Goal: Information Seeking & Learning: Learn about a topic

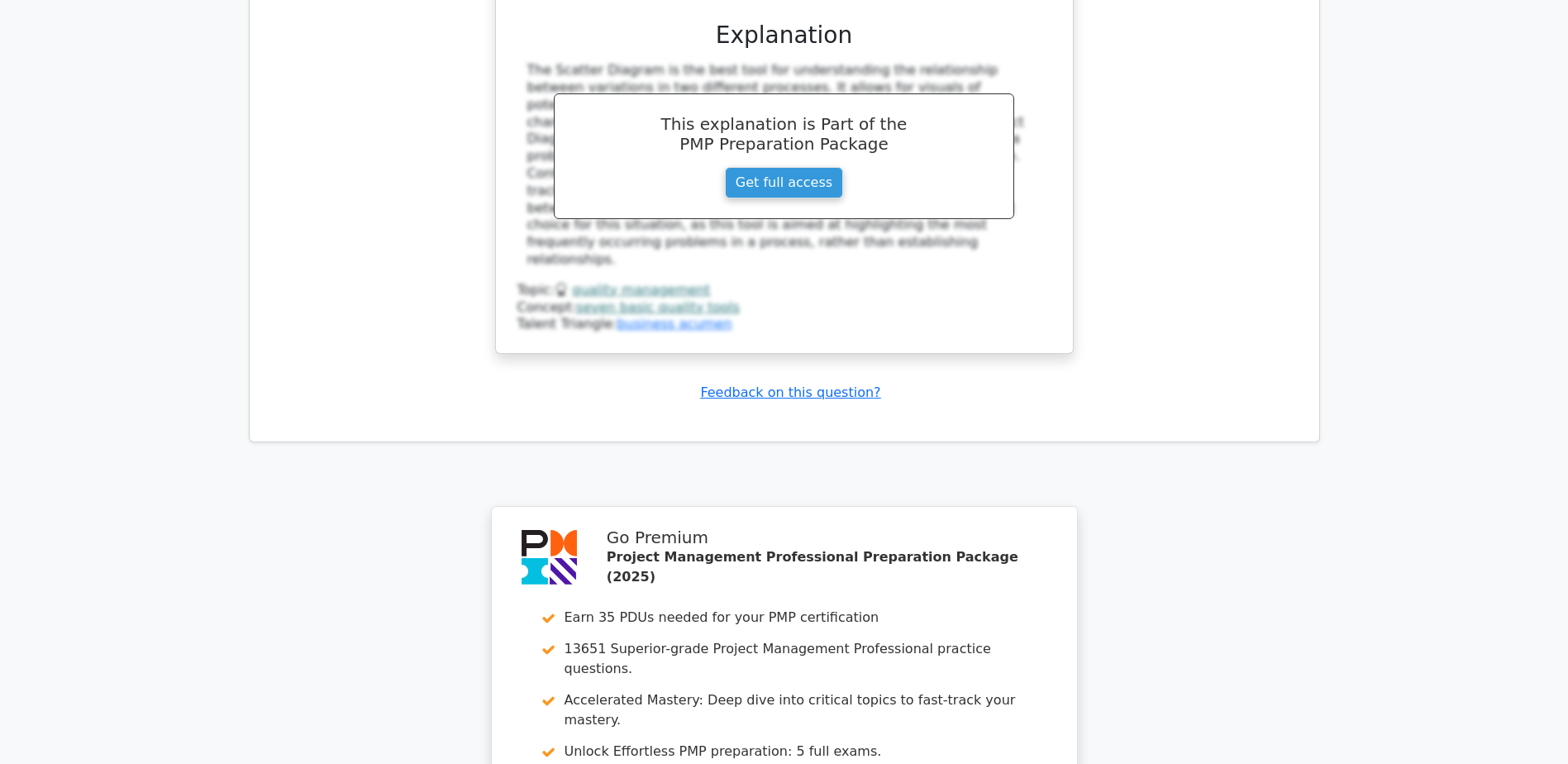
scroll to position [9562, 0]
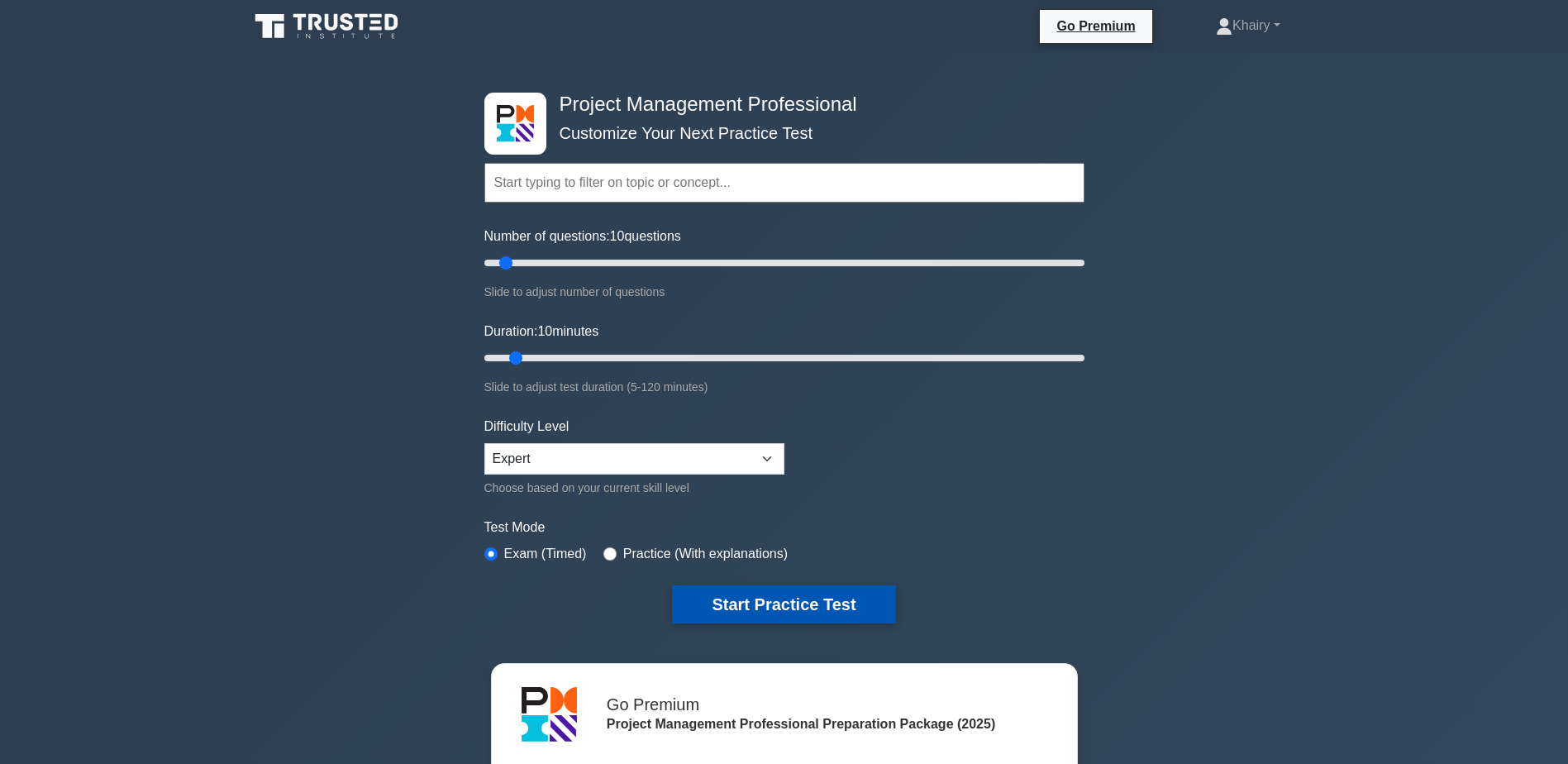
click at [829, 599] on button "Start Practice Test" at bounding box center [784, 604] width 223 height 38
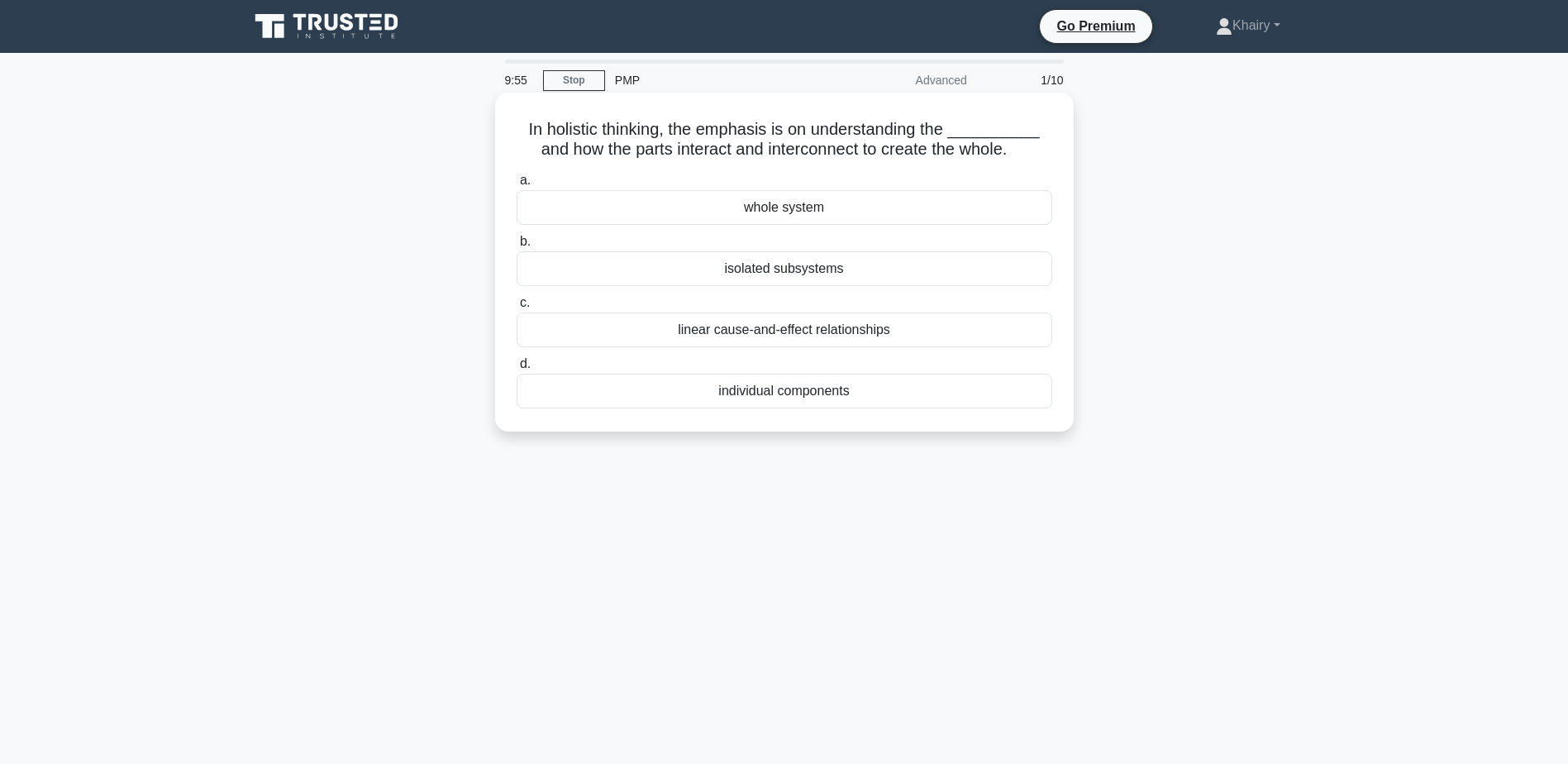
drag, startPoint x: 509, startPoint y: 122, endPoint x: 1068, endPoint y: 144, distance: 559.4
click at [1068, 144] on div "In holistic thinking, the emphasis is on understanding the __________ and how t…" at bounding box center [784, 262] width 579 height 339
copy h5 "In holistic thinking, the emphasis is on understanding the __________ and how t…"
click at [736, 395] on div "individual components" at bounding box center [784, 390] width 536 height 35
click at [517, 370] on input "d. individual components" at bounding box center [517, 364] width 0 height 11
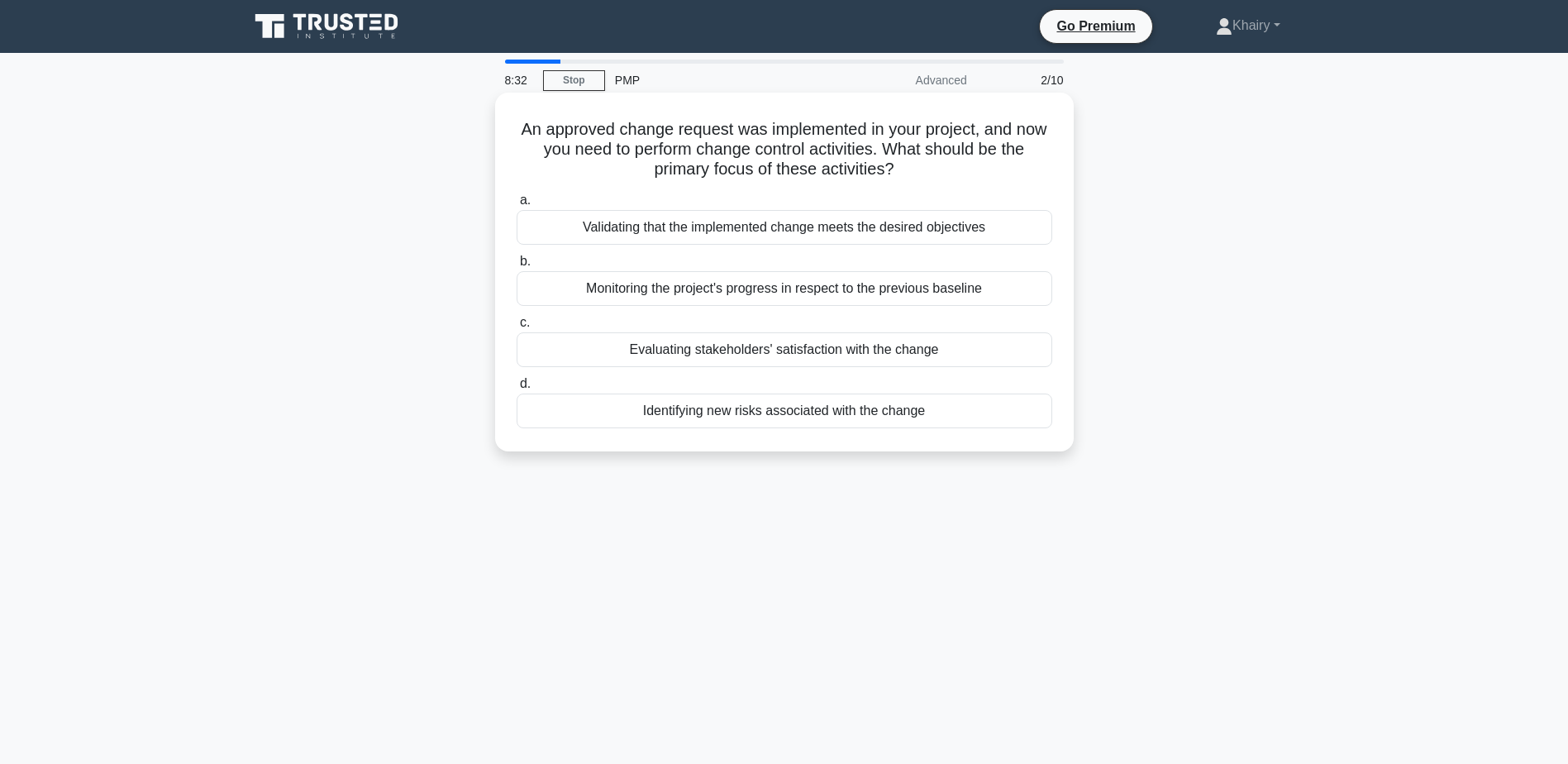
click at [682, 415] on div "Identifying new risks associated with the change" at bounding box center [784, 410] width 536 height 35
click at [517, 390] on input "d. Identifying new risks associated with the change" at bounding box center [517, 384] width 0 height 11
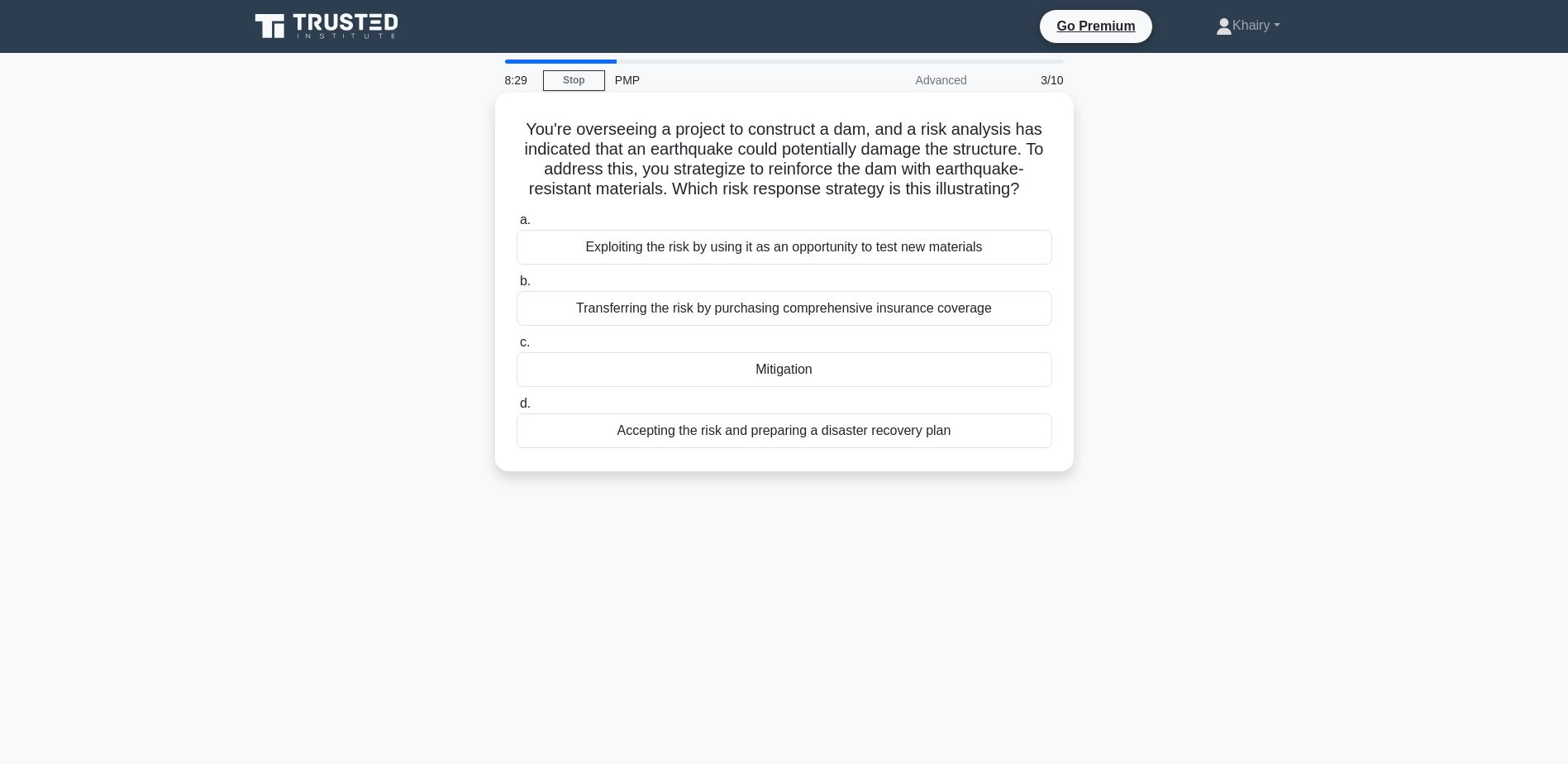
drag, startPoint x: 518, startPoint y: 120, endPoint x: 1050, endPoint y: 195, distance: 537.3
click at [1050, 195] on h5 "You're overseeing a project to construct a dam, and a risk analysis has indicat…" at bounding box center [784, 160] width 539 height 81
copy h5 "You're overseeing a project to construct a dam, and a risk analysis has indicat…"
click at [775, 375] on div "Mitigation" at bounding box center [784, 369] width 536 height 35
click at [517, 348] on input "c. Mitigation" at bounding box center [517, 342] width 0 height 11
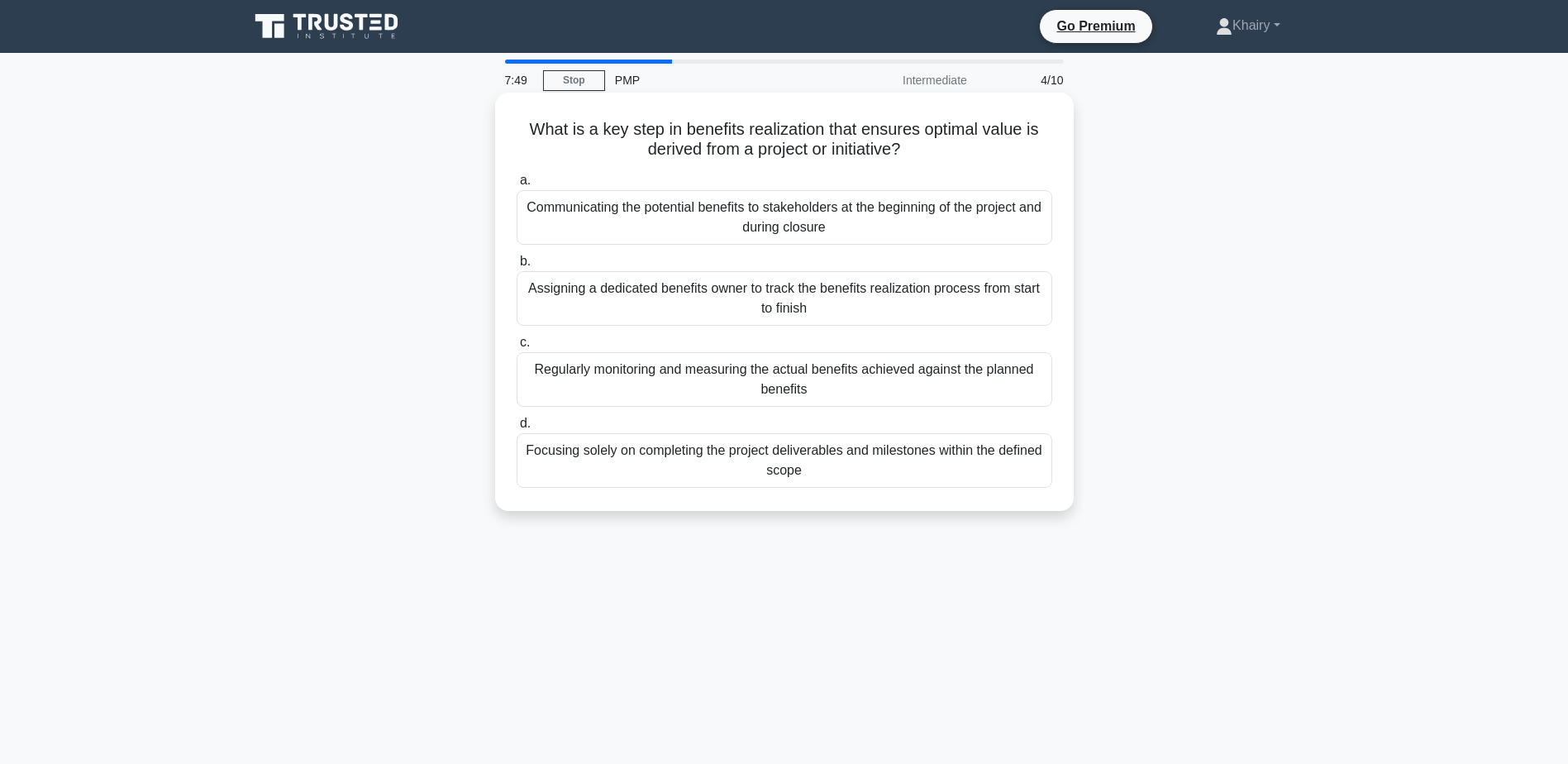
drag, startPoint x: 518, startPoint y: 119, endPoint x: 1028, endPoint y: 143, distance: 510.6
click at [1028, 143] on h5 "What is a key step in benefits realization that ensures optimal value is derive…" at bounding box center [784, 140] width 539 height 41
copy h5 "What is a key step in benefits realization that ensures optimal value is derive…"
click at [765, 379] on div "Regularly monitoring and measuring the actual benefits achieved against the pla…" at bounding box center [784, 379] width 536 height 54
click at [517, 348] on input "c. Regularly monitoring and measuring the actual benefits achieved against the …" at bounding box center [517, 342] width 0 height 11
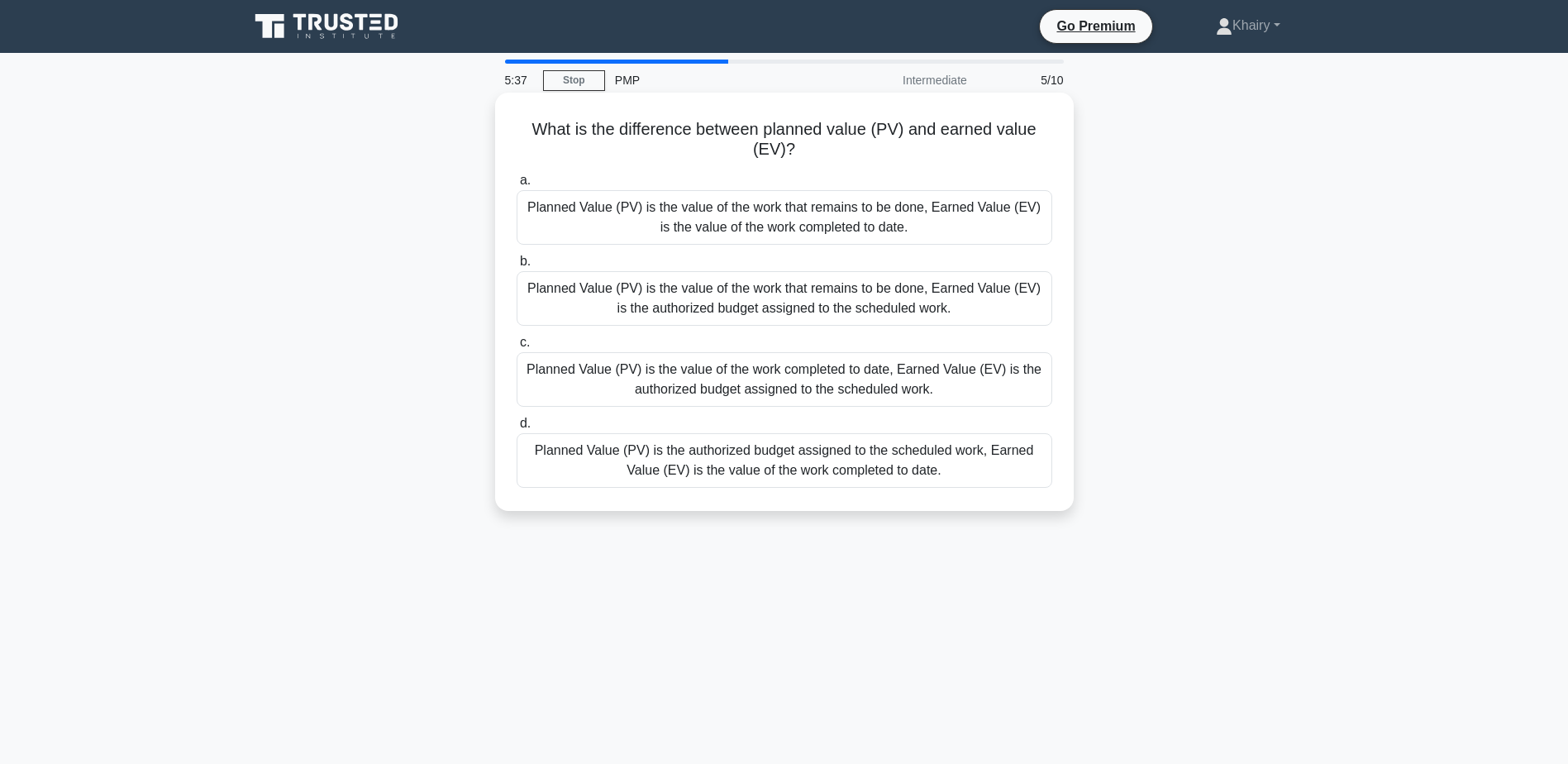
click at [733, 218] on div "Planned Value (PV) is the value of the work that remains to be done, Earned Val…" at bounding box center [784, 217] width 536 height 54
click at [517, 186] on input "a. Planned Value (PV) is the value of the work that remains to be done, Earned …" at bounding box center [517, 181] width 0 height 11
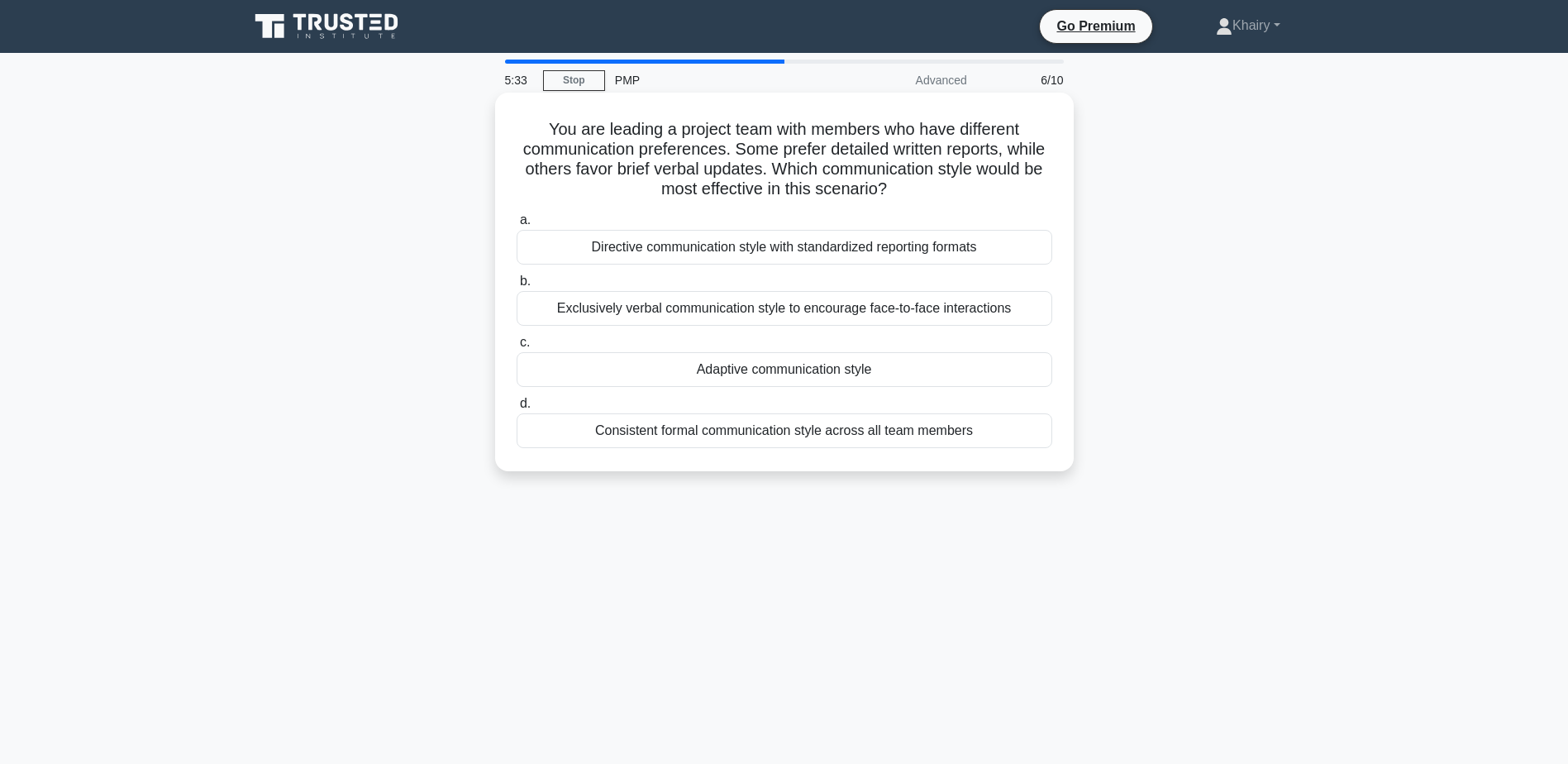
drag, startPoint x: 541, startPoint y: 120, endPoint x: 943, endPoint y: 192, distance: 408.4
click at [943, 192] on h5 "You are leading a project team with members who have different communication pr…" at bounding box center [784, 160] width 539 height 81
copy h5 "You are leading a project team with members who have different communication pr…"
click at [717, 435] on div "Consistent formal communication style across all team members" at bounding box center [784, 431] width 536 height 35
click at [517, 409] on input "d. Consistent formal communication style across all team members" at bounding box center [517, 404] width 0 height 11
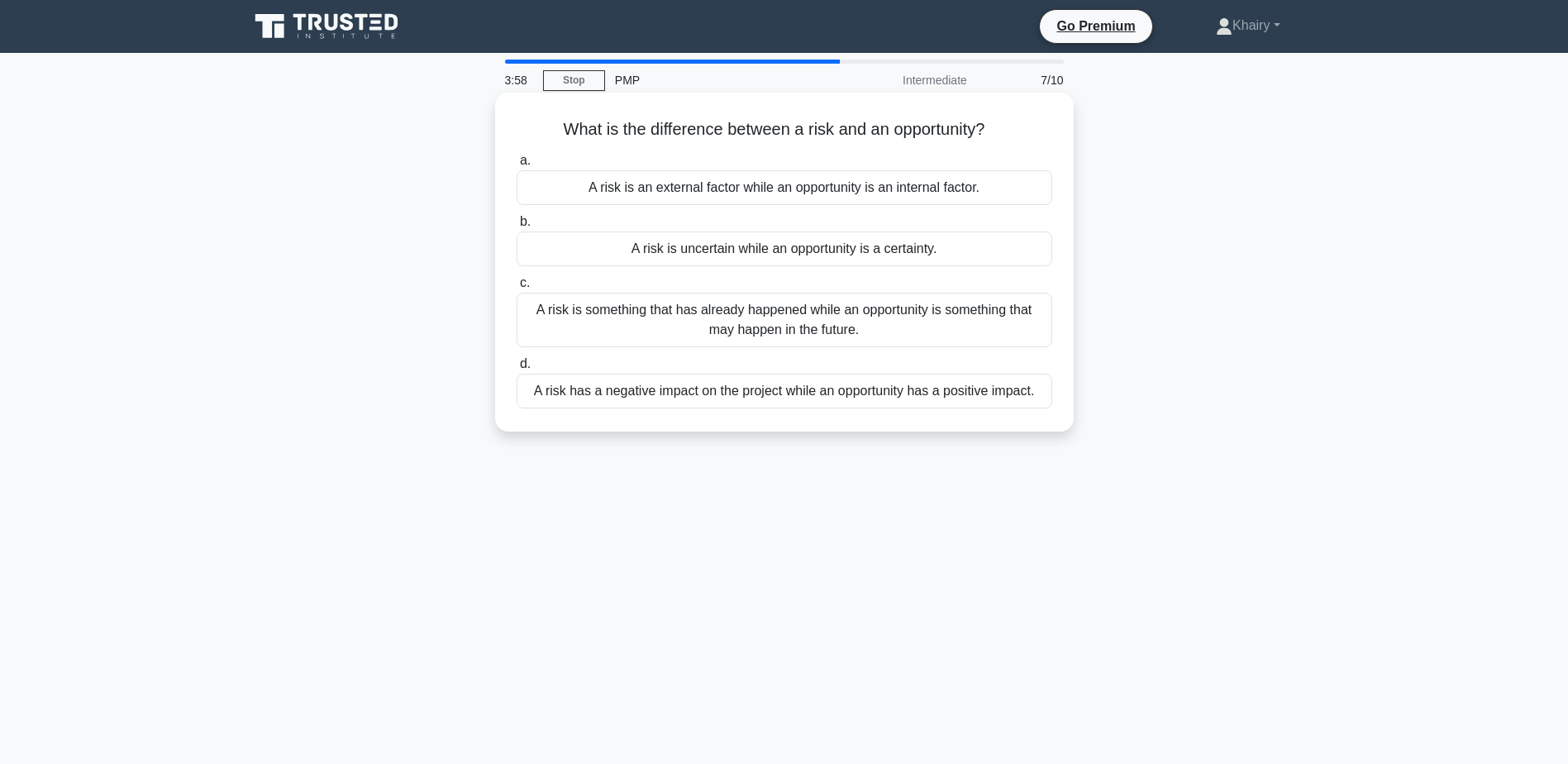
click at [748, 393] on div "A risk has a negative impact on the project while an opportunity has a positive…" at bounding box center [784, 390] width 536 height 35
click at [517, 370] on input "d. A risk has a negative impact on the project while an opportunity has a posit…" at bounding box center [517, 364] width 0 height 11
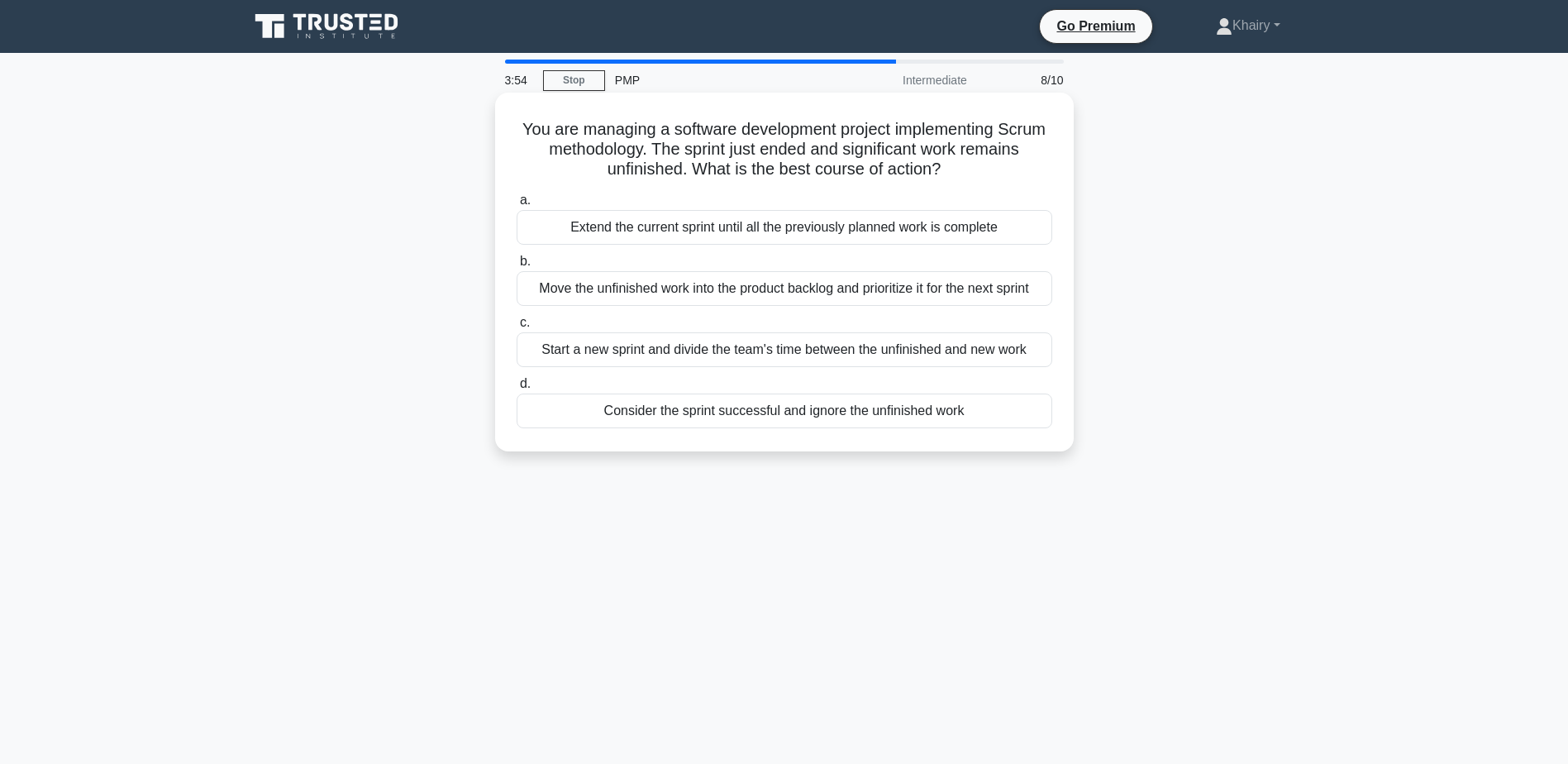
drag, startPoint x: 530, startPoint y: 114, endPoint x: 1027, endPoint y: 166, distance: 499.7
click at [1027, 166] on div "You are managing a software development project implementing Scrum methodology.…" at bounding box center [784, 272] width 565 height 346
copy h5 "You are managing a software development project implementing Scrum methodology.…"
click at [779, 292] on div "Move the unfinished work into the product backlog and prioritize it for the nex…" at bounding box center [784, 288] width 536 height 35
click at [517, 267] on input "b. Move the unfinished work into the product backlog and prioritize it for the …" at bounding box center [517, 261] width 0 height 11
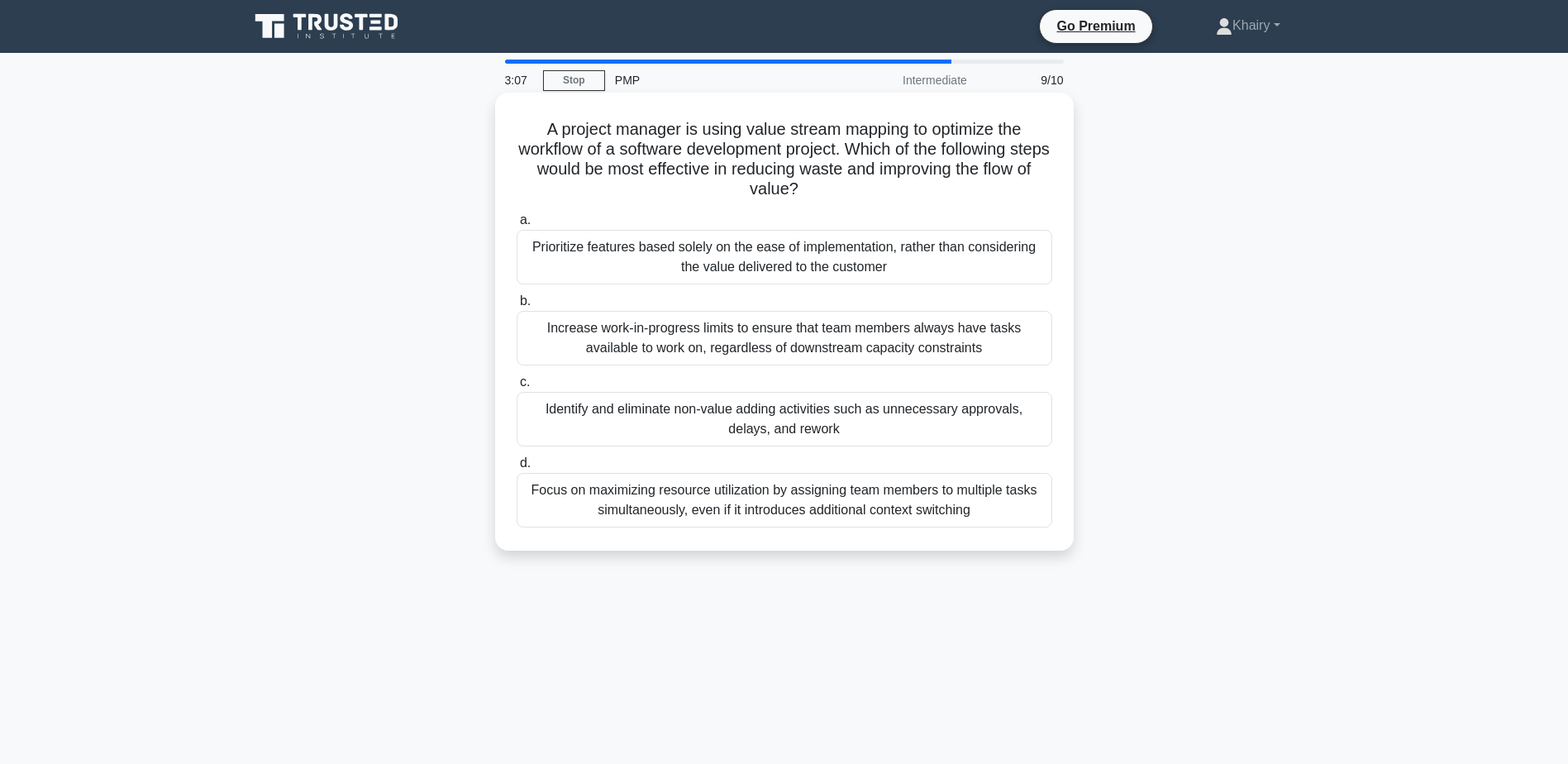
drag, startPoint x: 532, startPoint y: 136, endPoint x: 855, endPoint y: 197, distance: 328.7
click at [855, 197] on h5 "A project manager is using value stream mapping to optimize the workflow of a s…" at bounding box center [784, 160] width 539 height 81
copy h5 "A project manager is using value stream mapping to optimize the workflow of a s…"
click at [680, 415] on div "Identify and eliminate non-value adding activities such as unnecessary approval…" at bounding box center [784, 419] width 536 height 54
click at [517, 388] on input "c. Identify and eliminate non-value adding activities such as unnecessary appro…" at bounding box center [517, 382] width 0 height 11
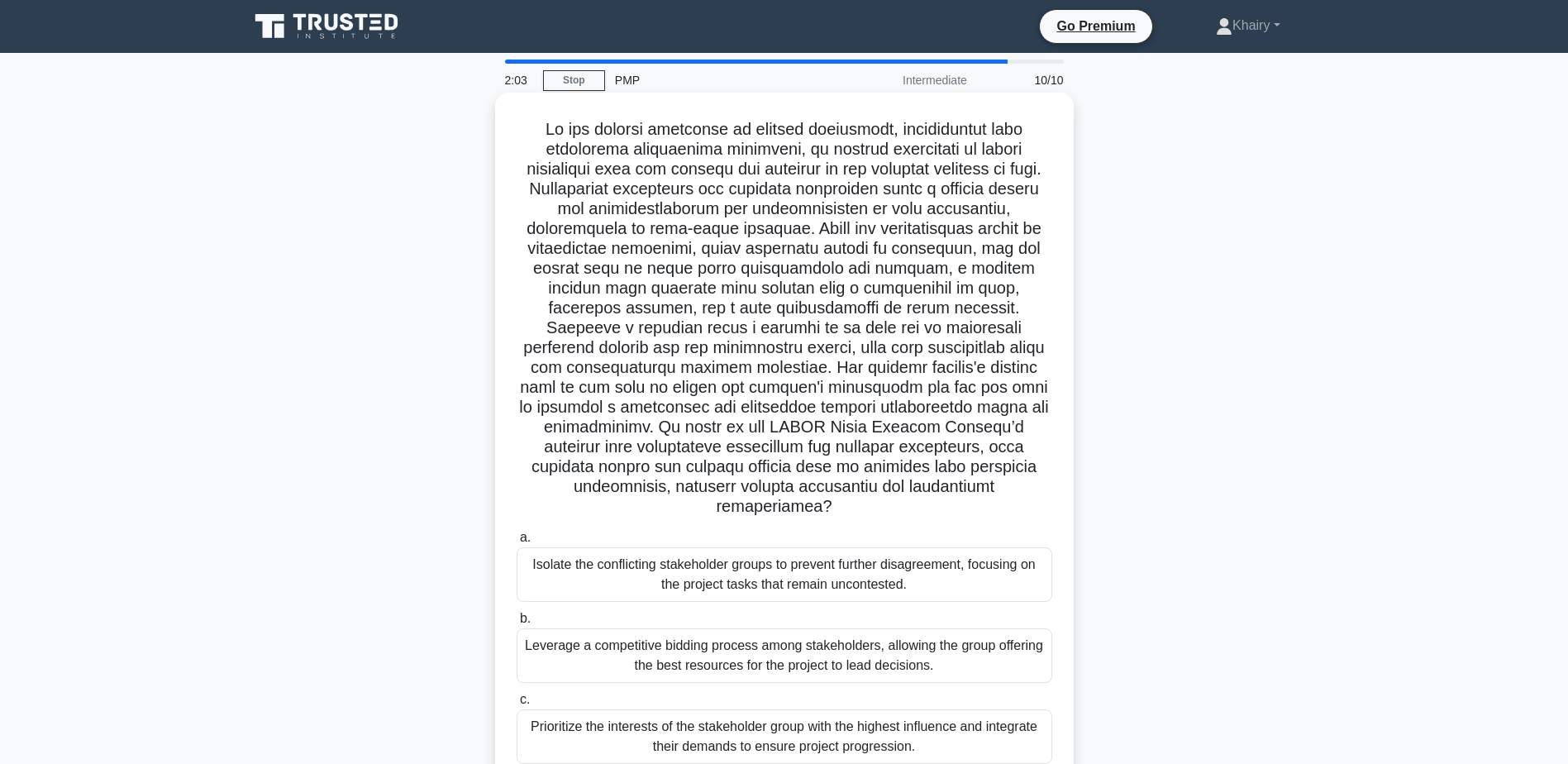
drag, startPoint x: 523, startPoint y: 125, endPoint x: 992, endPoint y: 484, distance: 590.6
click at [992, 484] on h5 ".spinner_0XTQ{transform-origin:center;animation:spinner_y6GP .75s linear infini…" at bounding box center [784, 318] width 539 height 398
copy h5 "In the complex landscape of project management, particularly when addressing st…"
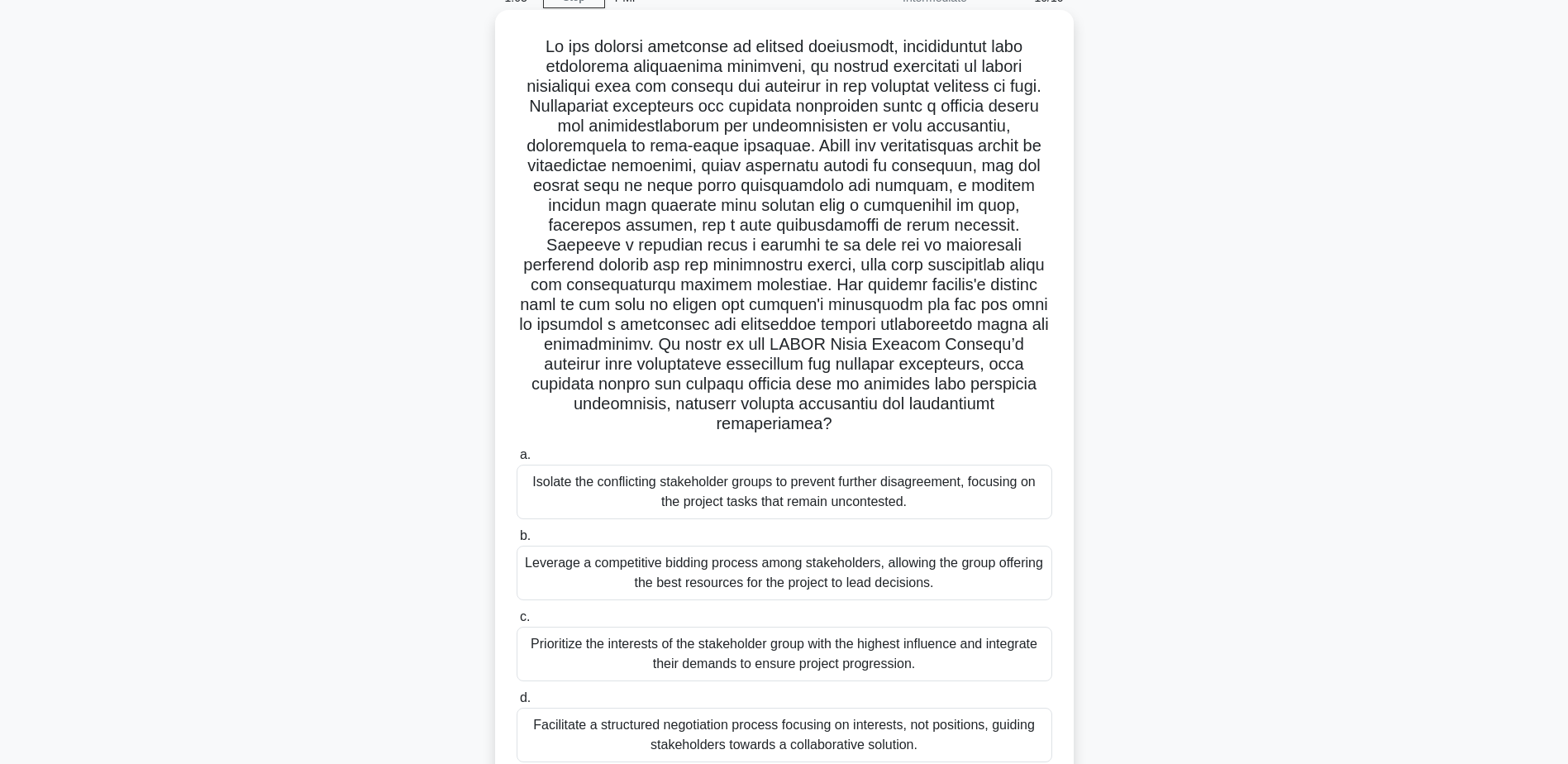
scroll to position [129, 0]
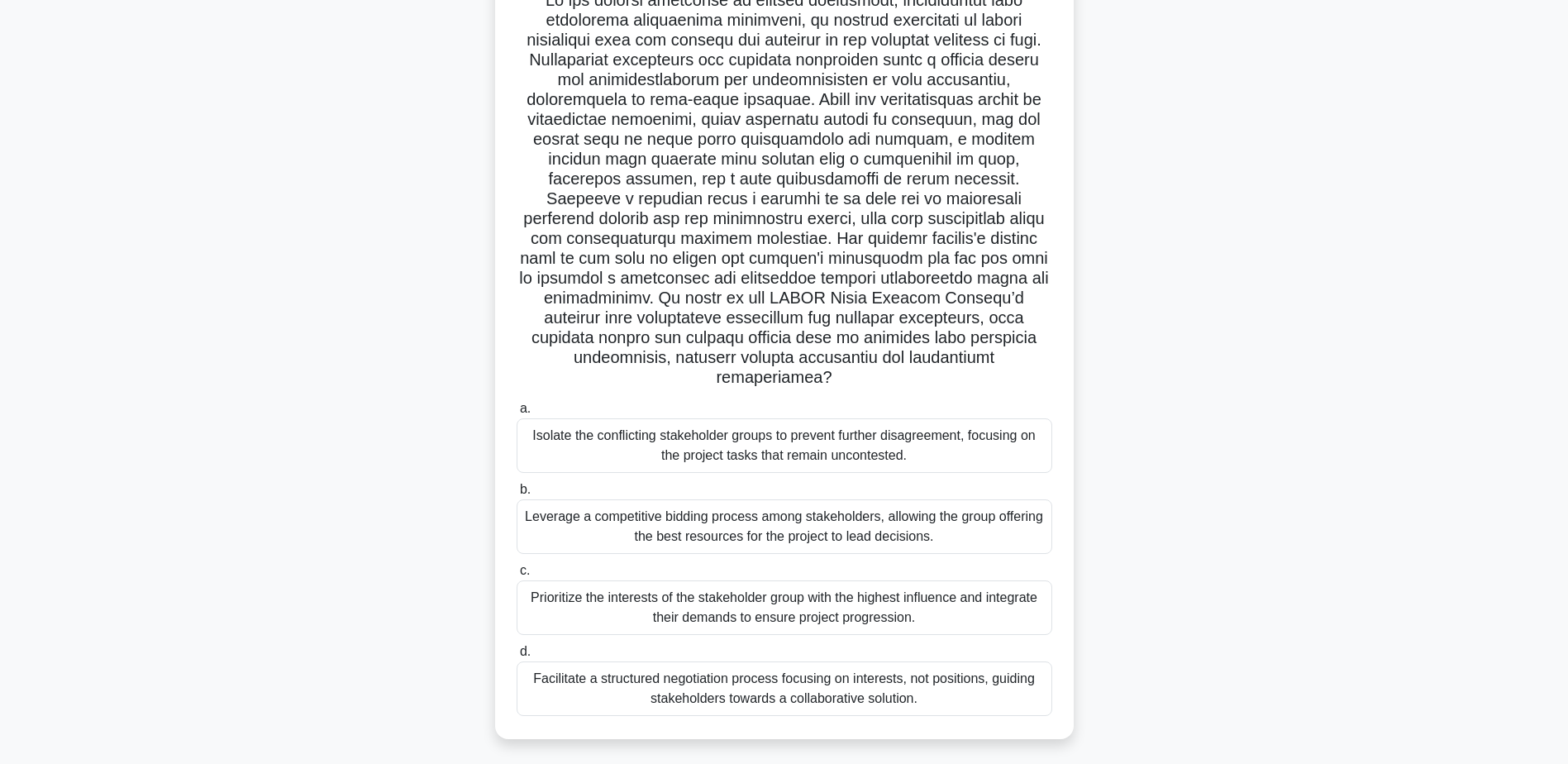
click at [832, 673] on div "Facilitate a structured negotiation process focusing on interests, not position…" at bounding box center [784, 688] width 536 height 54
click at [517, 657] on input "d. Facilitate a structured negotiation process focusing on interests, not posit…" at bounding box center [517, 652] width 0 height 11
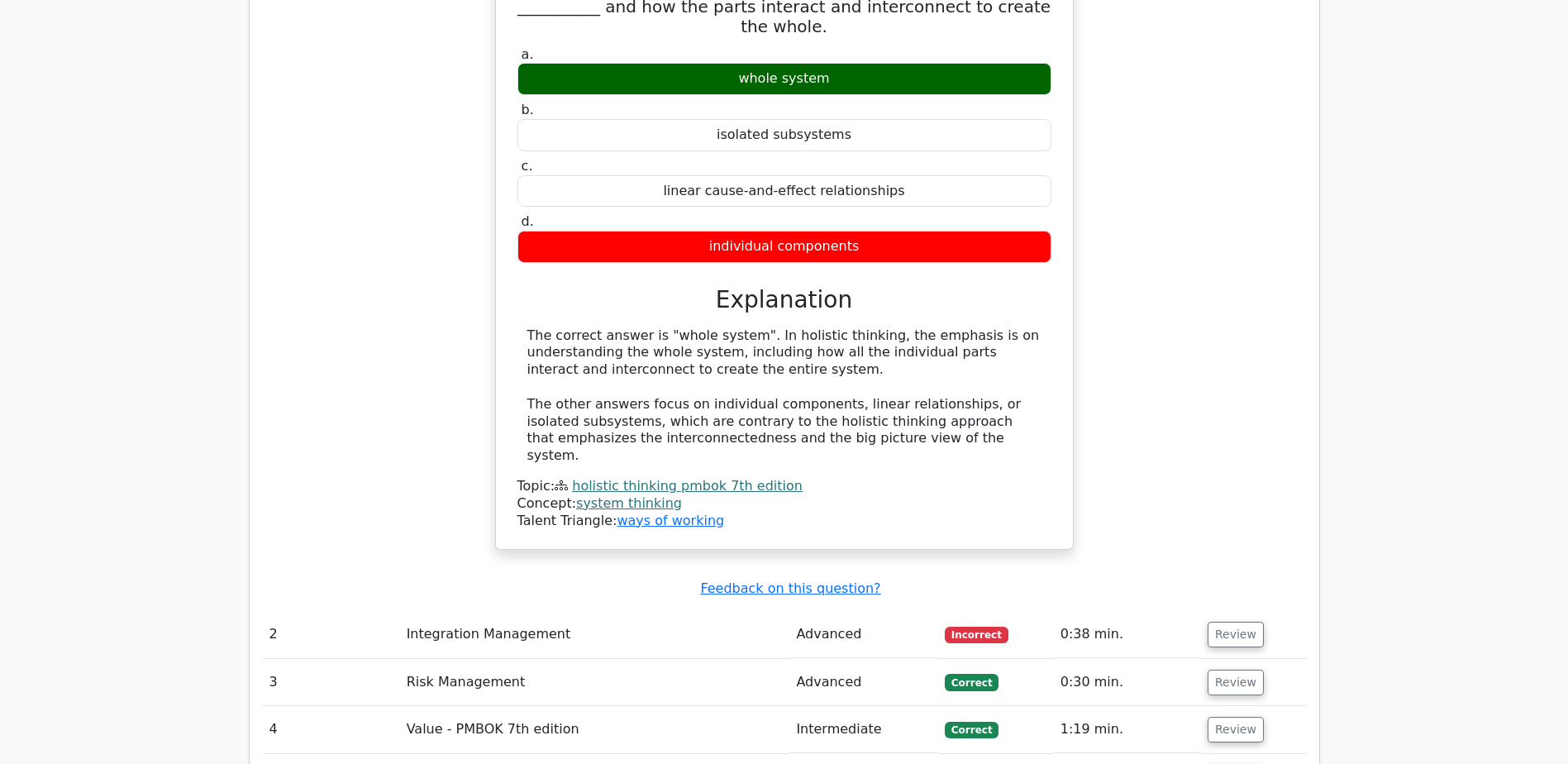
scroll to position [1654, 0]
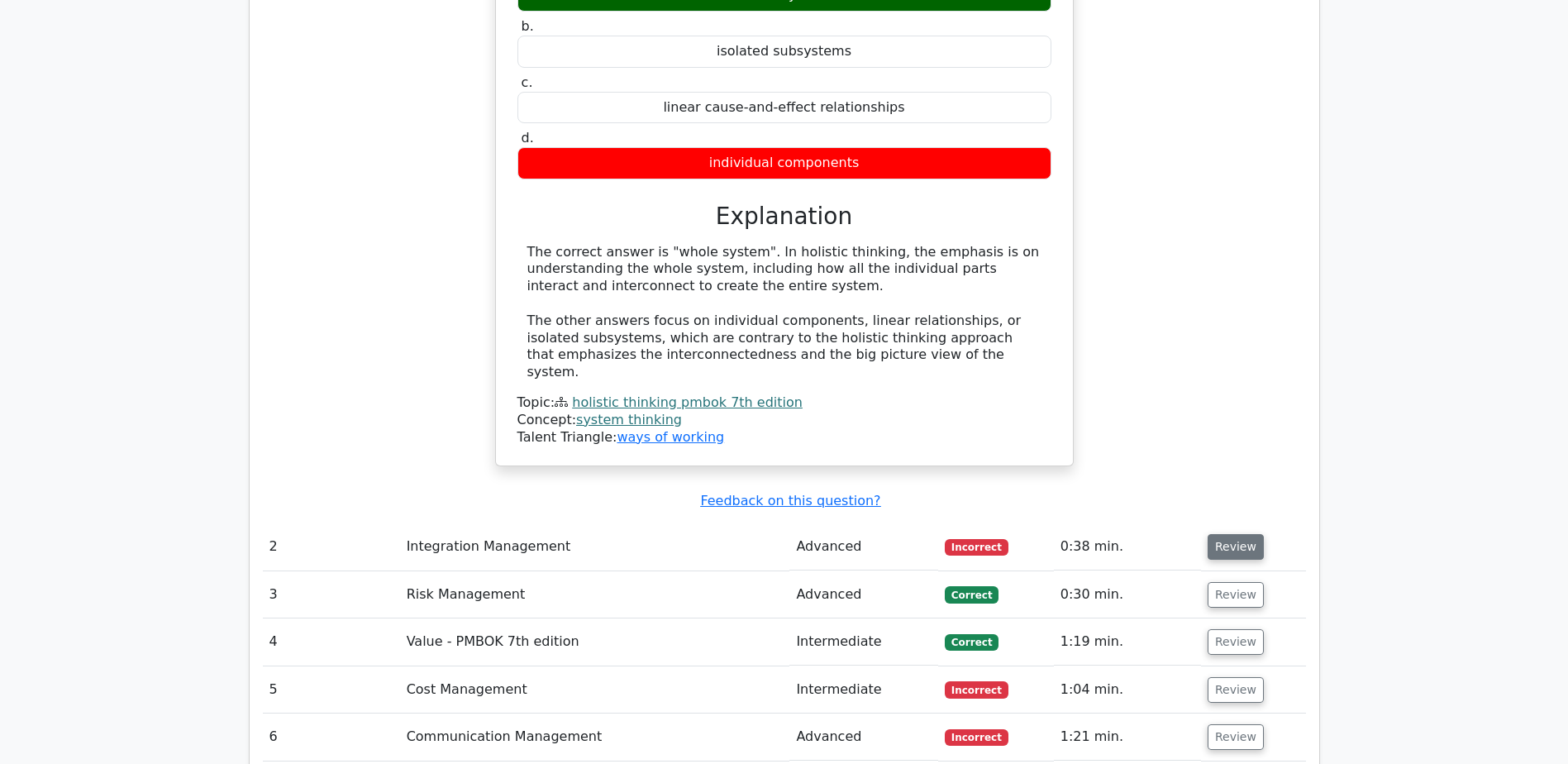
click at [1239, 534] on button "Review" at bounding box center [1236, 546] width 56 height 26
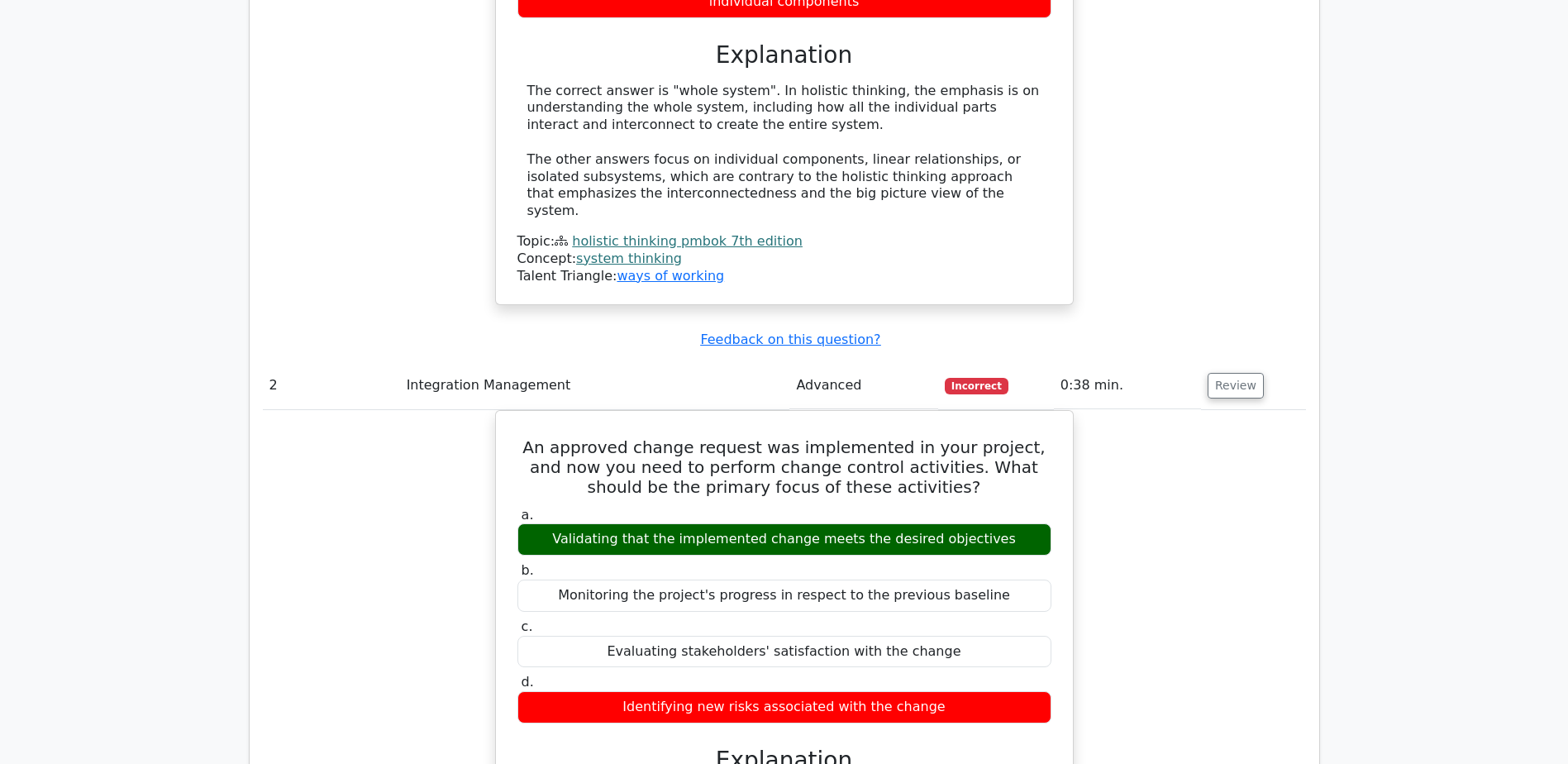
scroll to position [1819, 0]
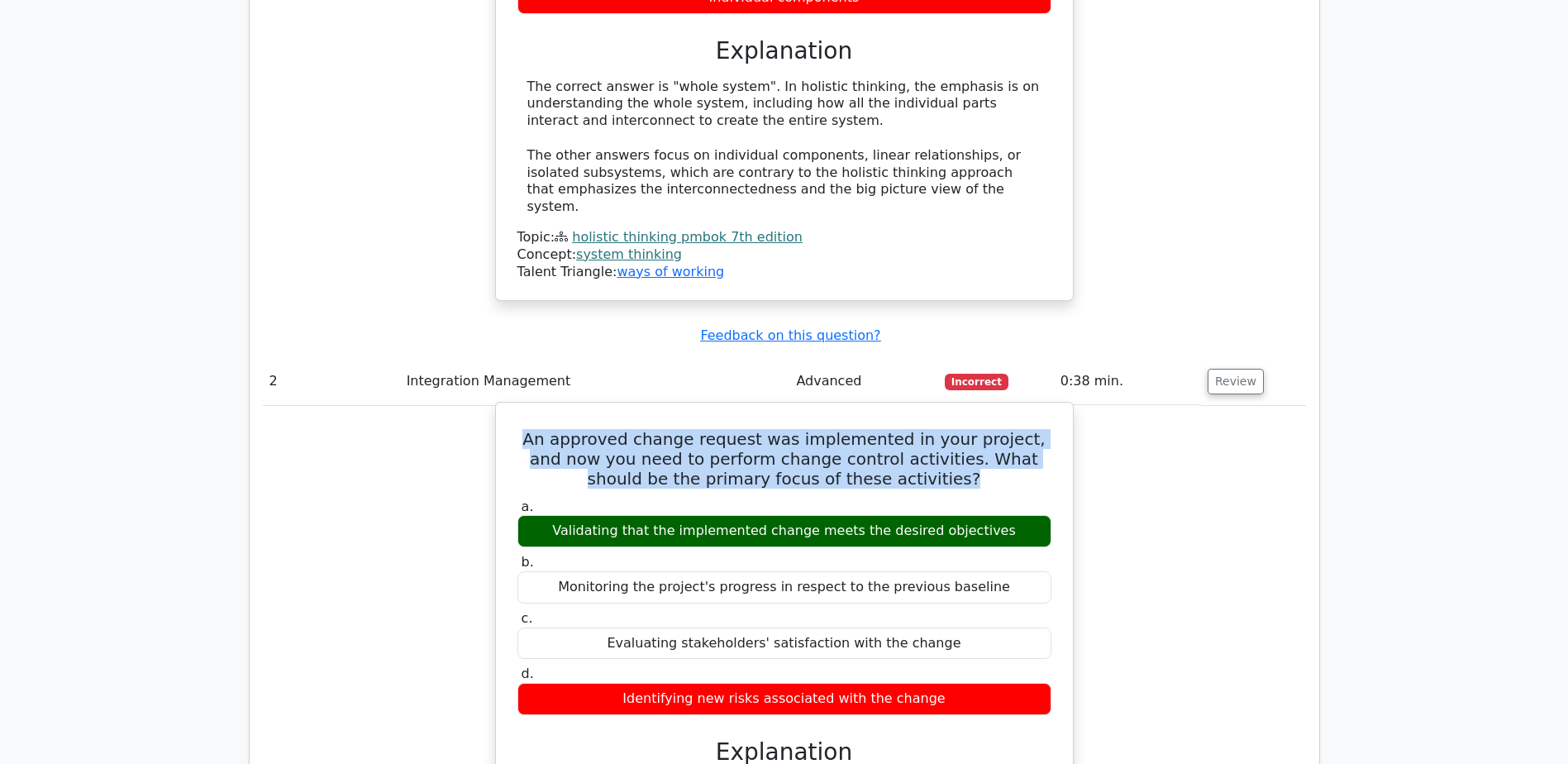
drag, startPoint x: 524, startPoint y: 342, endPoint x: 914, endPoint y: 391, distance: 393.1
click at [914, 429] on h5 "An approved change request was implemented in your project, and now you need to…" at bounding box center [784, 458] width 538 height 60
copy h5 "An approved change request was implemented in your project, and now you need to…"
drag, startPoint x: 578, startPoint y: 427, endPoint x: 996, endPoint y: 432, distance: 418.0
click at [996, 515] on div "Validating that the implemented change meets the desired objectives" at bounding box center [784, 531] width 534 height 32
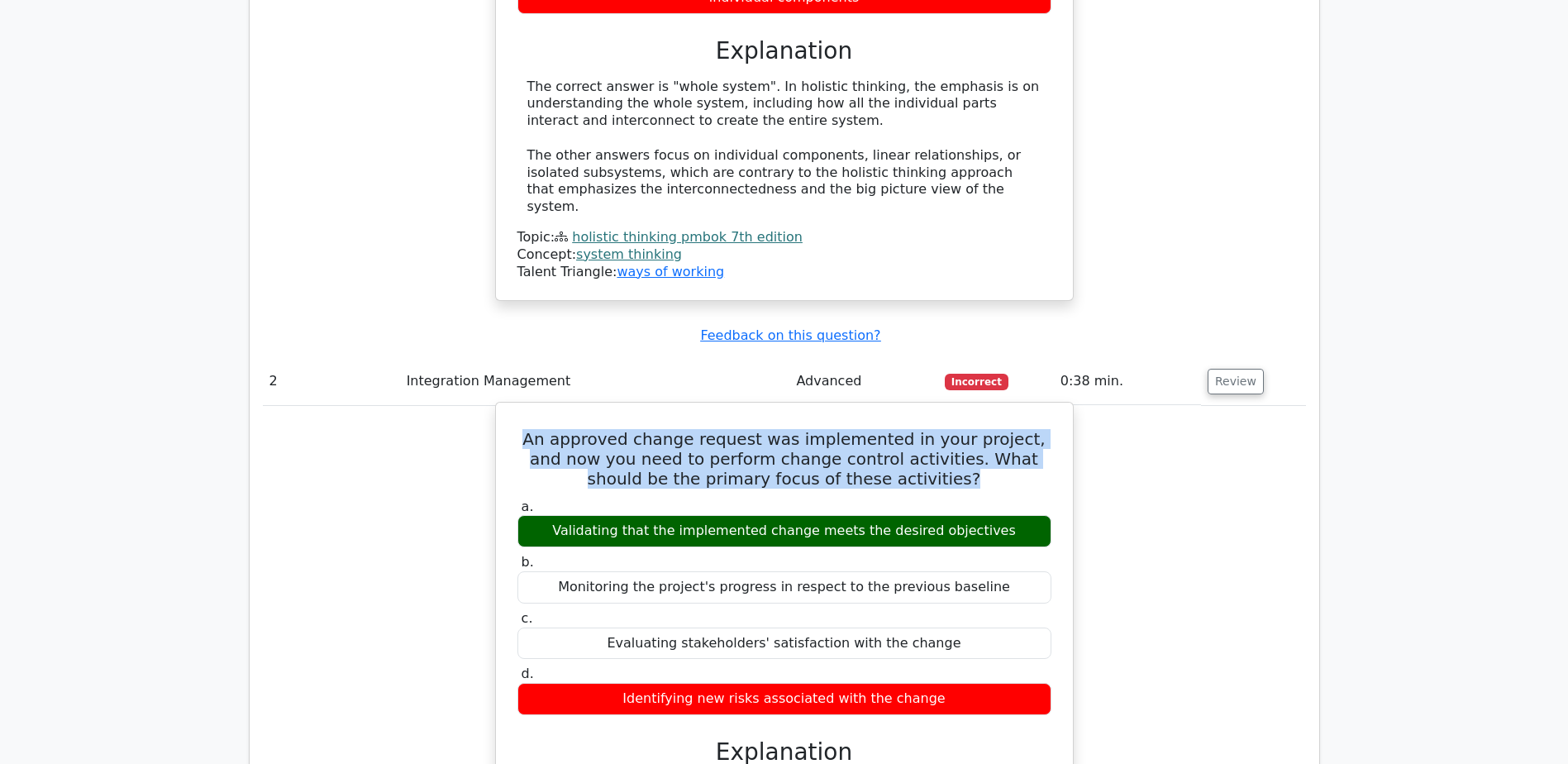
copy div "Validating that the implemented change meets the desired objectives"
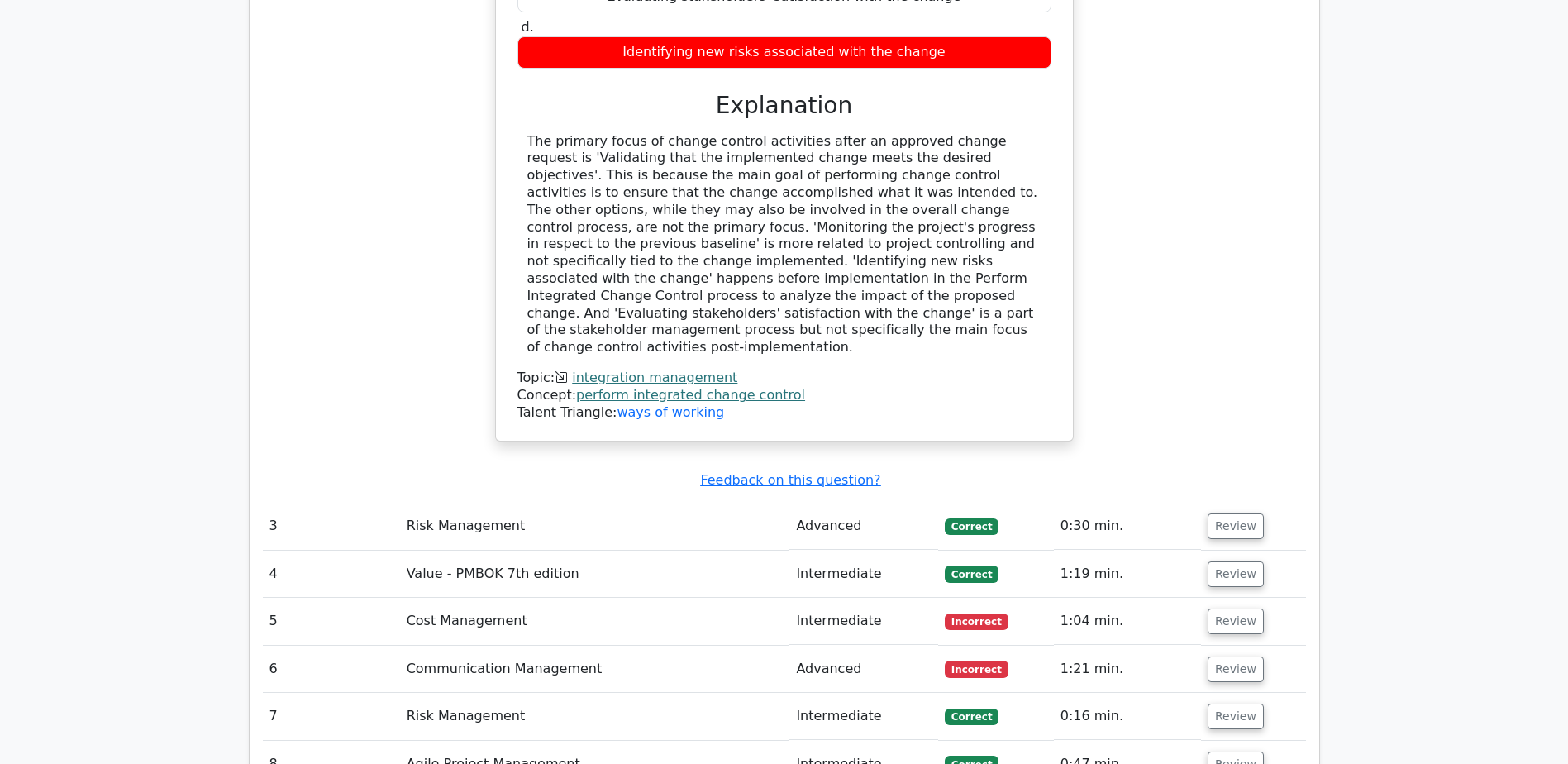
scroll to position [2480, 0]
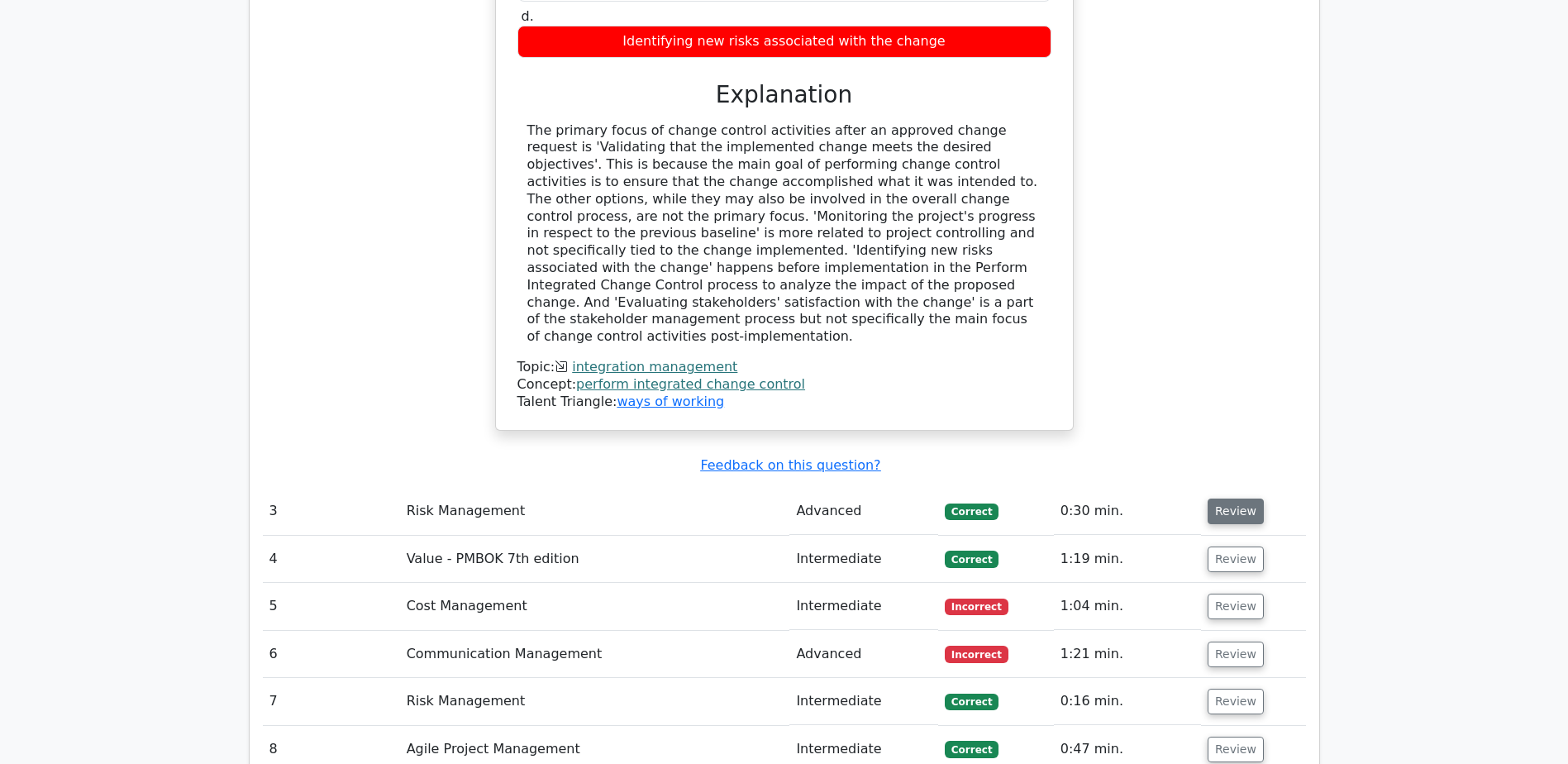
click at [1226, 498] on button "Review" at bounding box center [1236, 511] width 56 height 26
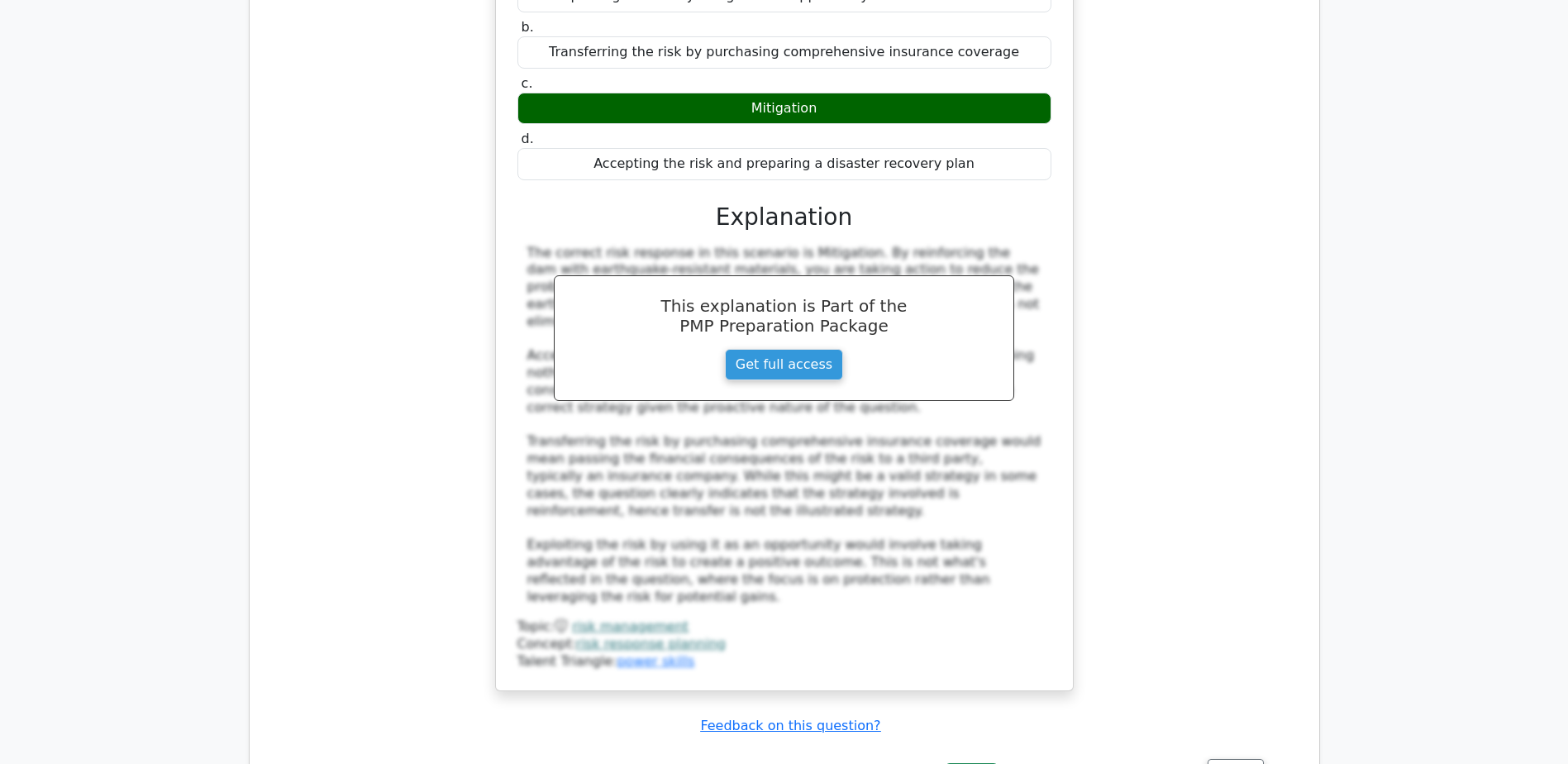
scroll to position [3224, 0]
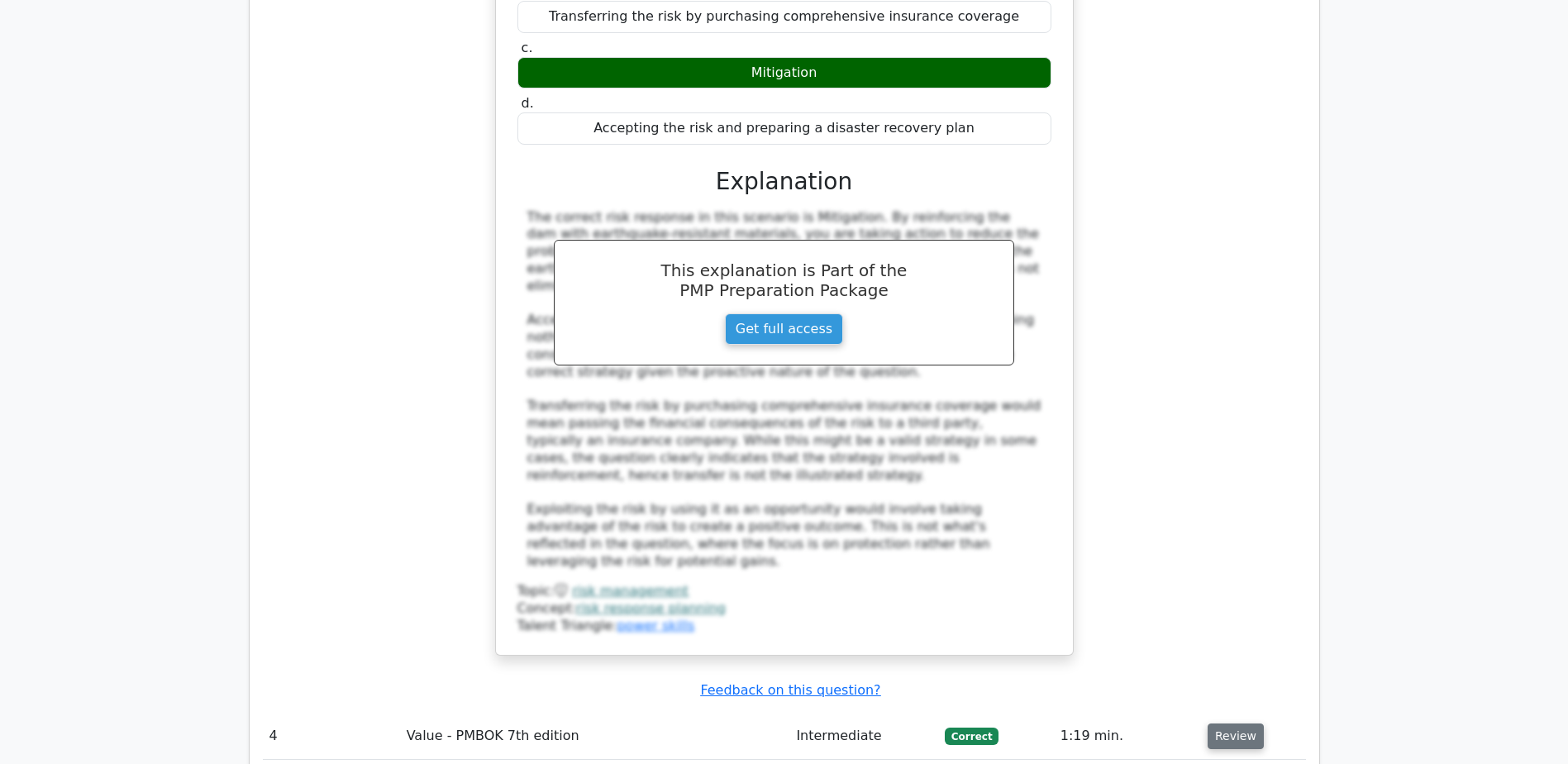
click at [1221, 723] on button "Review" at bounding box center [1236, 735] width 56 height 26
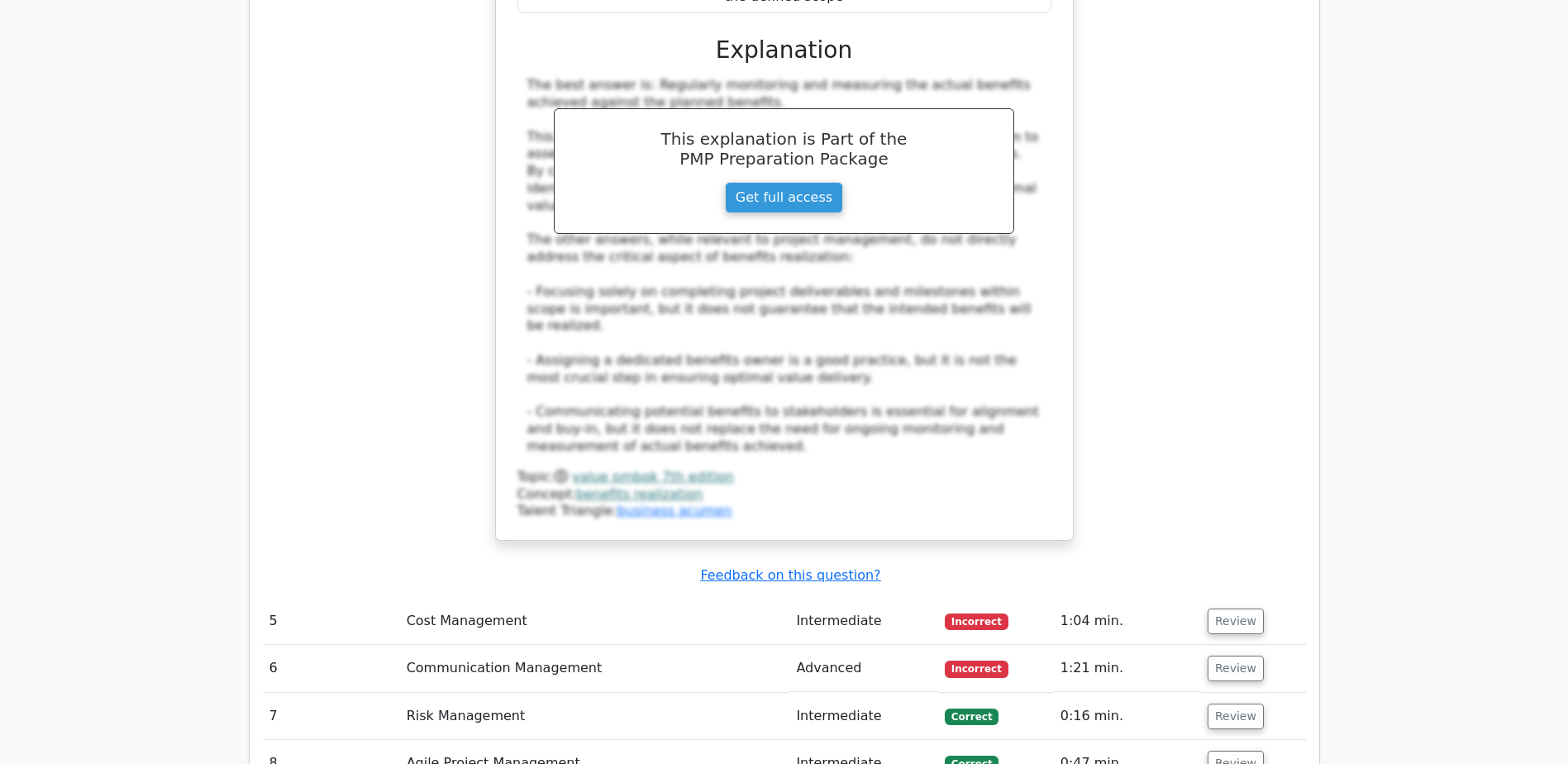
scroll to position [4382, 0]
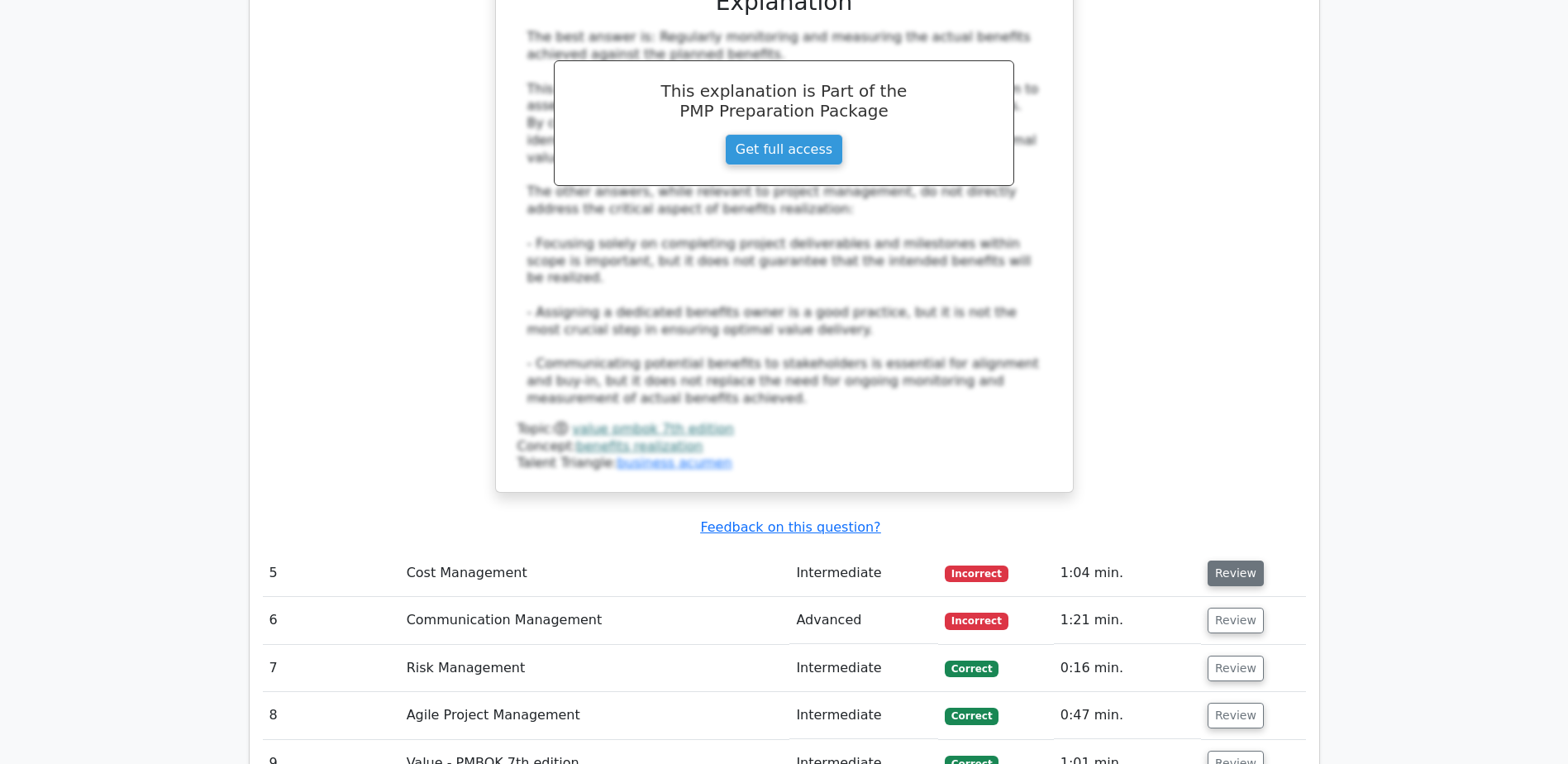
click at [1228, 561] on button "Review" at bounding box center [1236, 573] width 56 height 26
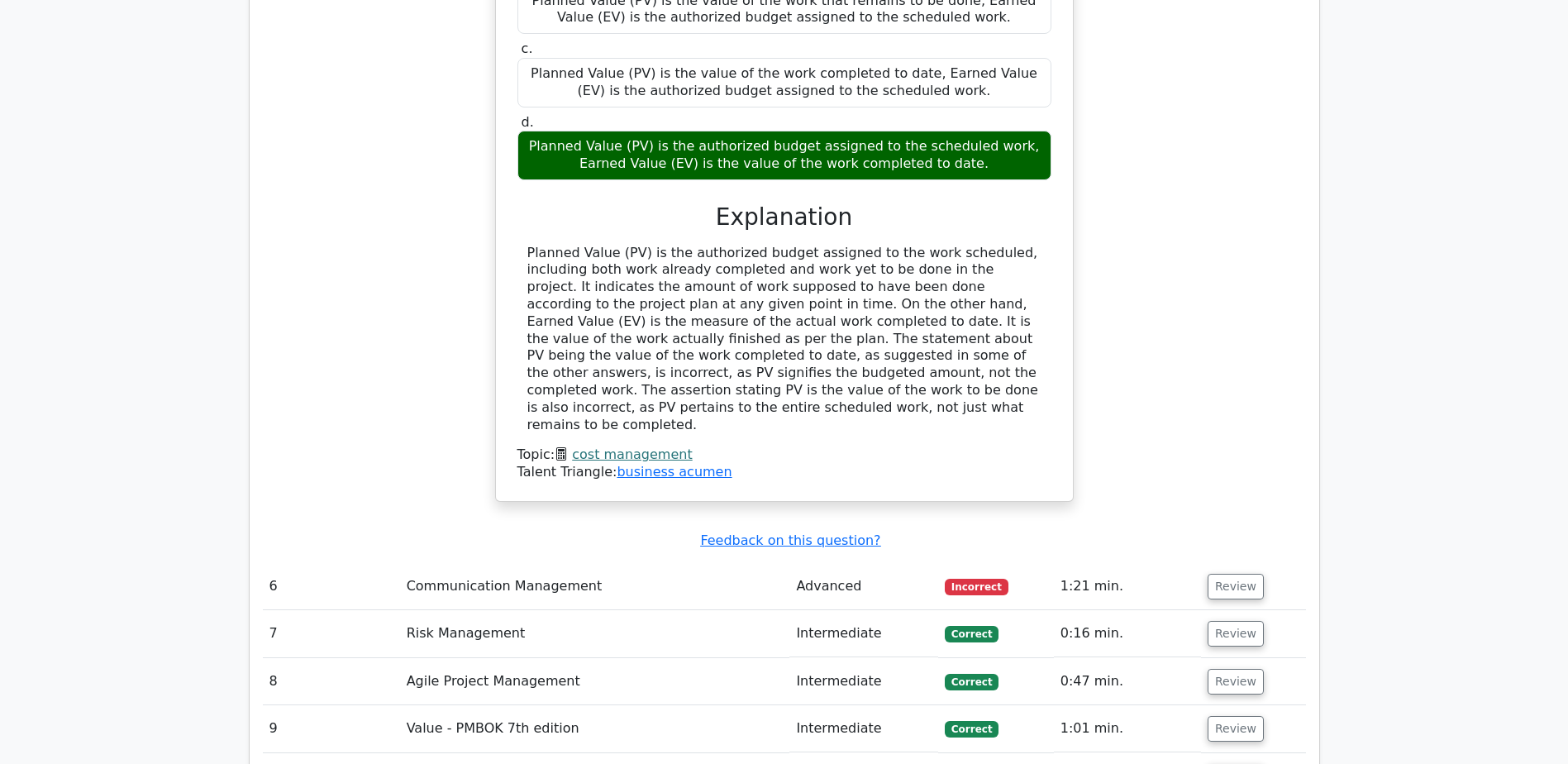
scroll to position [5208, 0]
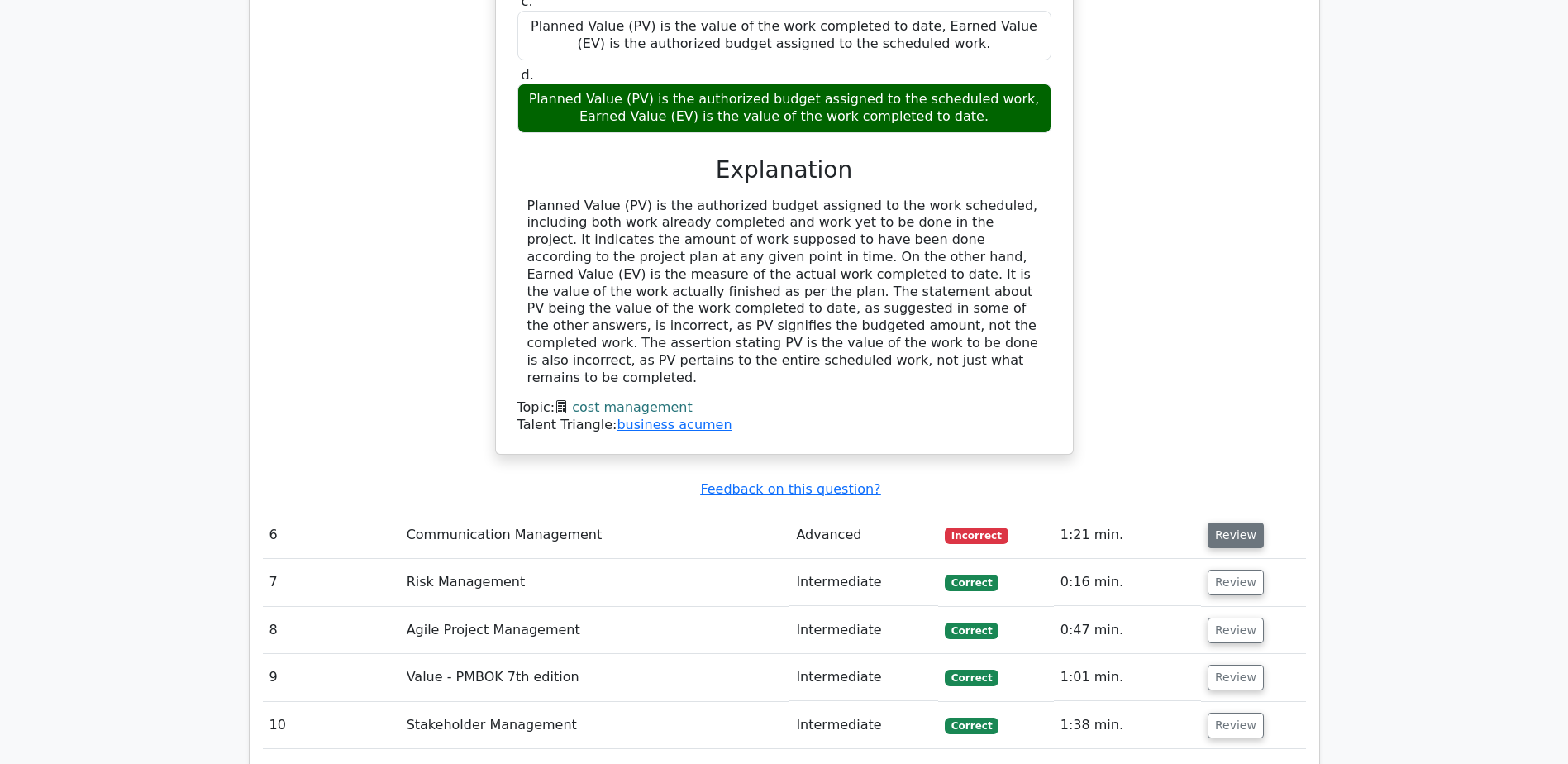
click at [1237, 522] on button "Review" at bounding box center [1236, 535] width 56 height 26
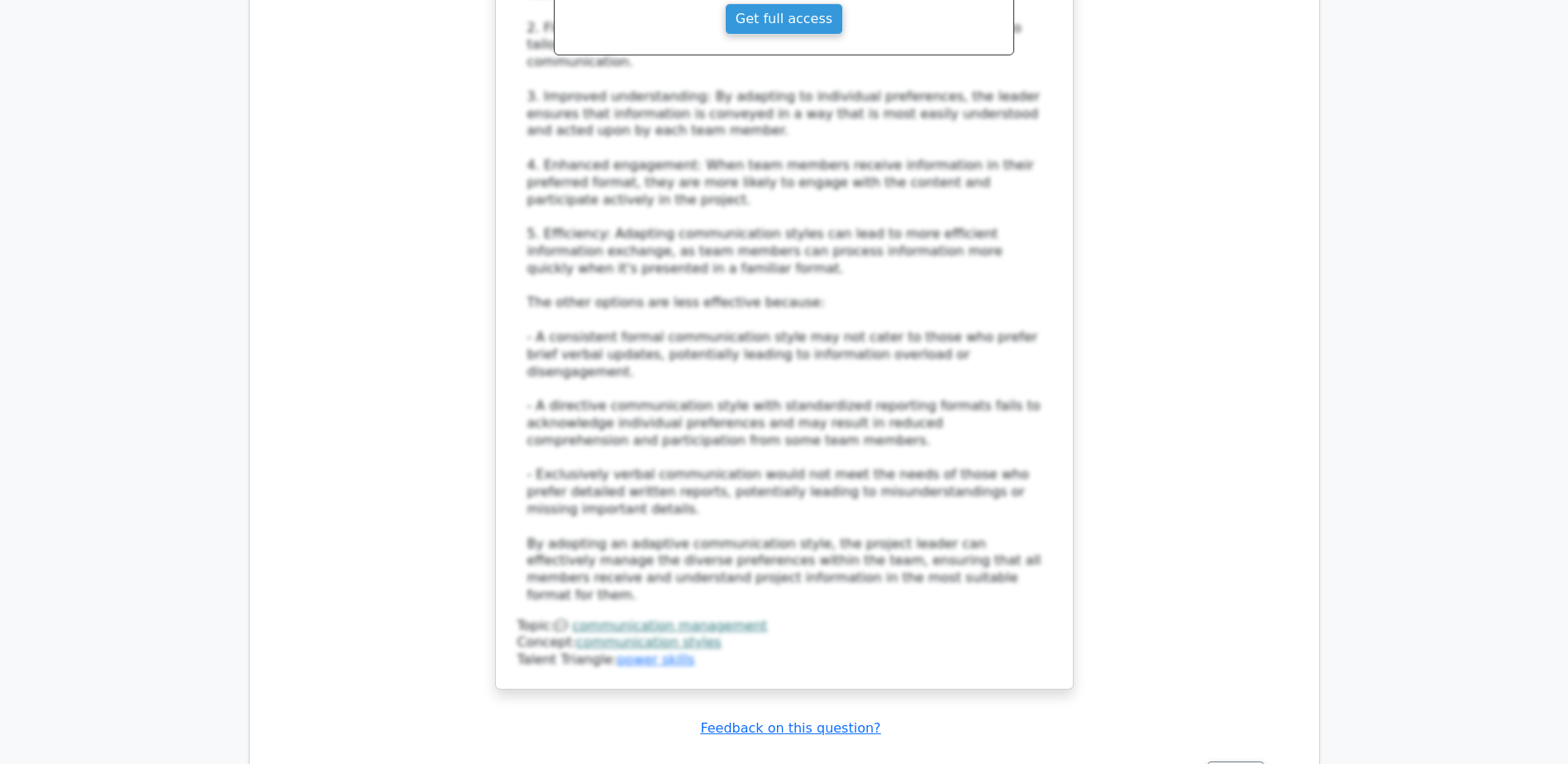
scroll to position [6366, 0]
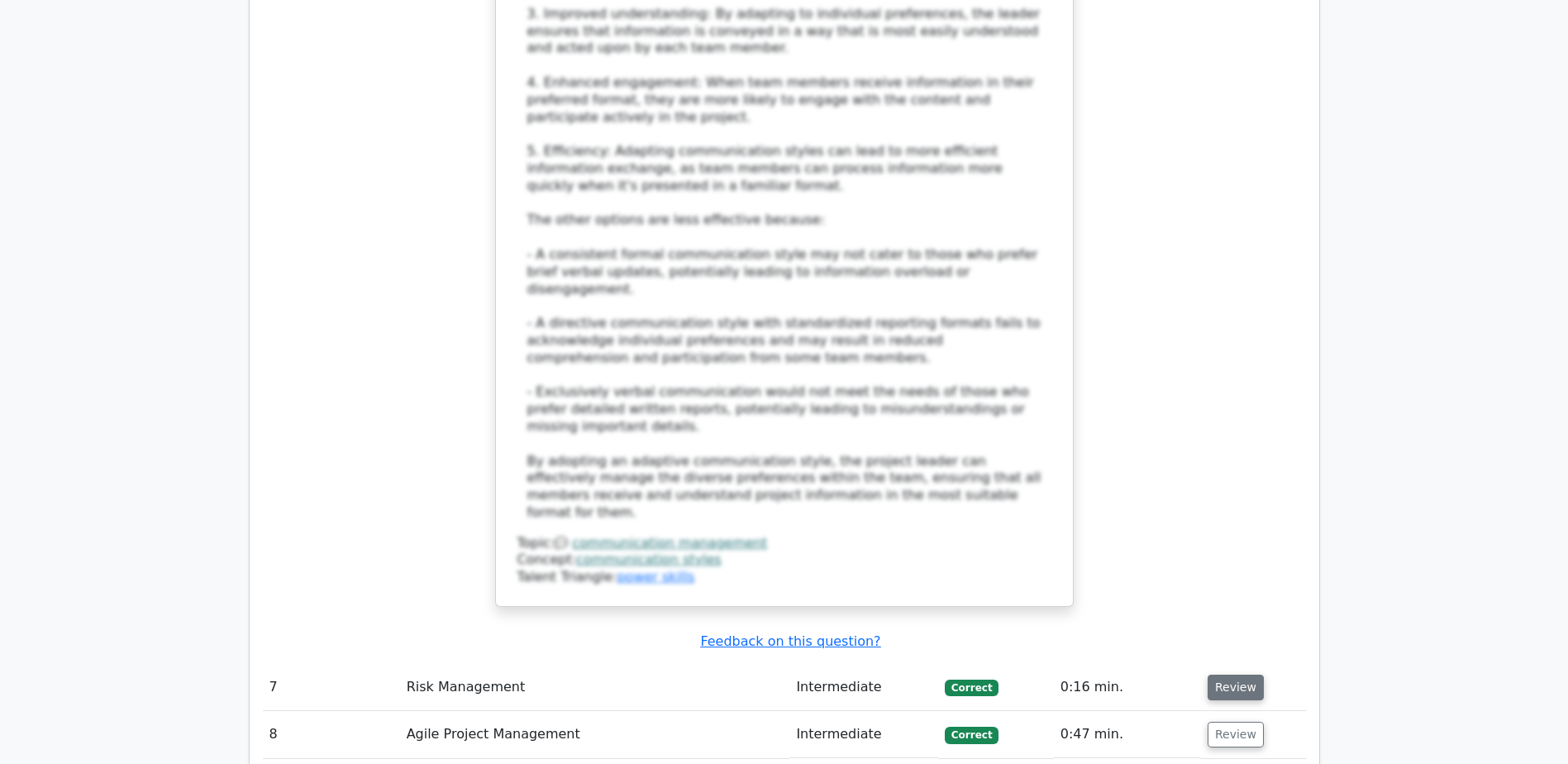
click at [1241, 675] on button "Review" at bounding box center [1236, 687] width 56 height 26
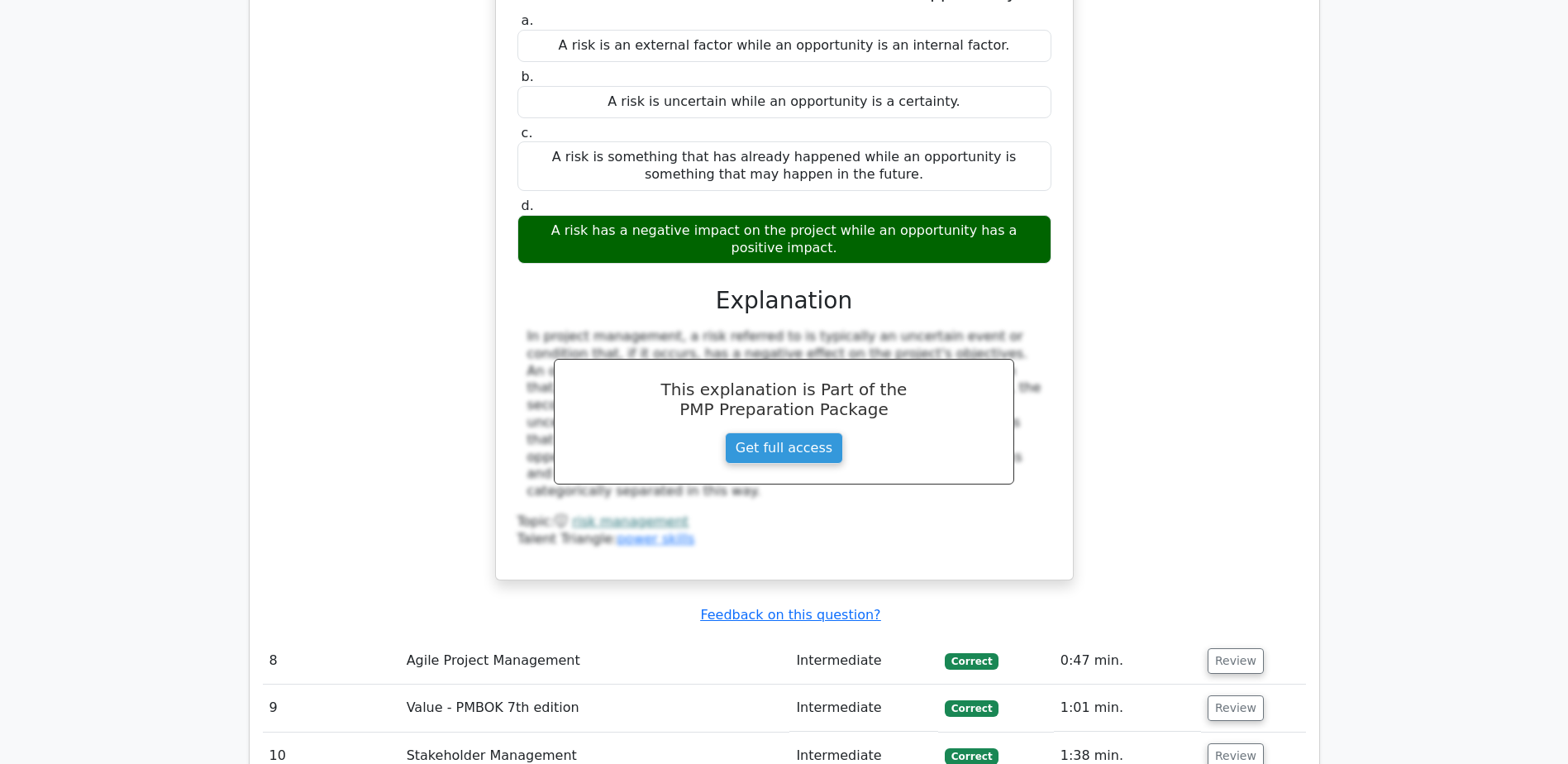
scroll to position [7192, 0]
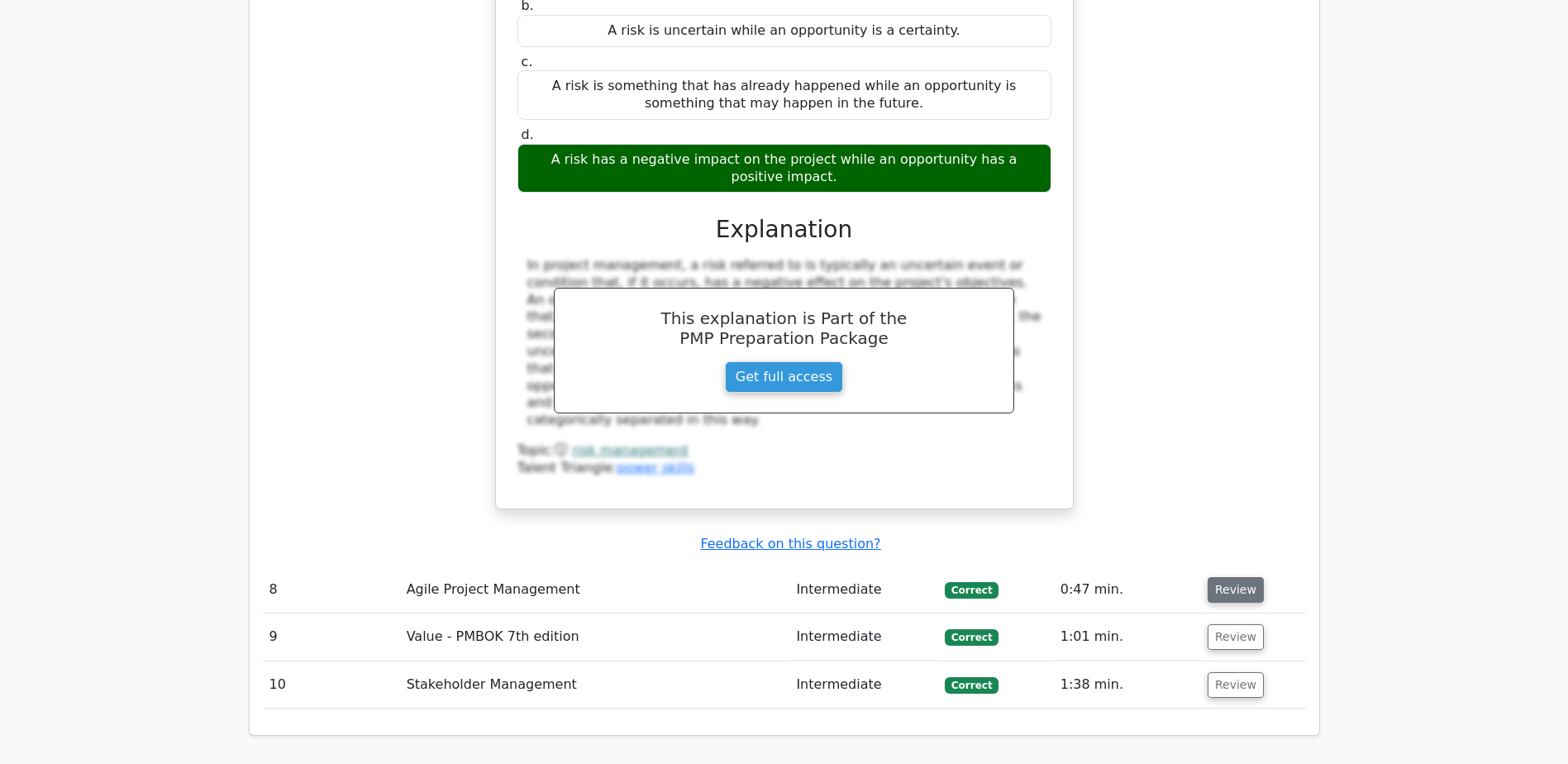
click at [1233, 577] on button "Review" at bounding box center [1236, 589] width 56 height 26
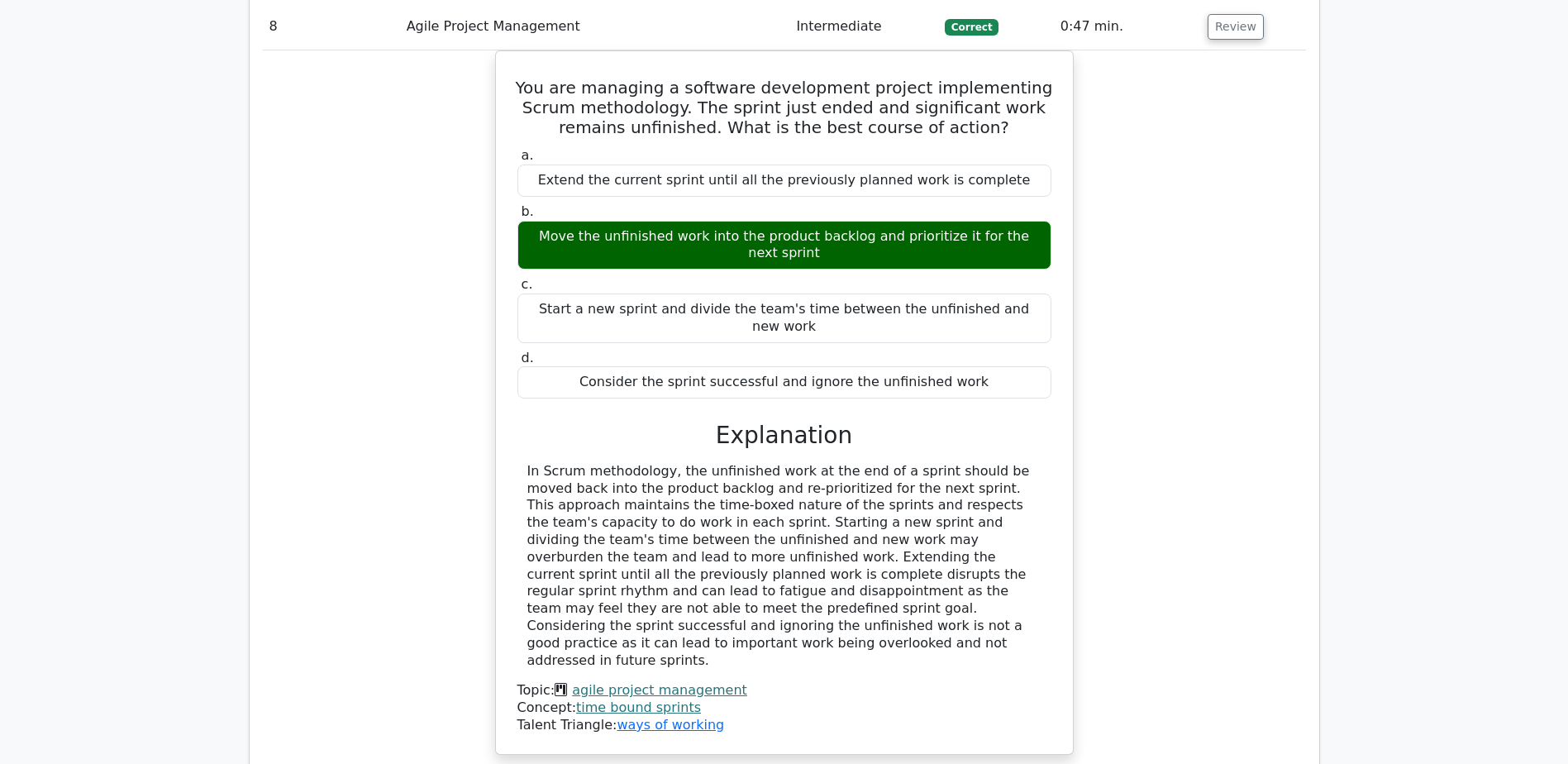
scroll to position [7771, 0]
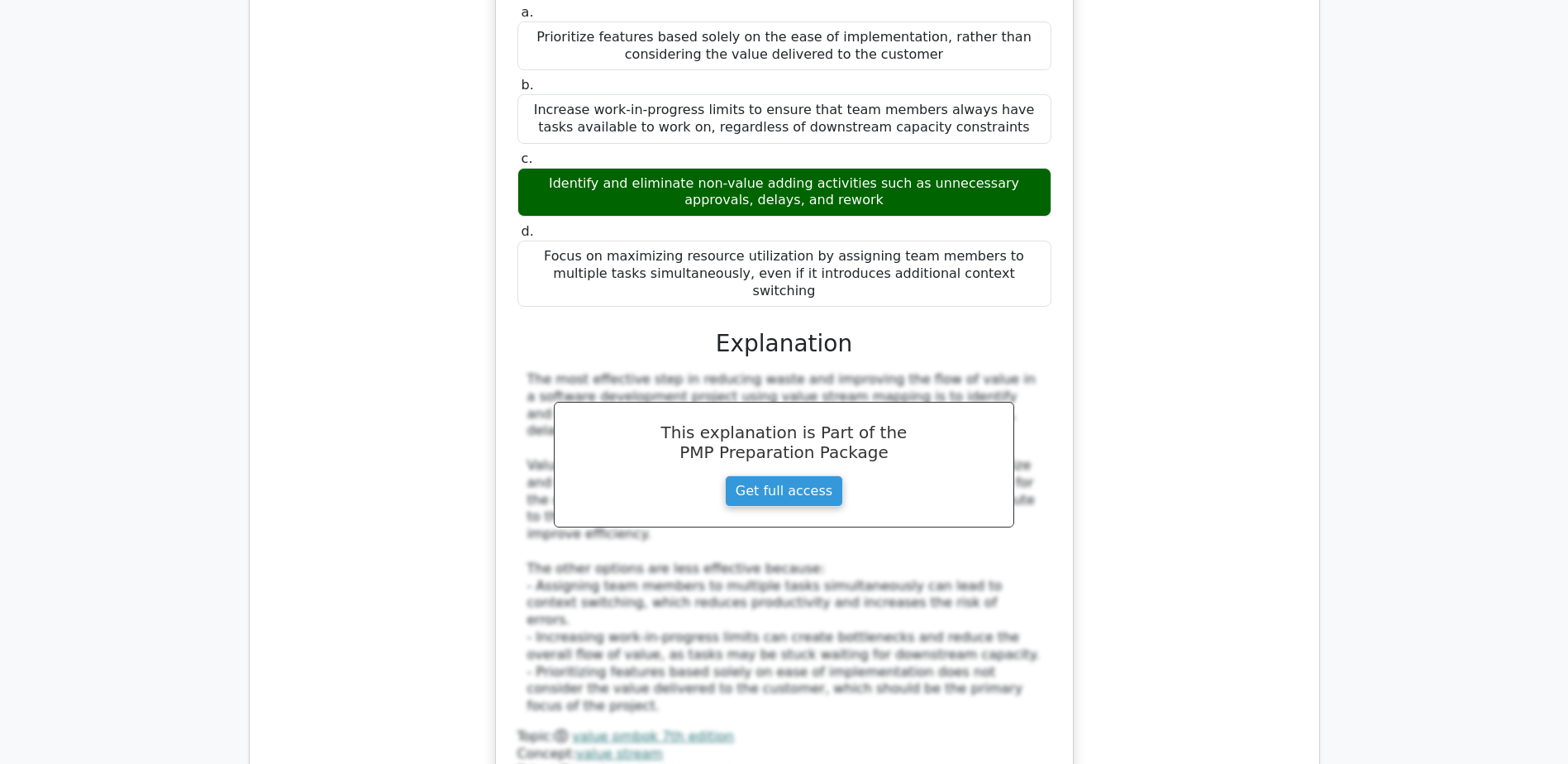
scroll to position [8763, 0]
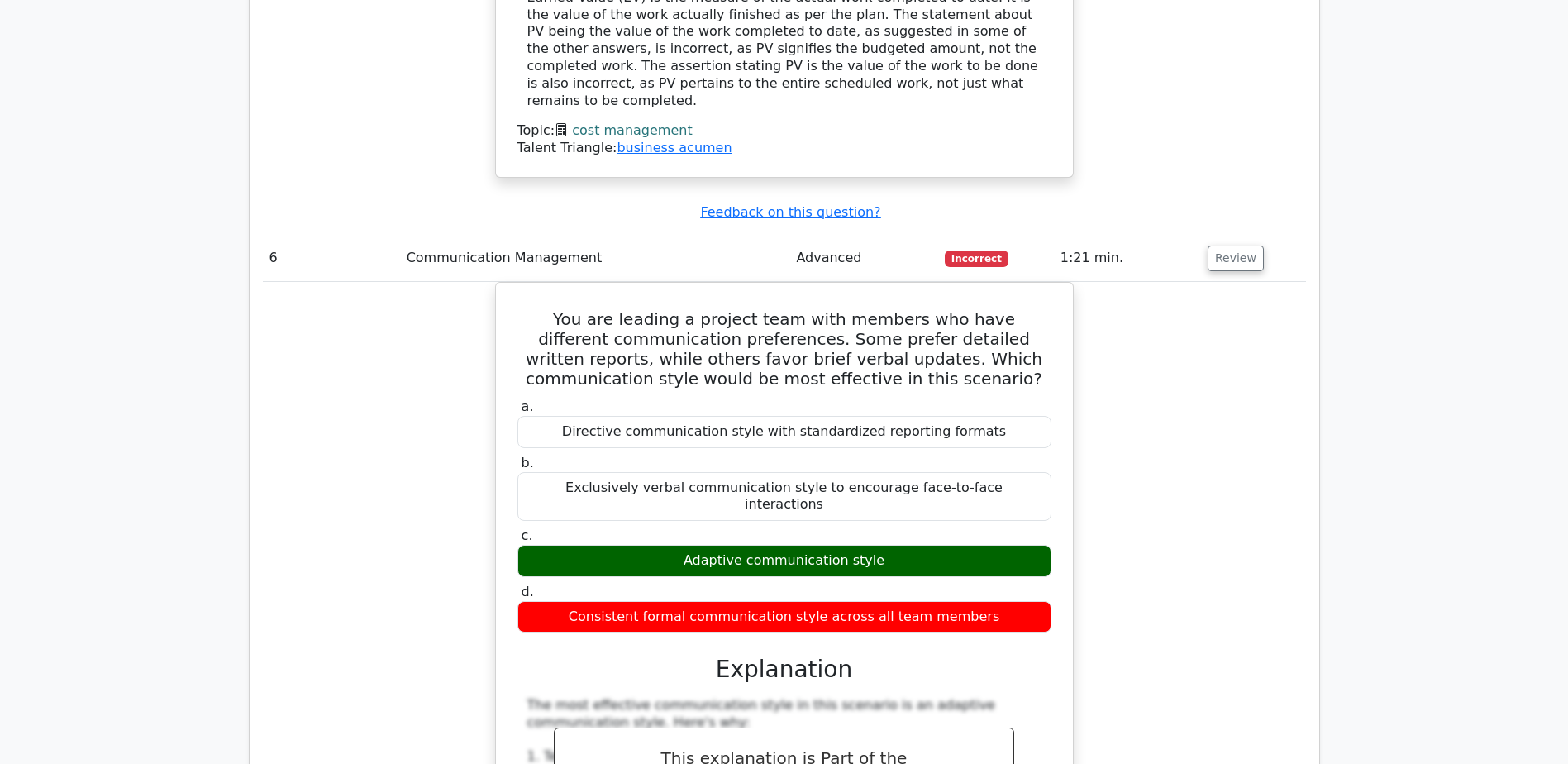
scroll to position [5457, 0]
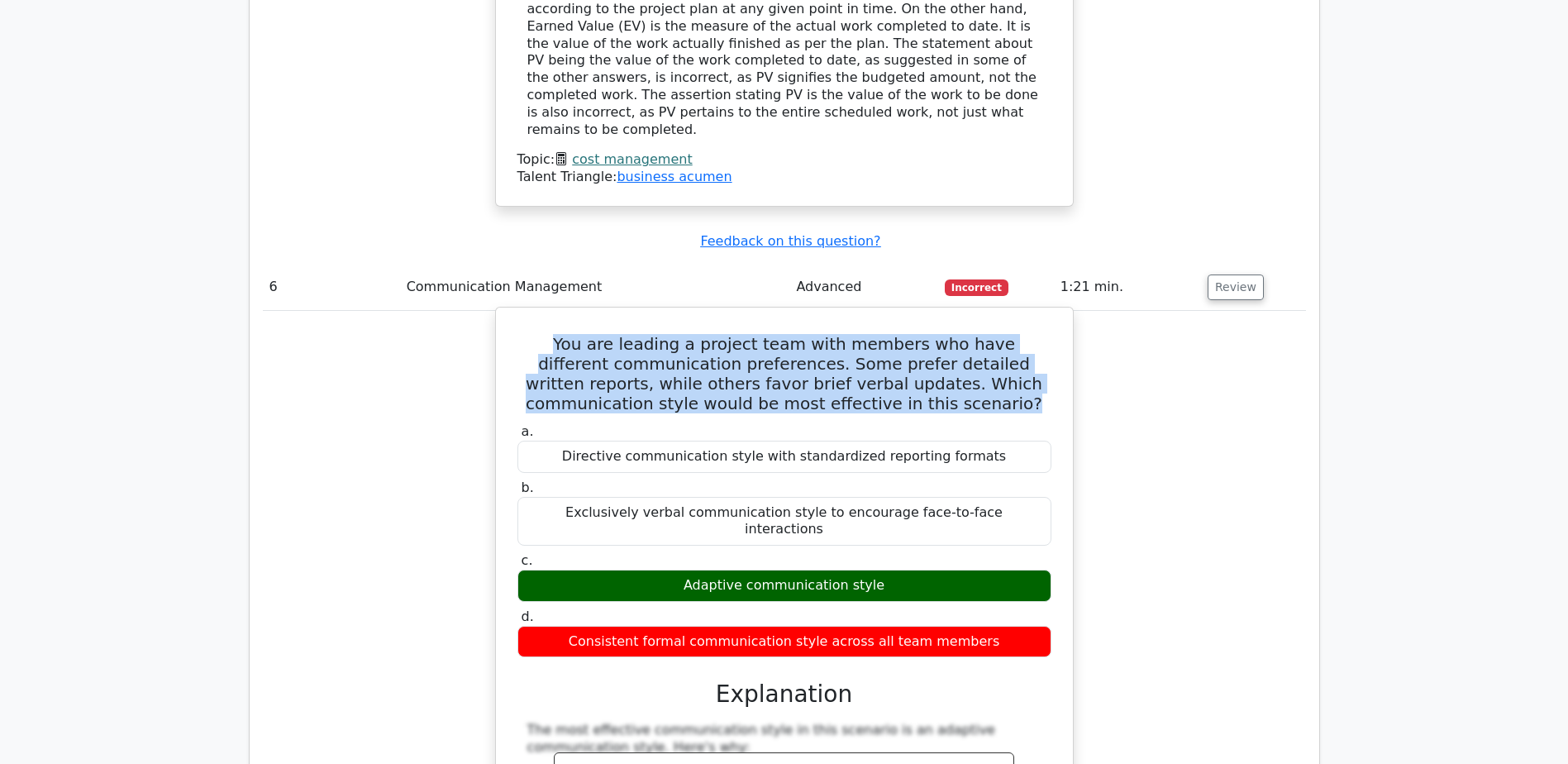
drag, startPoint x: 532, startPoint y: 133, endPoint x: 949, endPoint y: 204, distance: 423.0
click at [949, 334] on h5 "You are leading a project team with members who have different communication pr…" at bounding box center [784, 374] width 538 height 79
copy h5 "You are leading a project team with members who have different communication pr…"
drag, startPoint x: 673, startPoint y: 357, endPoint x: 933, endPoint y: 372, distance: 260.4
click at [933, 570] on div "Adaptive communication style" at bounding box center [784, 586] width 534 height 32
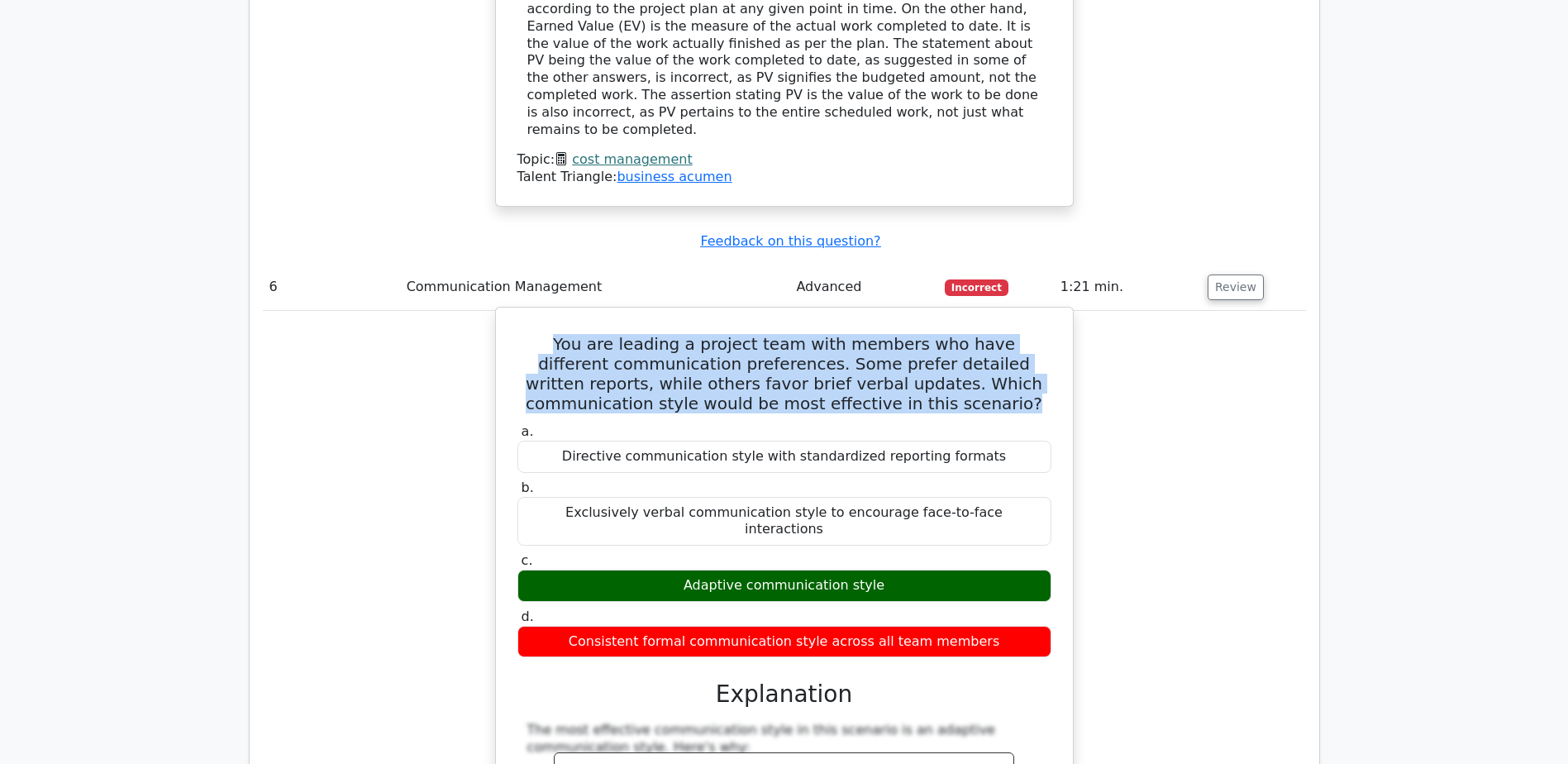
copy div "Adaptive communication style"
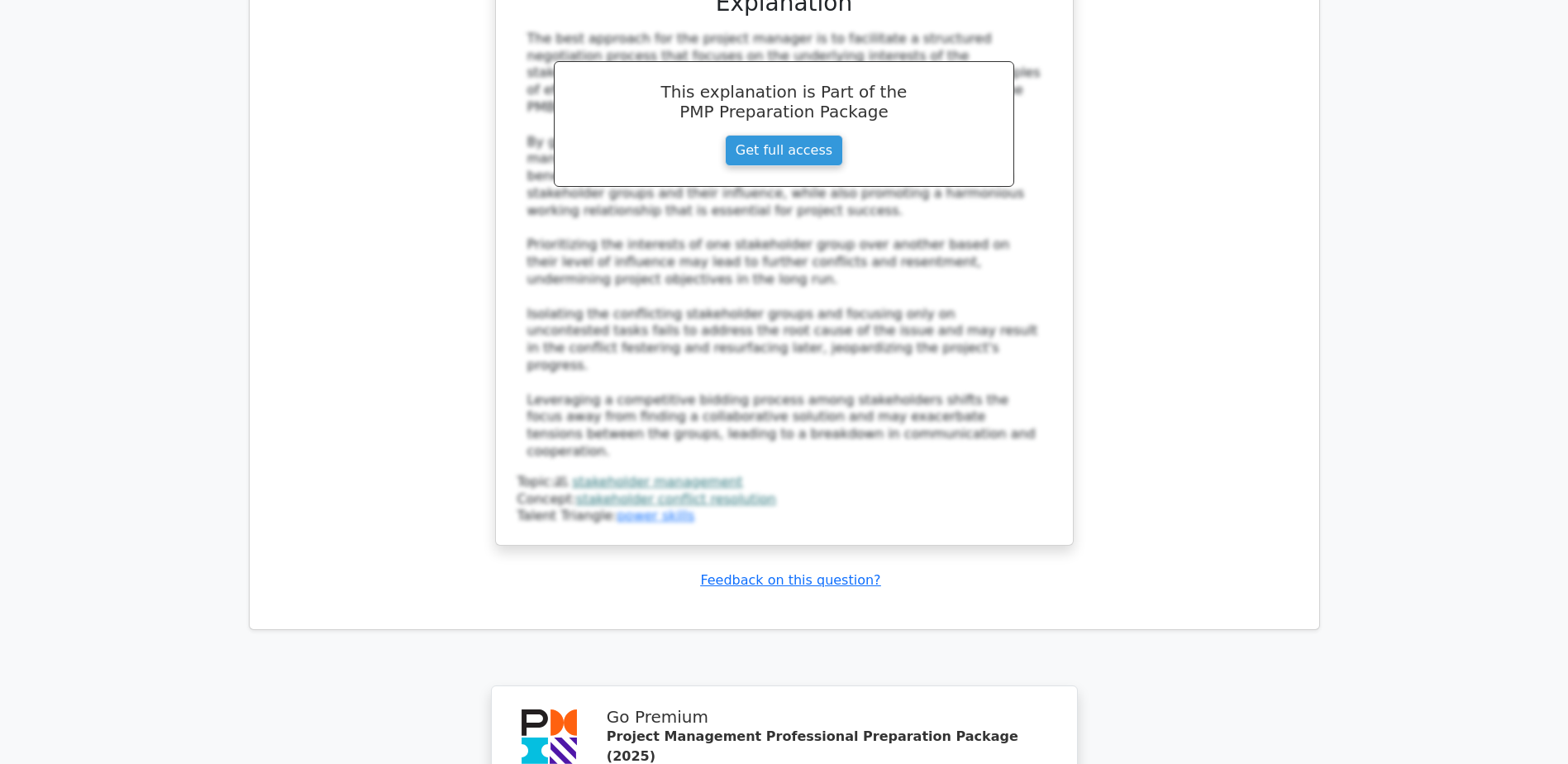
scroll to position [10497, 0]
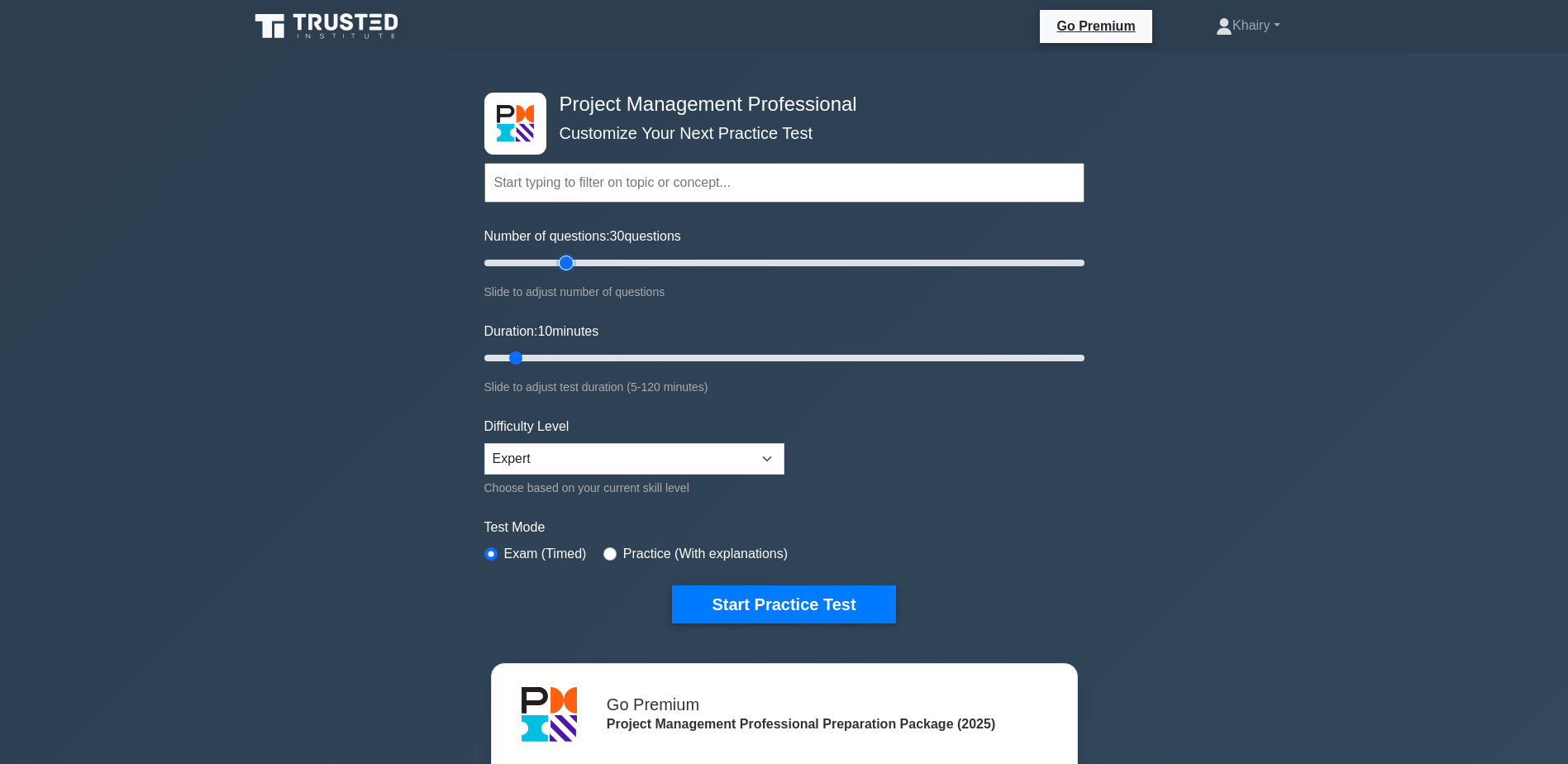
drag, startPoint x: 505, startPoint y: 262, endPoint x: 567, endPoint y: 256, distance: 62.3
type input "30"
click at [567, 256] on input "Number of questions: 30 questions" at bounding box center [784, 263] width 600 height 20
drag, startPoint x: 513, startPoint y: 354, endPoint x: 585, endPoint y: 350, distance: 72.1
click at [585, 350] on input "Duration: 20 minutes" at bounding box center [784, 357] width 600 height 20
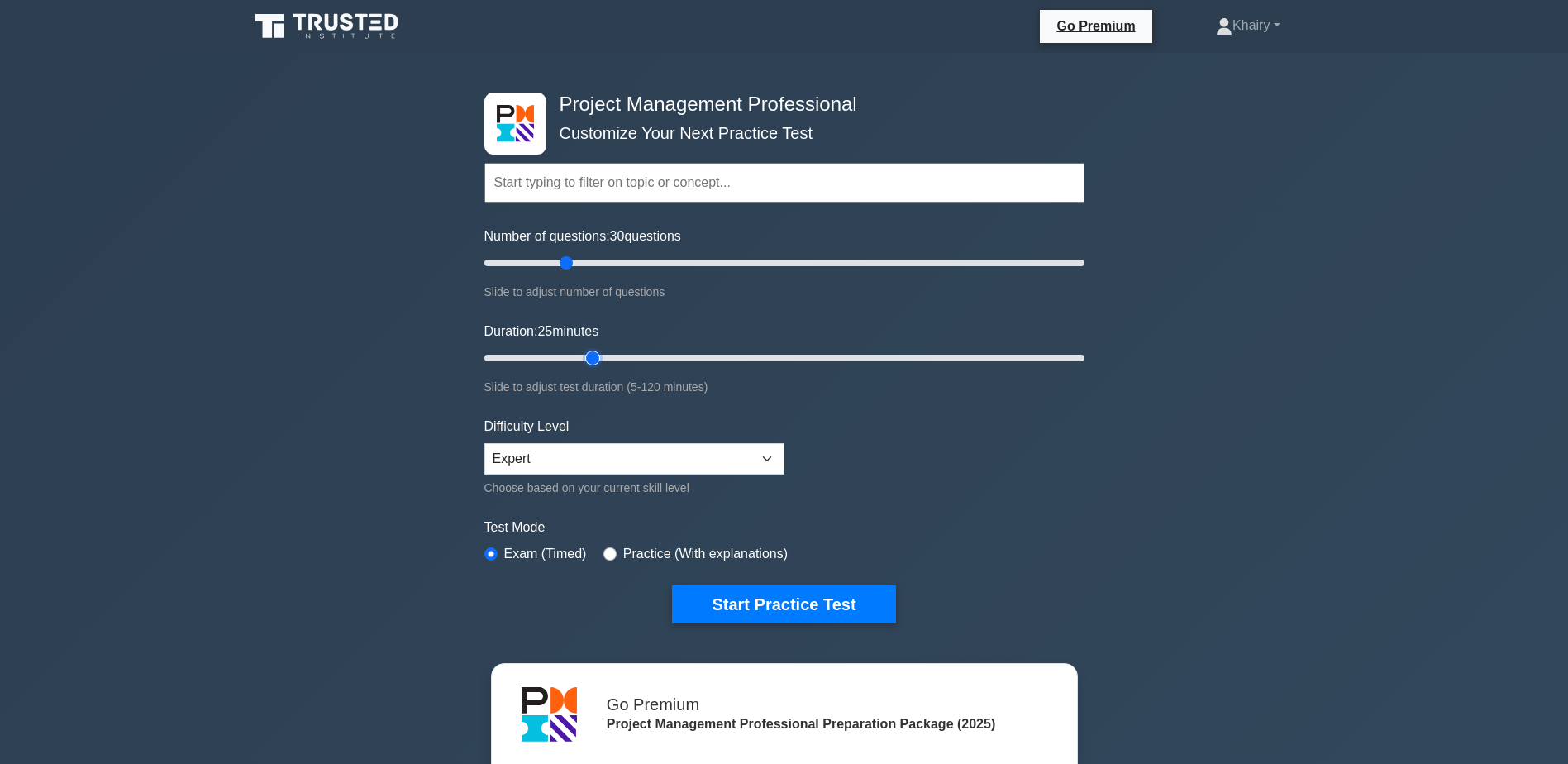
drag, startPoint x: 588, startPoint y: 351, endPoint x: 600, endPoint y: 351, distance: 12.0
click at [600, 351] on input "Duration: 25 minutes" at bounding box center [784, 357] width 600 height 20
drag, startPoint x: 595, startPoint y: 357, endPoint x: 606, endPoint y: 357, distance: 11.0
type input "30"
click at [606, 357] on input "Duration: 30 minutes" at bounding box center [784, 357] width 600 height 20
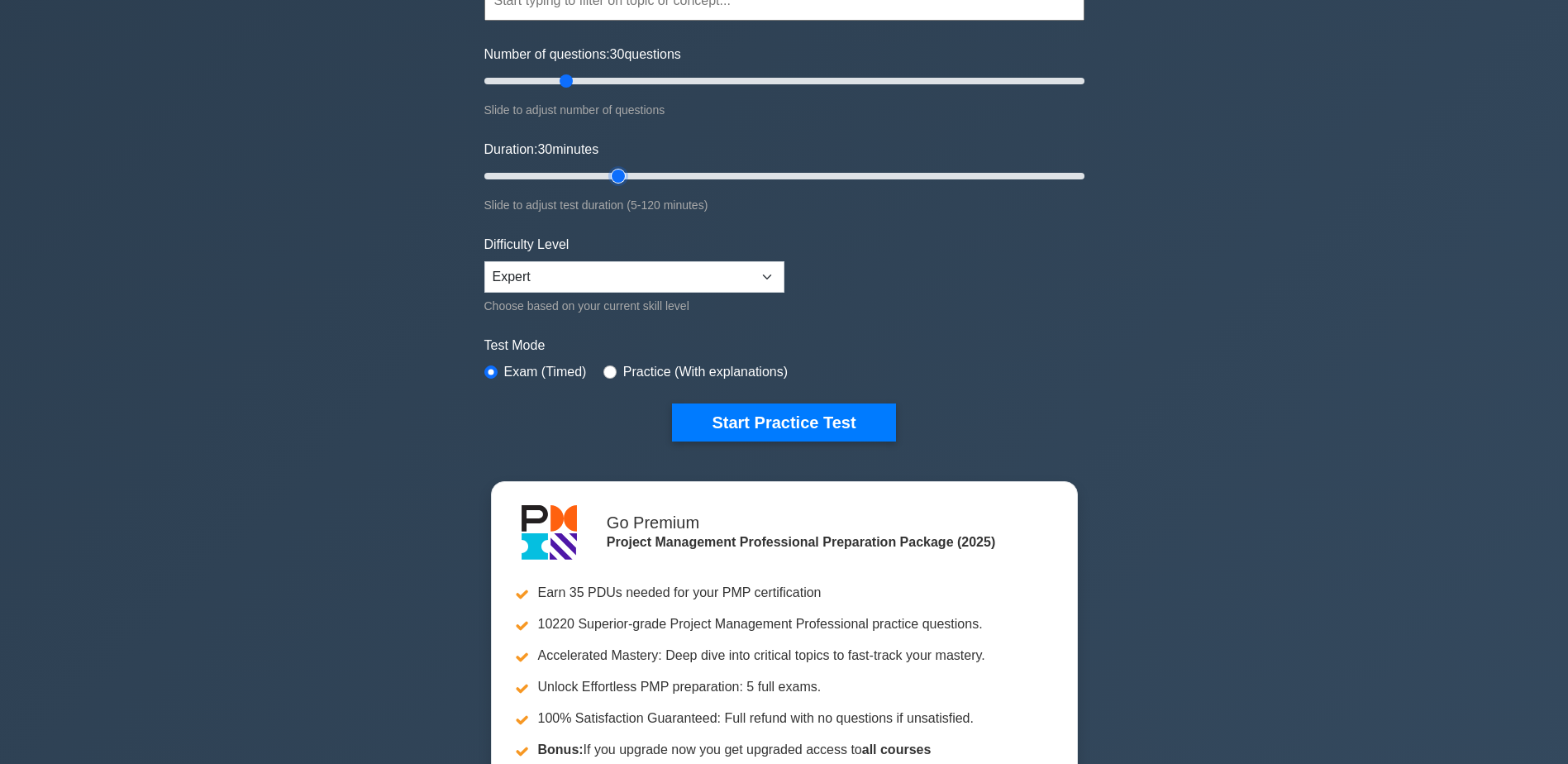
scroll to position [165, 0]
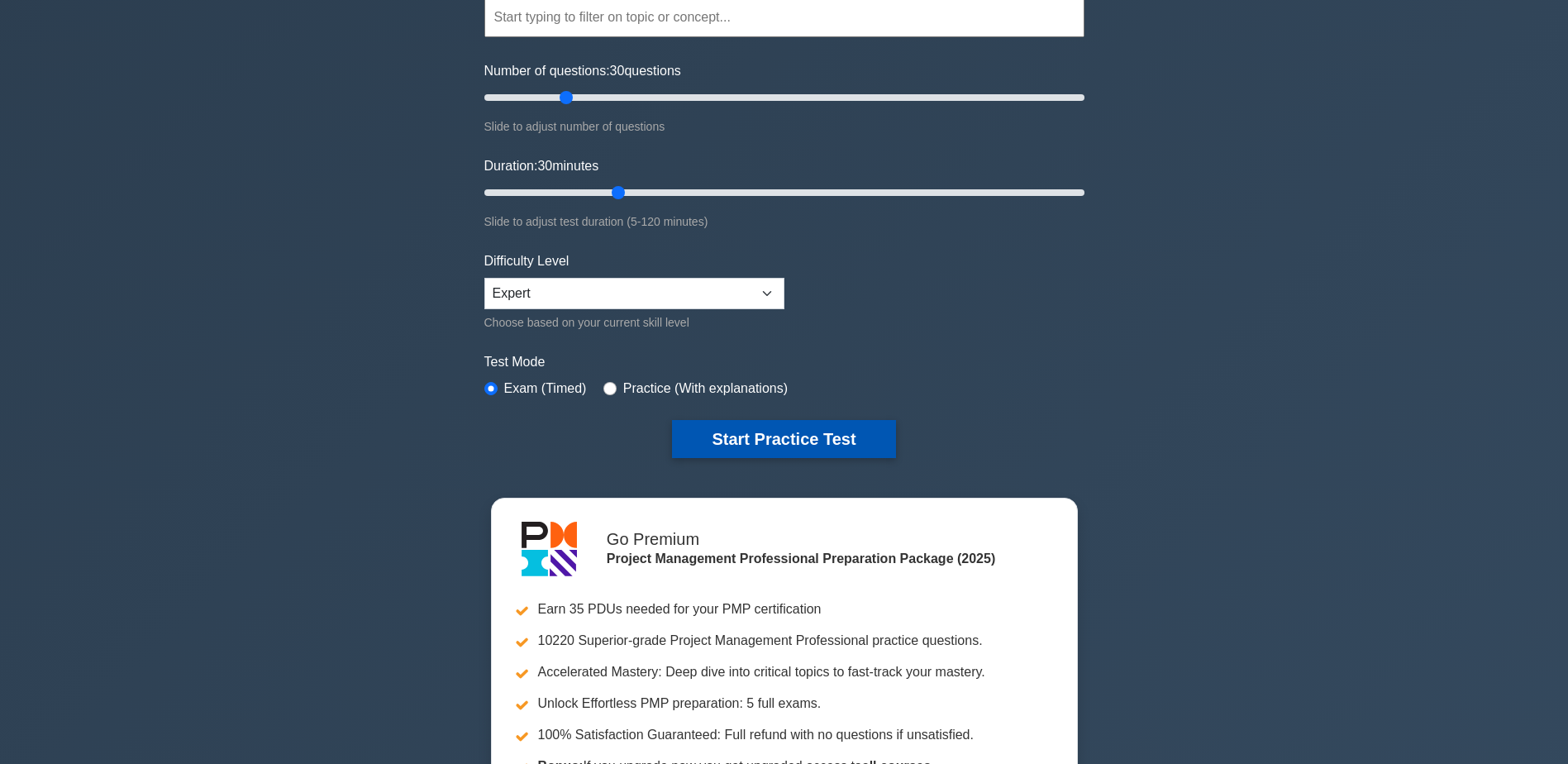
click at [791, 438] on button "Start Practice Test" at bounding box center [784, 439] width 223 height 38
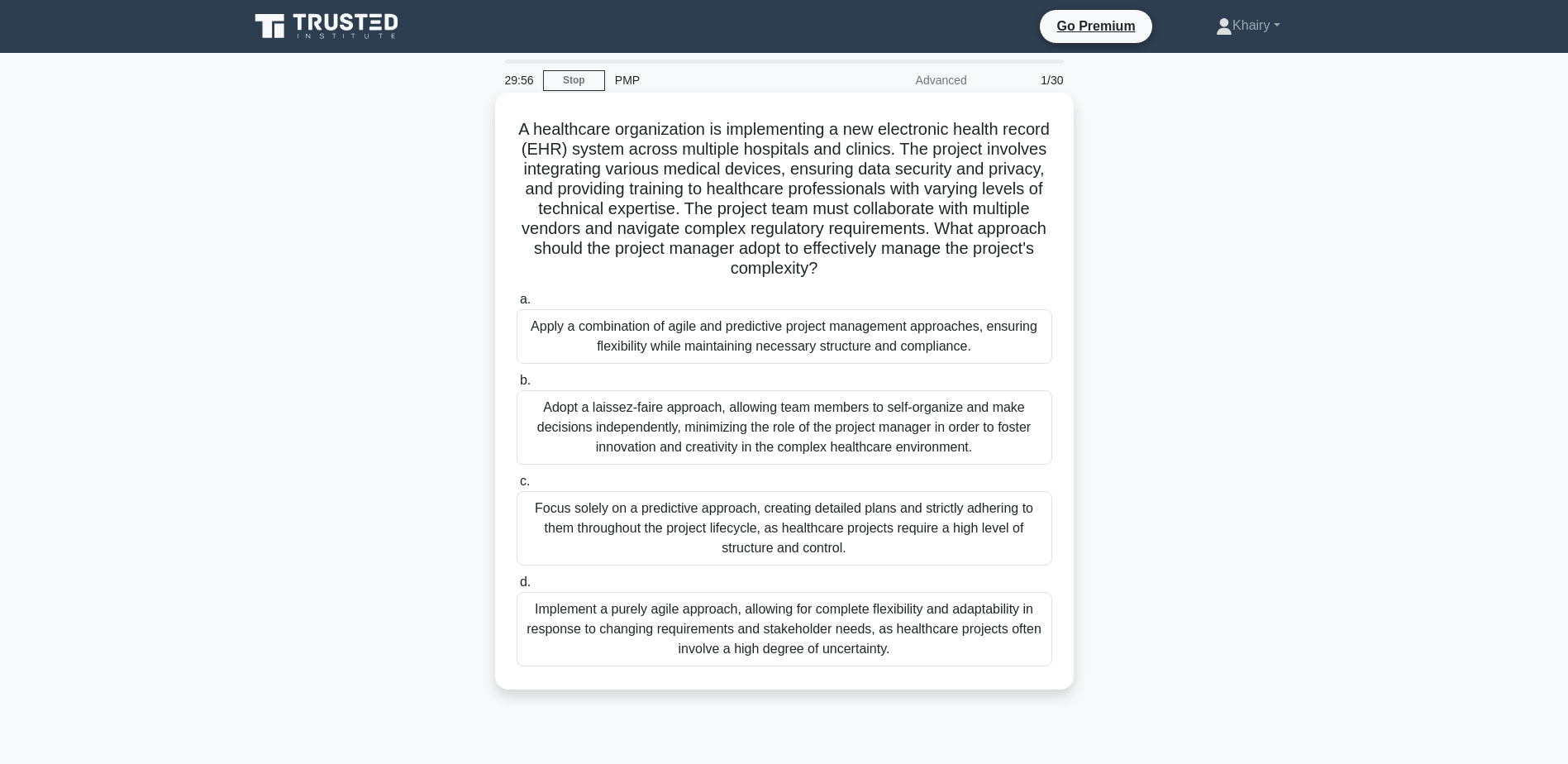
drag, startPoint x: 536, startPoint y: 125, endPoint x: 885, endPoint y: 262, distance: 374.9
click at [885, 262] on h5 "A healthcare organization is implementing a new electronic health record (EHR) …" at bounding box center [784, 200] width 539 height 160
copy h5 "A healthcare organization is implementing a new electronic health record (EHR) …"
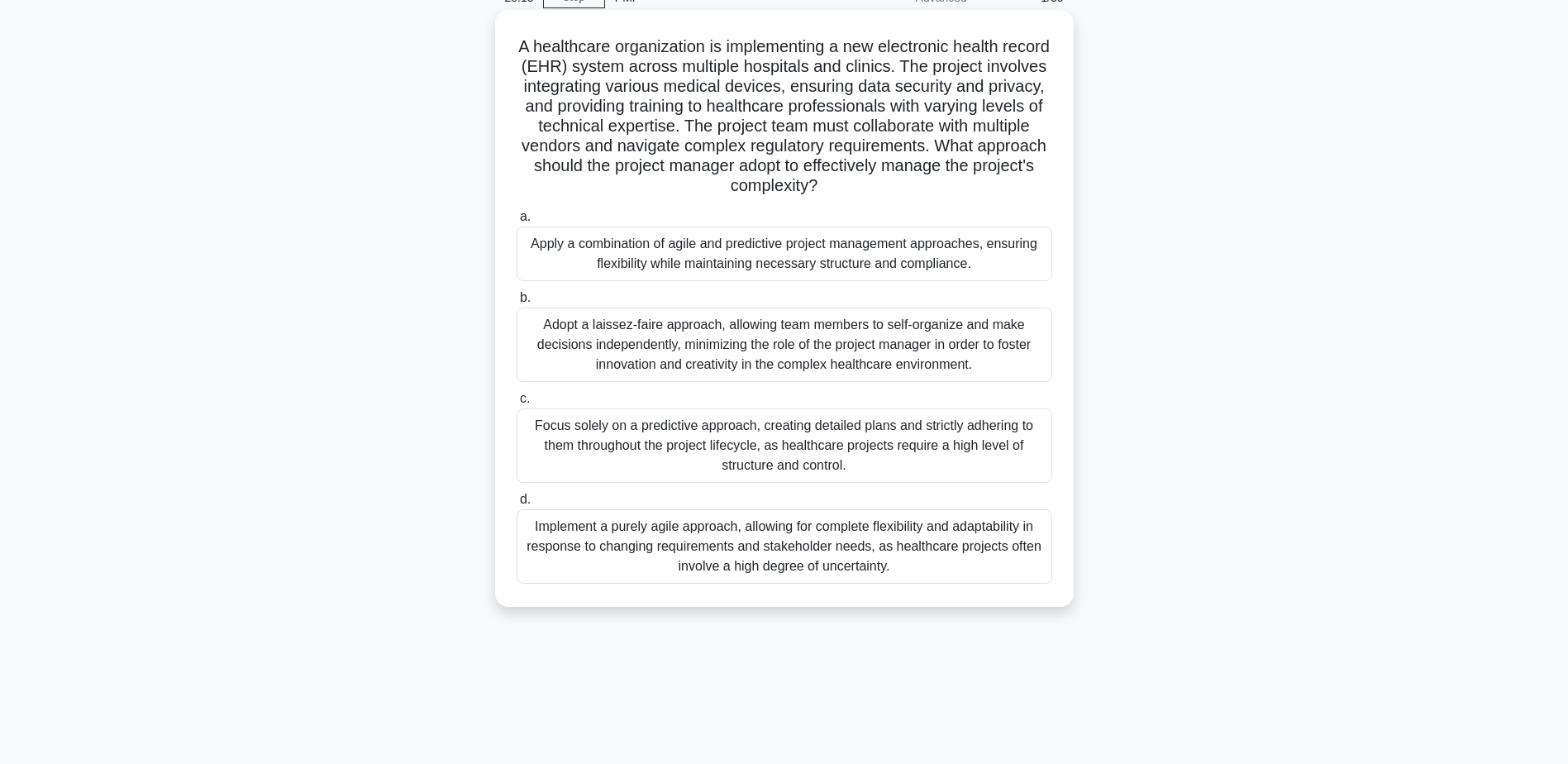
scroll to position [129, 0]
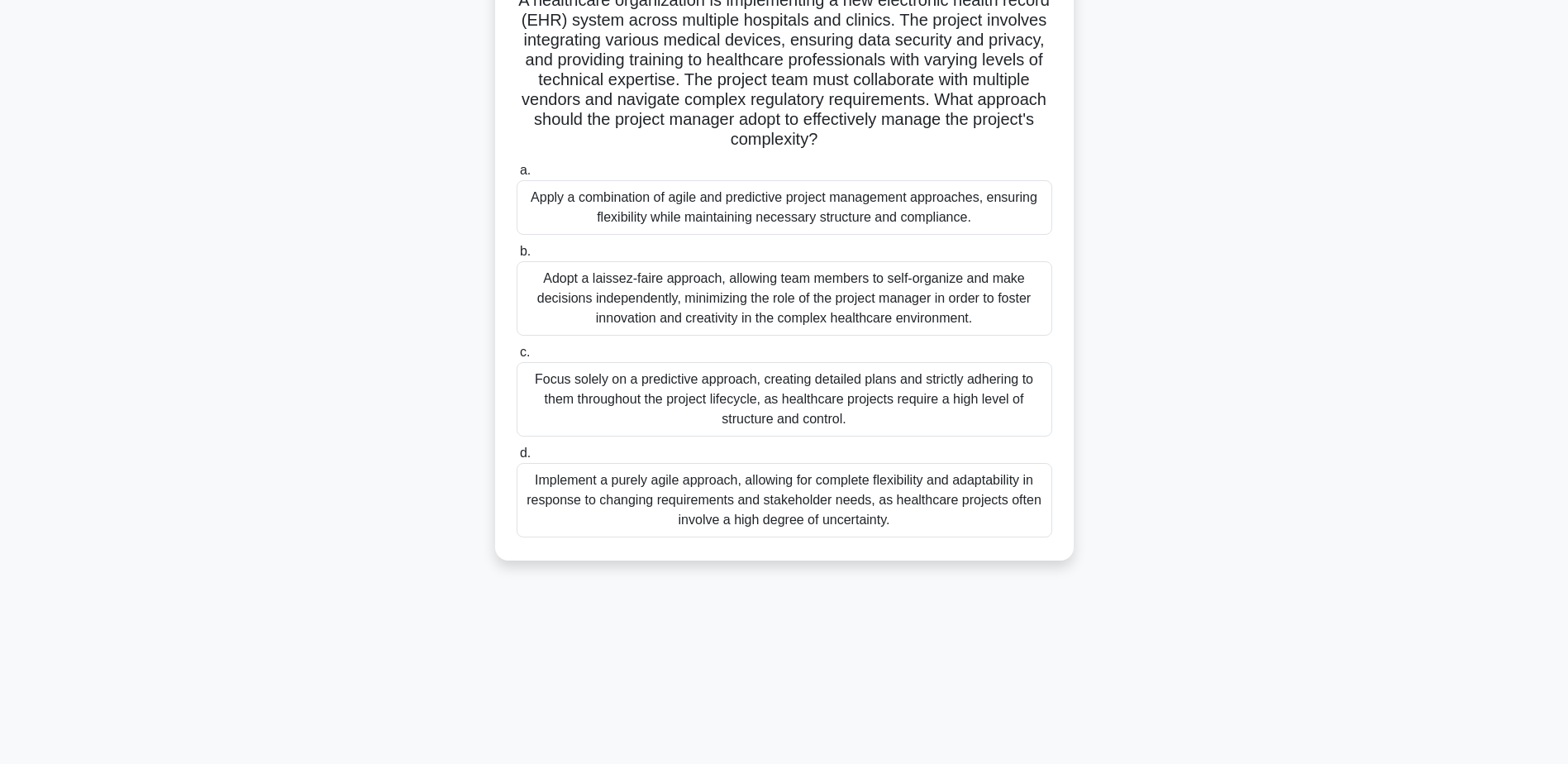
click at [670, 217] on div "Apply a combination of agile and predictive project management approaches, ensu…" at bounding box center [784, 207] width 536 height 54
click at [517, 177] on input "a. Apply a combination of agile and predictive project management approaches, e…" at bounding box center [517, 170] width 0 height 11
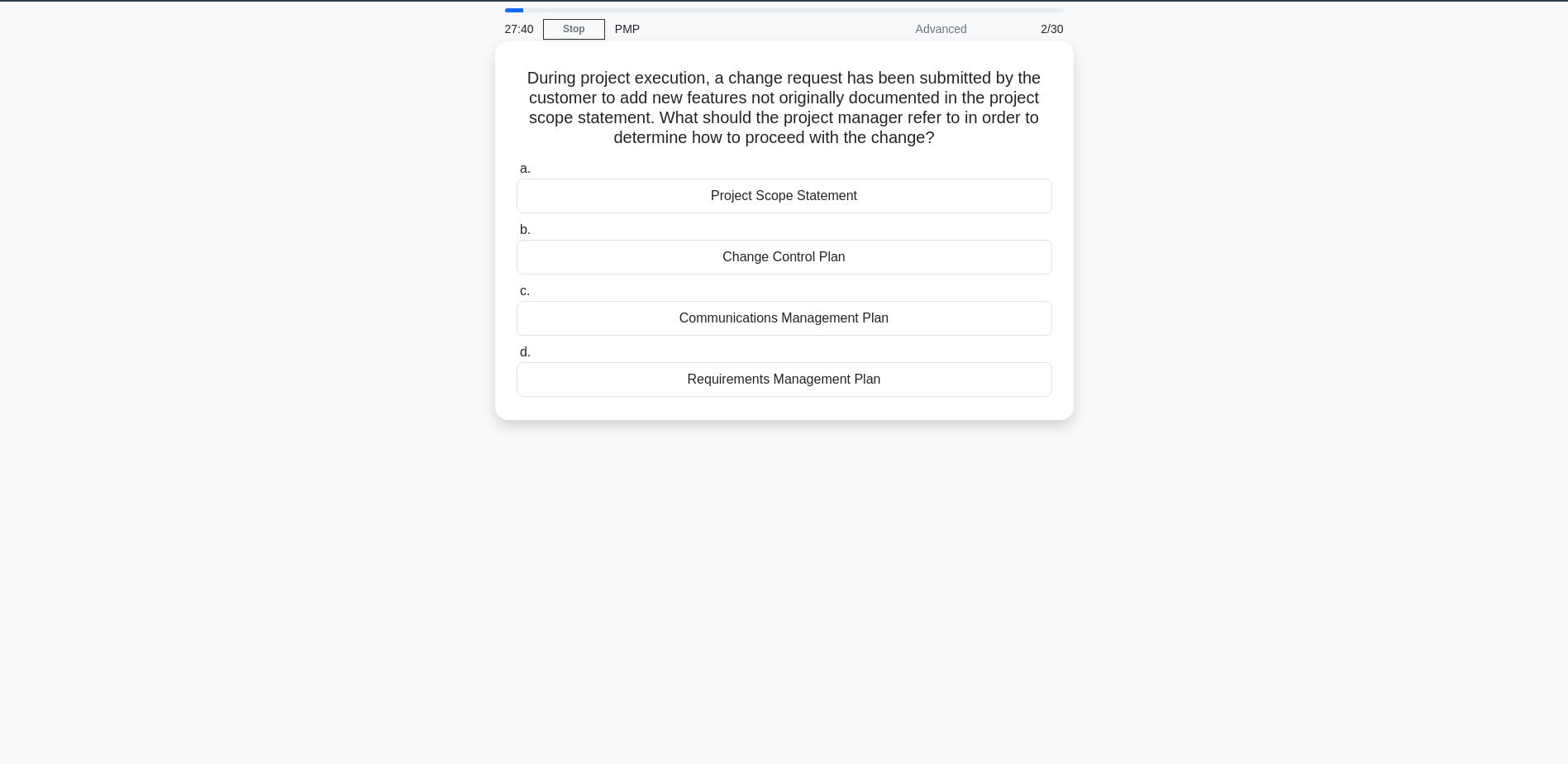
scroll to position [0, 0]
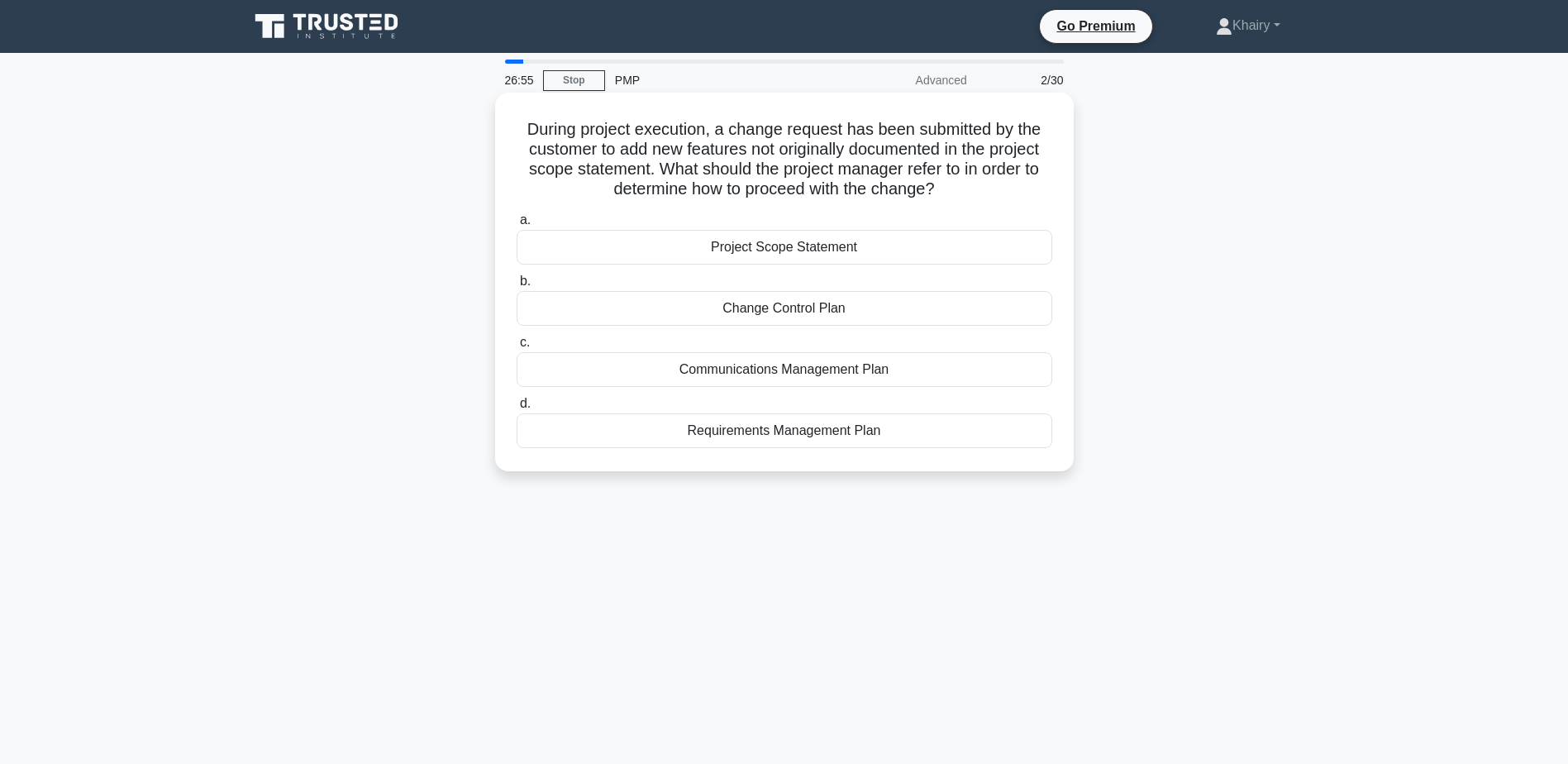
click at [738, 248] on div "Project Scope Statement" at bounding box center [784, 247] width 536 height 35
click at [517, 226] on input "a. Project Scope Statement" at bounding box center [517, 220] width 0 height 11
click at [753, 434] on div "Functional Benchmarking" at bounding box center [784, 431] width 536 height 35
click at [517, 409] on input "d. Functional Benchmarking" at bounding box center [517, 404] width 0 height 11
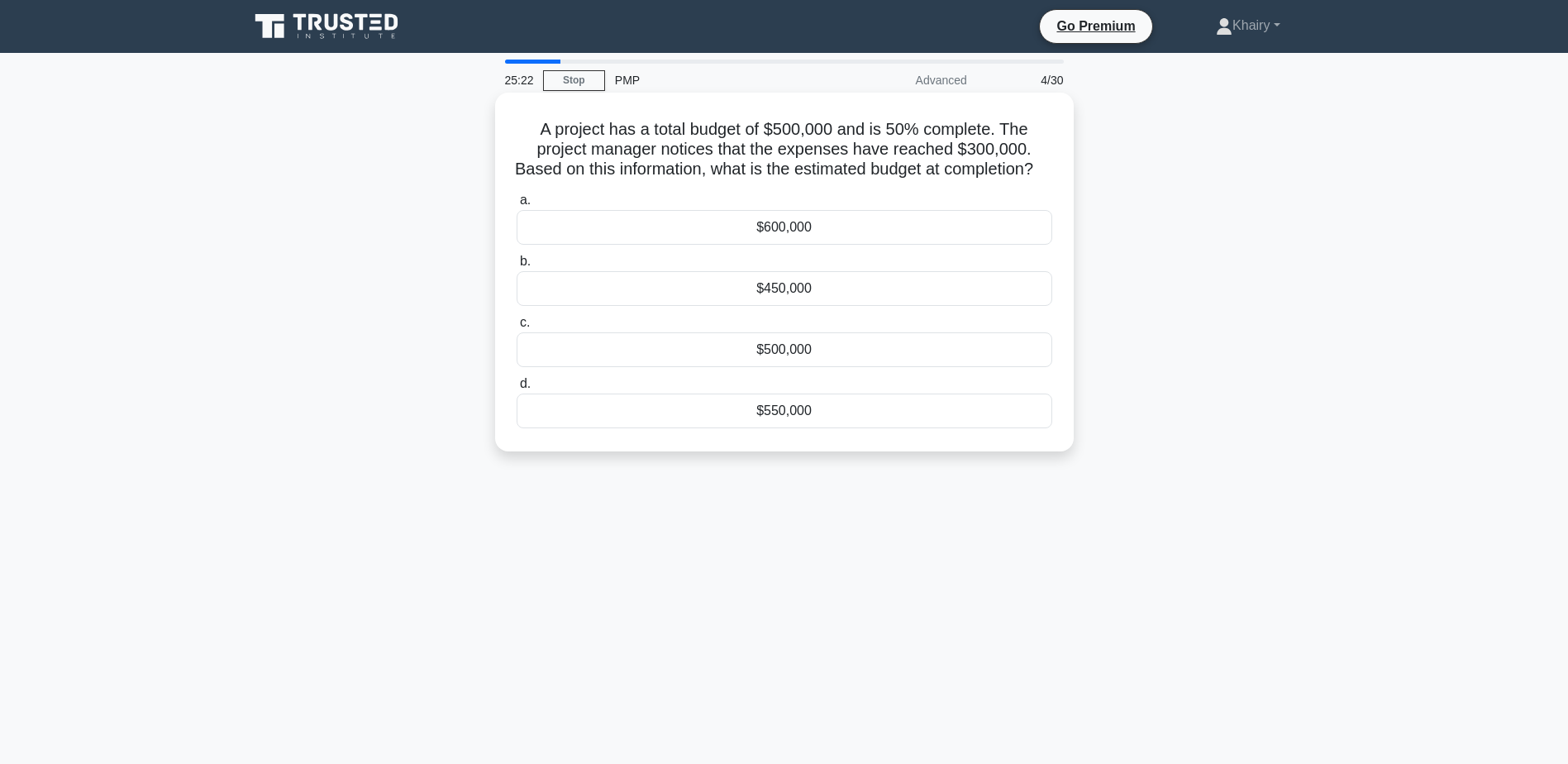
click at [779, 244] on div "$600,000" at bounding box center [784, 227] width 536 height 35
click at [517, 206] on input "a. $600,000" at bounding box center [517, 201] width 0 height 11
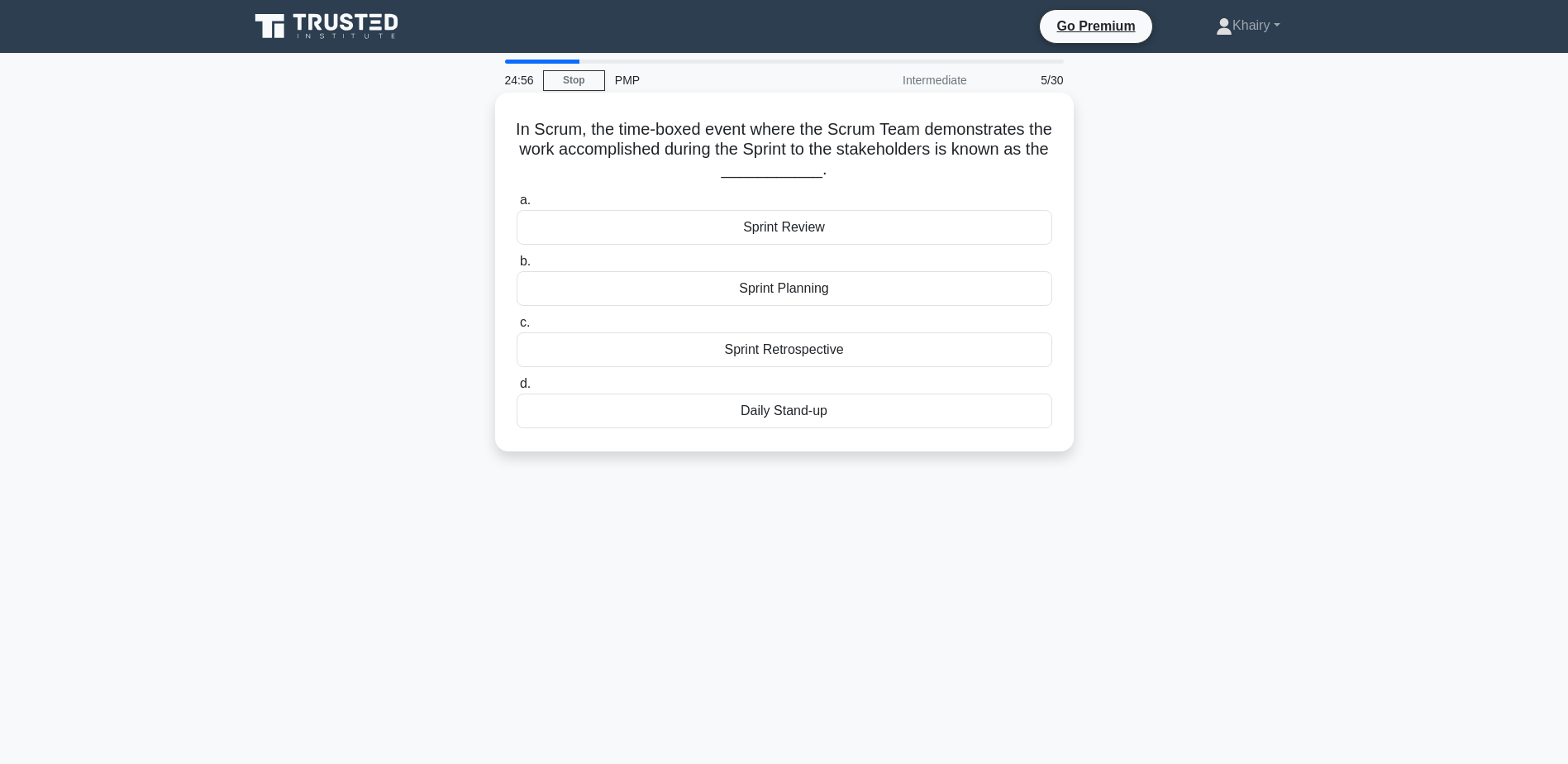
drag, startPoint x: 513, startPoint y: 126, endPoint x: 889, endPoint y: 177, distance: 379.4
click at [889, 177] on div "In Scrum, the time-boxed event where the Scrum Team demonstrates the work accom…" at bounding box center [784, 272] width 565 height 346
copy h5 "In Scrum, the time-boxed event where the Scrum Team demonstrates the work accom…"
click at [757, 234] on div "Sprint Review" at bounding box center [784, 227] width 536 height 35
click at [517, 206] on input "a. Sprint Review" at bounding box center [517, 201] width 0 height 11
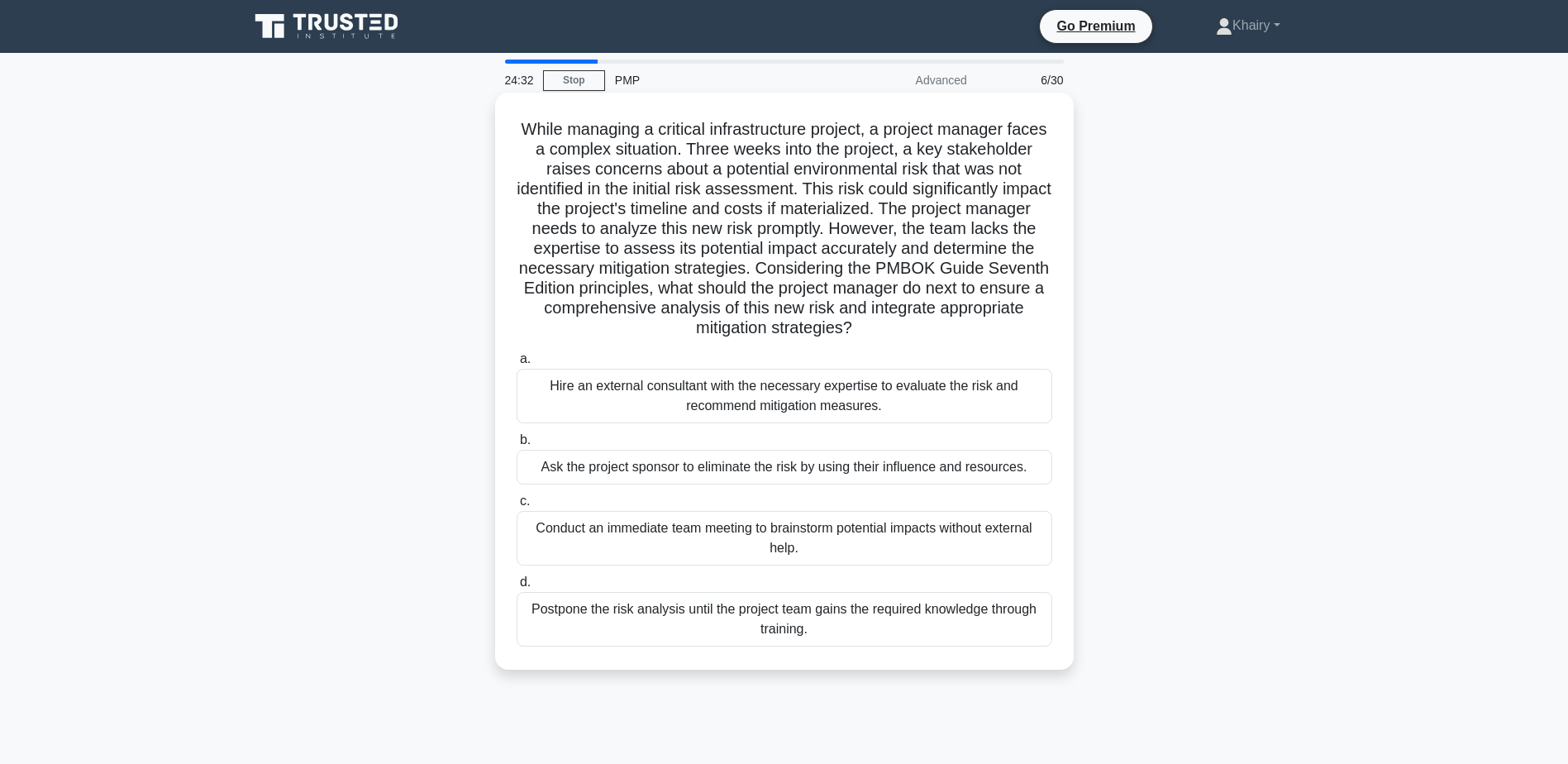
drag, startPoint x: 529, startPoint y: 120, endPoint x: 907, endPoint y: 333, distance: 433.9
click at [907, 333] on h5 "While managing a critical infrastructure project, a project manager faces a com…" at bounding box center [784, 229] width 539 height 220
copy h5 "While managing a critical infrastructure project, a project manager faces a com…"
click at [730, 395] on div "Hire an external consultant with the necessary expertise to evaluate the risk a…" at bounding box center [784, 396] width 536 height 54
click at [517, 365] on input "a. Hire an external consultant with the necessary expertise to evaluate the ris…" at bounding box center [517, 359] width 0 height 11
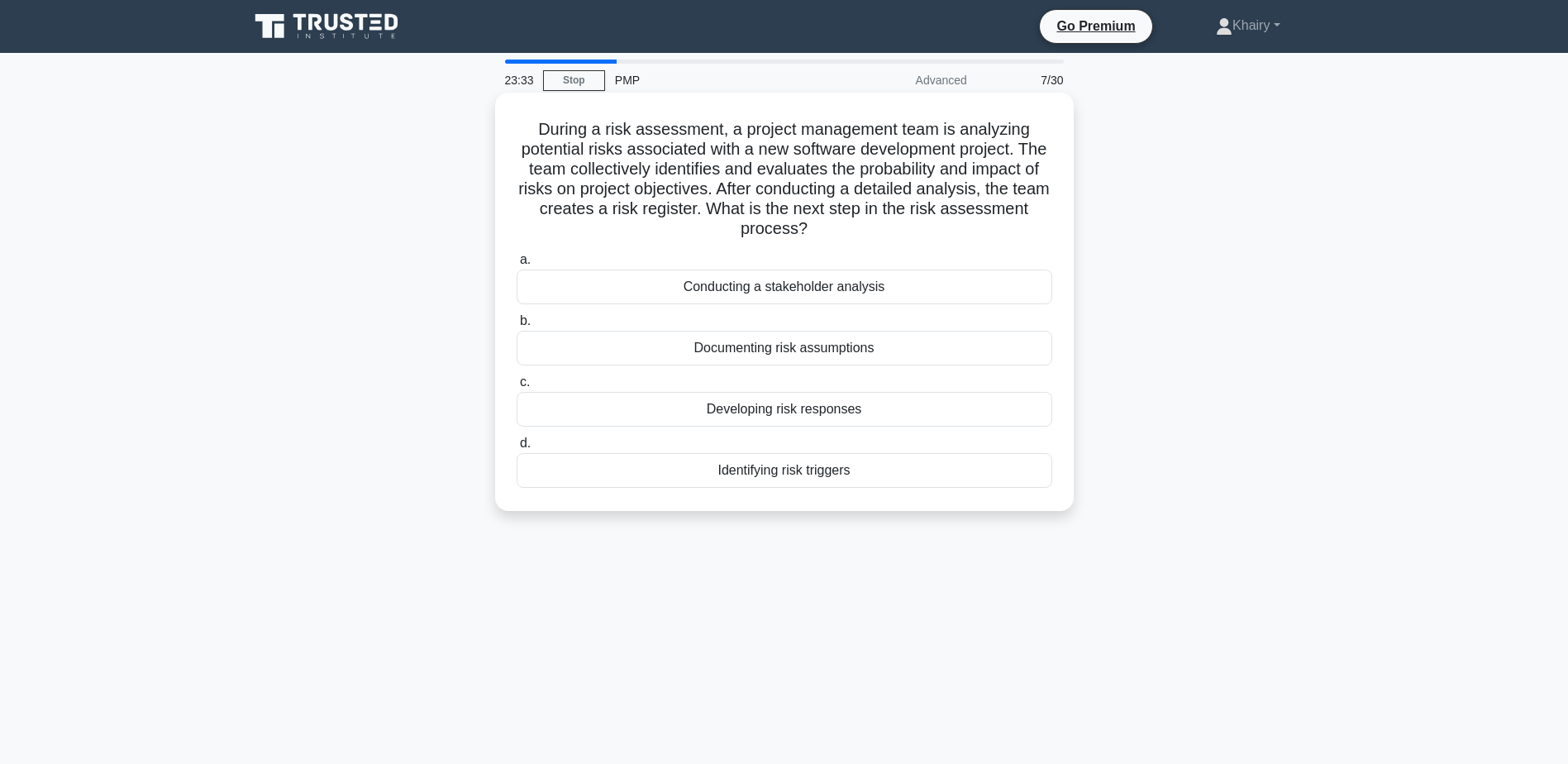
drag, startPoint x: 535, startPoint y: 119, endPoint x: 886, endPoint y: 231, distance: 368.4
click at [886, 231] on h5 "During a risk assessment, a project management team is analyzing potential risk…" at bounding box center [784, 179] width 539 height 120
copy h5 "During a risk assessment, a project management team is analyzing potential risk…"
click at [726, 407] on div "Developing risk responses" at bounding box center [784, 409] width 536 height 35
click at [517, 388] on input "c. Developing risk responses" at bounding box center [517, 382] width 0 height 11
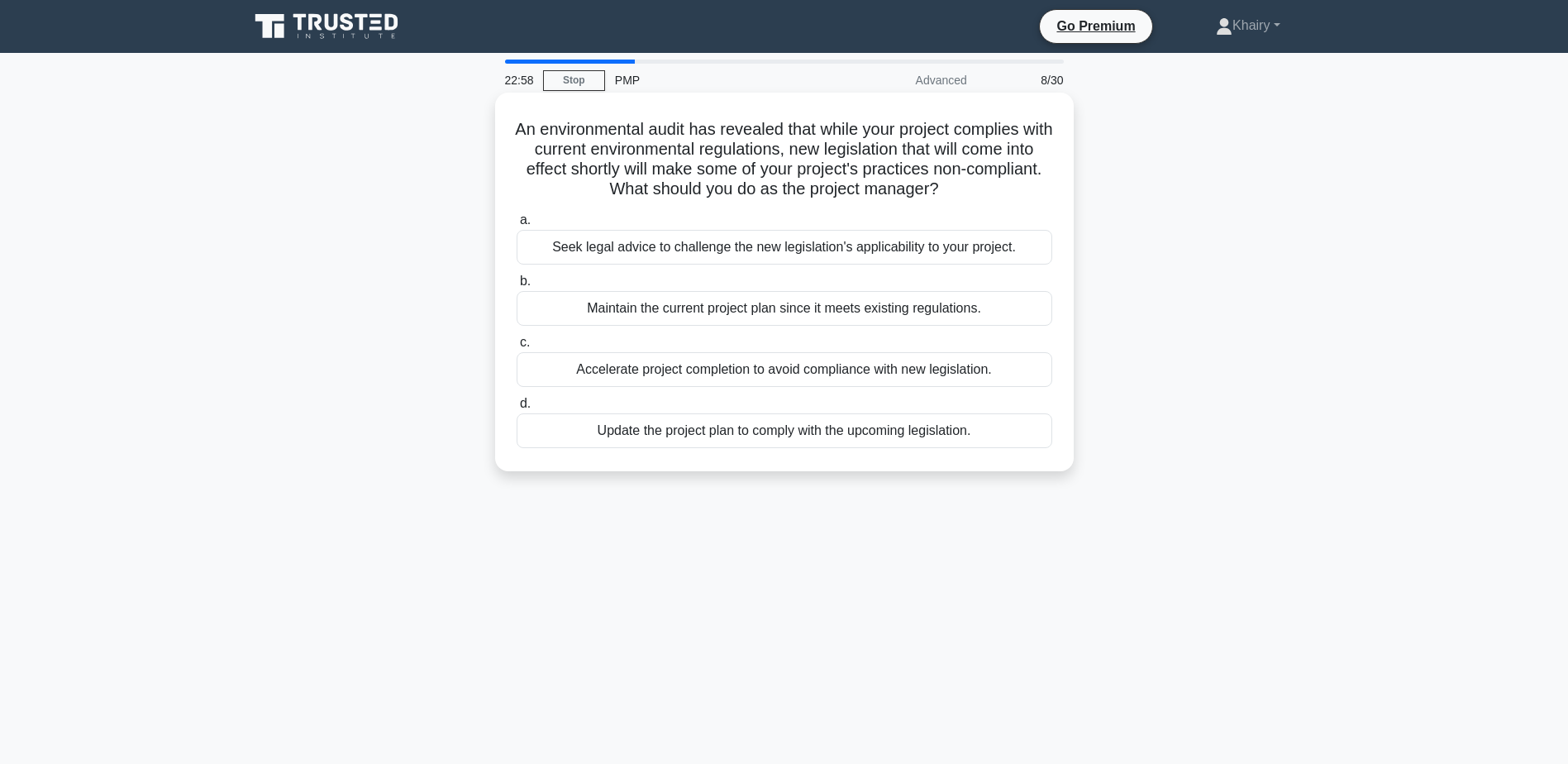
drag, startPoint x: 524, startPoint y: 124, endPoint x: 988, endPoint y: 184, distance: 467.9
click at [988, 184] on h5 "An environmental audit has revealed that while your project complies with curre…" at bounding box center [784, 160] width 539 height 81
copy h5 "An environmental audit has revealed that while your project complies with curre…"
click at [771, 431] on div "Update the project plan to comply with the upcoming legislation." at bounding box center [784, 431] width 536 height 35
click at [517, 409] on input "d. Update the project plan to comply with the upcoming legislation." at bounding box center [517, 404] width 0 height 11
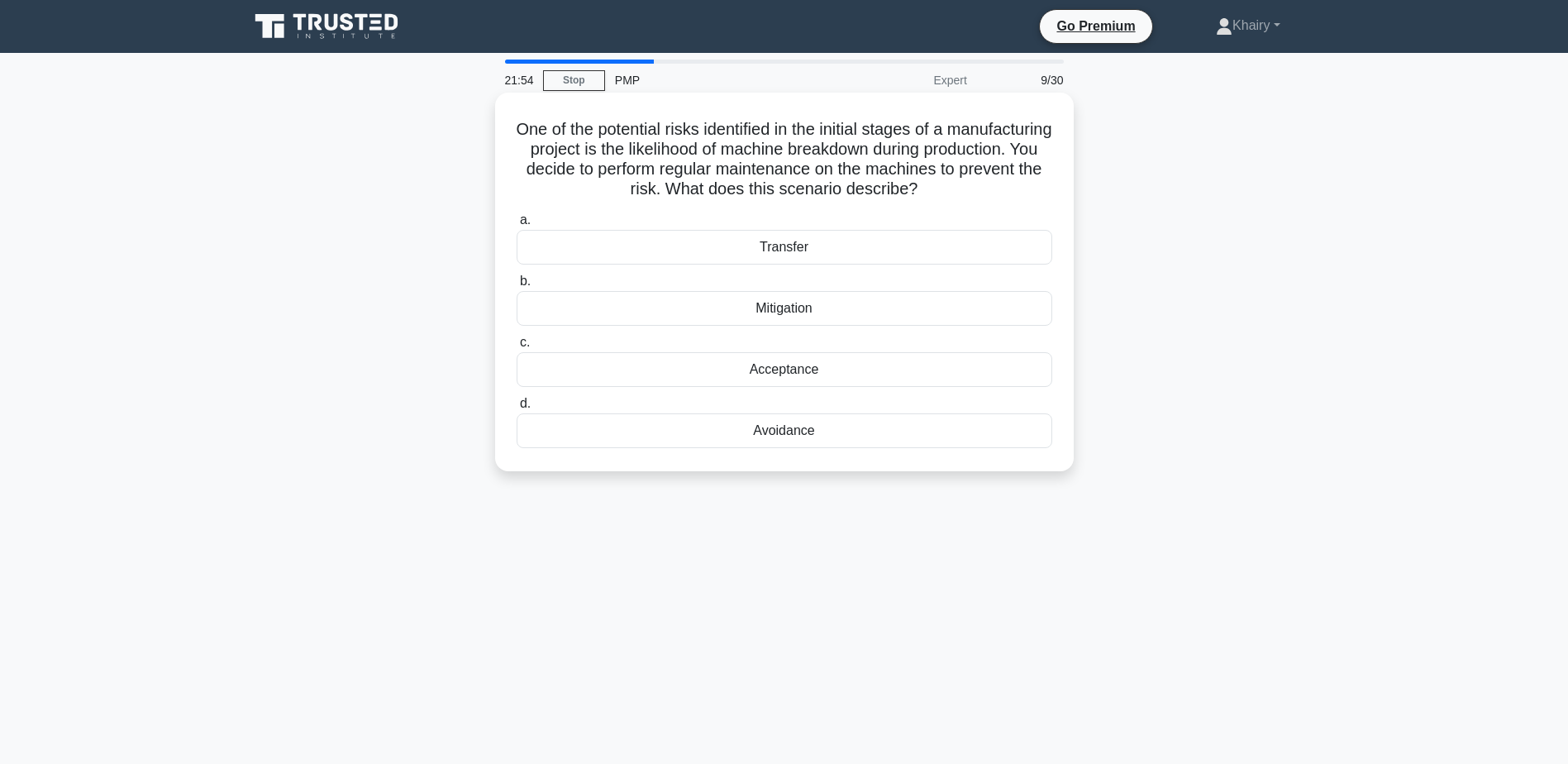
drag, startPoint x: 565, startPoint y: 119, endPoint x: 1020, endPoint y: 185, distance: 459.8
click at [1020, 185] on h5 "One of the potential risks identified in the initial stages of a manufacturing …" at bounding box center [784, 160] width 539 height 81
copy h5 "One of the potential risks identified in the initial stages of a manufacturing …"
click at [763, 302] on div "Mitigation" at bounding box center [784, 308] width 536 height 35
click at [517, 287] on input "b. Mitigation" at bounding box center [517, 282] width 0 height 11
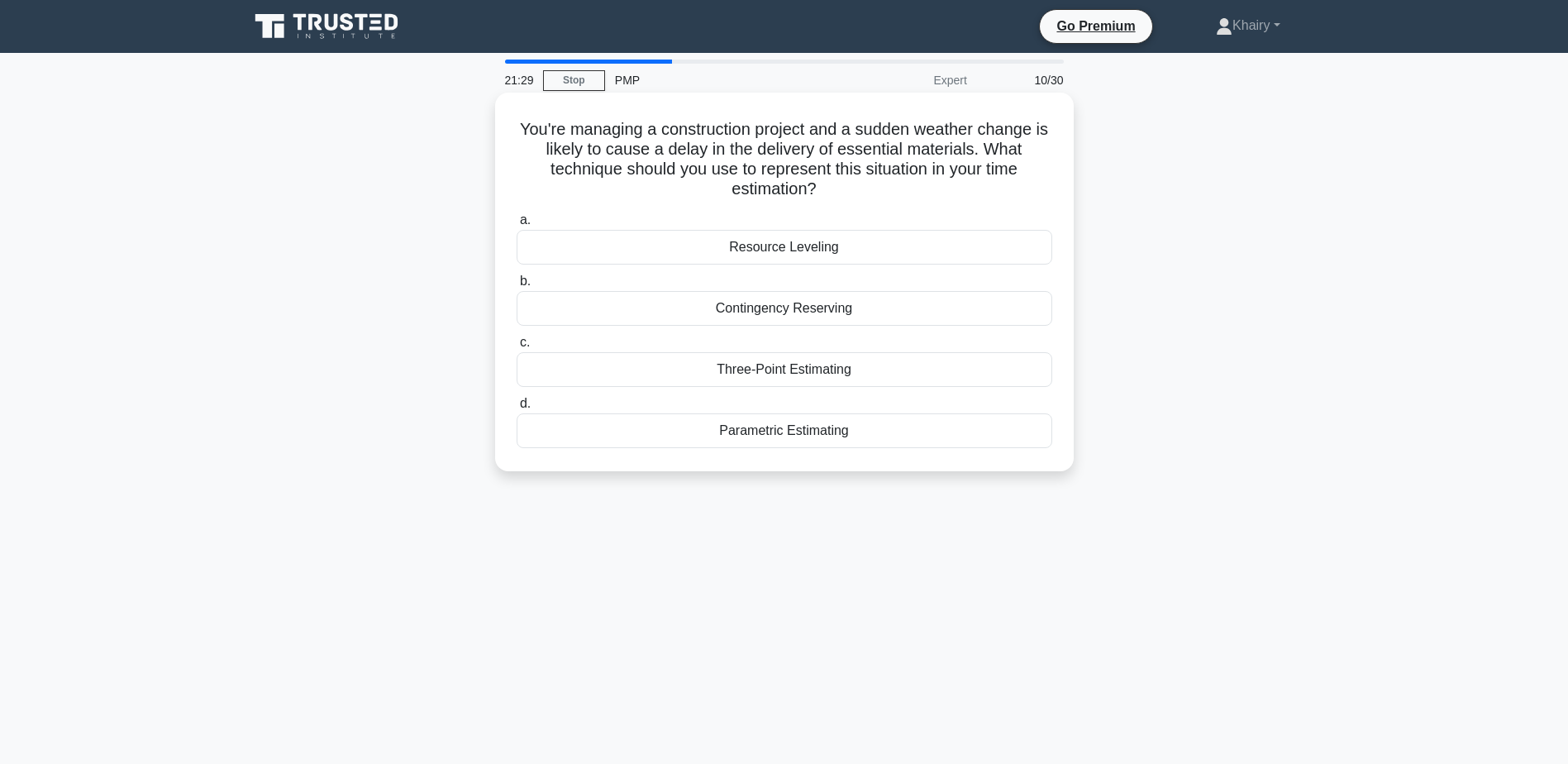
drag, startPoint x: 521, startPoint y: 131, endPoint x: 902, endPoint y: 187, distance: 385.1
click at [902, 187] on h5 "You're managing a construction project and a sudden weather change is likely to…" at bounding box center [784, 160] width 539 height 81
copy h5 "You're managing a construction project and a sudden weather change is likely to…"
click at [780, 246] on div "Resource Leveling" at bounding box center [784, 247] width 536 height 35
click at [517, 226] on input "a. Resource Leveling" at bounding box center [517, 220] width 0 height 11
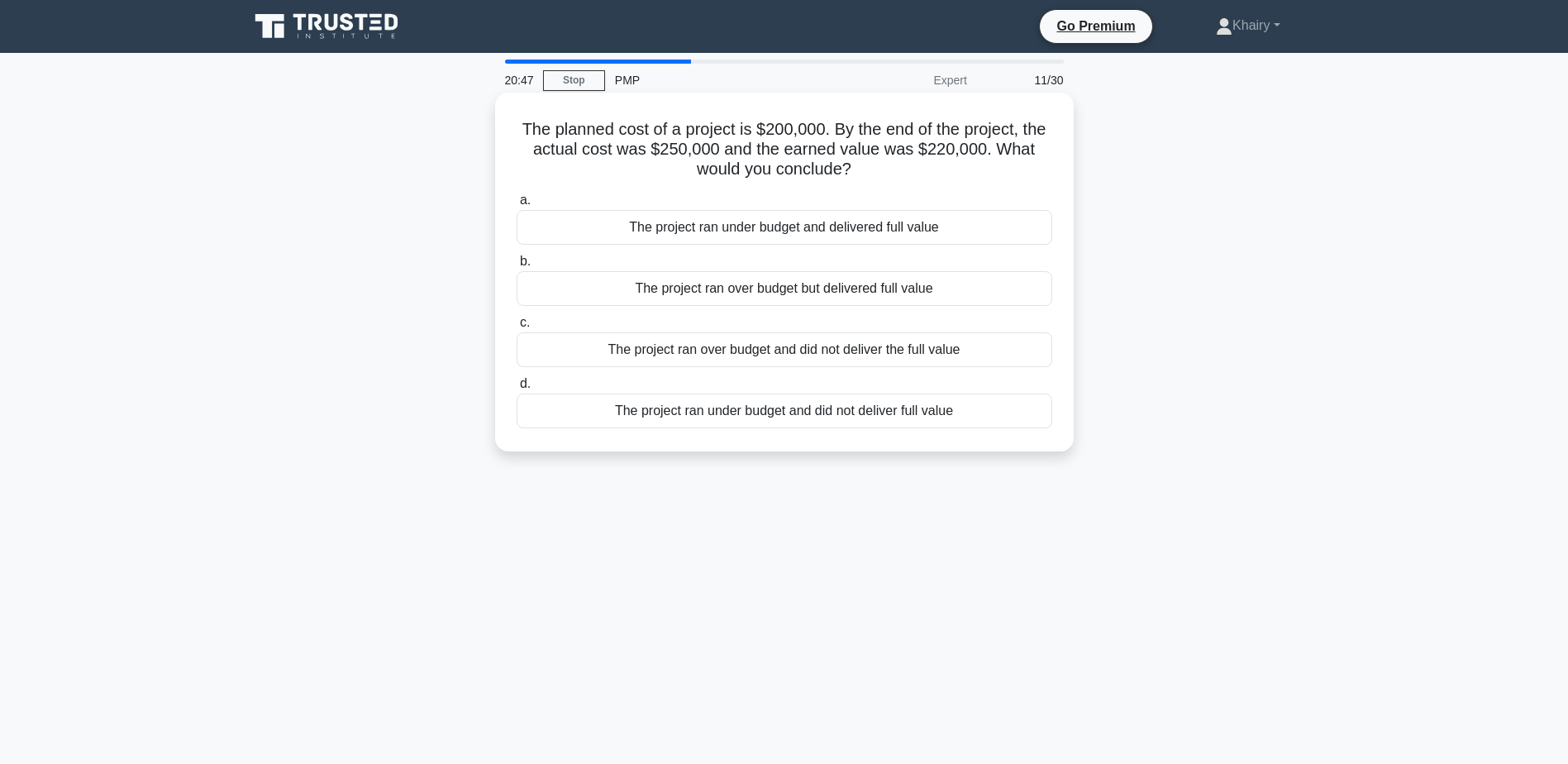
drag, startPoint x: 515, startPoint y: 127, endPoint x: 912, endPoint y: 165, distance: 398.8
click at [912, 165] on h5 "The planned cost of a project is $200,000. By the end of the project, the actua…" at bounding box center [784, 150] width 539 height 62
copy h5 "The planned cost of a project is $200,000. By the end of the project, the actua…"
click at [584, 170] on h5 "The planned cost of a project is $200,000. By the end of the project, the actua…" at bounding box center [784, 150] width 539 height 62
click at [743, 291] on div "The project ran over budget but delivered full value" at bounding box center [784, 288] width 536 height 35
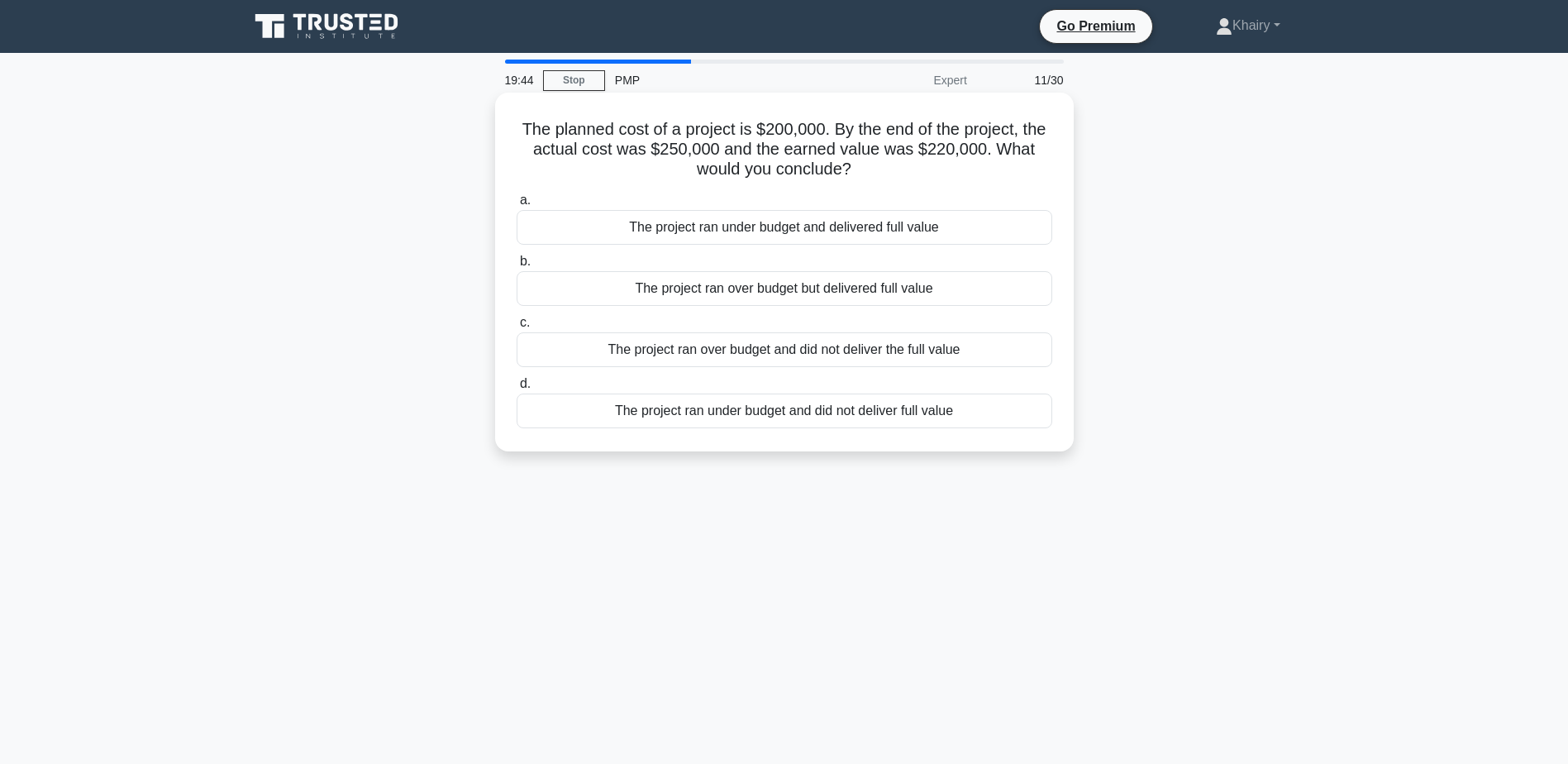
click at [517, 267] on input "b. The project ran over budget but delivered full value" at bounding box center [517, 261] width 0 height 11
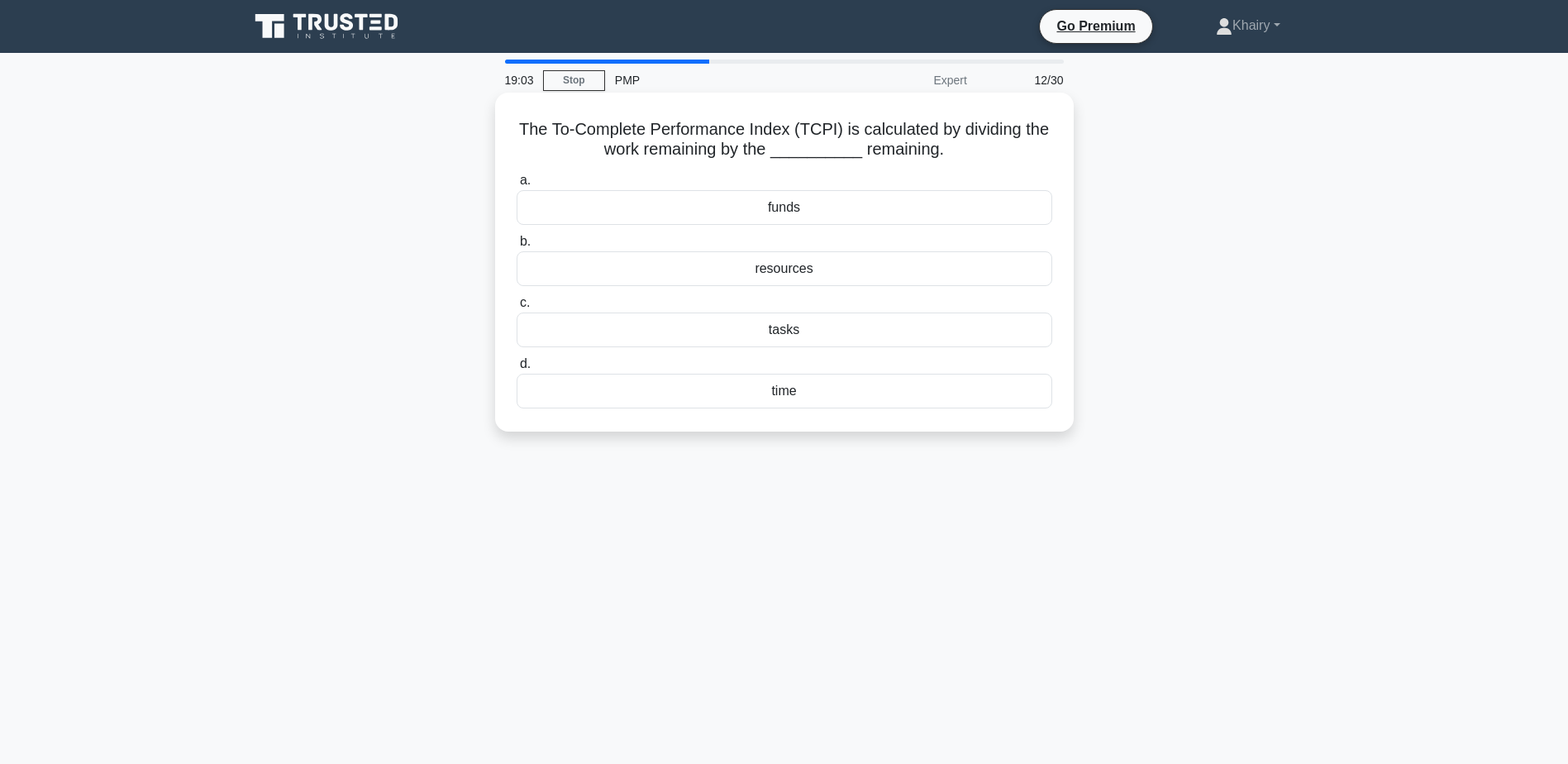
click at [786, 209] on div "funds" at bounding box center [784, 207] width 536 height 35
click at [517, 186] on input "a. funds" at bounding box center [517, 181] width 0 height 11
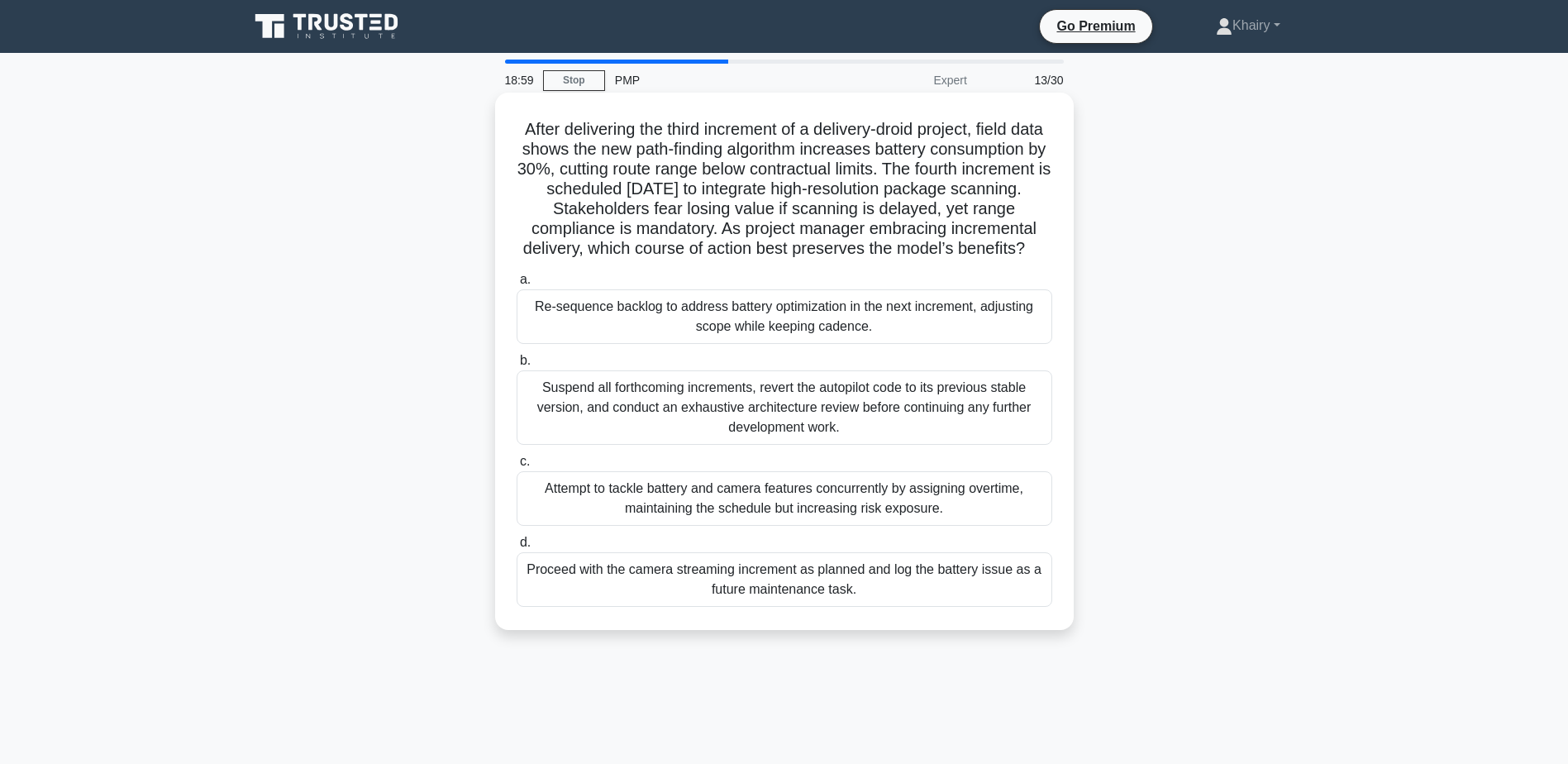
drag, startPoint x: 528, startPoint y: 125, endPoint x: 882, endPoint y: 265, distance: 380.7
click at [882, 259] on h5 "After delivering the third increment of a delivery-droid project, field data sh…" at bounding box center [784, 190] width 539 height 141
copy h5 "After delivering the third increment of a delivery-droid project, field data sh…"
click at [750, 343] on div "Re-sequence backlog to address battery optimization in the next increment, adju…" at bounding box center [784, 316] width 536 height 54
click at [517, 285] on input "a. Re-sequence backlog to address battery optimization in the next increment, a…" at bounding box center [517, 280] width 0 height 11
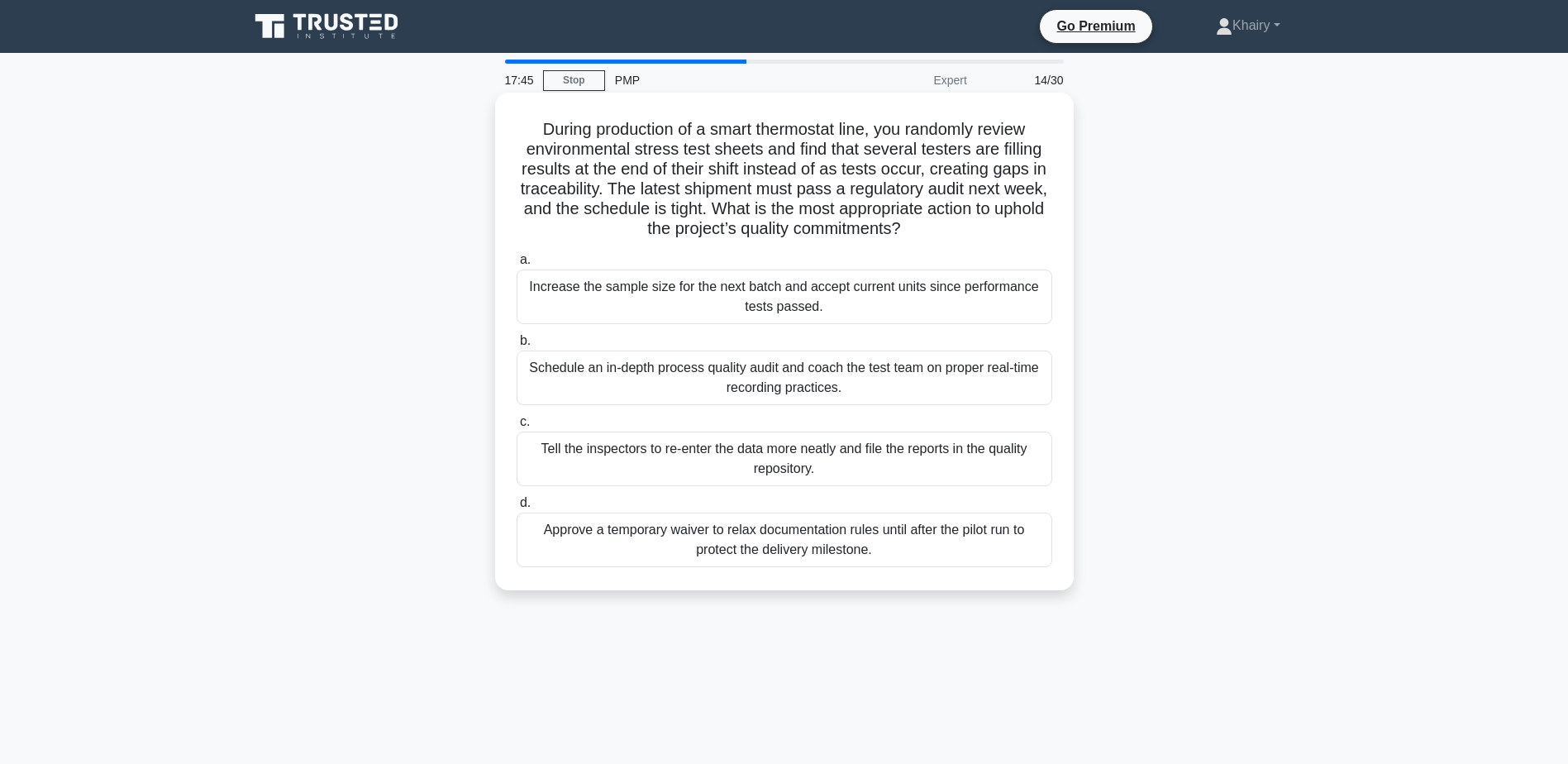
drag, startPoint x: 527, startPoint y: 124, endPoint x: 951, endPoint y: 228, distance: 436.6
click at [951, 228] on h5 "During production of a smart thermostat line, you randomly review environmental…" at bounding box center [784, 179] width 539 height 120
copy h5 "During production of a smart thermostat line, you randomly review environmental…"
click at [723, 378] on div "Schedule an in-depth process quality audit and coach the test team on proper re…" at bounding box center [784, 377] width 536 height 54
click at [517, 347] on input "b. Schedule an in-depth process quality audit and coach the test team on proper…" at bounding box center [517, 341] width 0 height 11
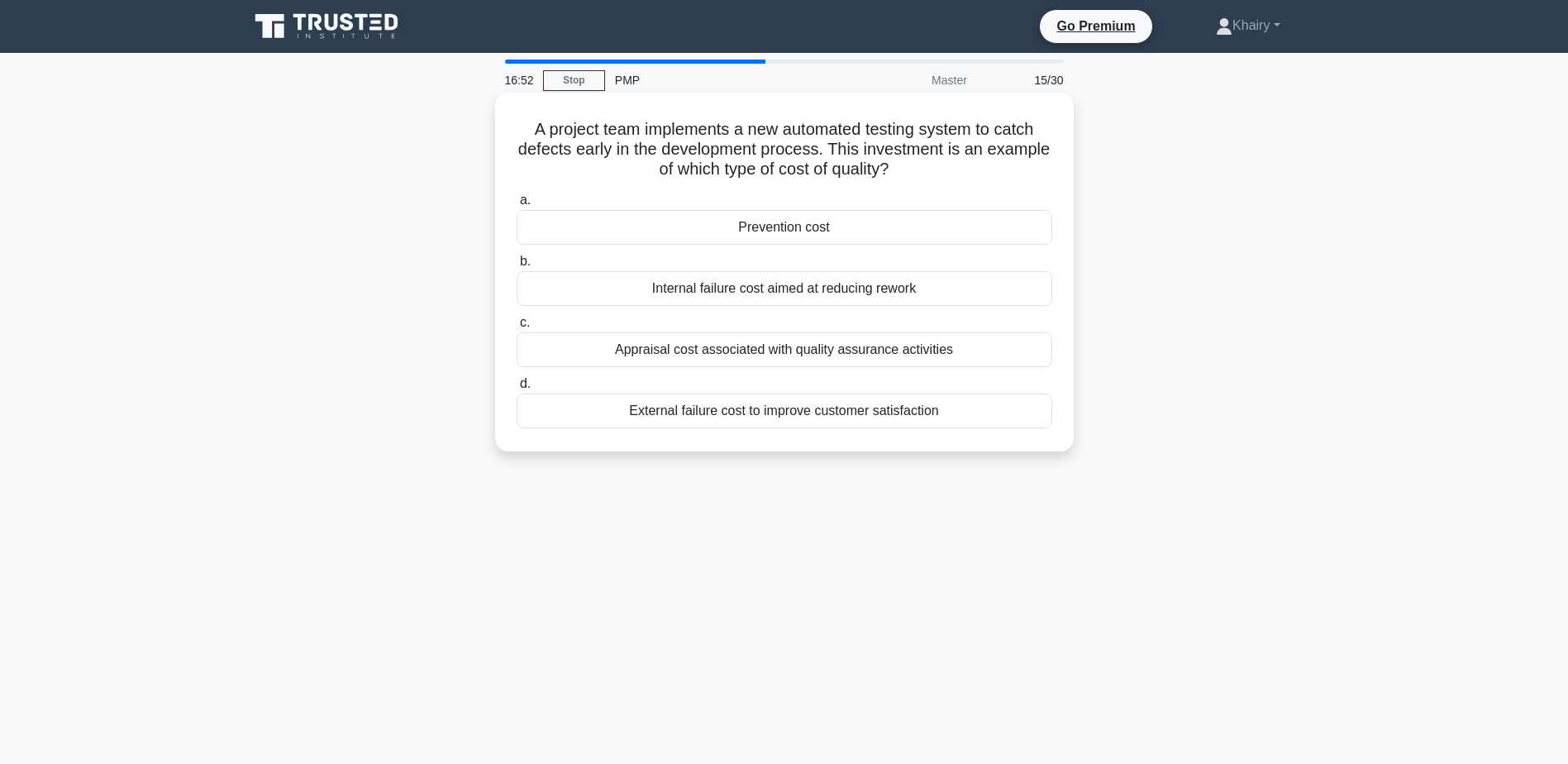
drag, startPoint x: 517, startPoint y: 122, endPoint x: 956, endPoint y: 164, distance: 441.0
click at [956, 164] on h5 "A project team implements a new automated testing system to catch defects early…" at bounding box center [784, 150] width 539 height 62
click at [796, 224] on div "Prevention cost" at bounding box center [784, 227] width 536 height 35
click at [517, 206] on input "a. Prevention cost" at bounding box center [517, 201] width 0 height 11
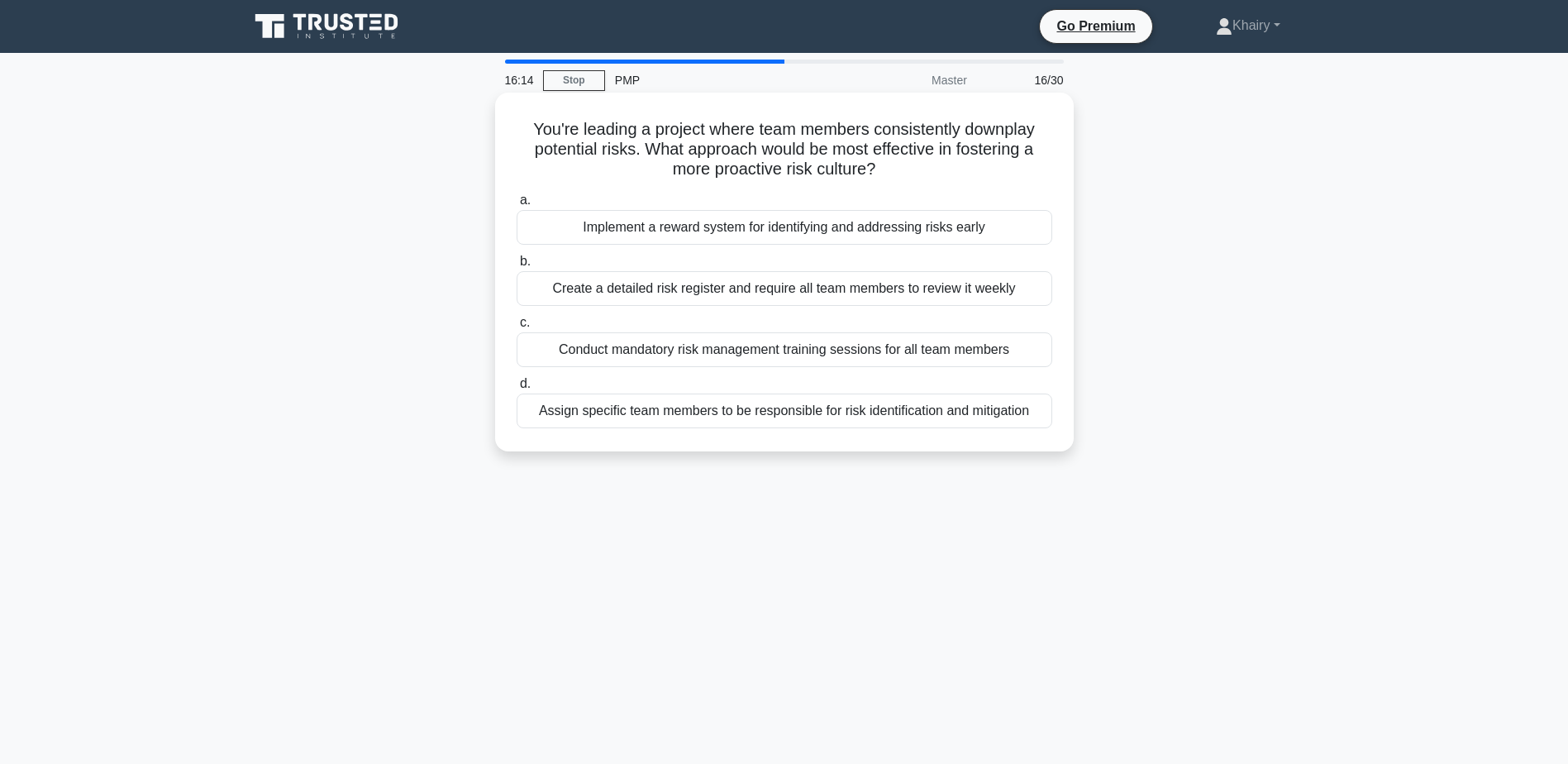
drag, startPoint x: 524, startPoint y: 122, endPoint x: 946, endPoint y: 168, distance: 424.5
click at [946, 168] on h5 "You're leading a project where team members consistently downplay potential ris…" at bounding box center [784, 150] width 539 height 62
click at [667, 352] on div "Conduct mandatory risk management training sessions for all team members" at bounding box center [784, 349] width 536 height 35
click at [517, 328] on input "c. Conduct mandatory risk management training sessions for all team members" at bounding box center [517, 323] width 0 height 11
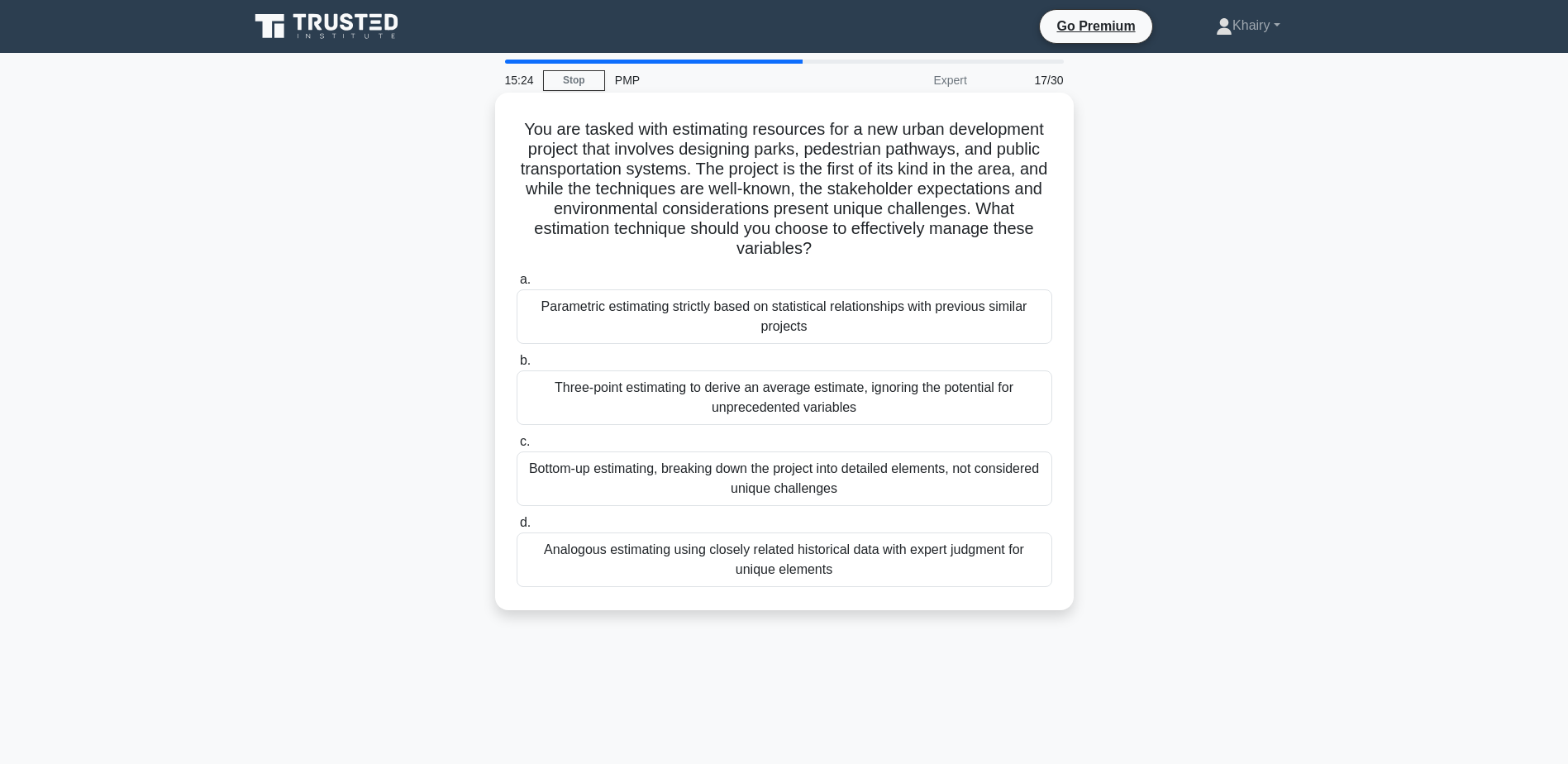
drag, startPoint x: 515, startPoint y: 121, endPoint x: 850, endPoint y: 245, distance: 357.2
click at [850, 245] on h5 "You are tasked with estimating resources for a new urban development project th…" at bounding box center [784, 190] width 539 height 141
click at [734, 480] on div "Bottom-up estimating, breaking down the project into detailed elements, not con…" at bounding box center [784, 478] width 536 height 54
click at [517, 448] on input "c. Bottom-up estimating, breaking down the project into detailed elements, not …" at bounding box center [517, 442] width 0 height 11
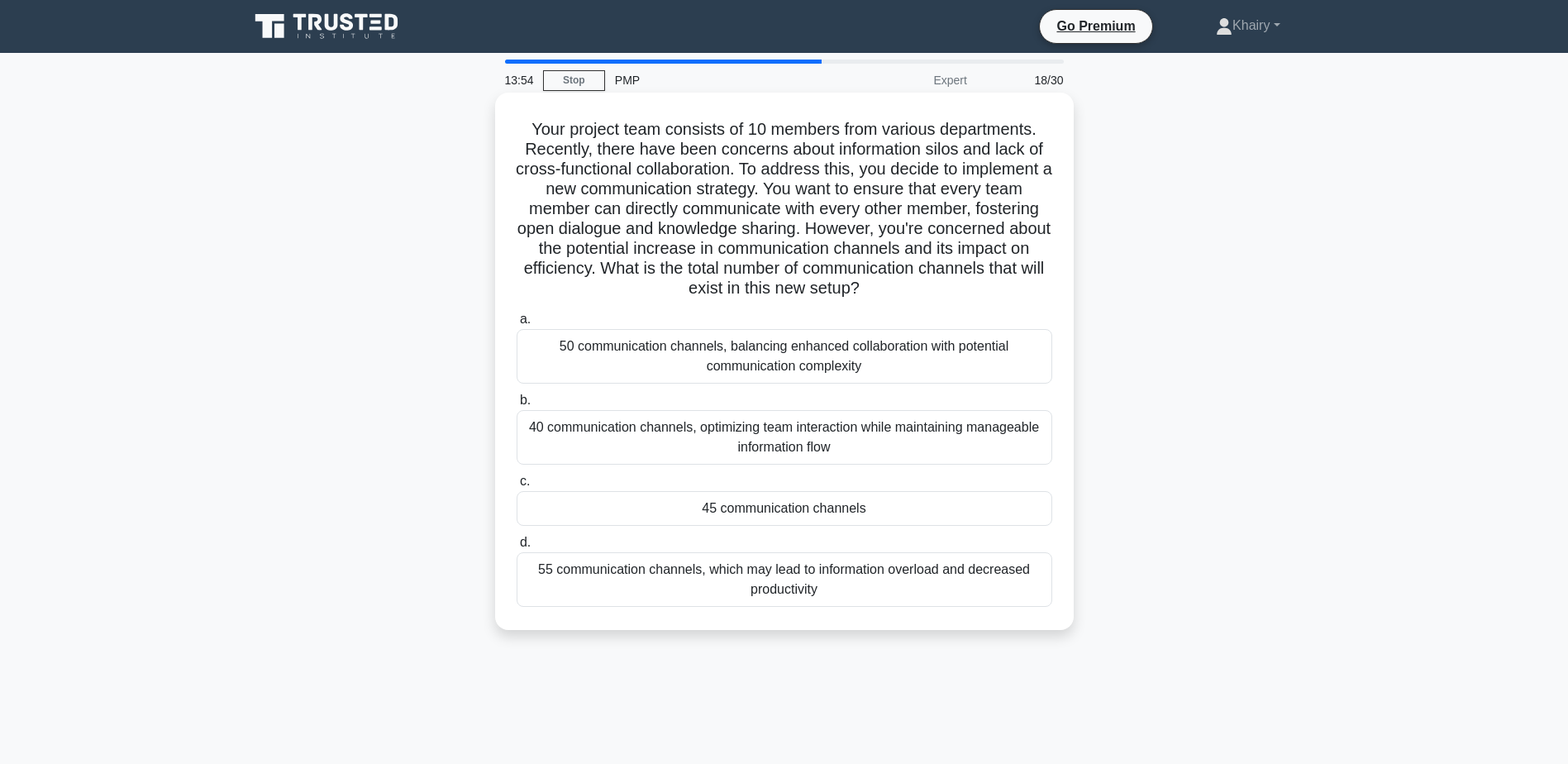
drag, startPoint x: 523, startPoint y: 122, endPoint x: 1000, endPoint y: 290, distance: 505.7
click at [1000, 290] on h5 "Your project team consists of 10 members from various departments. Recently, th…" at bounding box center [784, 209] width 539 height 180
click at [743, 349] on div "50 communication channels, balancing enhanced collaboration with potential comm…" at bounding box center [784, 356] width 536 height 54
click at [517, 324] on input "a. 50 communication channels, balancing enhanced collaboration with potential c…" at bounding box center [517, 319] width 0 height 11
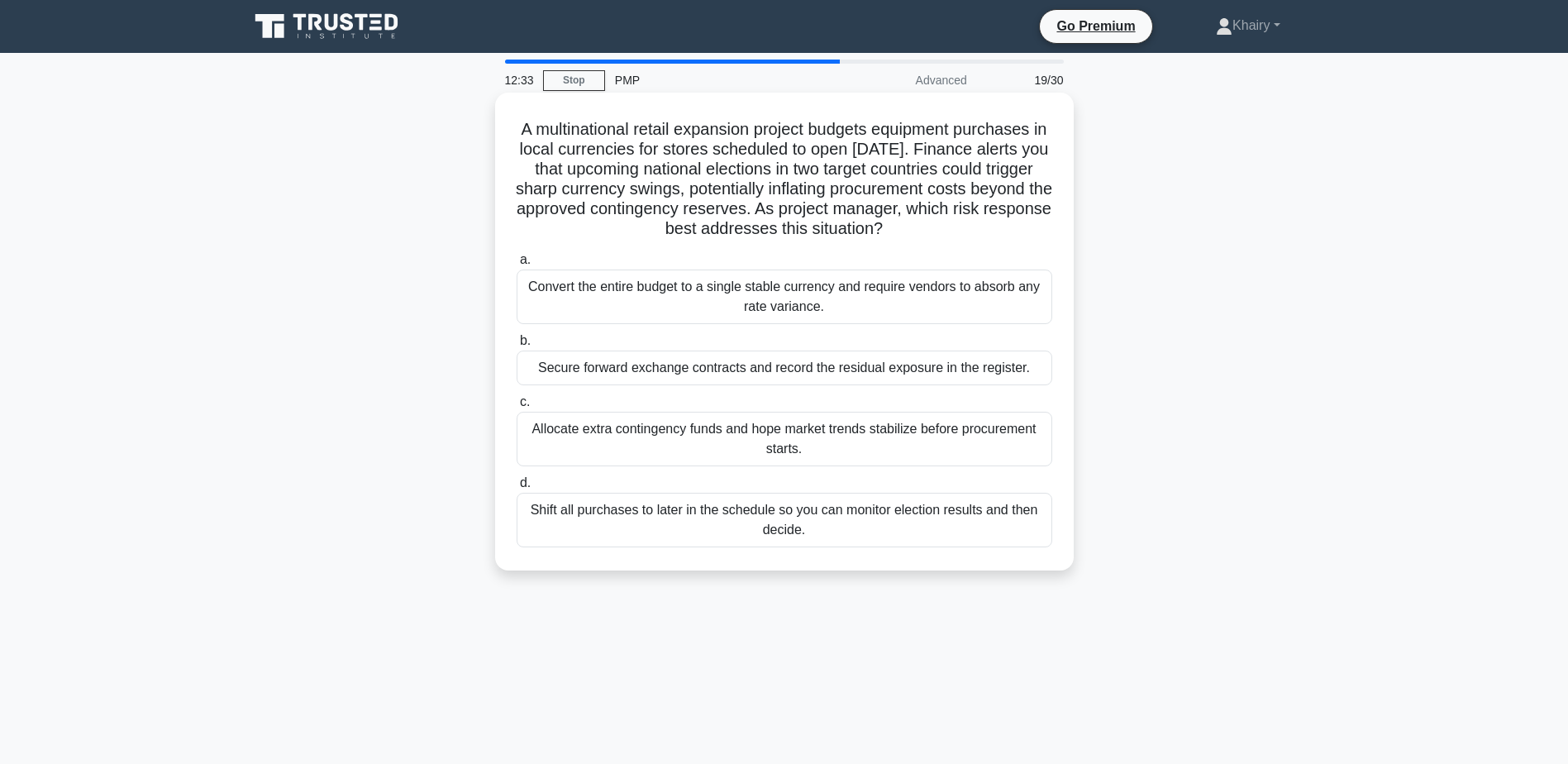
drag, startPoint x: 514, startPoint y: 122, endPoint x: 967, endPoint y: 233, distance: 466.4
click at [967, 233] on h5 "A multinational retail expansion project budgets equipment purchases in local c…" at bounding box center [784, 179] width 539 height 120
click at [808, 371] on div "Secure forward exchange contracts and record the residual exposure in the regis…" at bounding box center [784, 367] width 536 height 35
click at [517, 347] on input "b. Secure forward exchange contracts and record the residual exposure in the re…" at bounding box center [517, 341] width 0 height 11
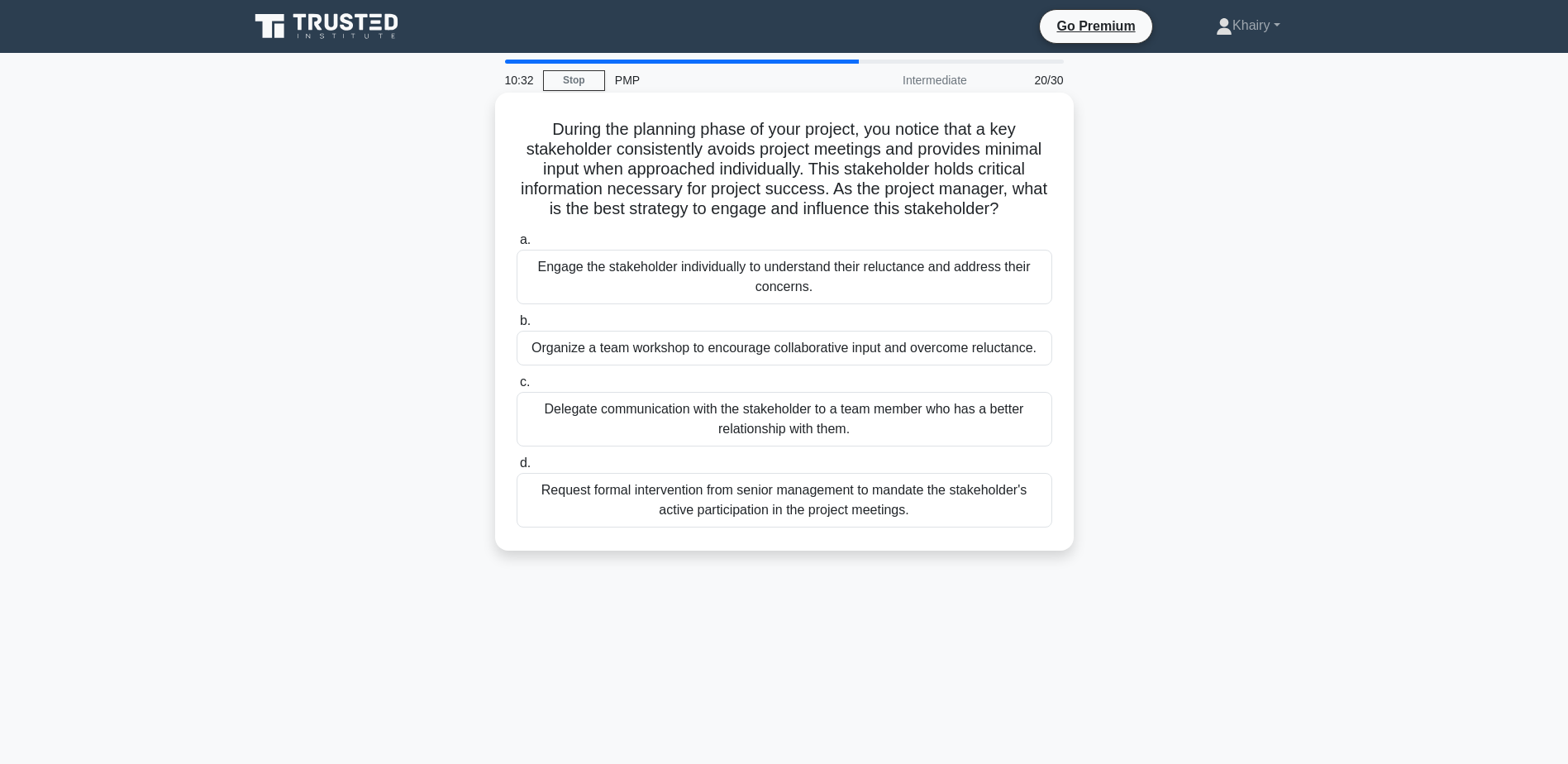
drag, startPoint x: 532, startPoint y: 117, endPoint x: 1043, endPoint y: 212, distance: 519.8
click at [1043, 212] on div "During the planning phase of your project, you notice that a key stakeholder co…" at bounding box center [784, 321] width 565 height 445
click at [643, 276] on div "Engage the stakeholder individually to understand their reluctance and address …" at bounding box center [784, 276] width 536 height 54
click at [517, 245] on input "a. Engage the stakeholder individually to understand their reluctance and addre…" at bounding box center [517, 240] width 0 height 11
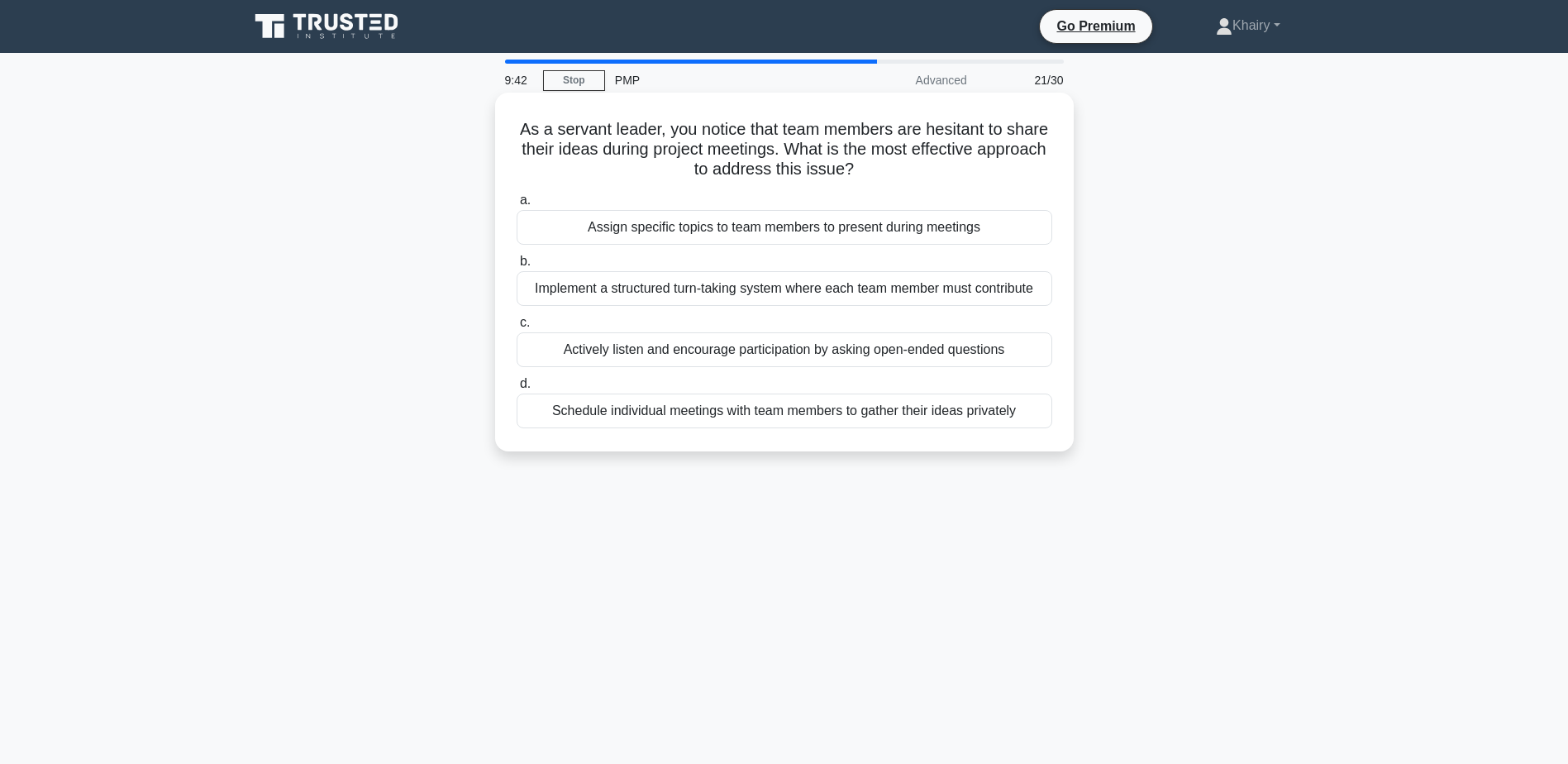
drag, startPoint x: 506, startPoint y: 122, endPoint x: 897, endPoint y: 172, distance: 394.2
click at [897, 172] on div "As a servant leader, you notice that team members are hesitant to share their i…" at bounding box center [784, 272] width 565 height 346
click at [765, 349] on div "Actively listen and encourage participation by asking open-ended questions" at bounding box center [784, 349] width 536 height 35
click at [517, 328] on input "c. Actively listen and encourage participation by asking open-ended questions" at bounding box center [517, 323] width 0 height 11
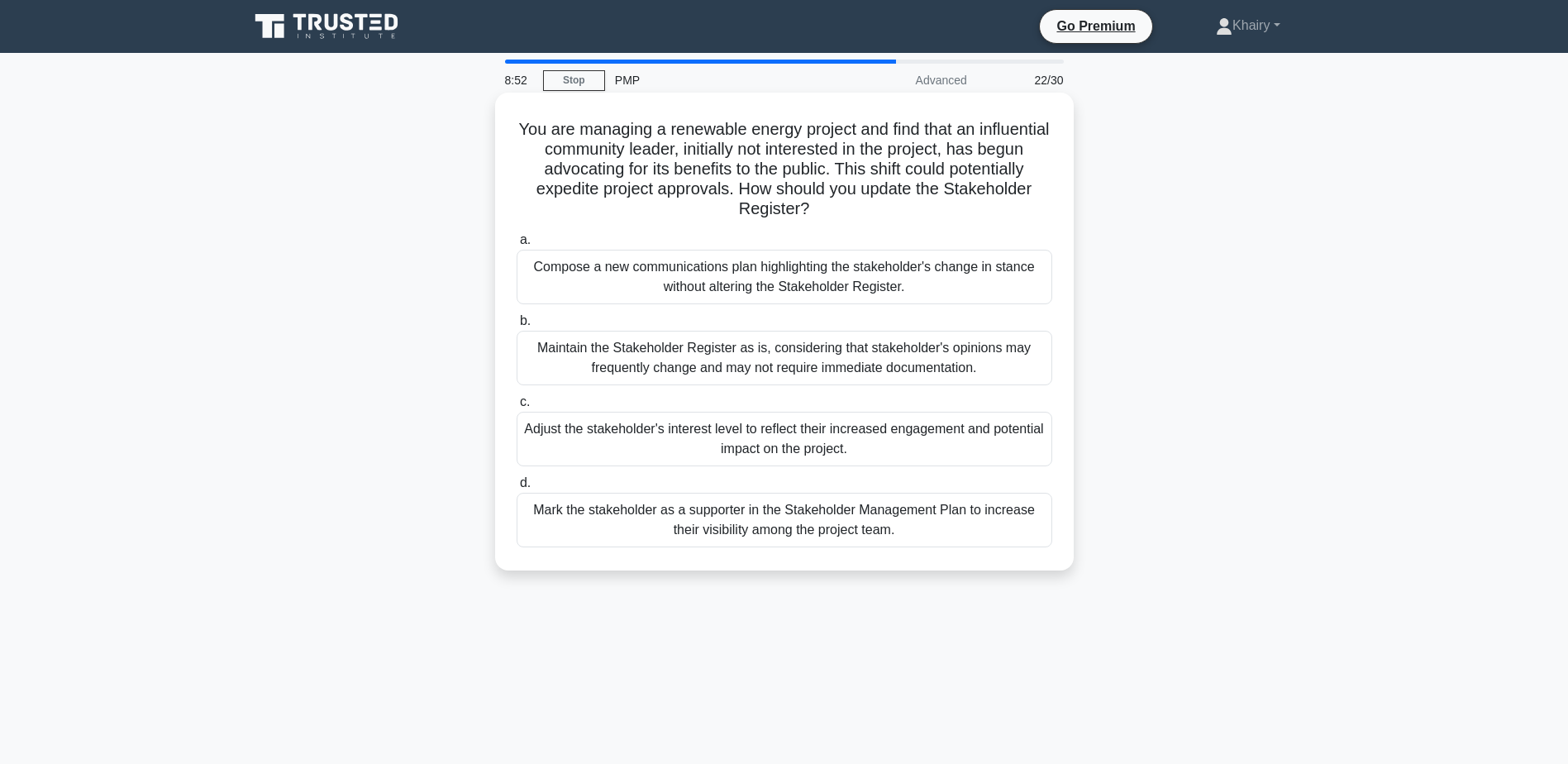
drag, startPoint x: 546, startPoint y: 116, endPoint x: 971, endPoint y: 201, distance: 433.4
click at [971, 201] on div "You are managing a renewable energy project and find that an influential commun…" at bounding box center [784, 331] width 565 height 464
click at [737, 521] on div "Mark the stakeholder as a supporter in the Stakeholder Management Plan to incre…" at bounding box center [784, 520] width 536 height 54
click at [517, 489] on input "d. Mark the stakeholder as a supporter in the Stakeholder Management Plan to in…" at bounding box center [517, 483] width 0 height 11
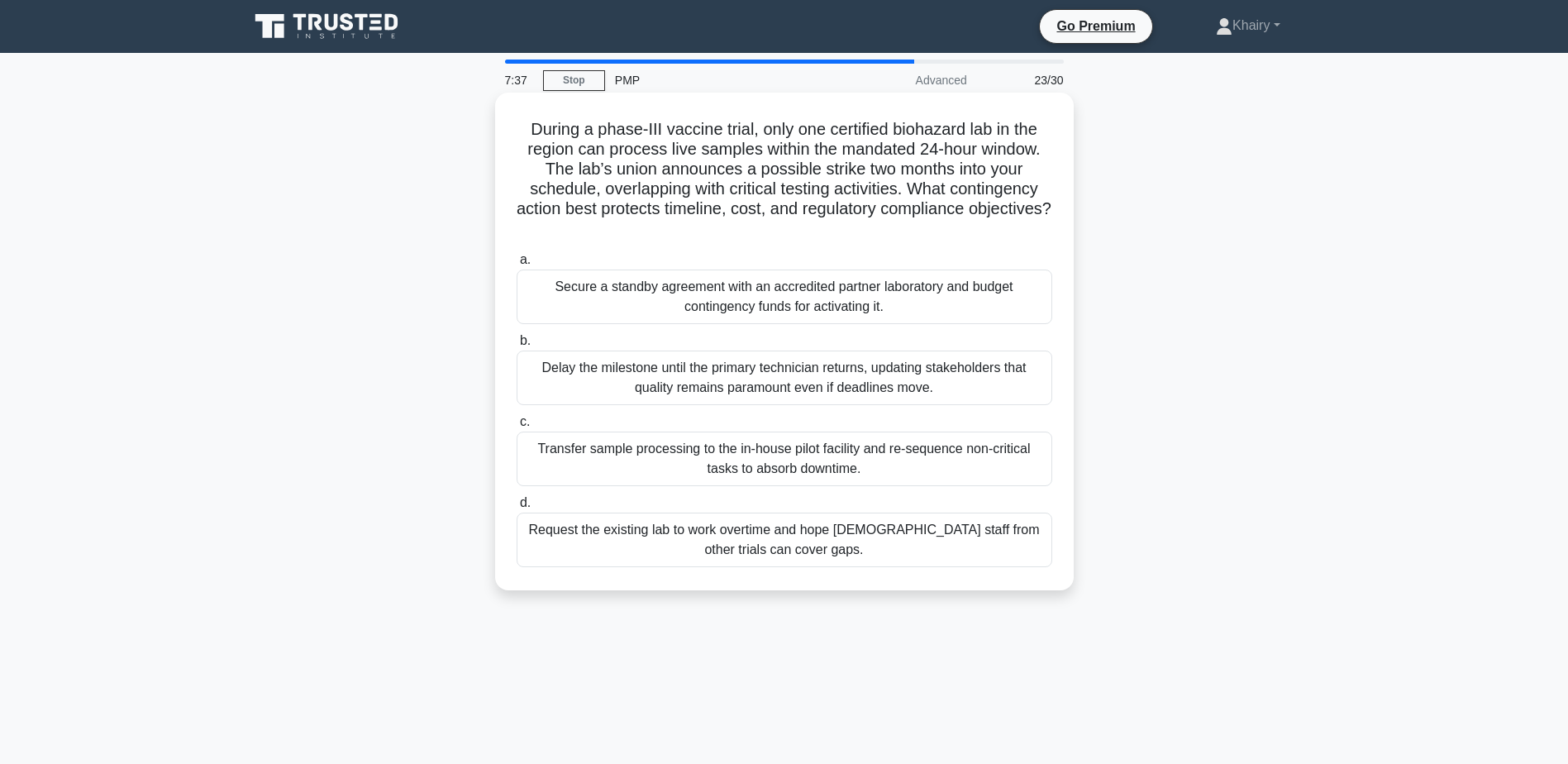
drag, startPoint x: 518, startPoint y: 122, endPoint x: 903, endPoint y: 226, distance: 398.8
click at [903, 226] on h5 "During a phase-III vaccine trial, only one certified biohazard lab in the regio…" at bounding box center [784, 179] width 539 height 120
click at [778, 298] on div "Secure a standby agreement with an accredited partner laboratory and budget con…" at bounding box center [784, 296] width 536 height 54
click at [517, 266] on input "a. Secure a standby agreement with an accredited partner laboratory and budget …" at bounding box center [517, 260] width 0 height 11
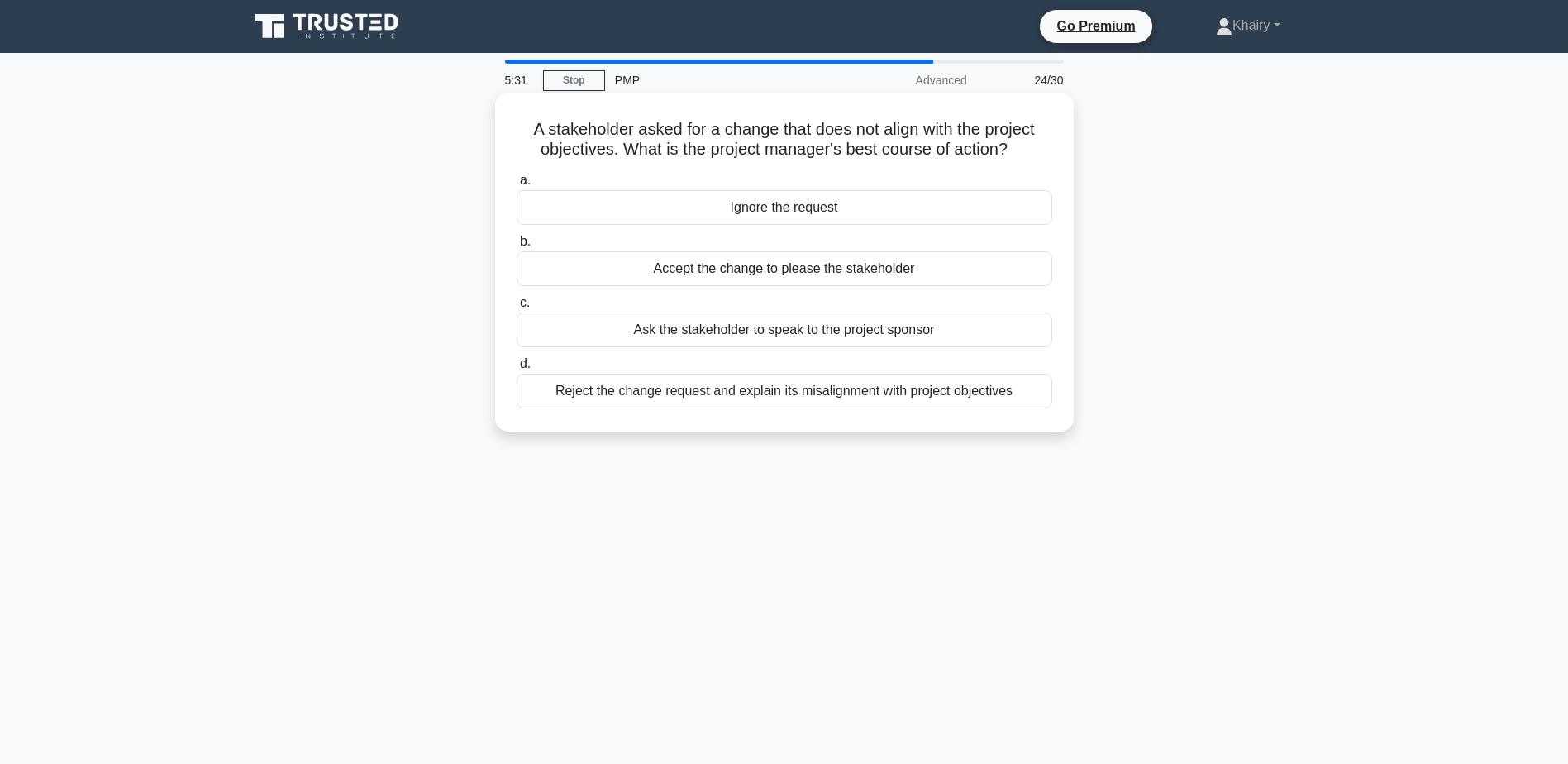
click at [710, 393] on div "Reject the change request and explain its misalignment with project objectives" at bounding box center [784, 390] width 536 height 35
click at [517, 370] on input "d. Reject the change request and explain its misalignment with project objectiv…" at bounding box center [517, 364] width 0 height 11
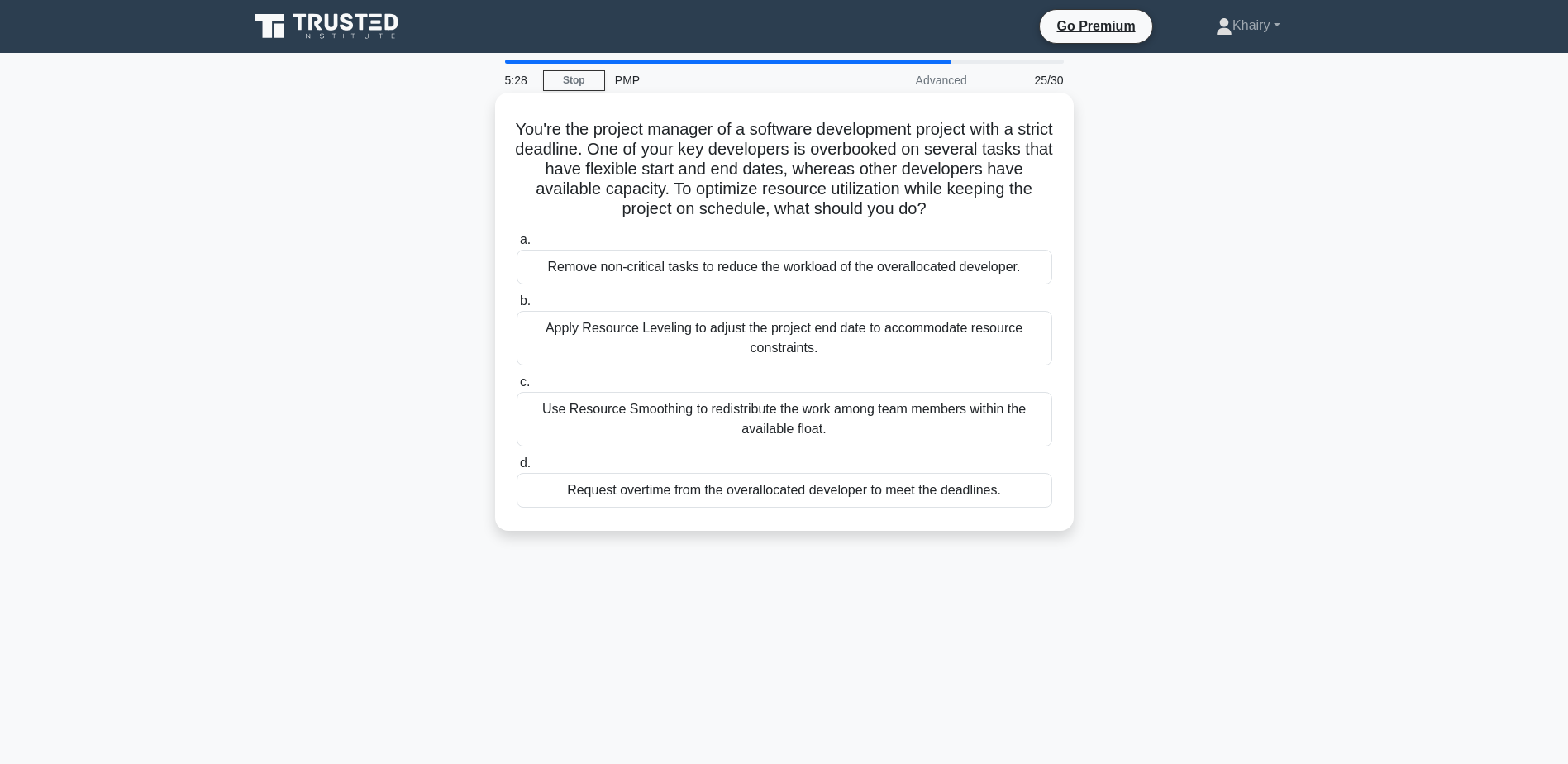
drag, startPoint x: 523, startPoint y: 131, endPoint x: 954, endPoint y: 208, distance: 437.8
click at [954, 208] on h5 "You're the project manager of a software development project with a strict dead…" at bounding box center [784, 169] width 539 height 101
click at [714, 418] on div "Use Resource Smoothing to redistribute the work among team members within the a…" at bounding box center [784, 419] width 536 height 54
click at [517, 388] on input "c. Use Resource Smoothing to redistribute the work among team members within th…" at bounding box center [517, 382] width 0 height 11
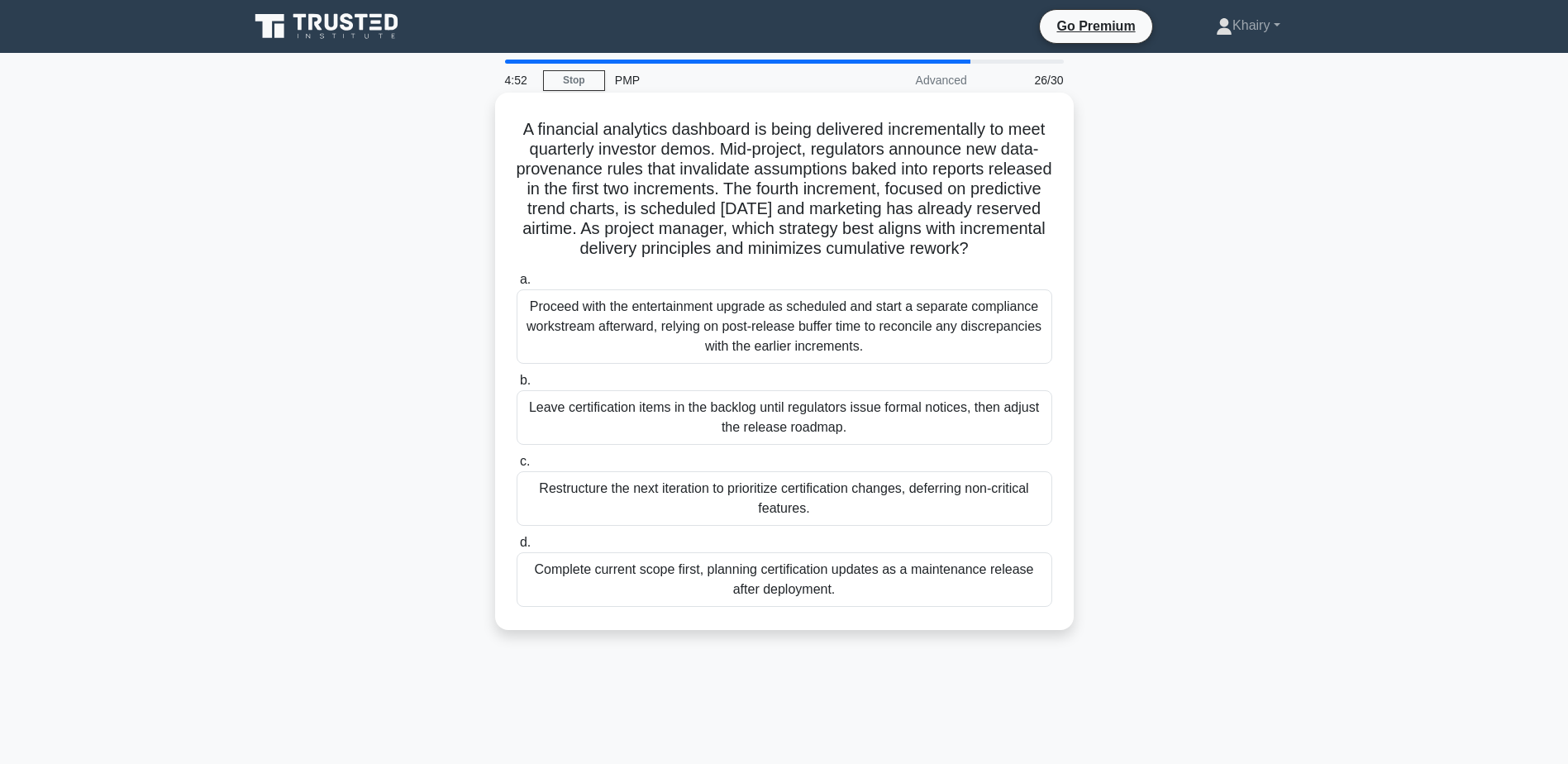
drag, startPoint x: 512, startPoint y: 131, endPoint x: 1054, endPoint y: 240, distance: 552.9
click at [1054, 240] on div "A financial analytics dashboard is being delivered incrementally to meet quarte…" at bounding box center [784, 361] width 565 height 524
click at [735, 435] on div "Leave certification items in the backlog until regulators issue formal notices,…" at bounding box center [784, 417] width 536 height 54
click at [517, 386] on input "b. Leave certification items in the backlog until regulators issue formal notic…" at bounding box center [517, 381] width 0 height 11
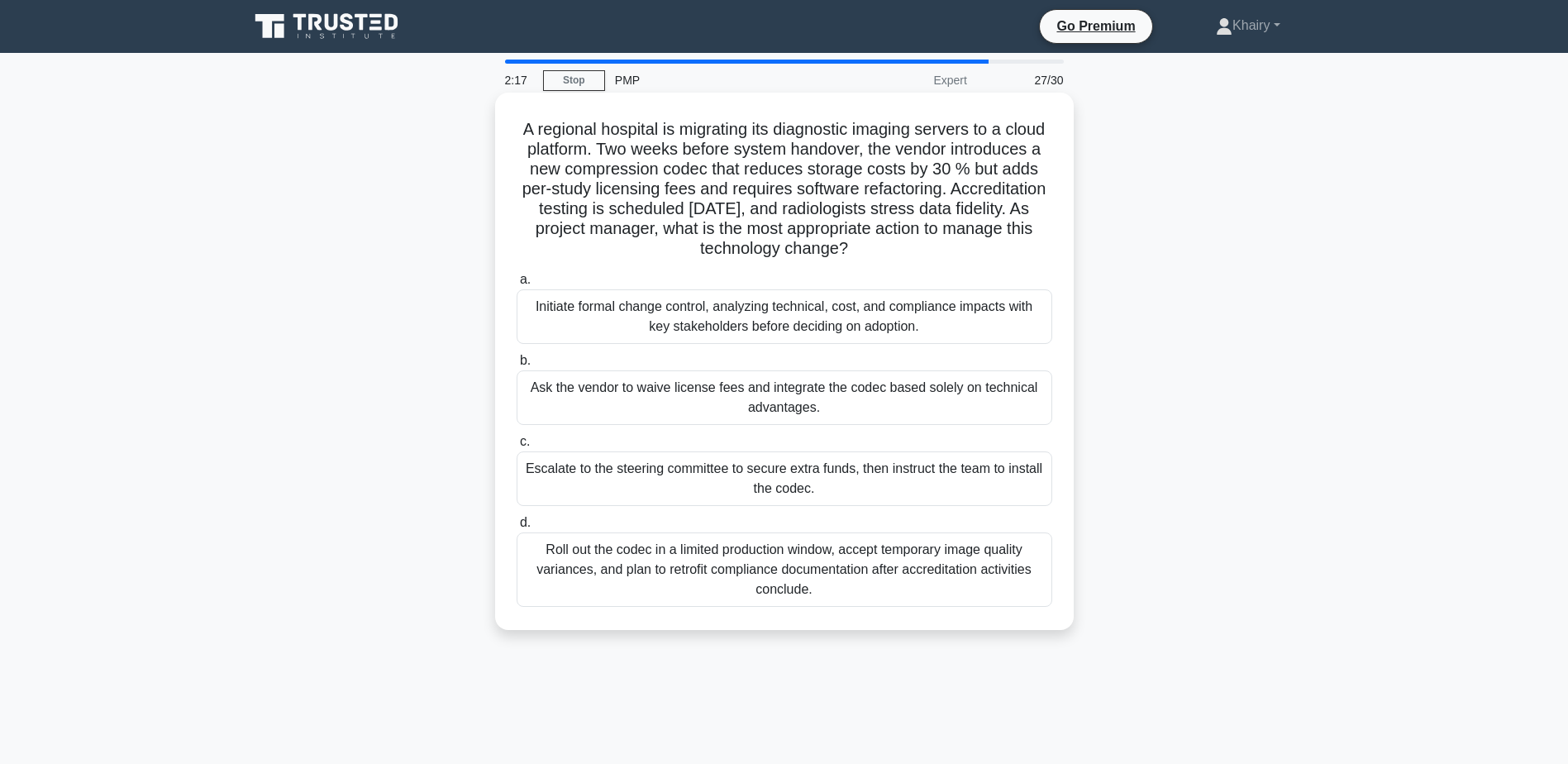
drag, startPoint x: 535, startPoint y: 119, endPoint x: 897, endPoint y: 249, distance: 384.6
click at [897, 249] on h5 "A regional hospital is migrating its diagnostic imaging servers to a cloud plat…" at bounding box center [784, 190] width 539 height 141
click at [700, 314] on div "Initiate formal change control, analyzing technical, cost, and compliance impac…" at bounding box center [784, 316] width 536 height 54
click at [517, 285] on input "a. Initiate formal change control, analyzing technical, cost, and compliance im…" at bounding box center [517, 280] width 0 height 11
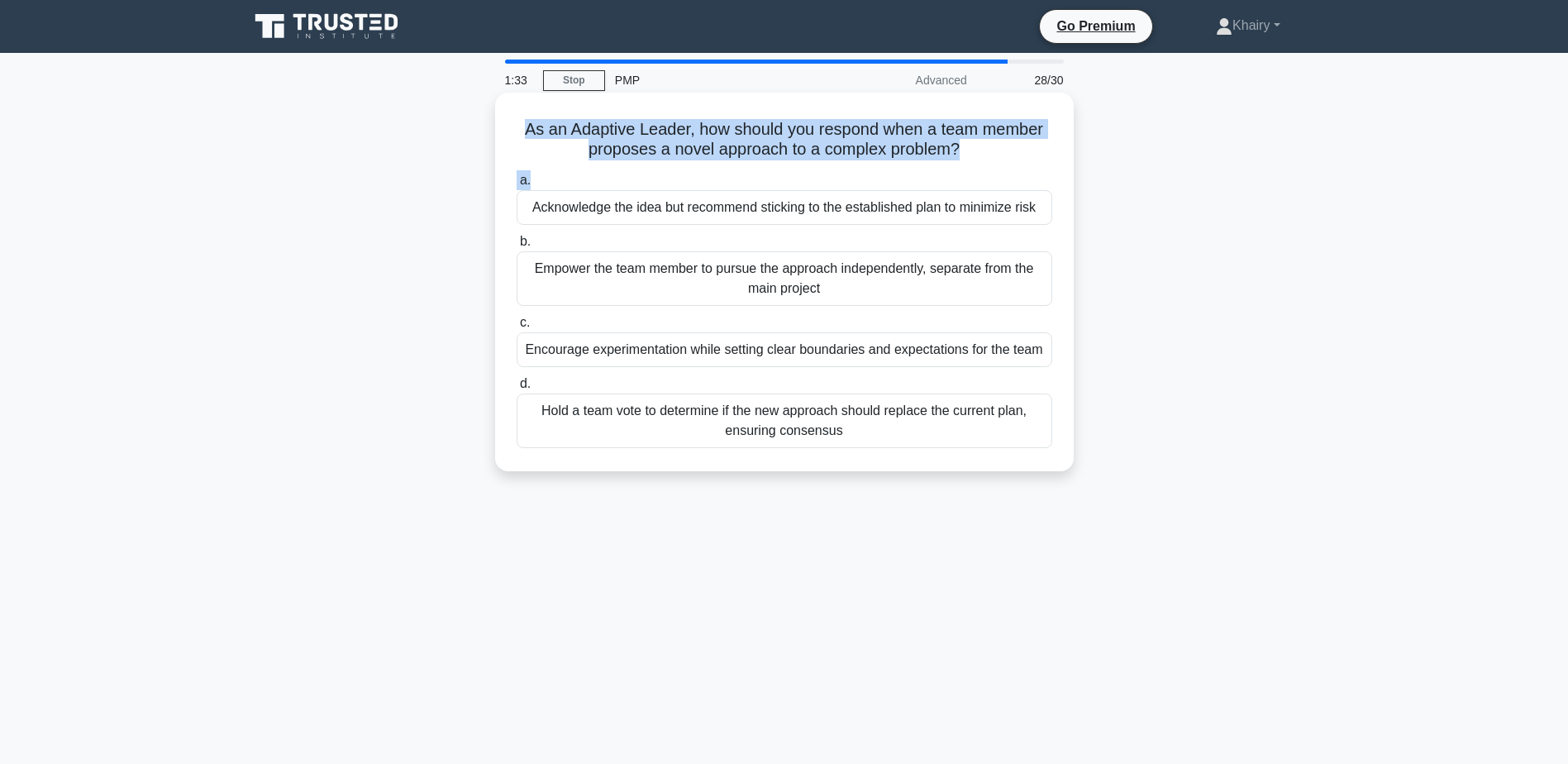
drag, startPoint x: 518, startPoint y: 121, endPoint x: 996, endPoint y: 165, distance: 480.0
click at [996, 165] on div "As an Adaptive Leader, how should you respond when a team member proposes a nov…" at bounding box center [784, 282] width 565 height 366
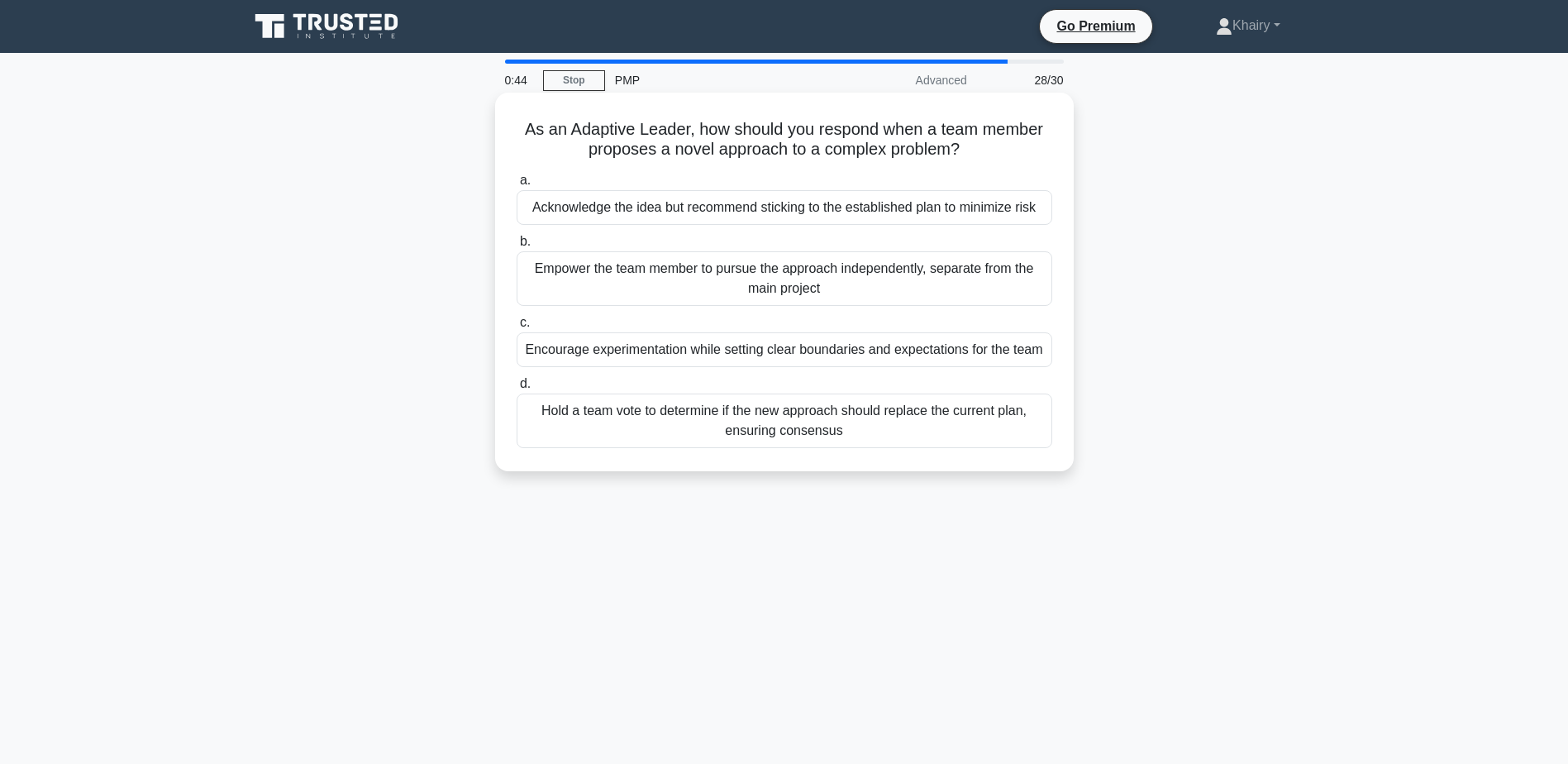
click at [897, 353] on div "Encourage experimentation while setting clear boundaries and expectations for t…" at bounding box center [784, 349] width 536 height 35
click at [517, 328] on input "c. Encourage experimentation while setting clear boundaries and expectations fo…" at bounding box center [517, 323] width 0 height 11
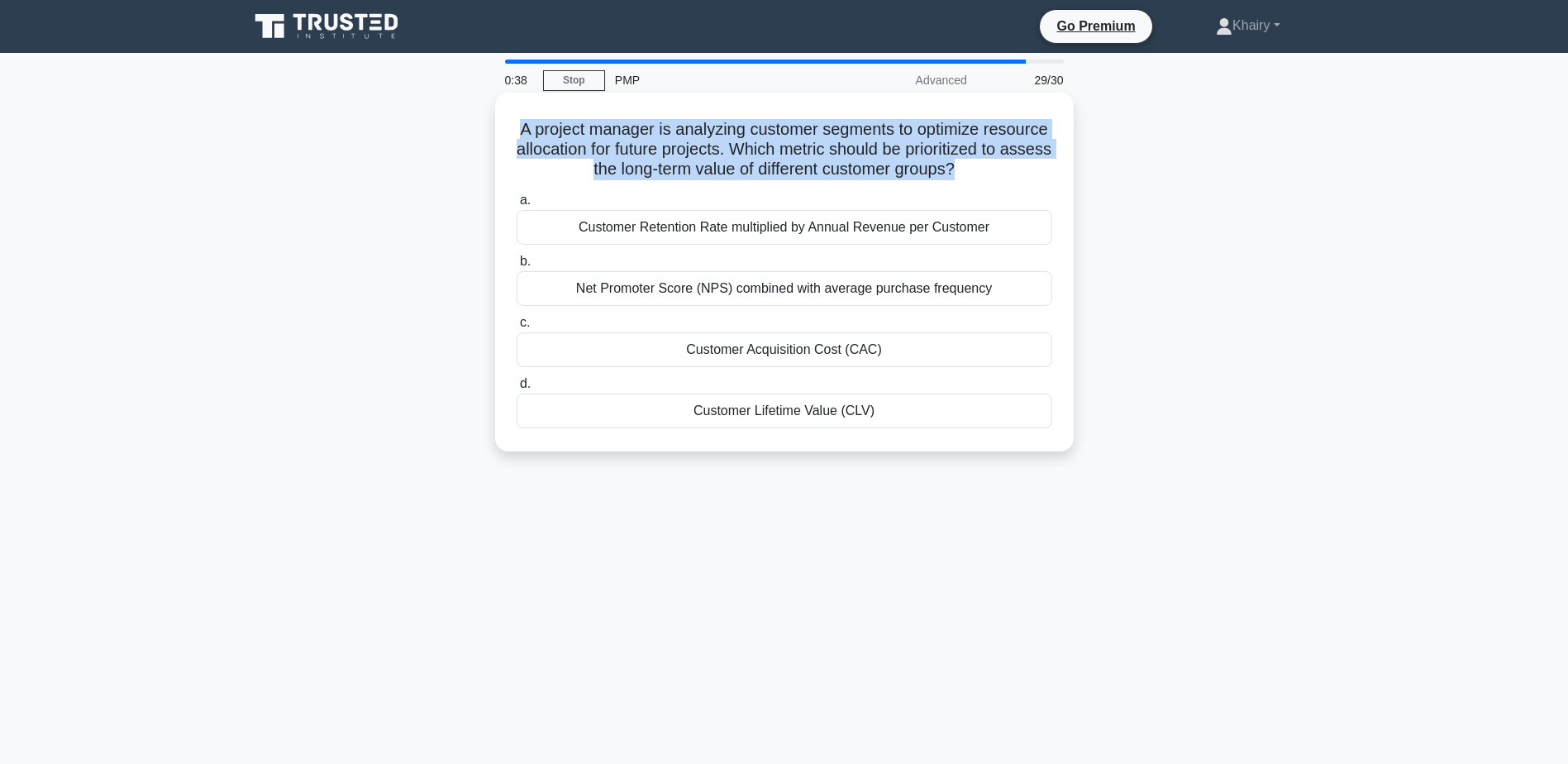
drag, startPoint x: 538, startPoint y: 129, endPoint x: 1057, endPoint y: 168, distance: 520.5
click at [1057, 168] on div "A project manager is analyzing customer segments to optimize resource allocatio…" at bounding box center [784, 272] width 565 height 346
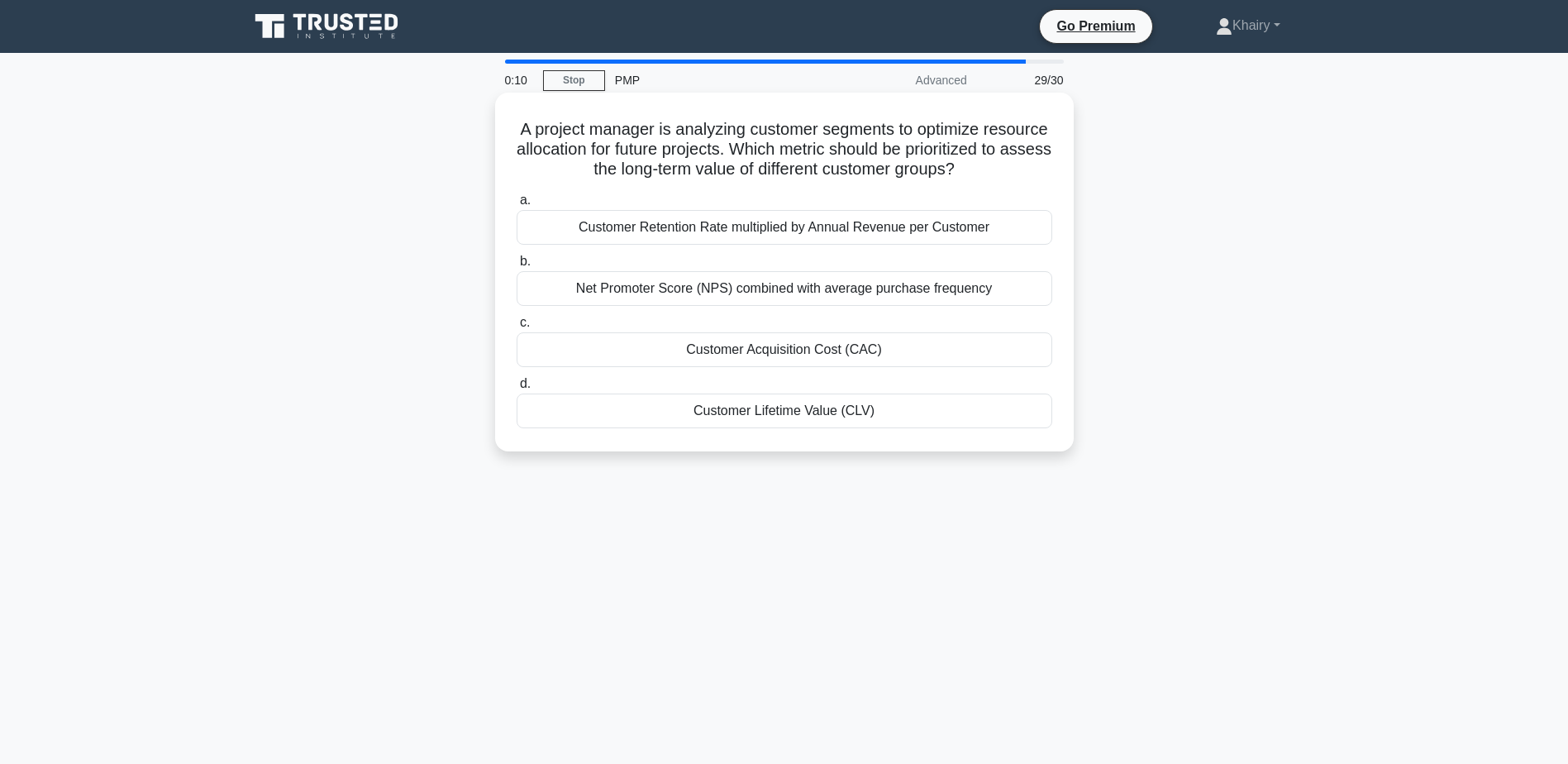
click at [783, 428] on div "Customer Lifetime Value (CLV)" at bounding box center [784, 410] width 536 height 35
click at [517, 390] on input "d. Customer Lifetime Value (CLV)" at bounding box center [517, 384] width 0 height 11
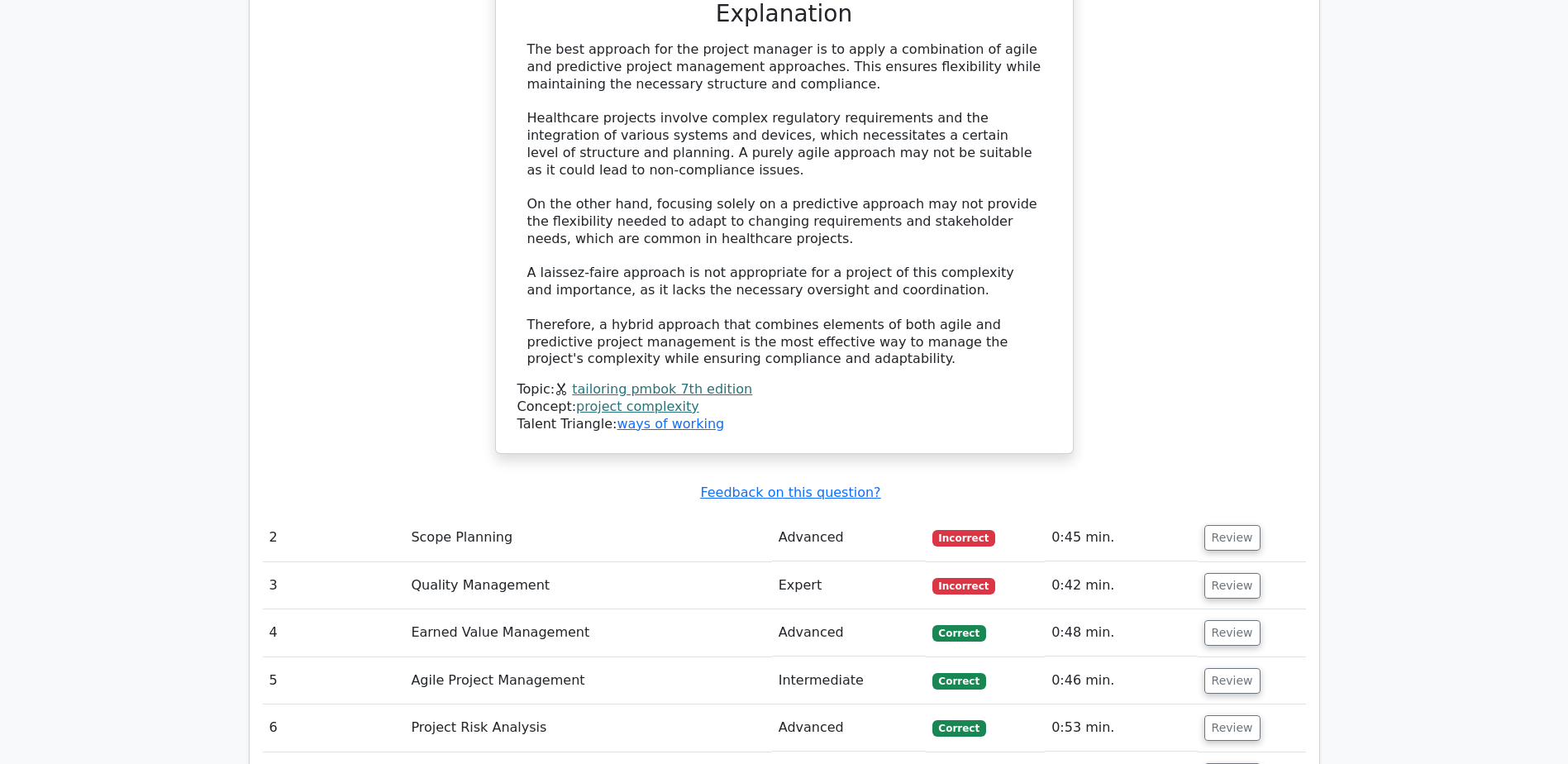
scroll to position [2646, 0]
click at [1223, 523] on button "Review" at bounding box center [1232, 536] width 56 height 26
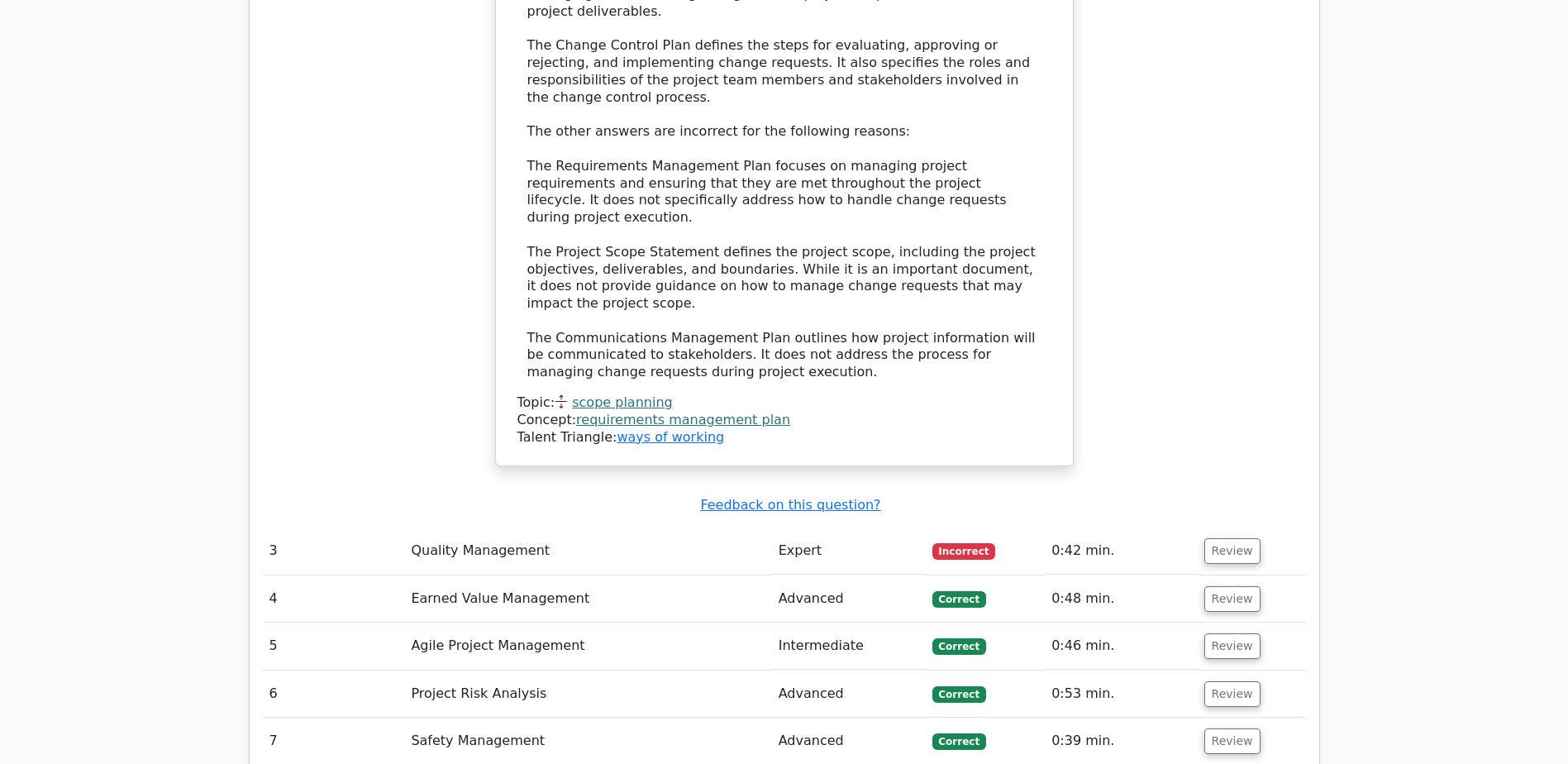
scroll to position [3720, 0]
click at [1226, 538] on button "Review" at bounding box center [1232, 550] width 56 height 26
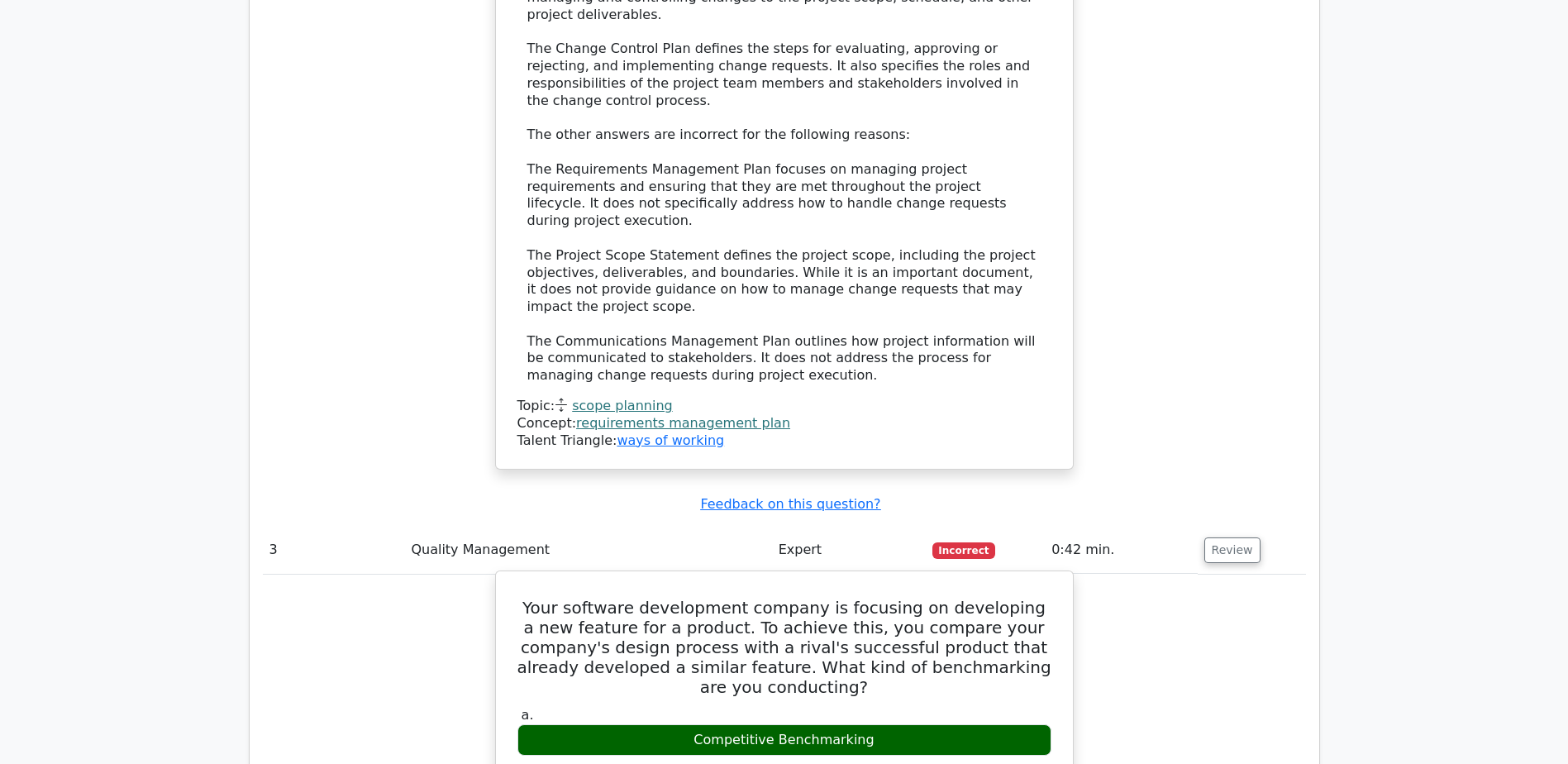
drag, startPoint x: 689, startPoint y: 538, endPoint x: 893, endPoint y: 528, distance: 204.2
click at [893, 724] on div "Competitive Benchmarking" at bounding box center [784, 740] width 534 height 32
copy div "Competitive Benchmarking"
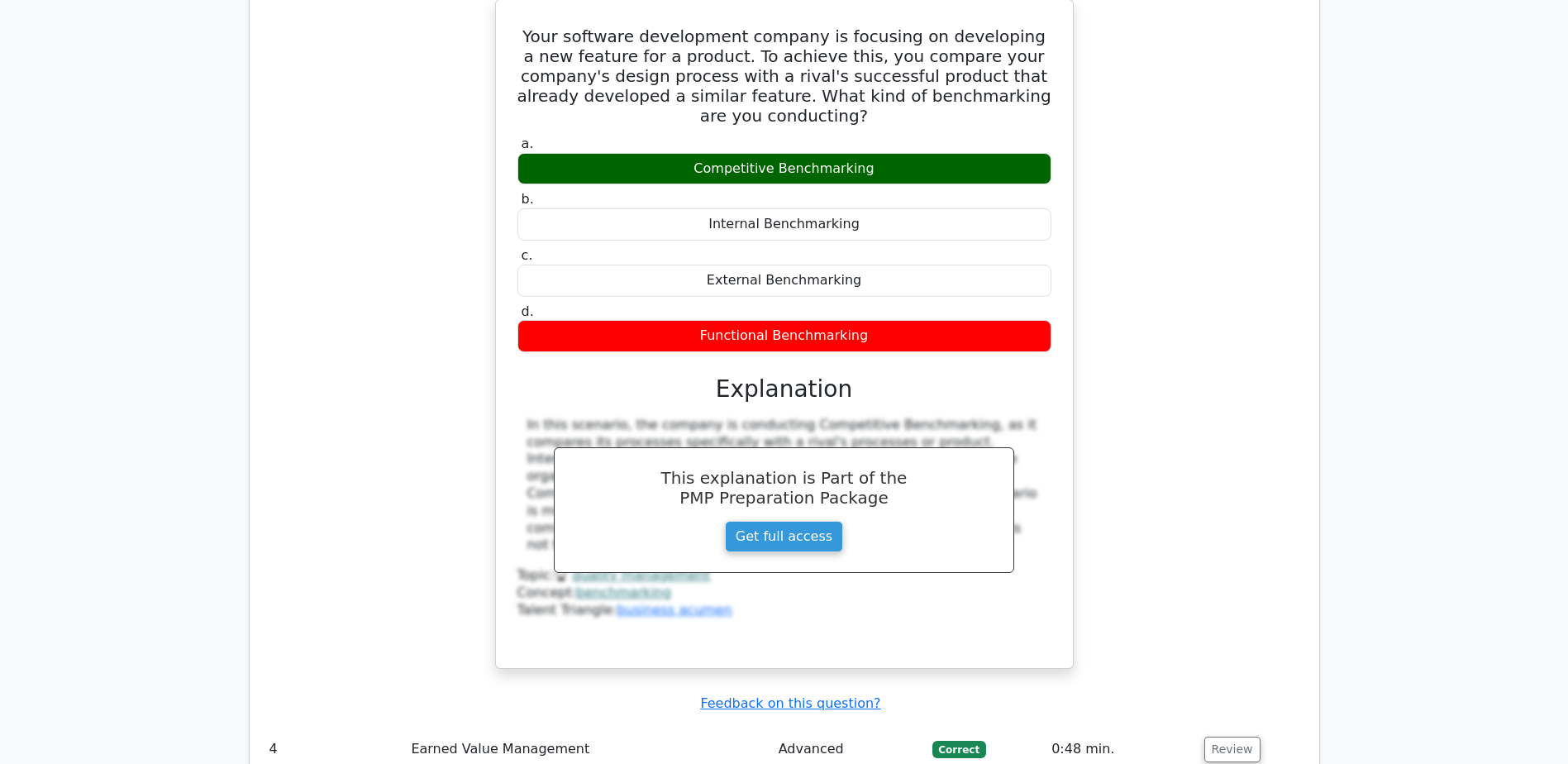
scroll to position [4547, 0]
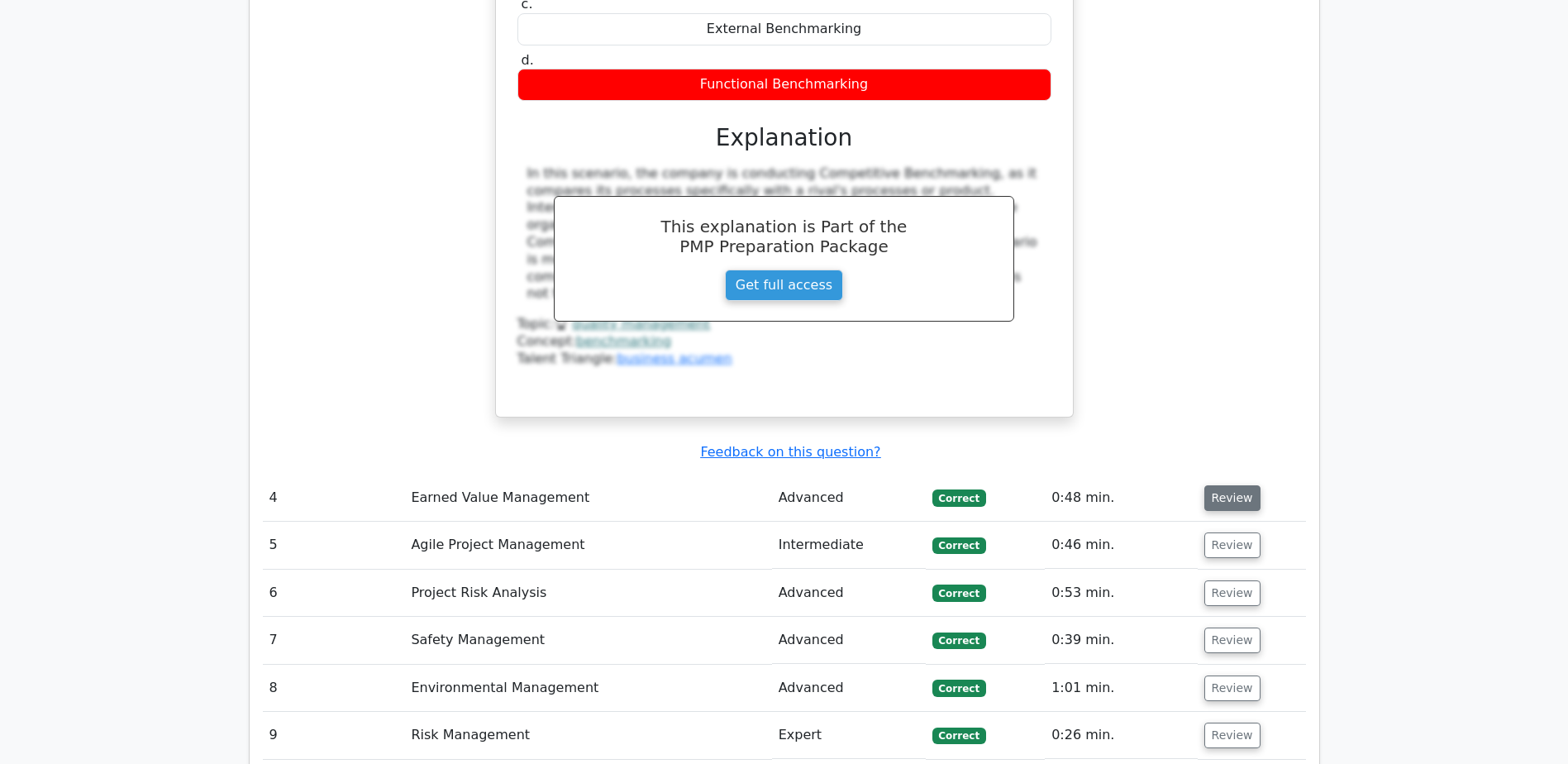
click at [1227, 485] on button "Review" at bounding box center [1232, 497] width 56 height 26
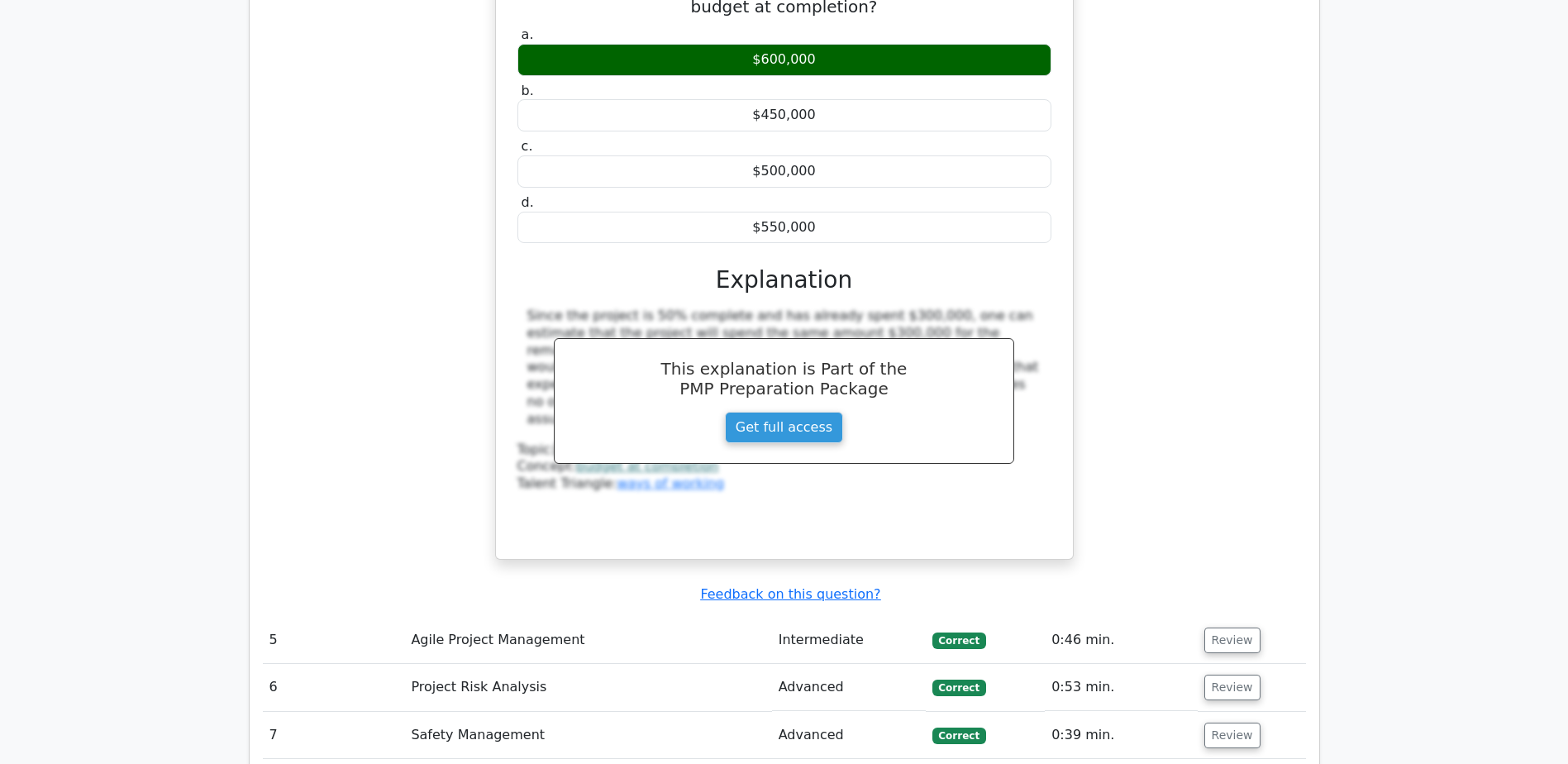
scroll to position [5208, 0]
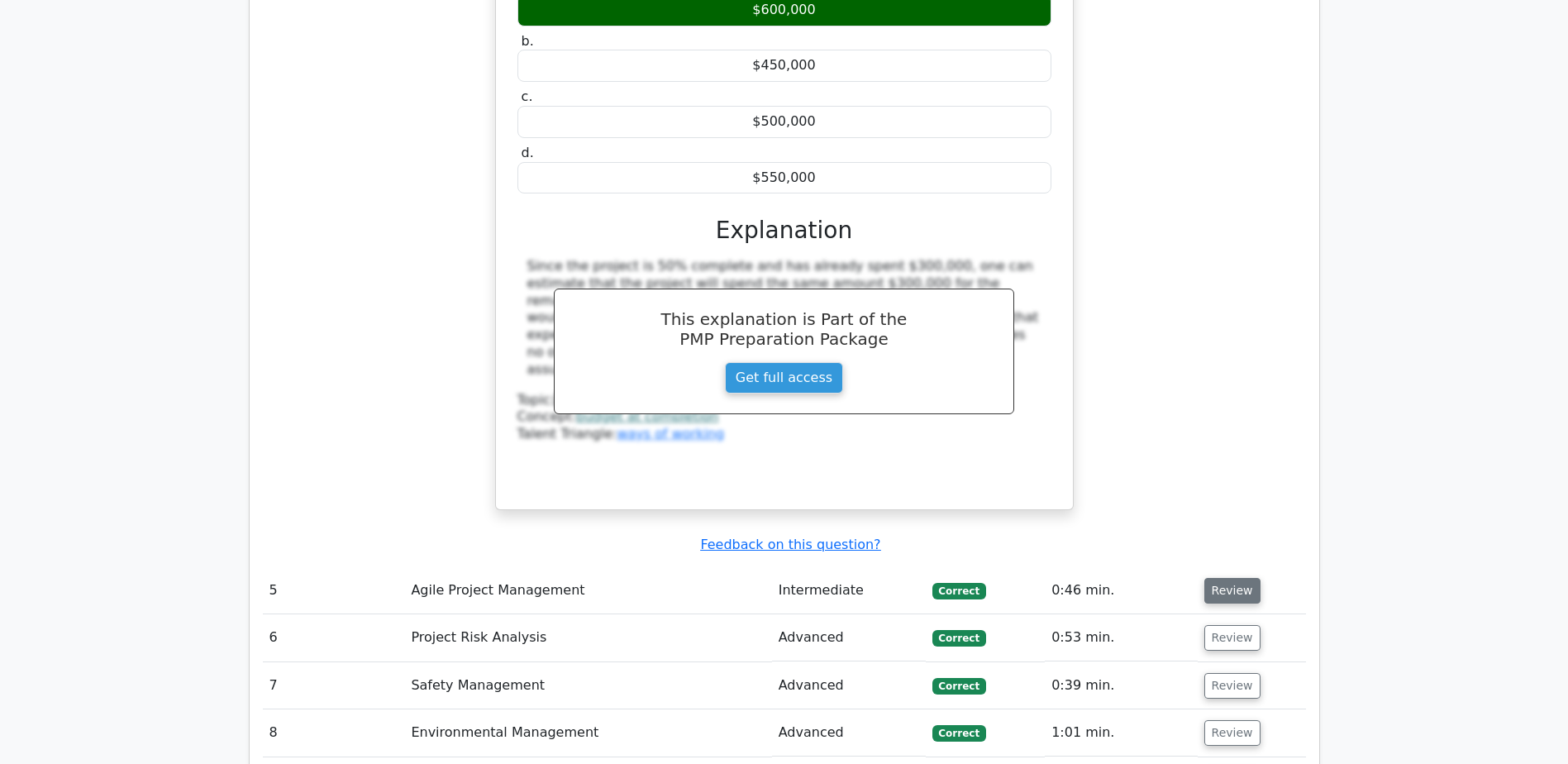
click at [1231, 578] on button "Review" at bounding box center [1232, 590] width 56 height 26
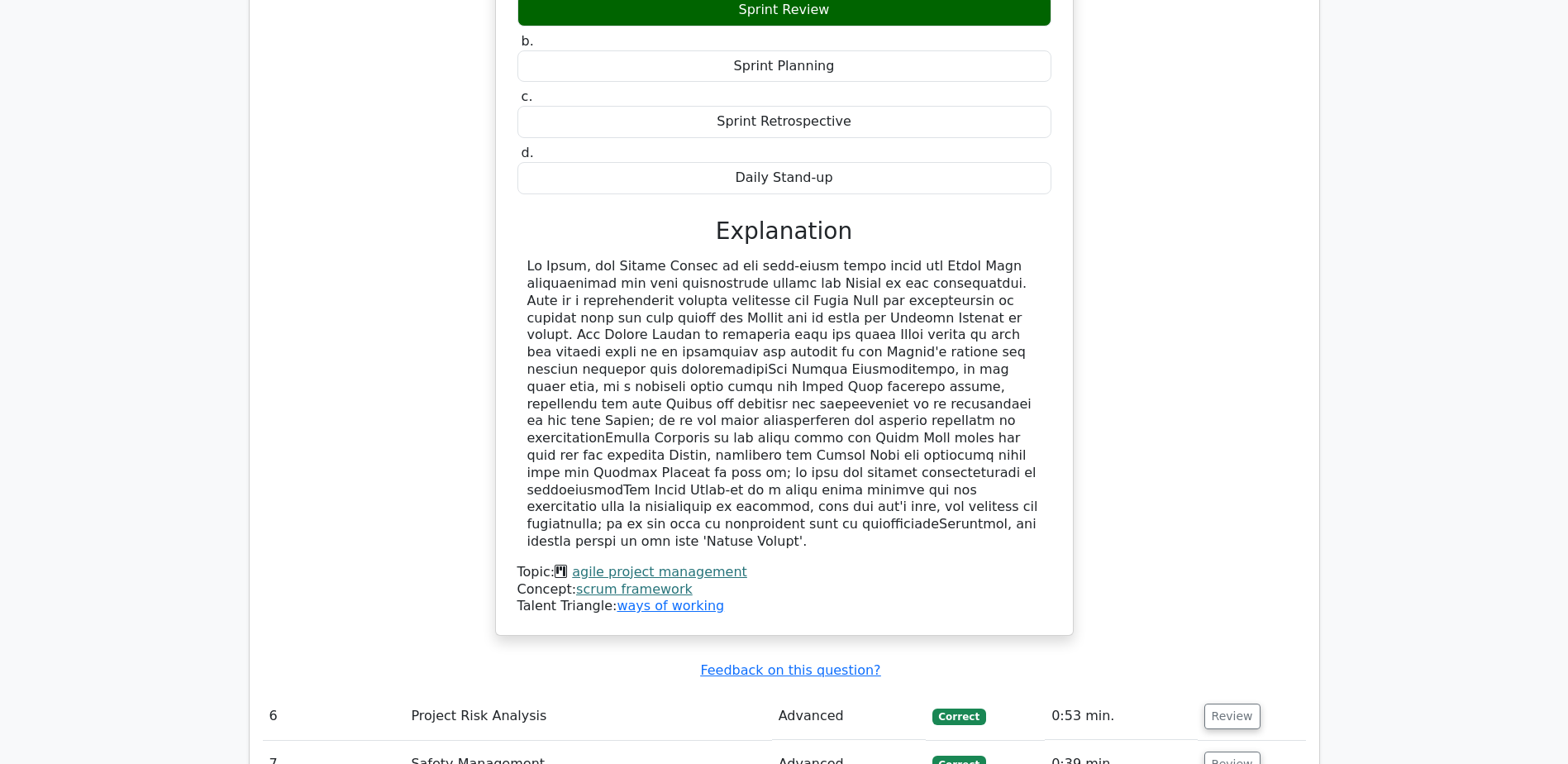
scroll to position [5952, 0]
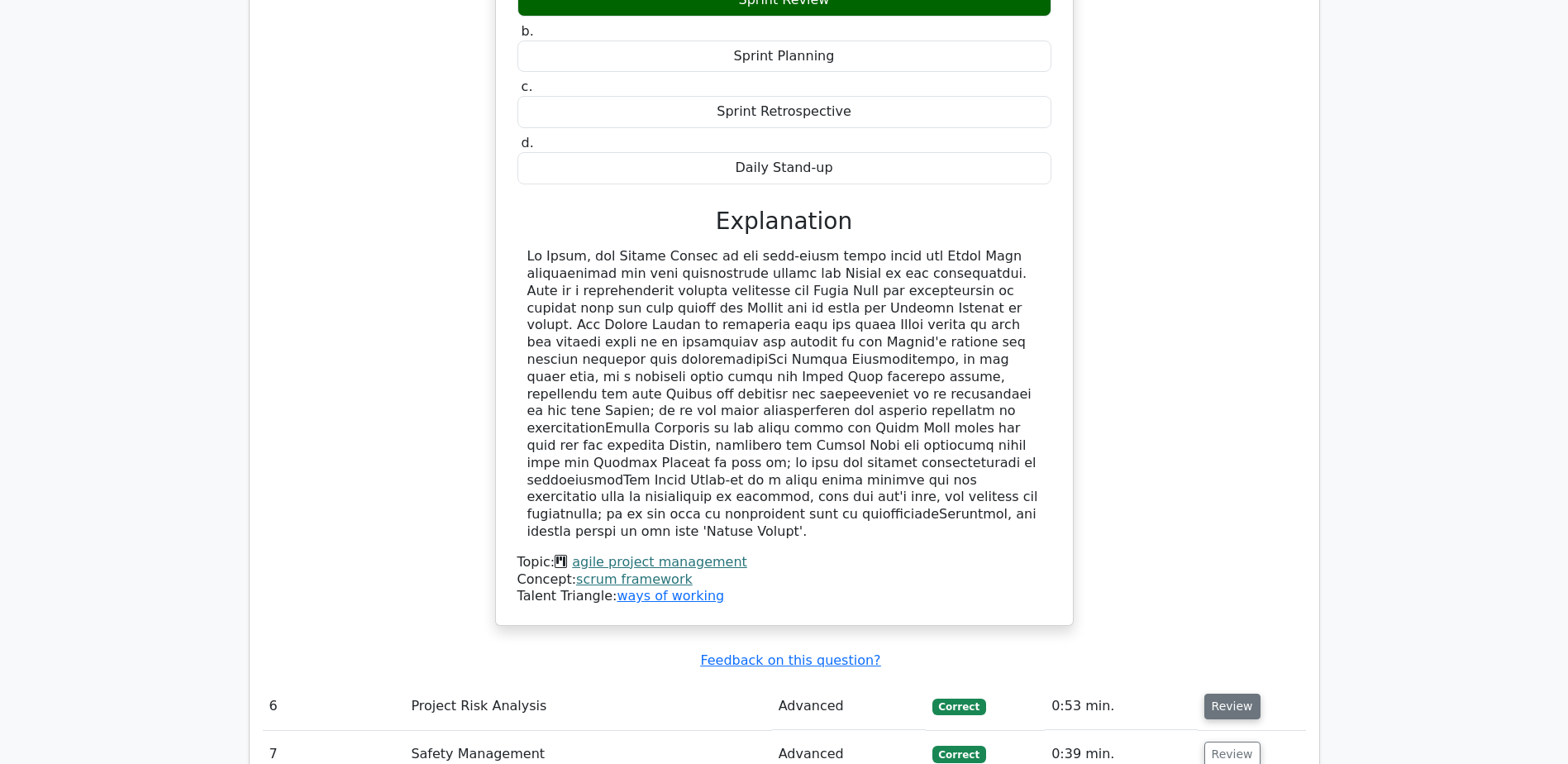
click at [1225, 694] on button "Review" at bounding box center [1232, 706] width 56 height 26
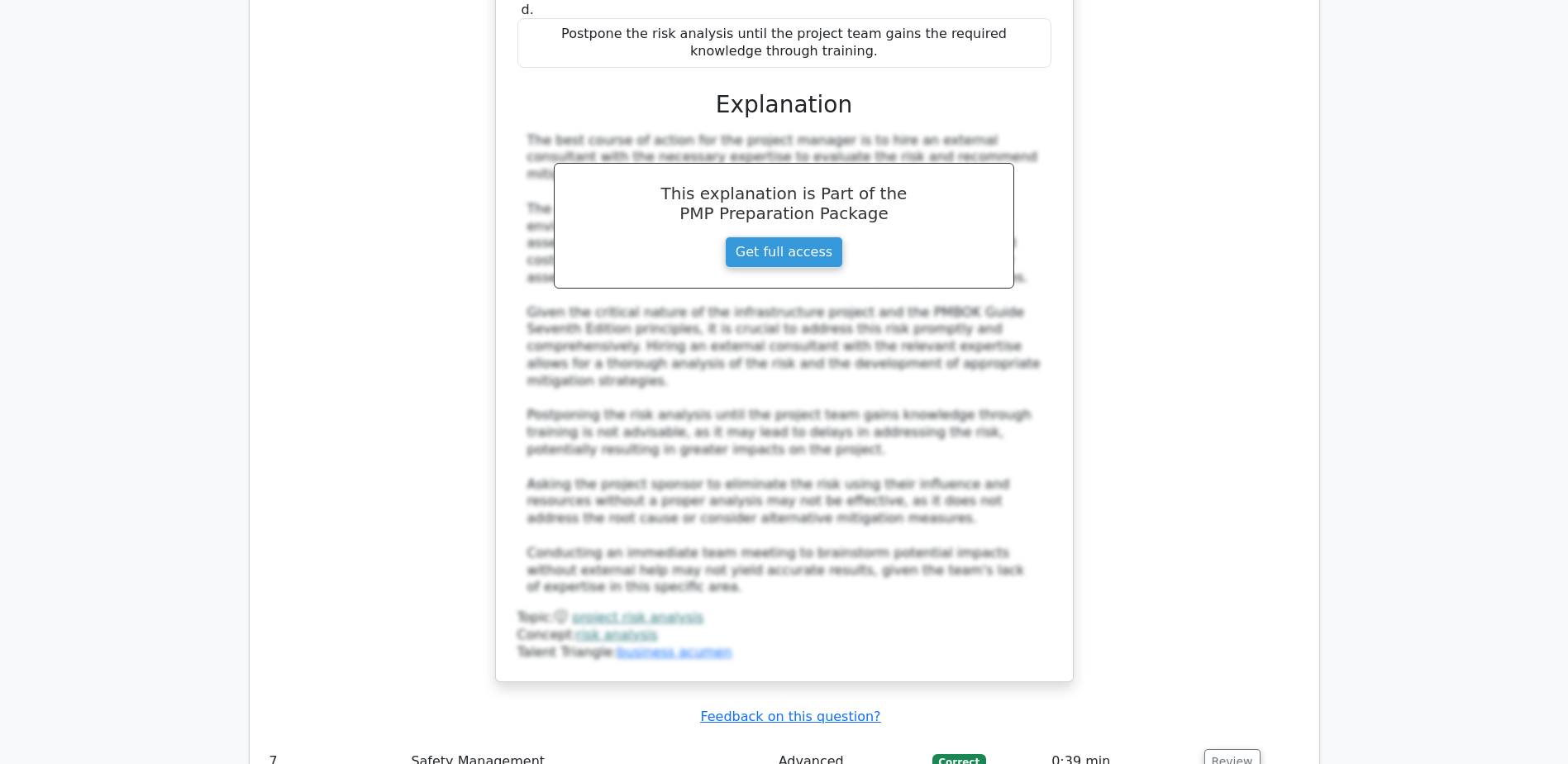
scroll to position [7192, 0]
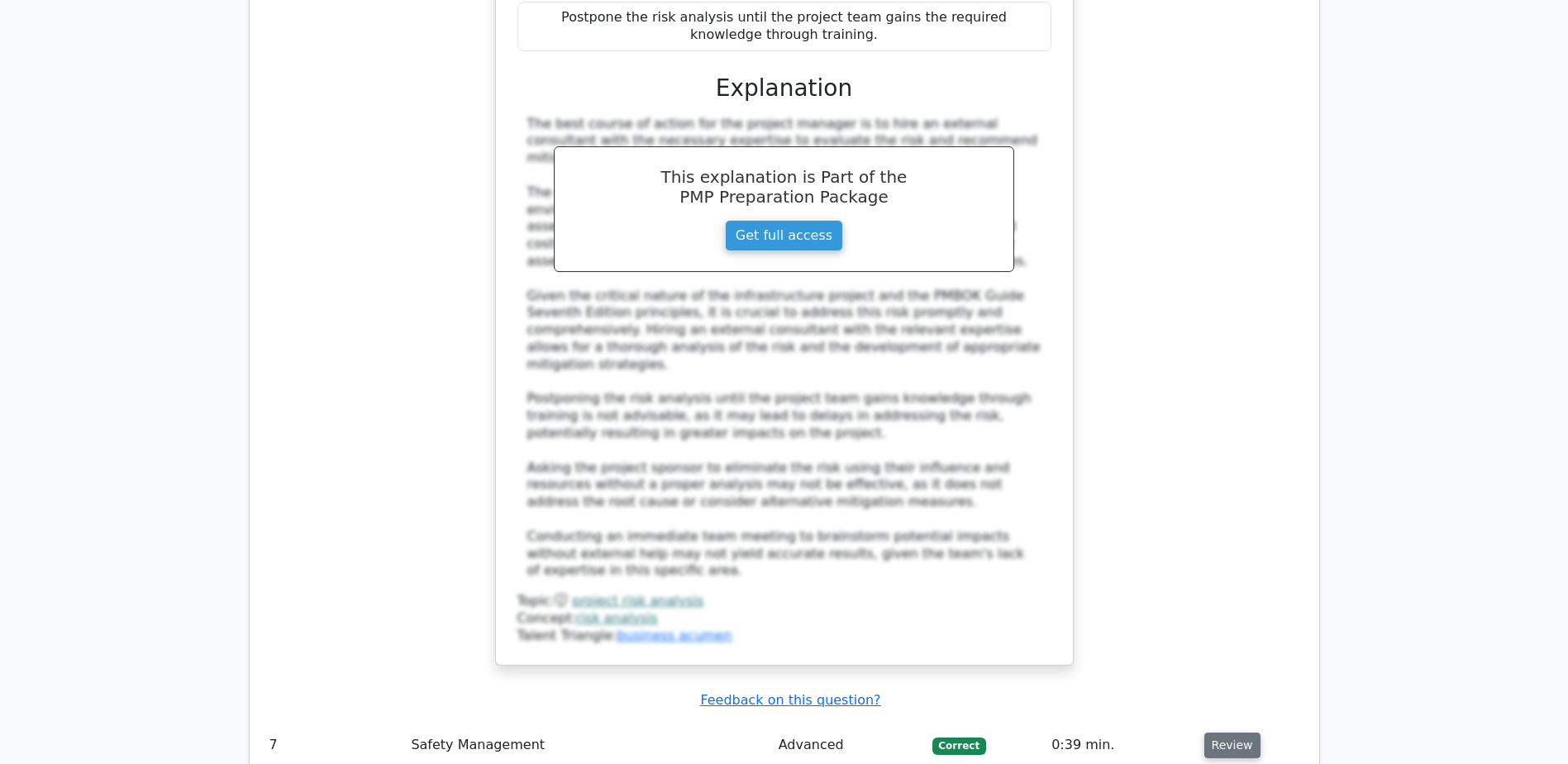
click at [1219, 733] on button "Review" at bounding box center [1232, 745] width 56 height 26
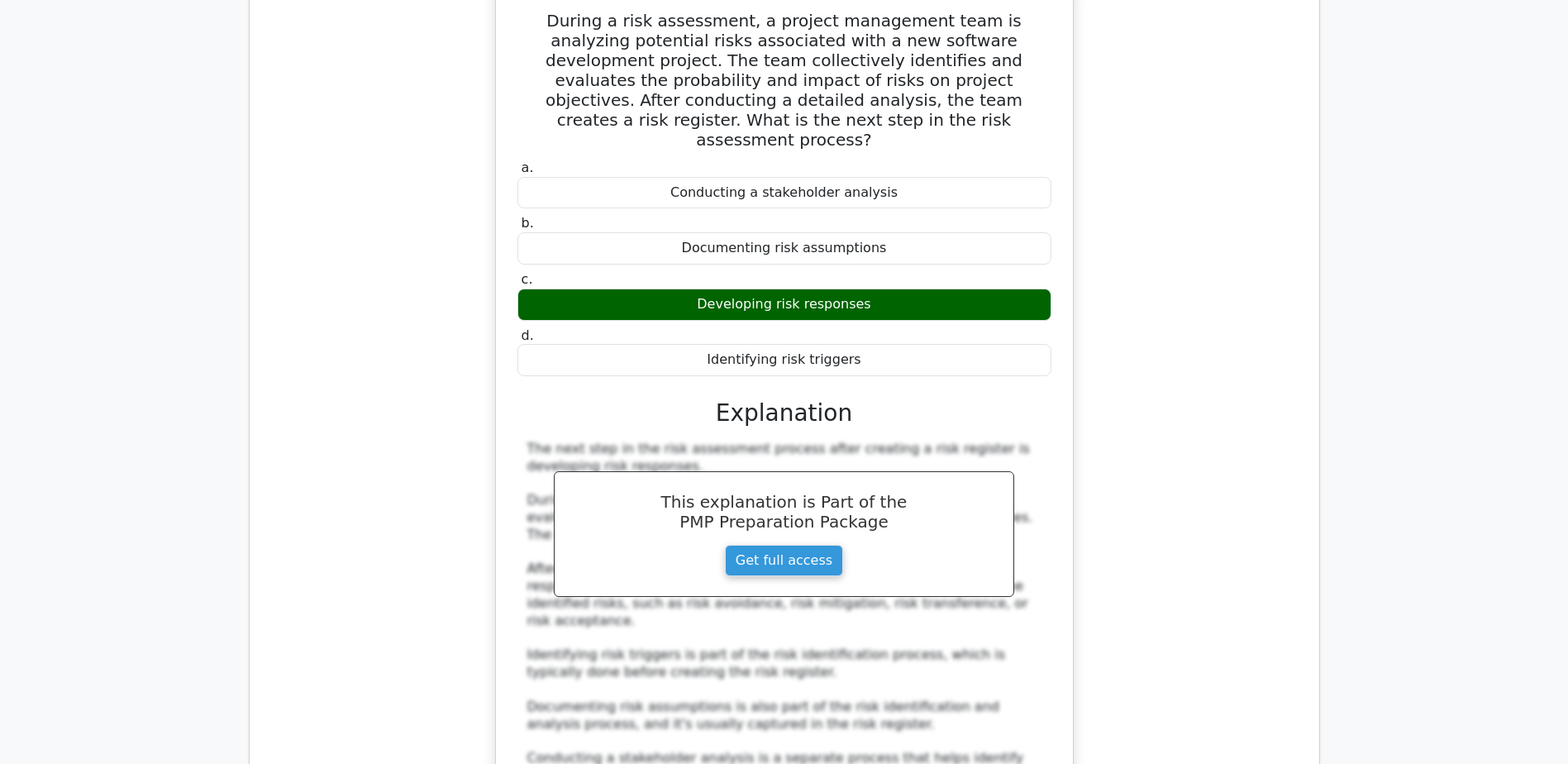
scroll to position [8102, 0]
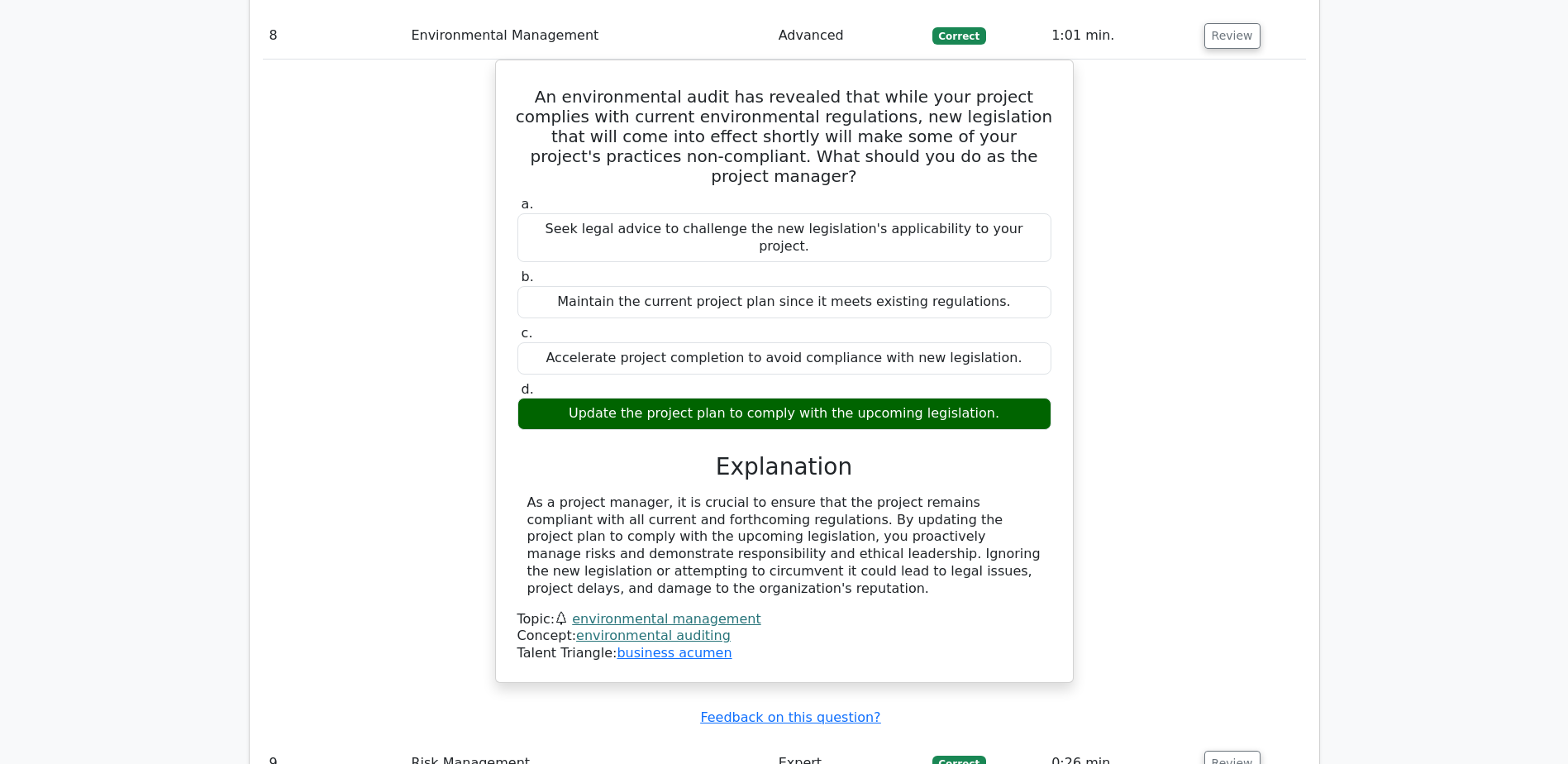
scroll to position [8929, 0]
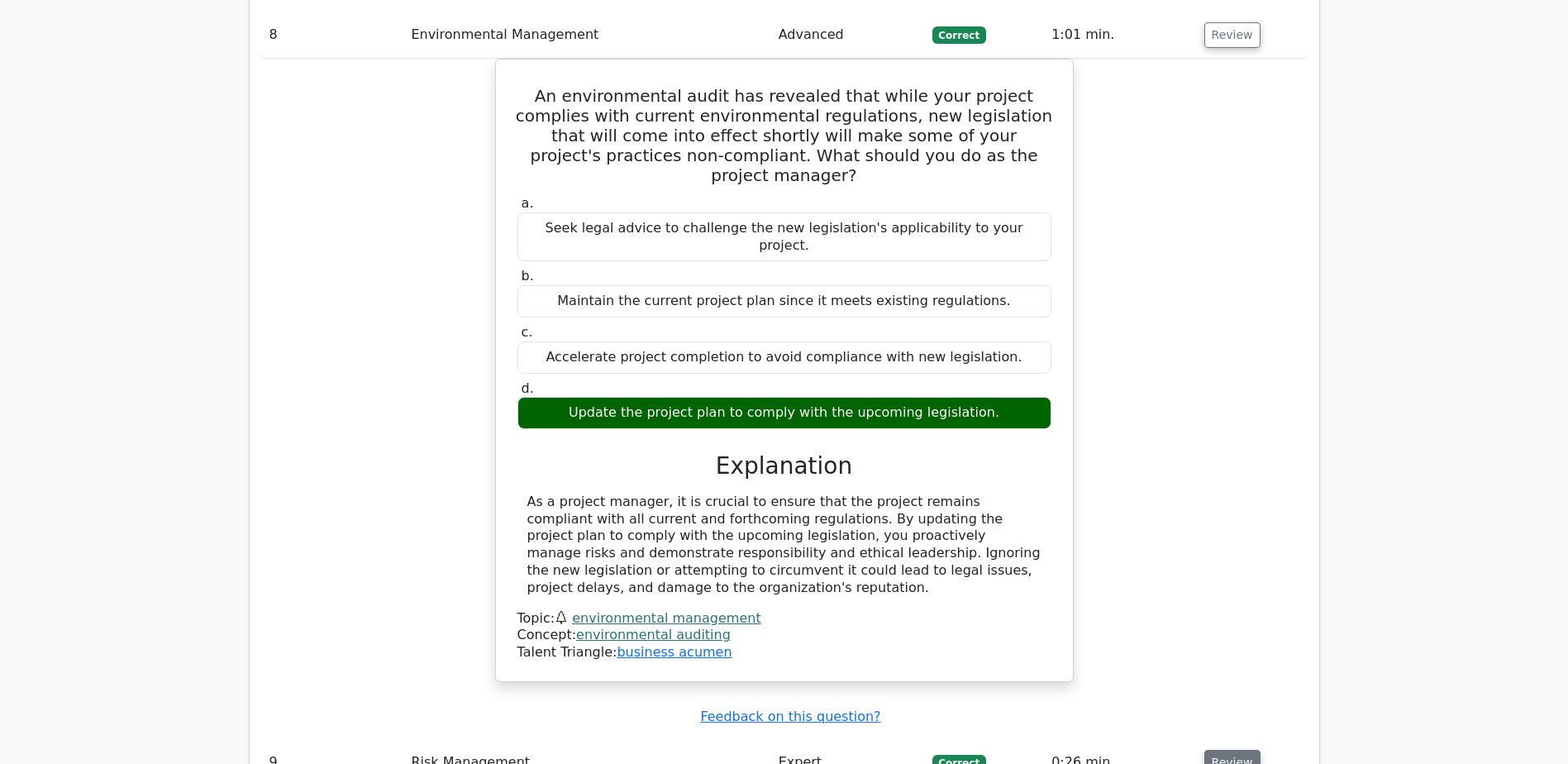
click at [1220, 750] on button "Review" at bounding box center [1232, 762] width 56 height 26
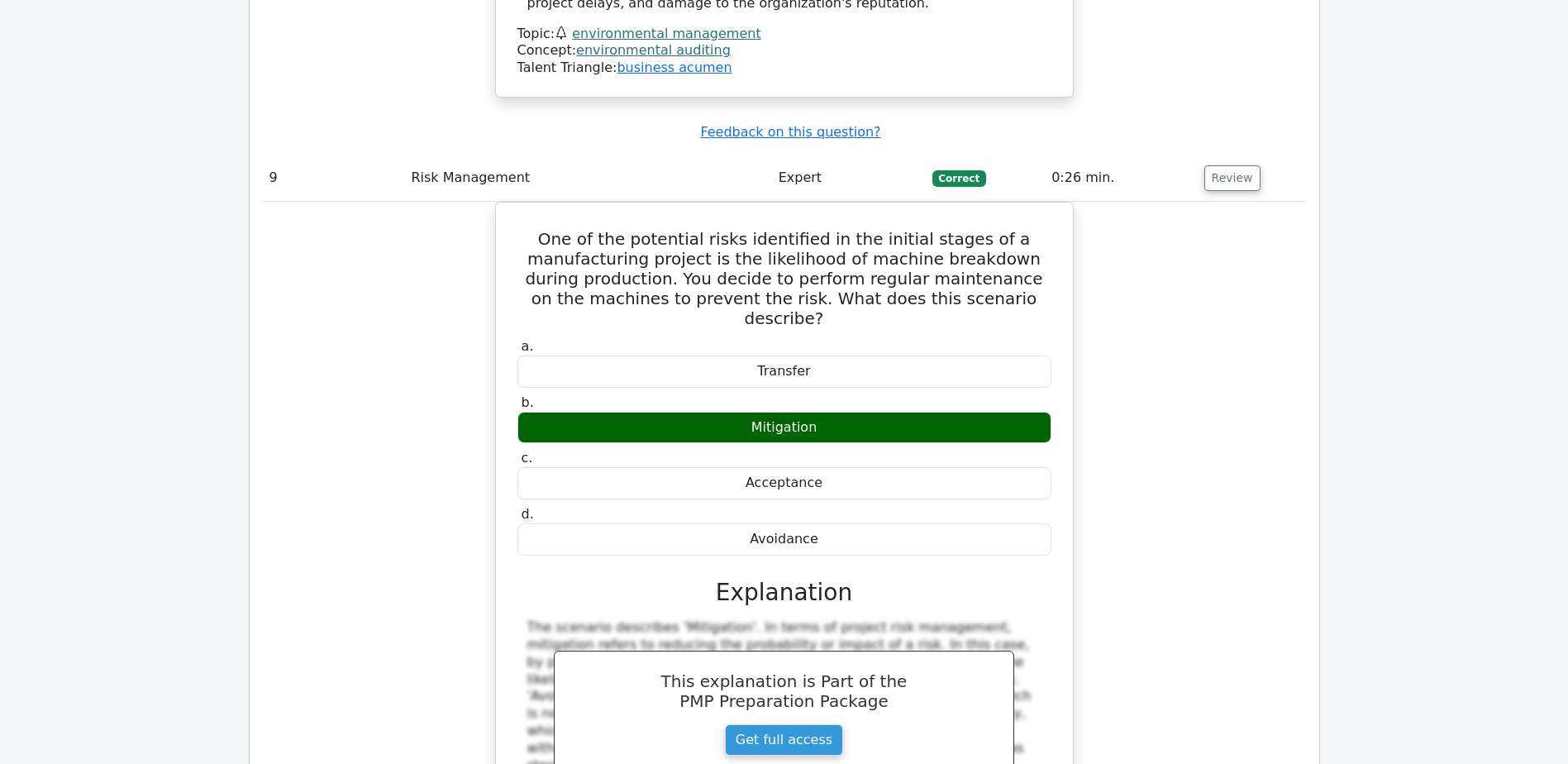
scroll to position [9590, 0]
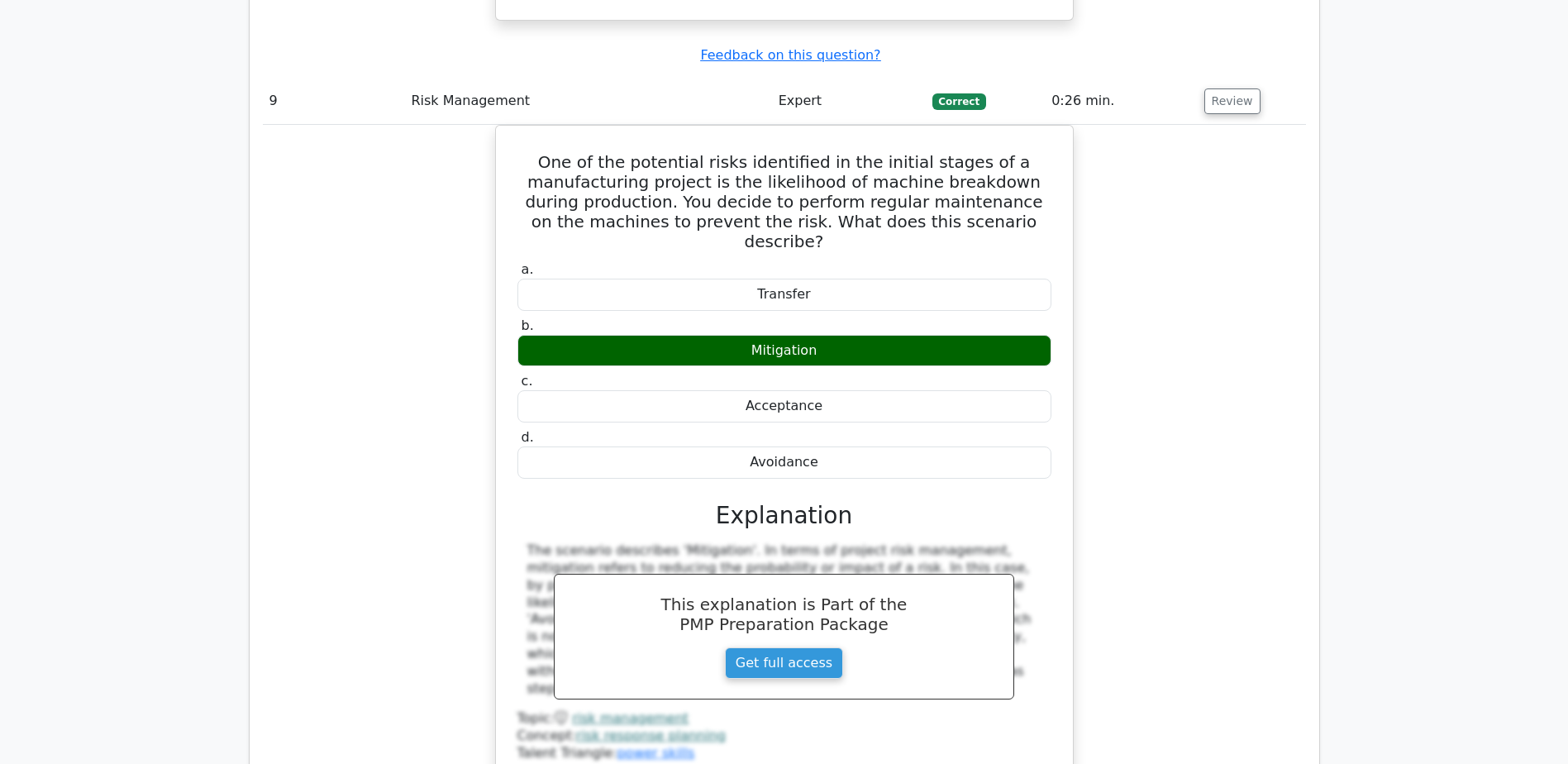
drag, startPoint x: 520, startPoint y: 488, endPoint x: 1031, endPoint y: 541, distance: 513.7
copy h5 "You're managing a construction project and a sudden weather change is likely to…"
drag, startPoint x: 708, startPoint y: 651, endPoint x: 886, endPoint y: 652, distance: 178.0
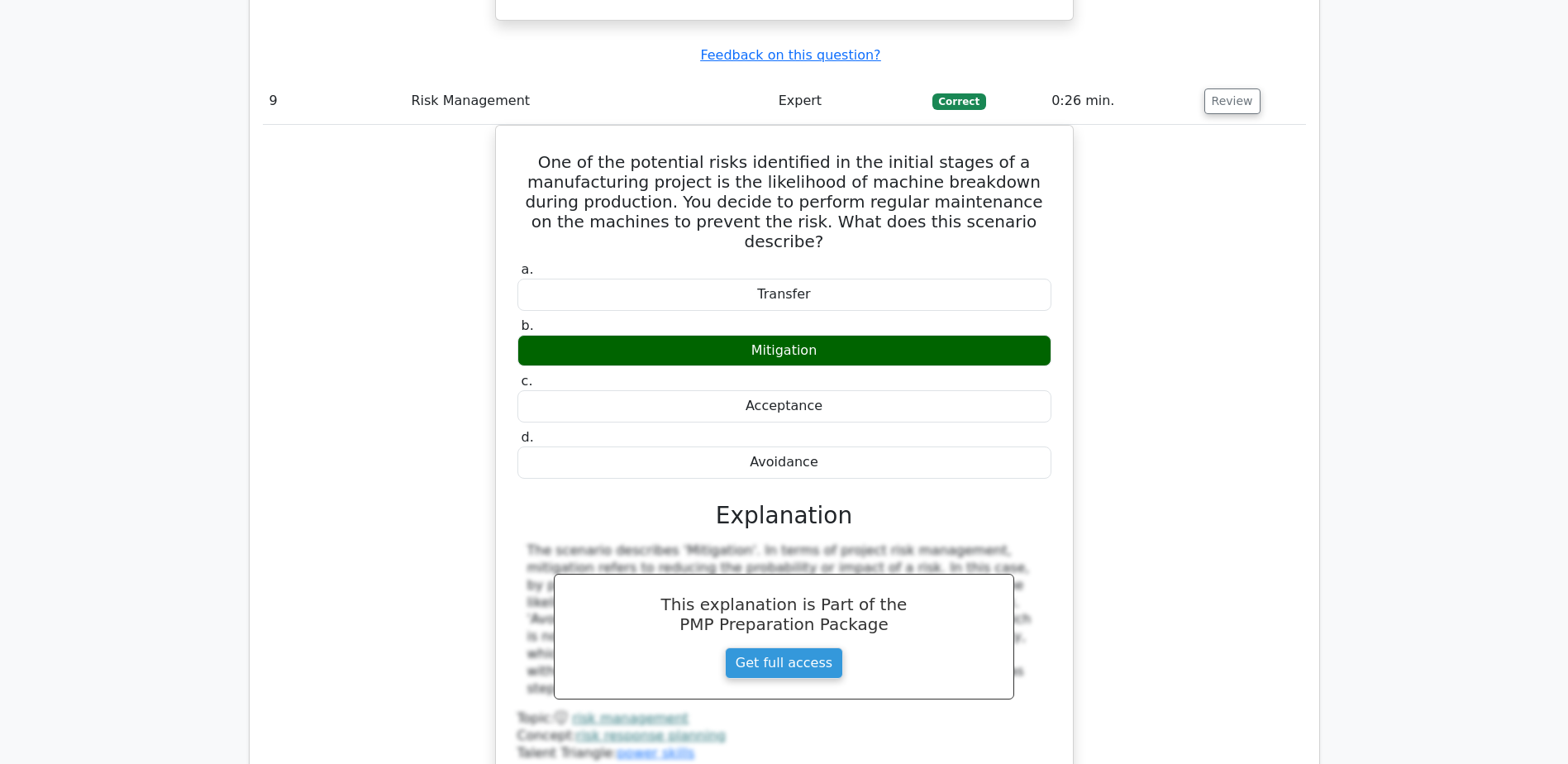
copy div "Contingency Reserving"
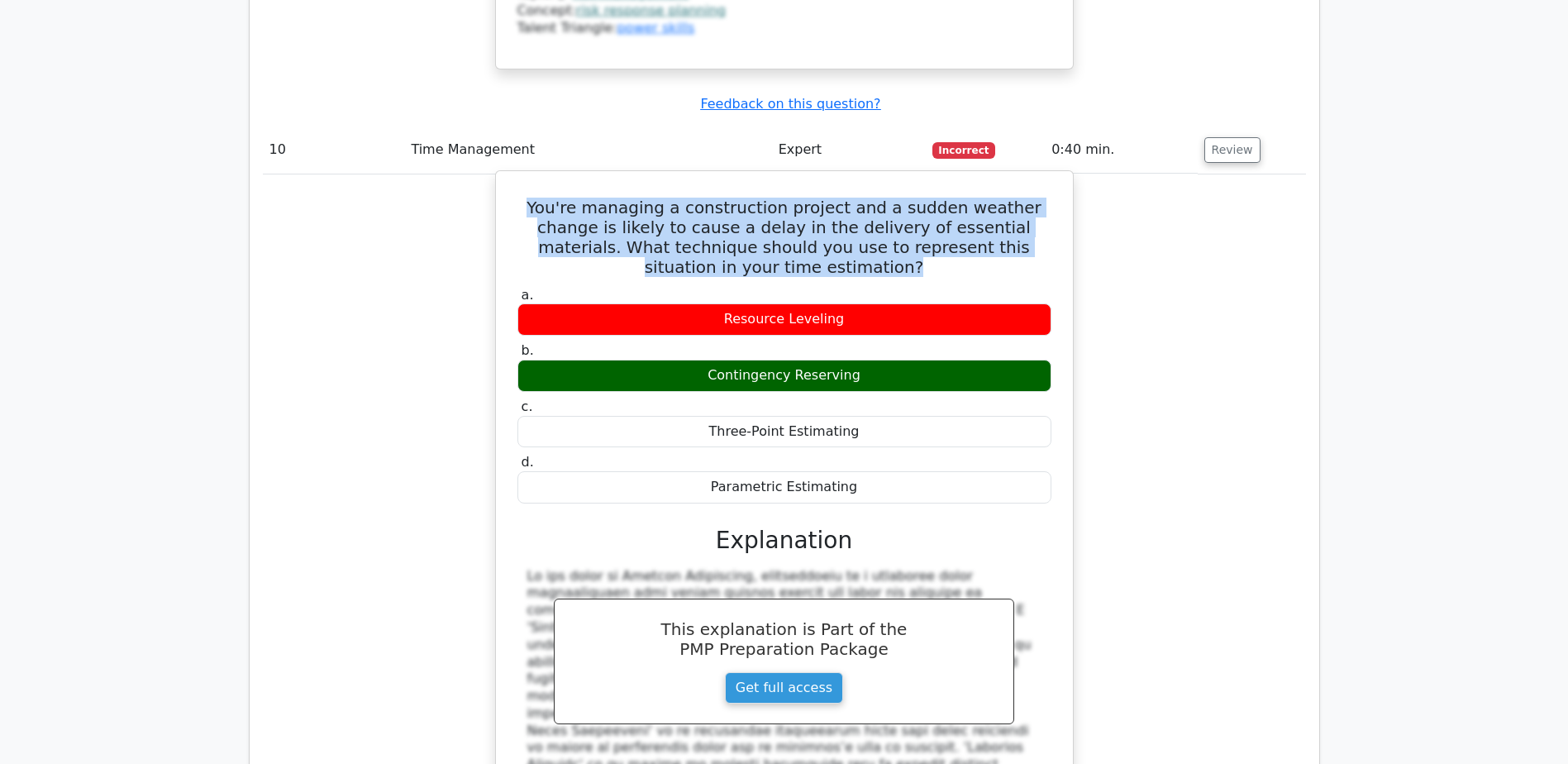
scroll to position [10417, 0]
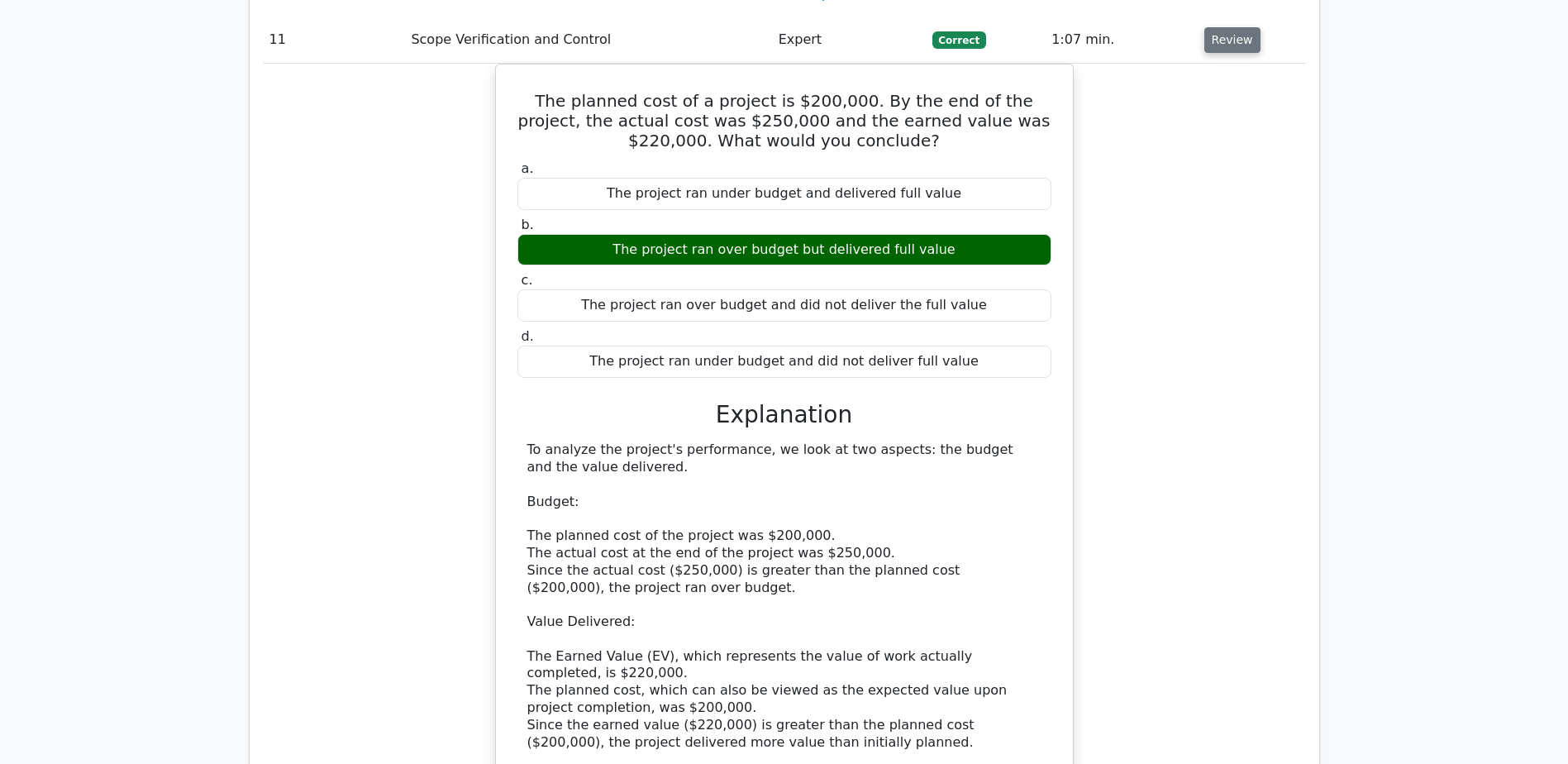
scroll to position [11326, 0]
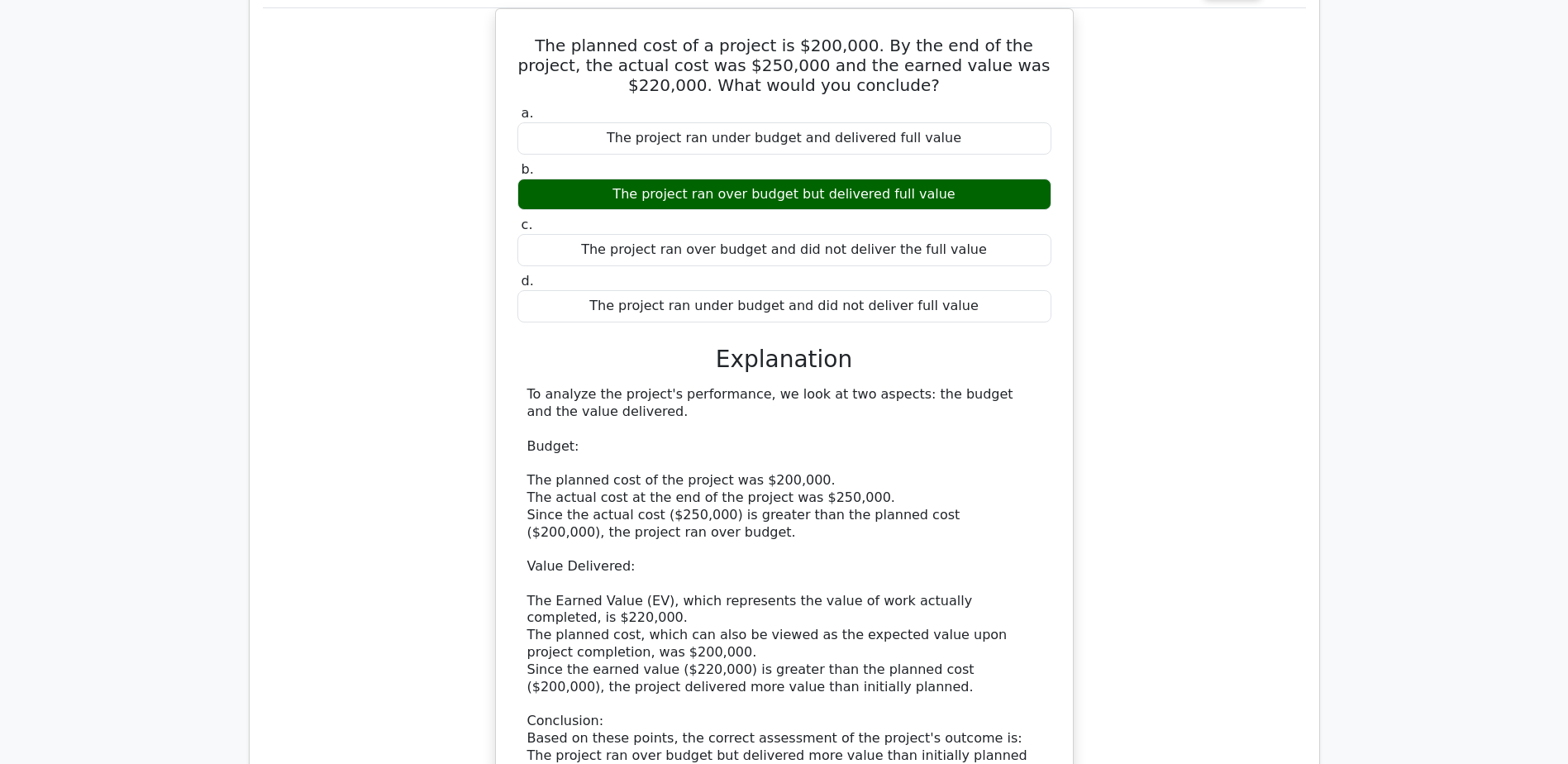
drag, startPoint x: 512, startPoint y: 504, endPoint x: 988, endPoint y: 540, distance: 477.4
copy h5 "The To-Complete Performance Index (TCPI) is calculated by dividing the work rem…"
drag, startPoint x: 746, startPoint y: 579, endPoint x: 825, endPoint y: 579, distance: 79.0
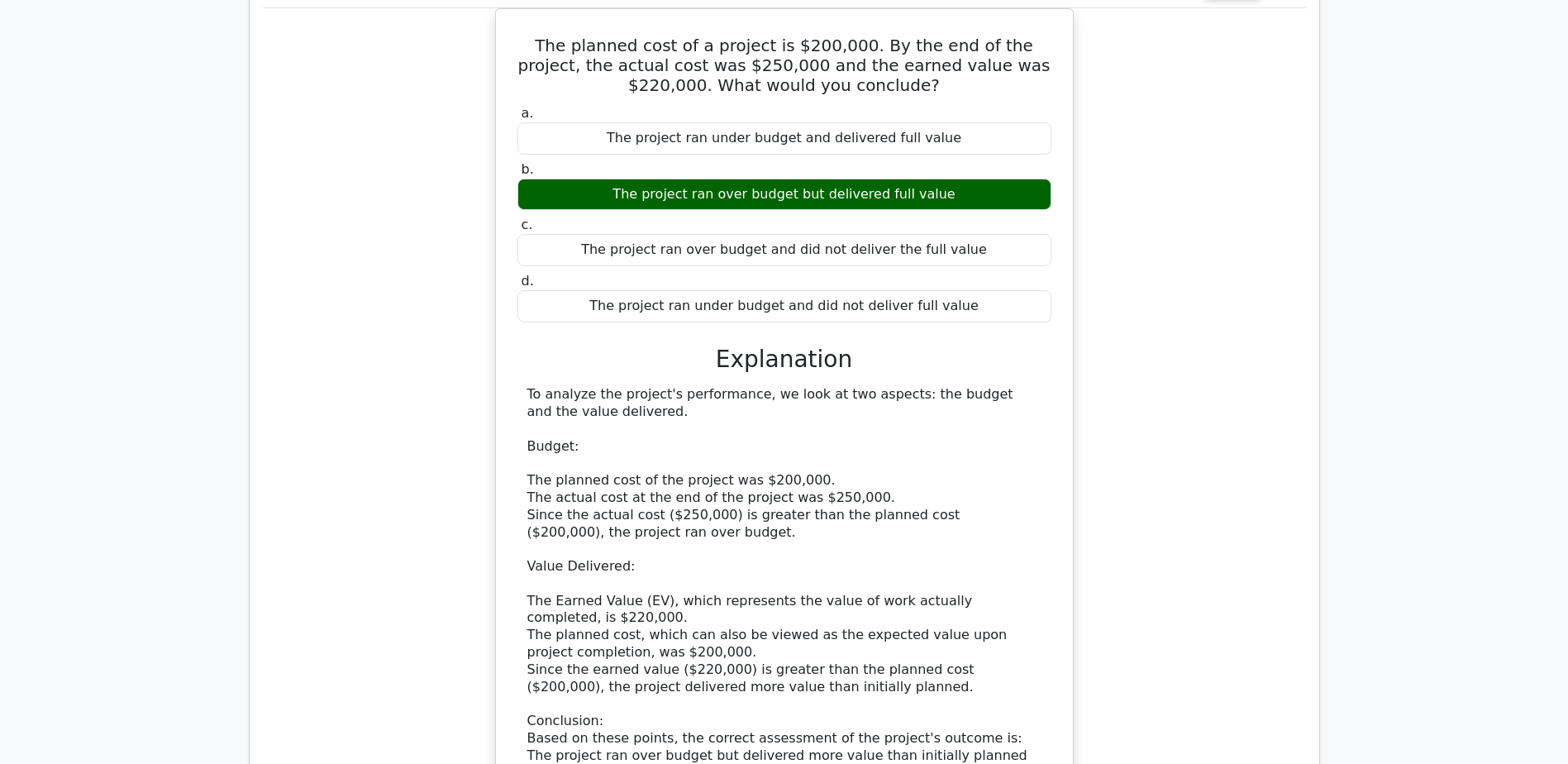
copy div "funds"
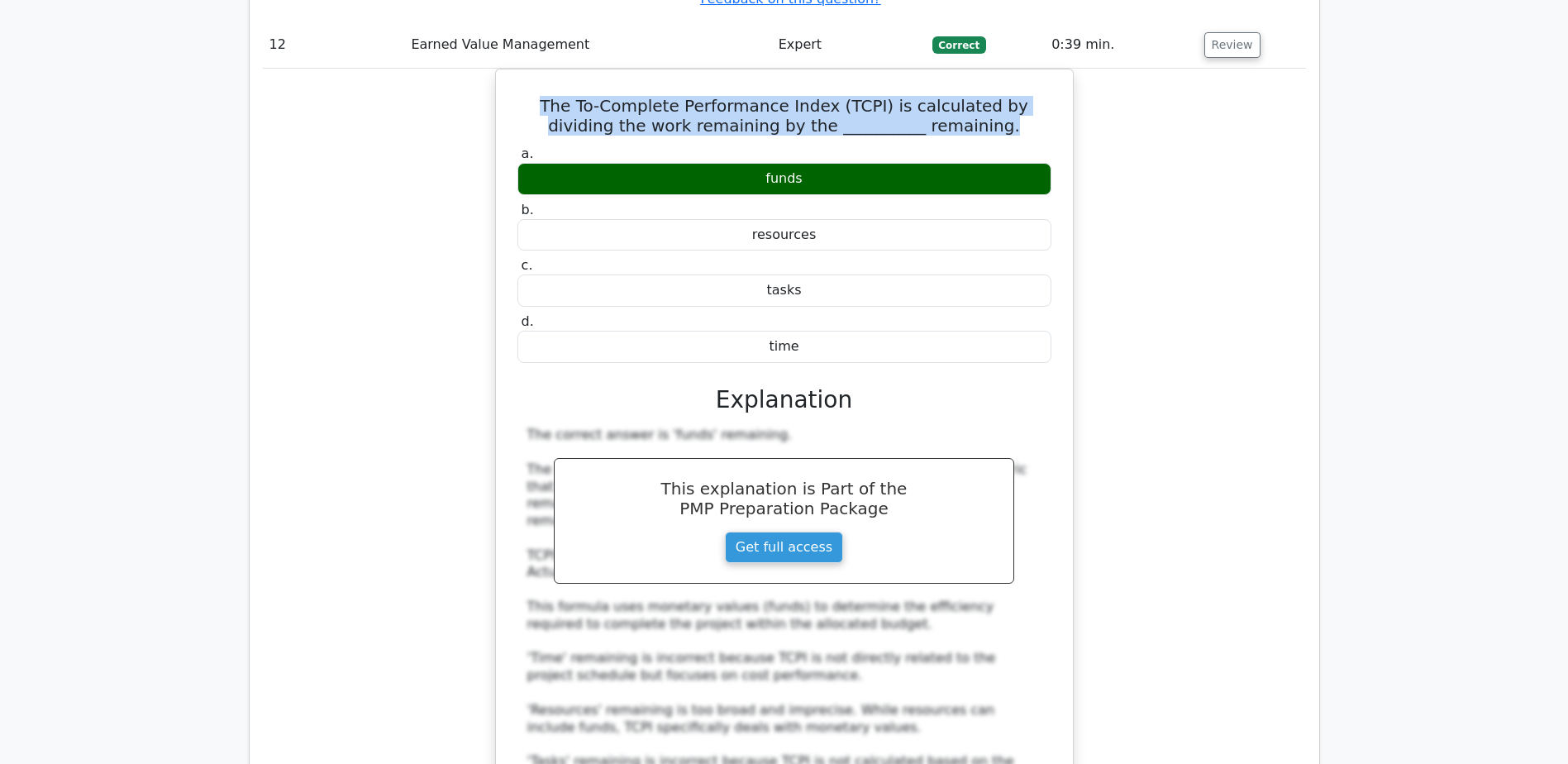
scroll to position [12236, 0]
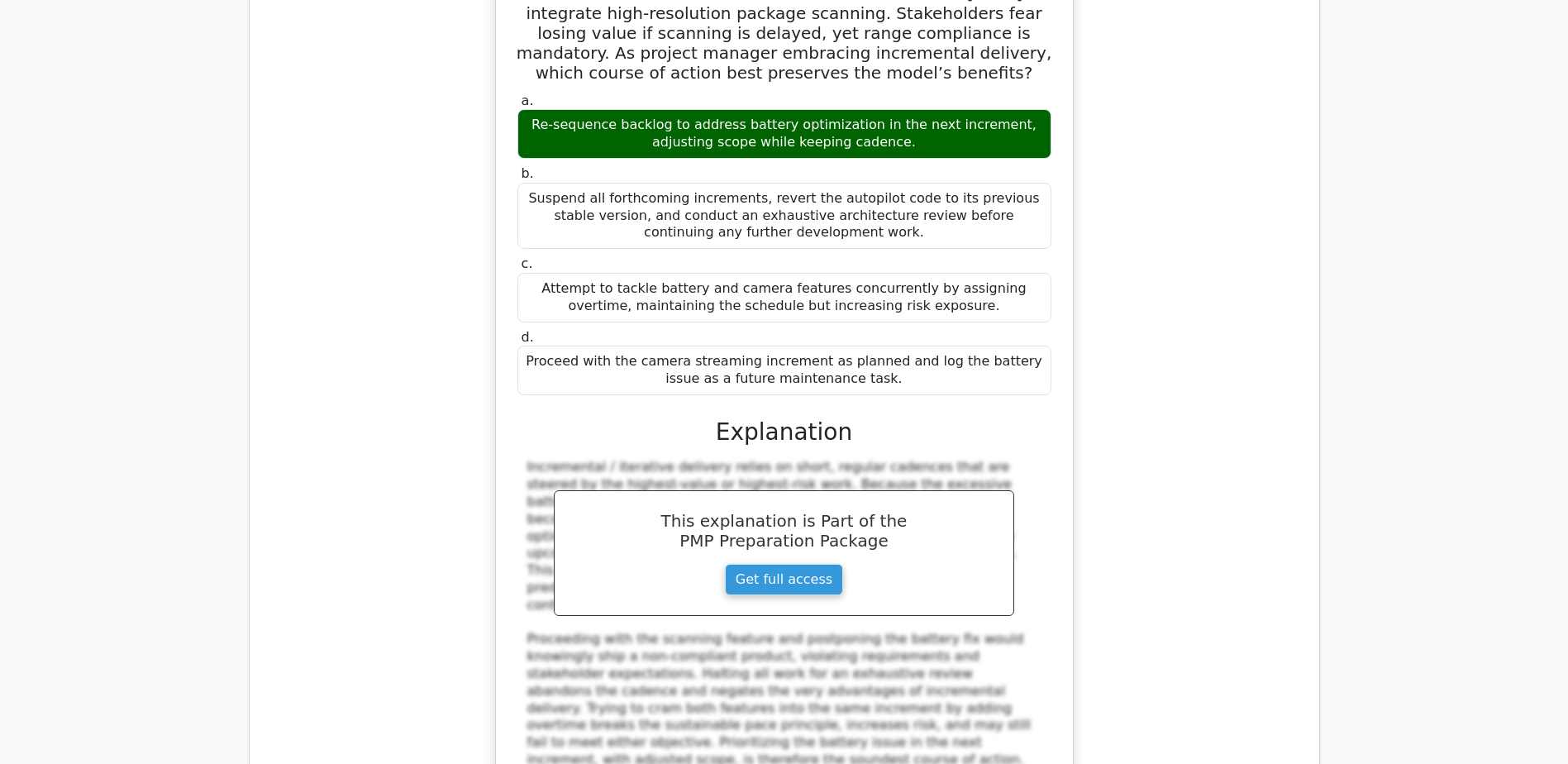
scroll to position [13311, 0]
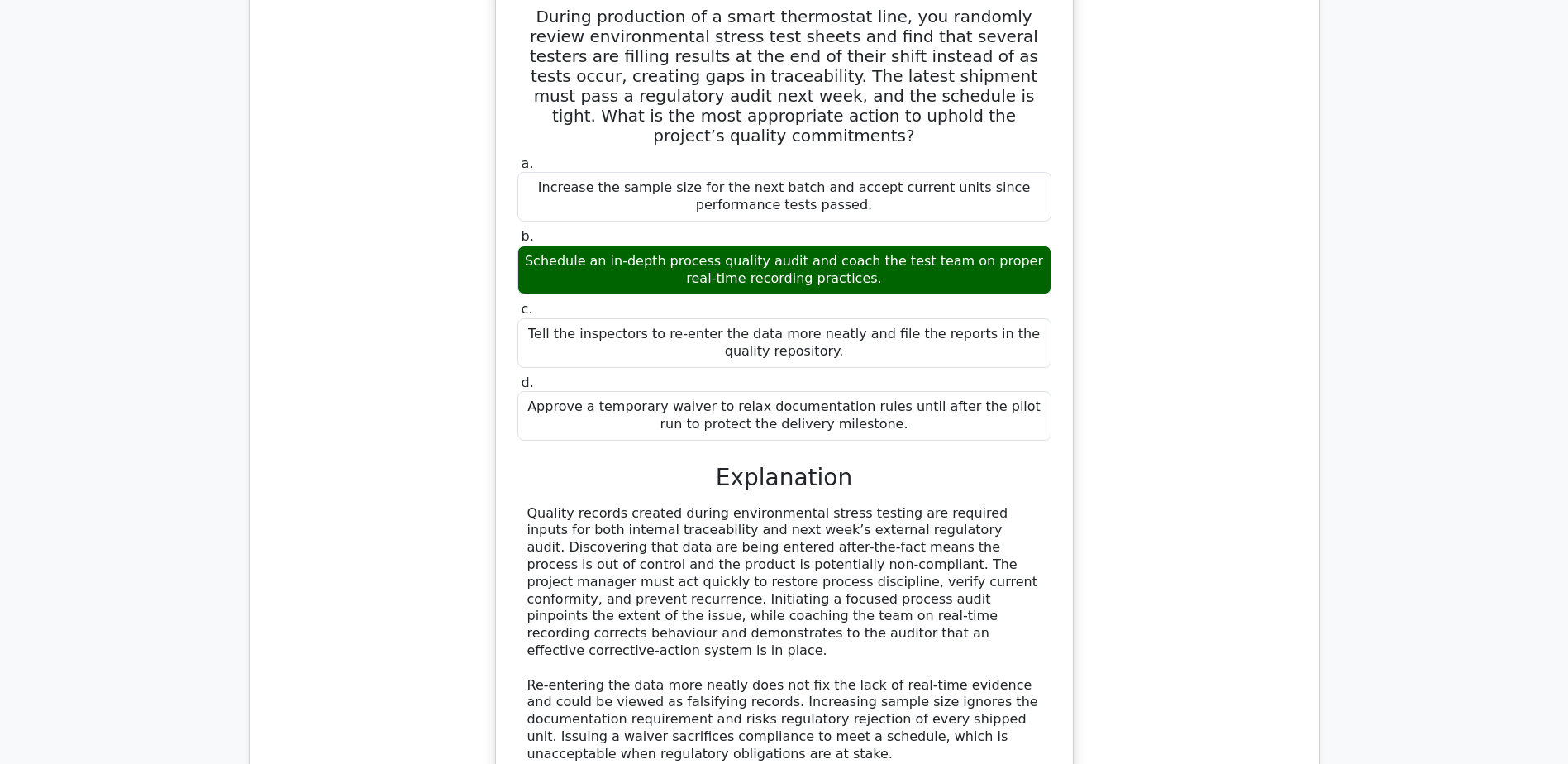
scroll to position [14302, 0]
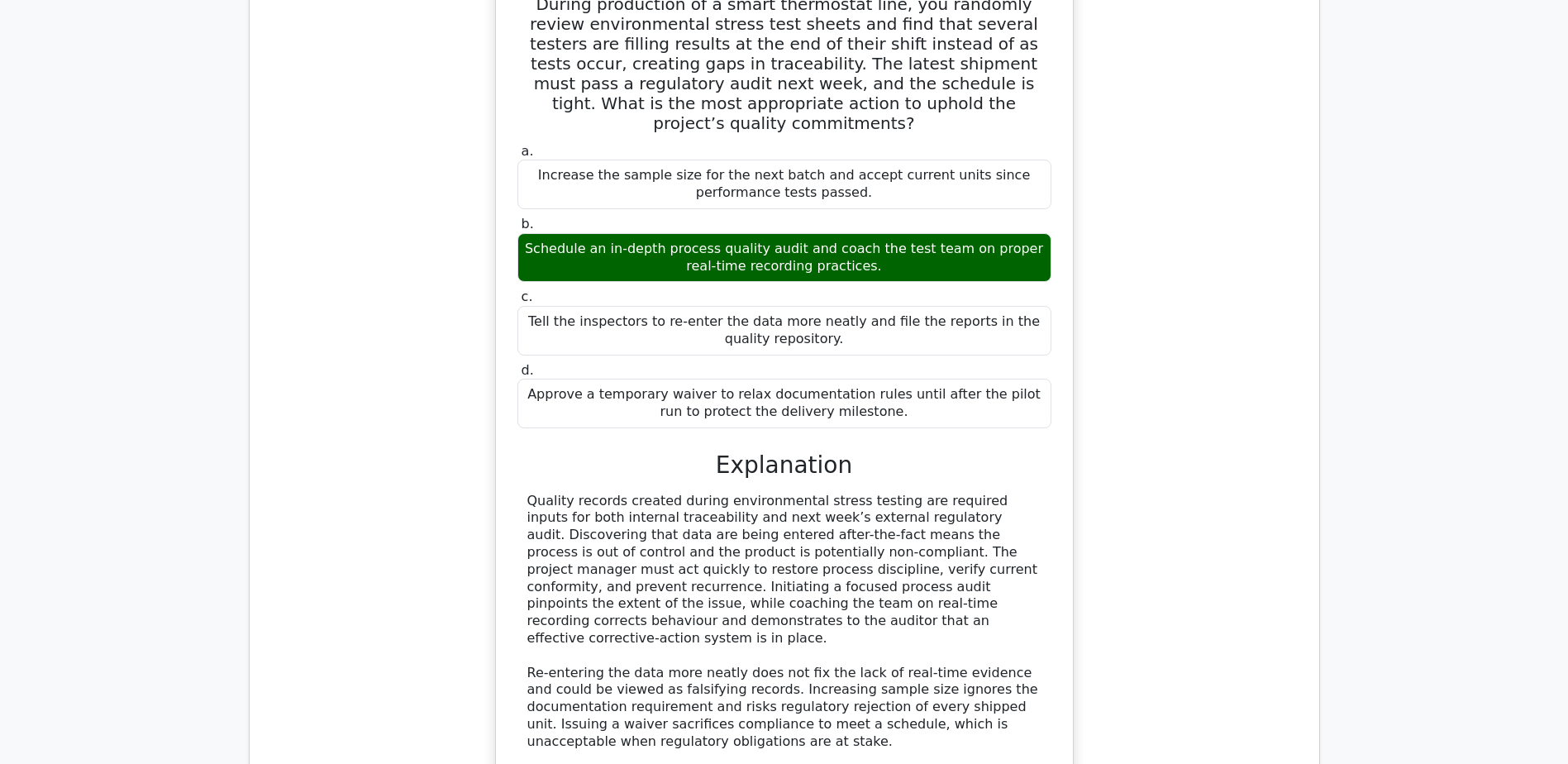
drag, startPoint x: 519, startPoint y: 388, endPoint x: 988, endPoint y: 427, distance: 470.6
copy h5 "A project team implements a new automated testing system to catch defects early…"
drag, startPoint x: 599, startPoint y: 596, endPoint x: 982, endPoint y: 587, distance: 383.1
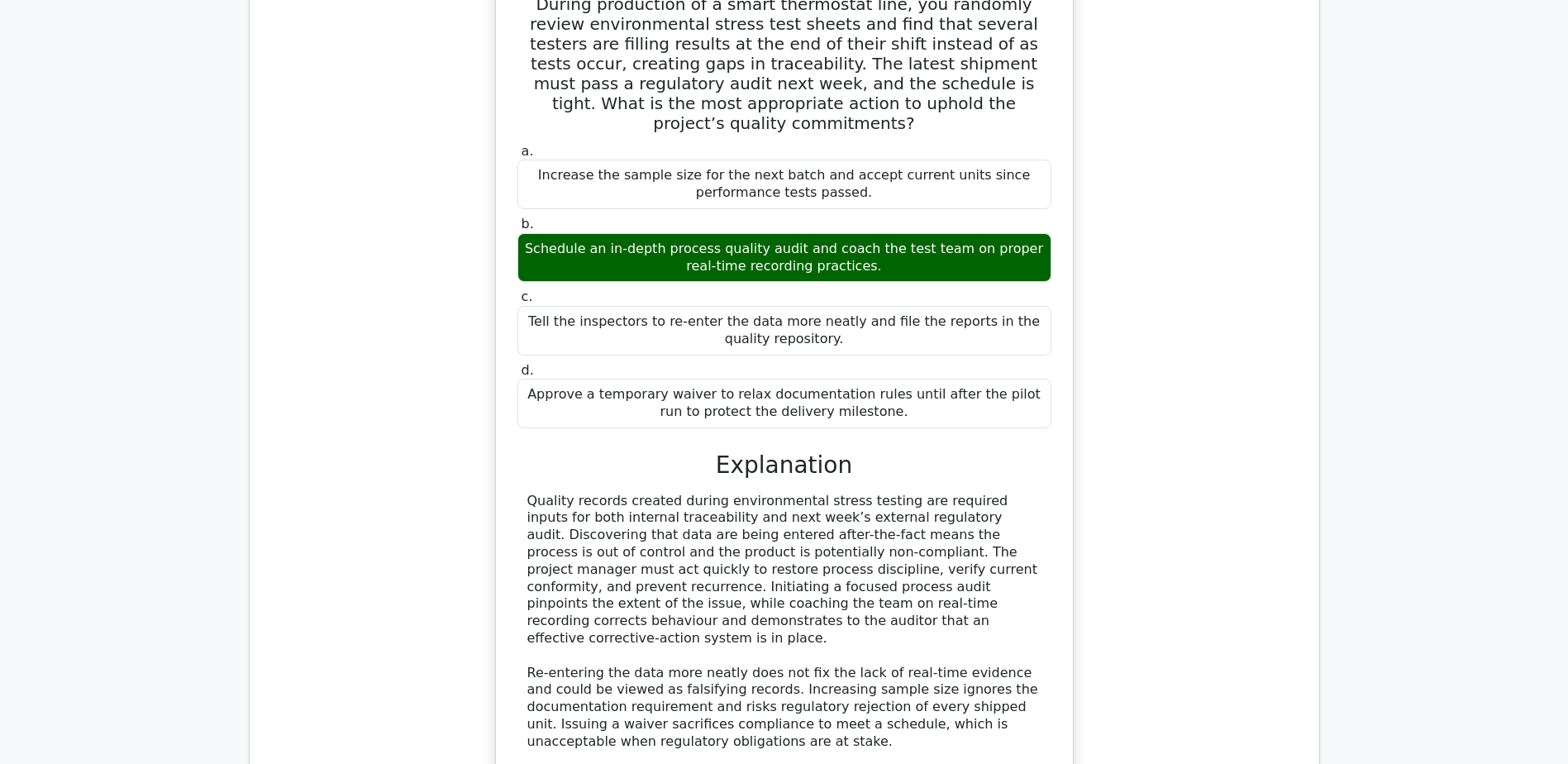
copy div "Appraisal cost associated with quality assurance activities"
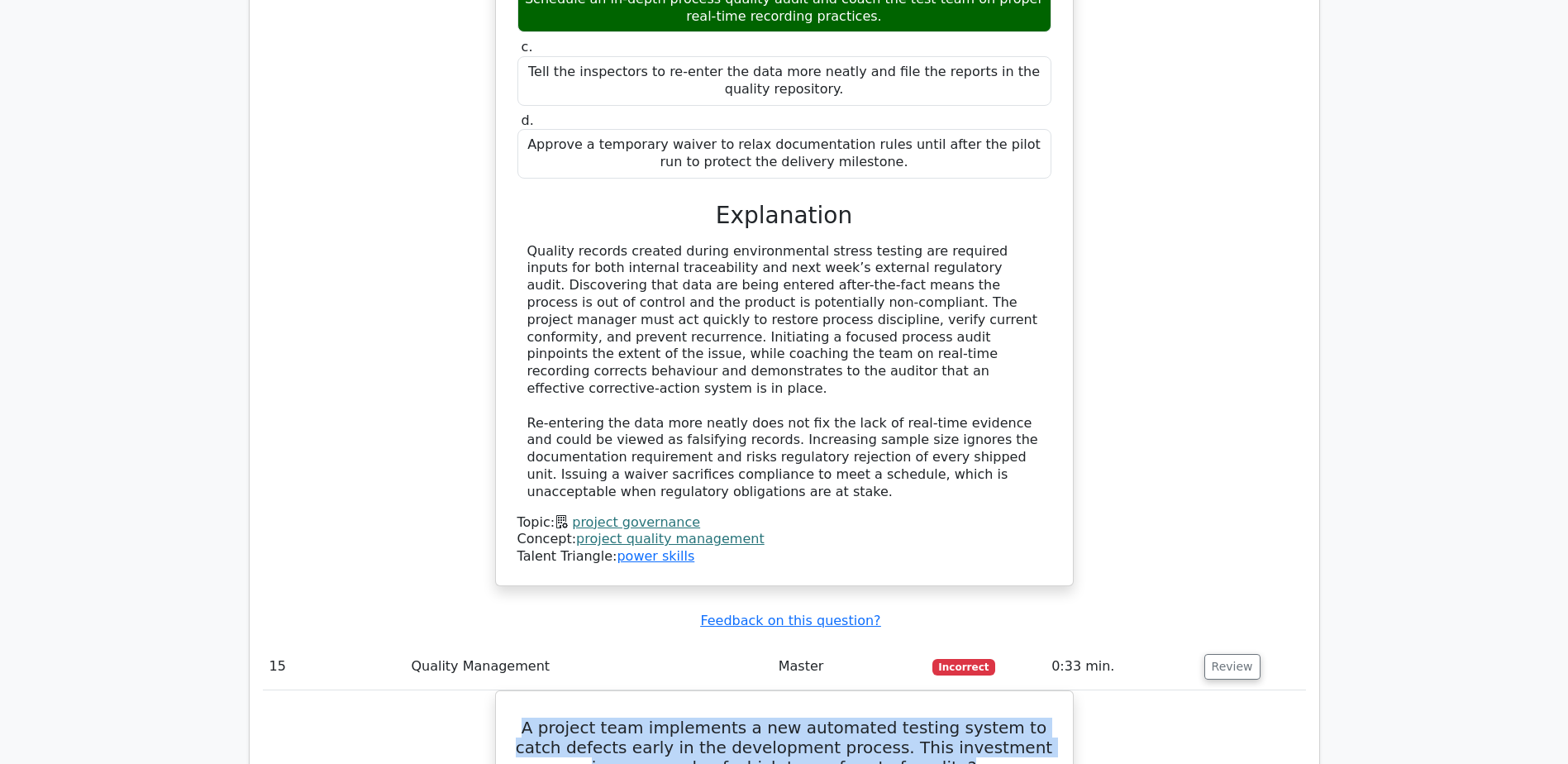
scroll to position [14799, 0]
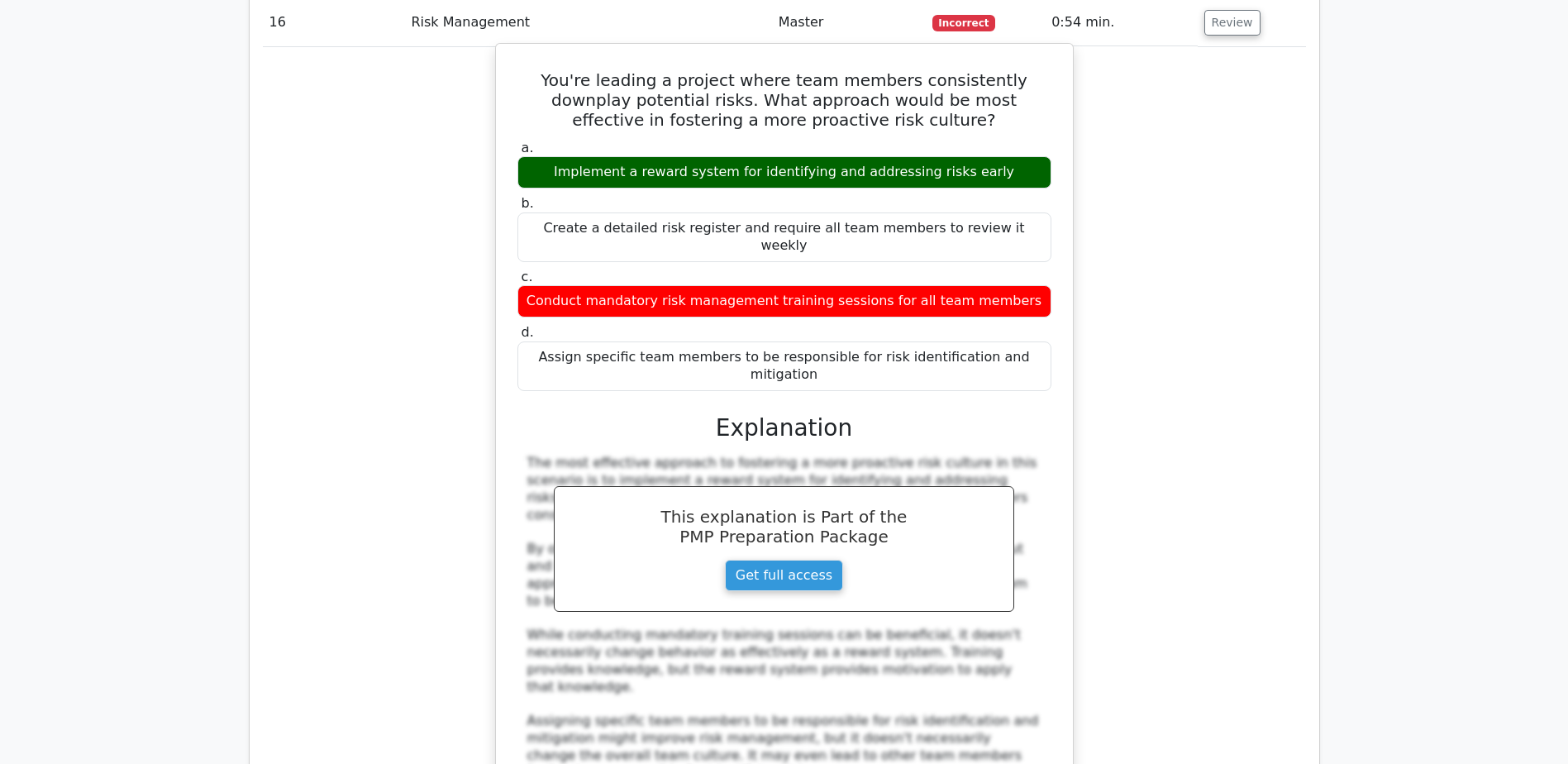
scroll to position [15956, 0]
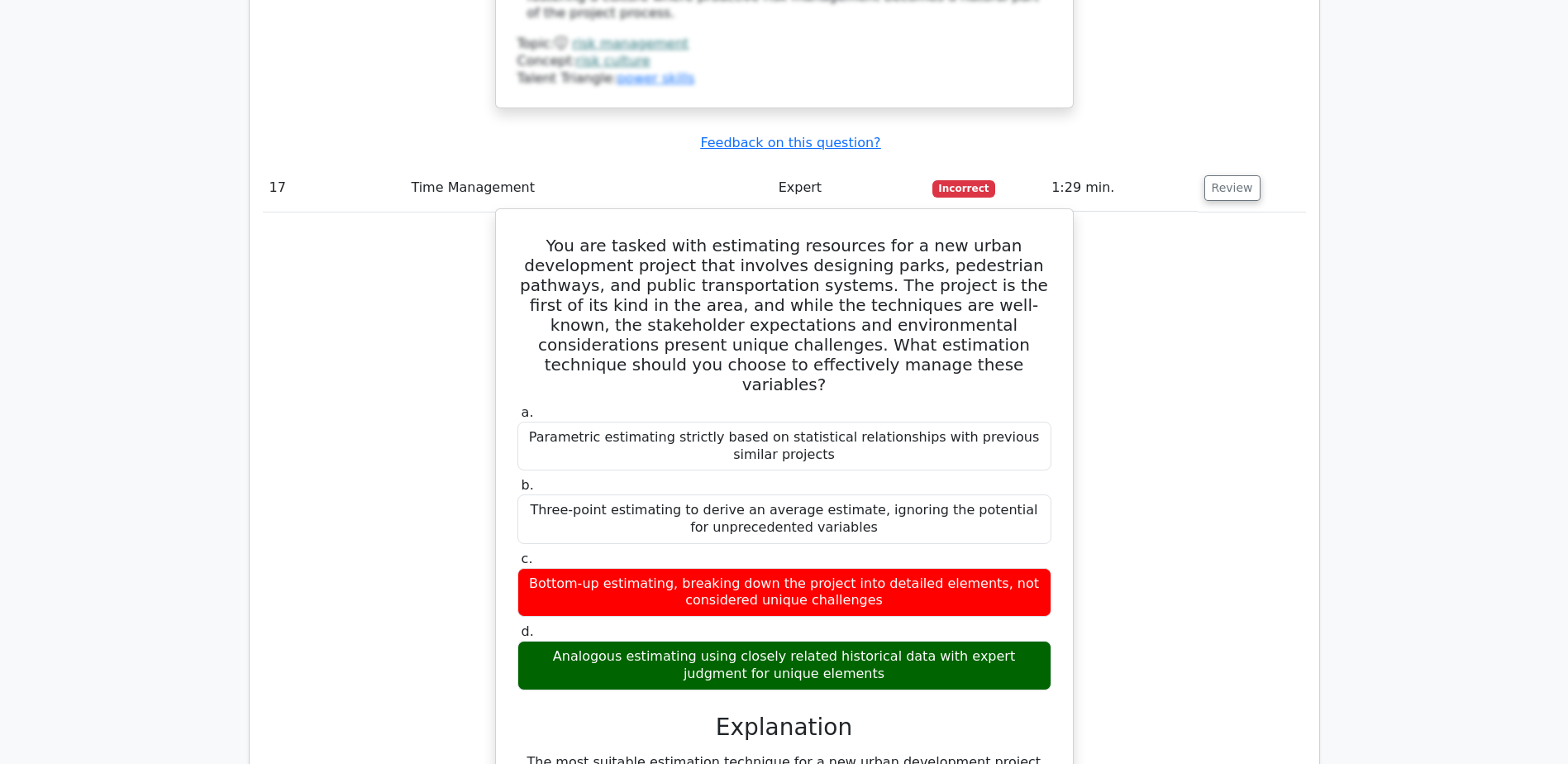
scroll to position [16948, 0]
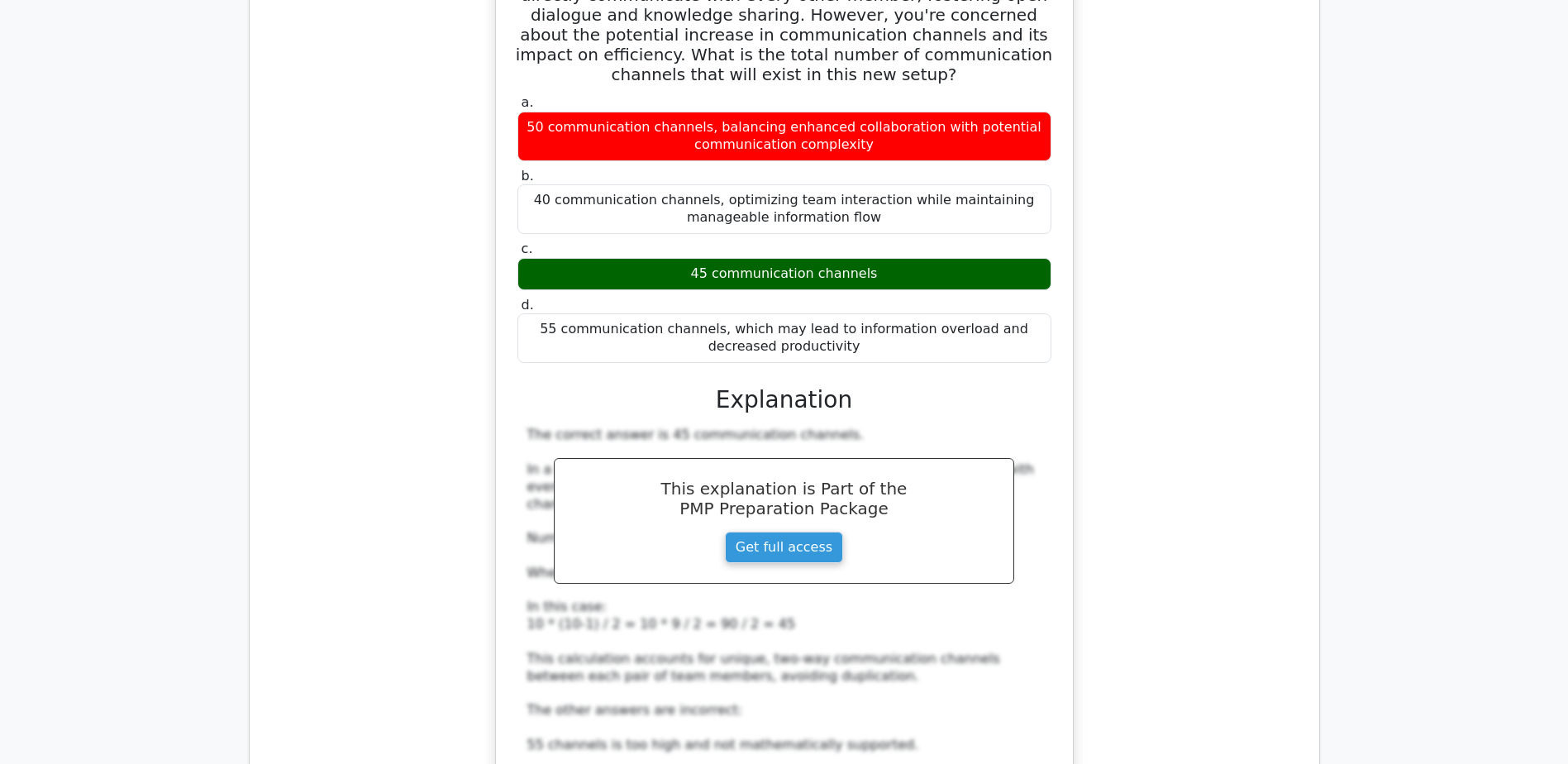
scroll to position [18271, 0]
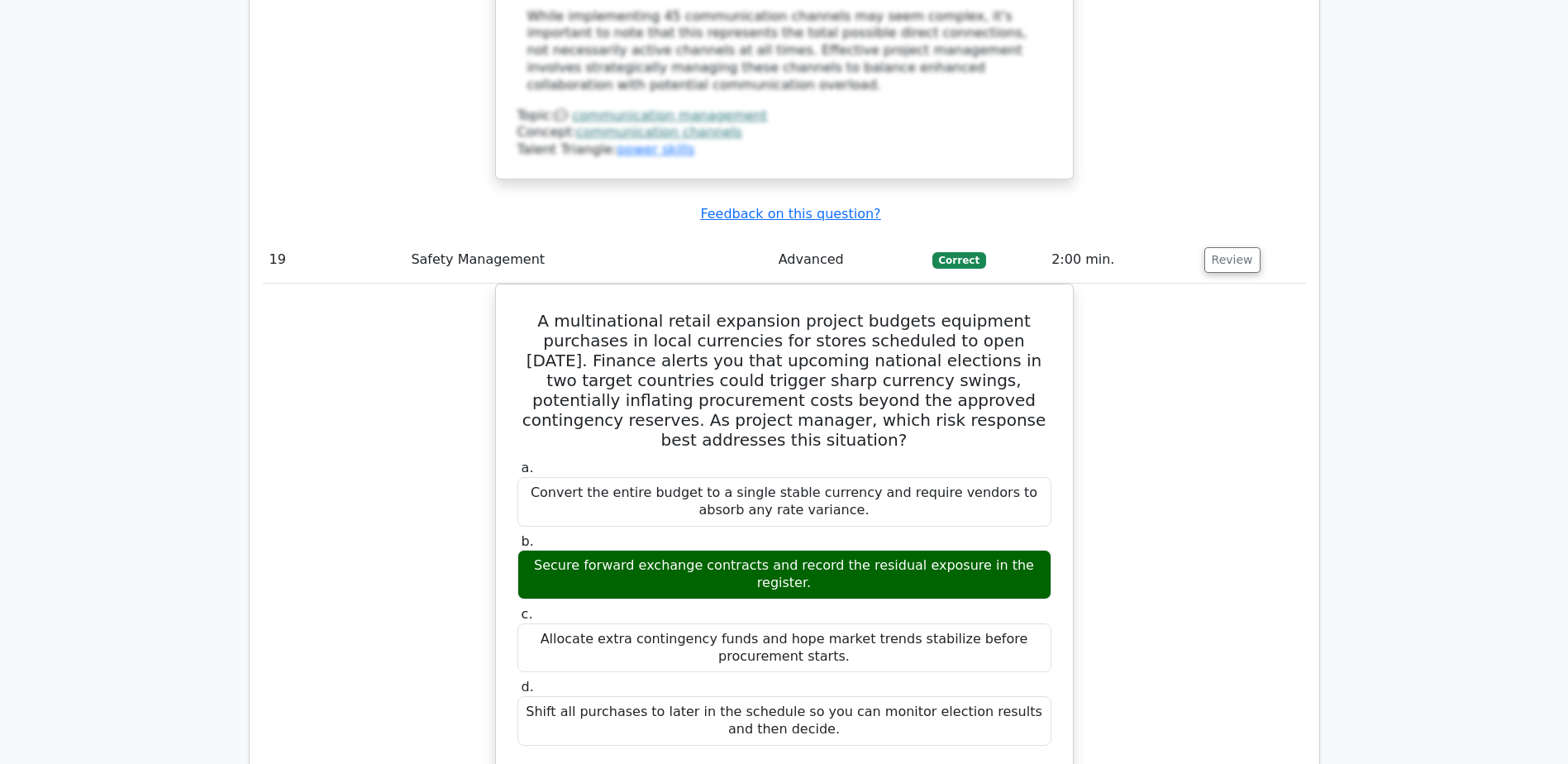
scroll to position [19097, 0]
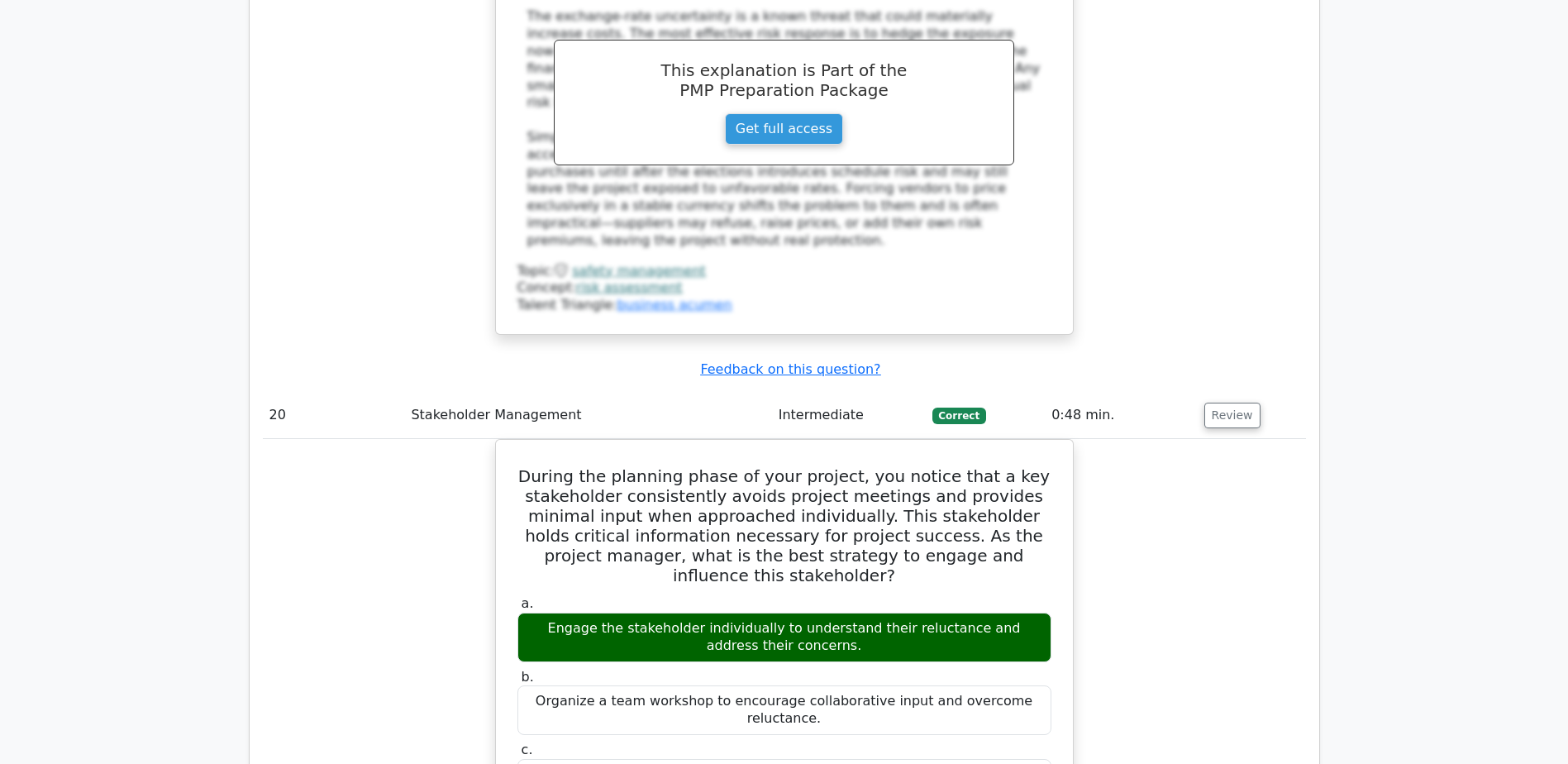
scroll to position [19924, 0]
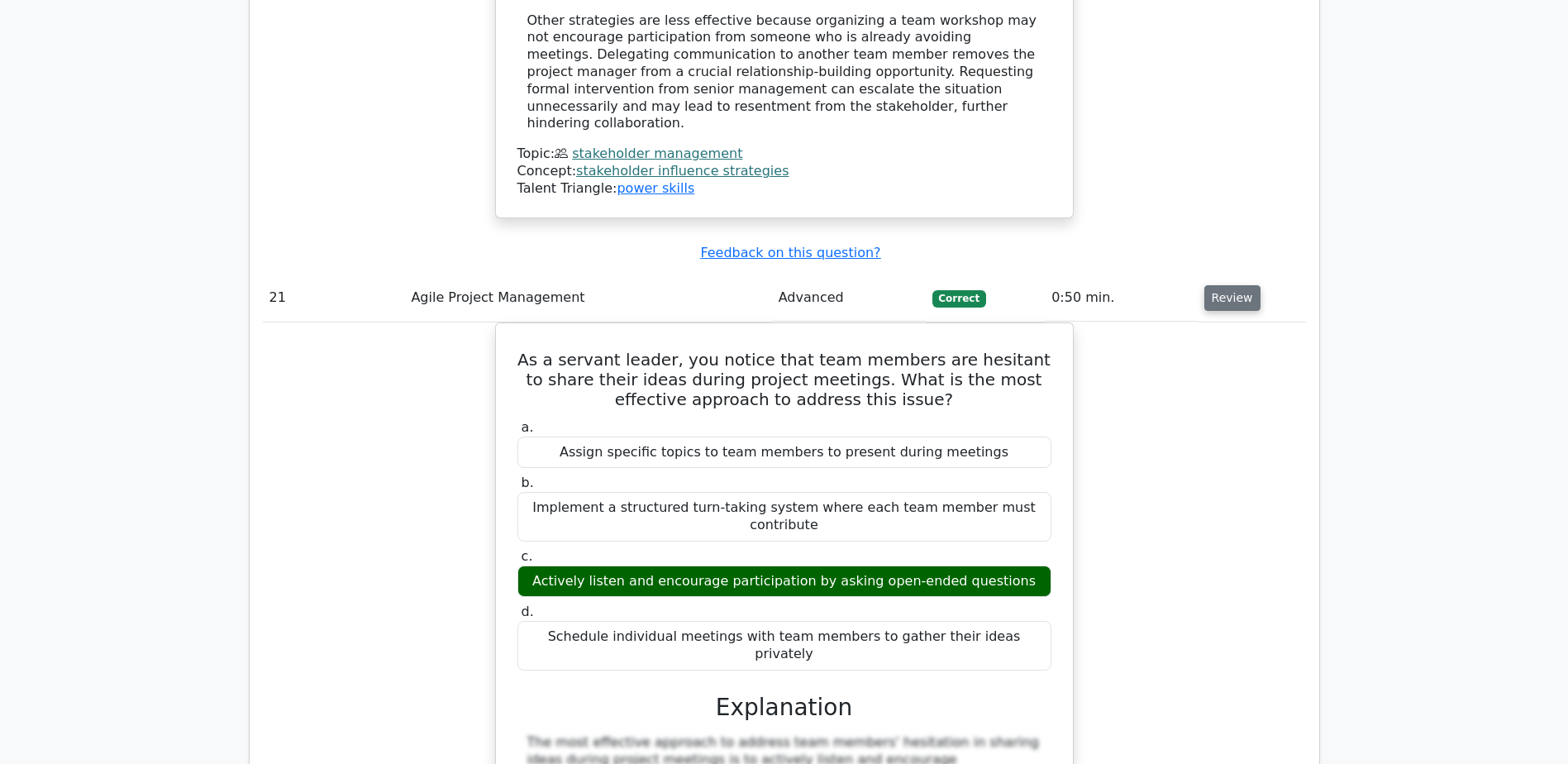
scroll to position [20999, 0]
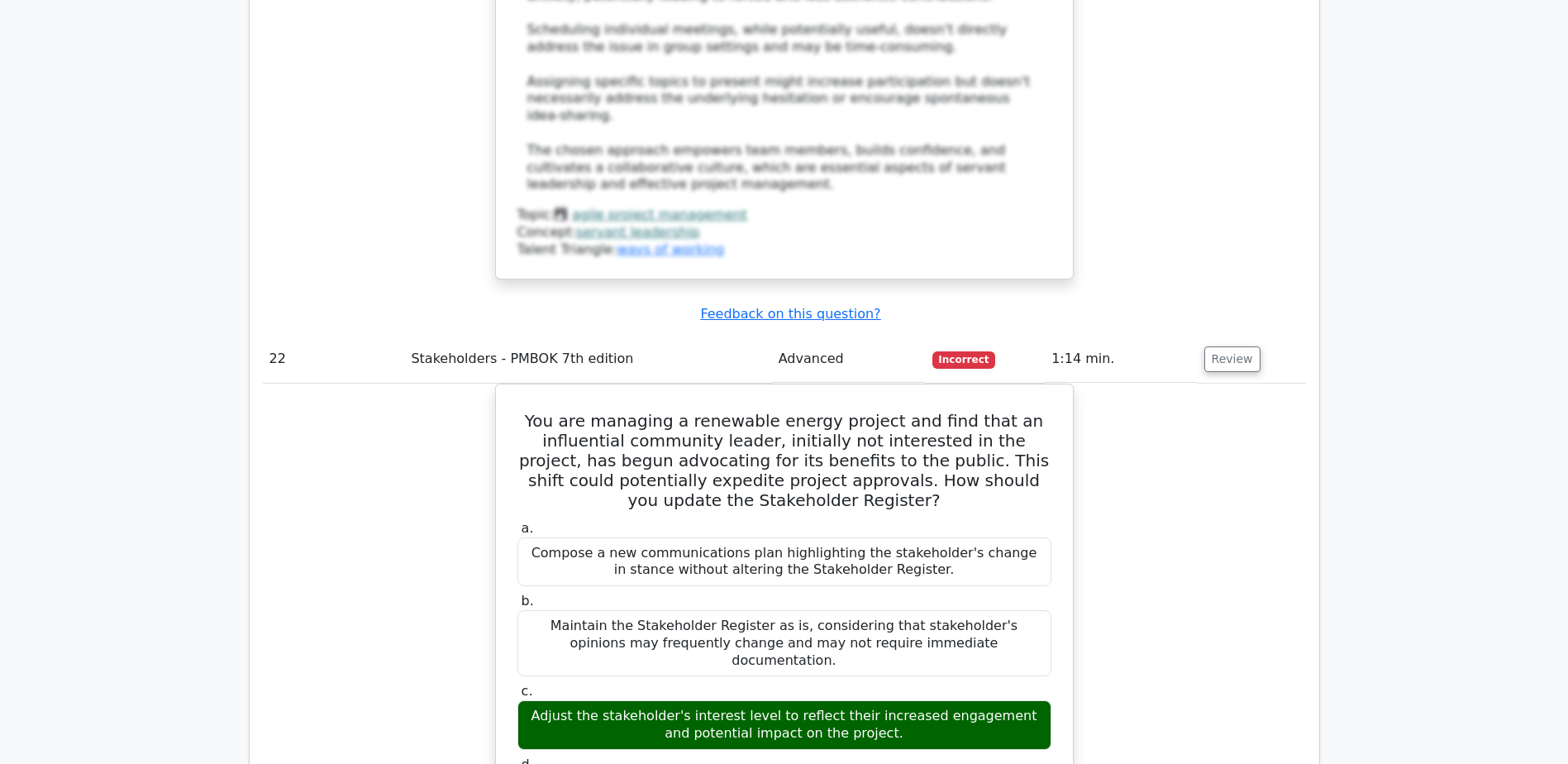
scroll to position [21991, 0]
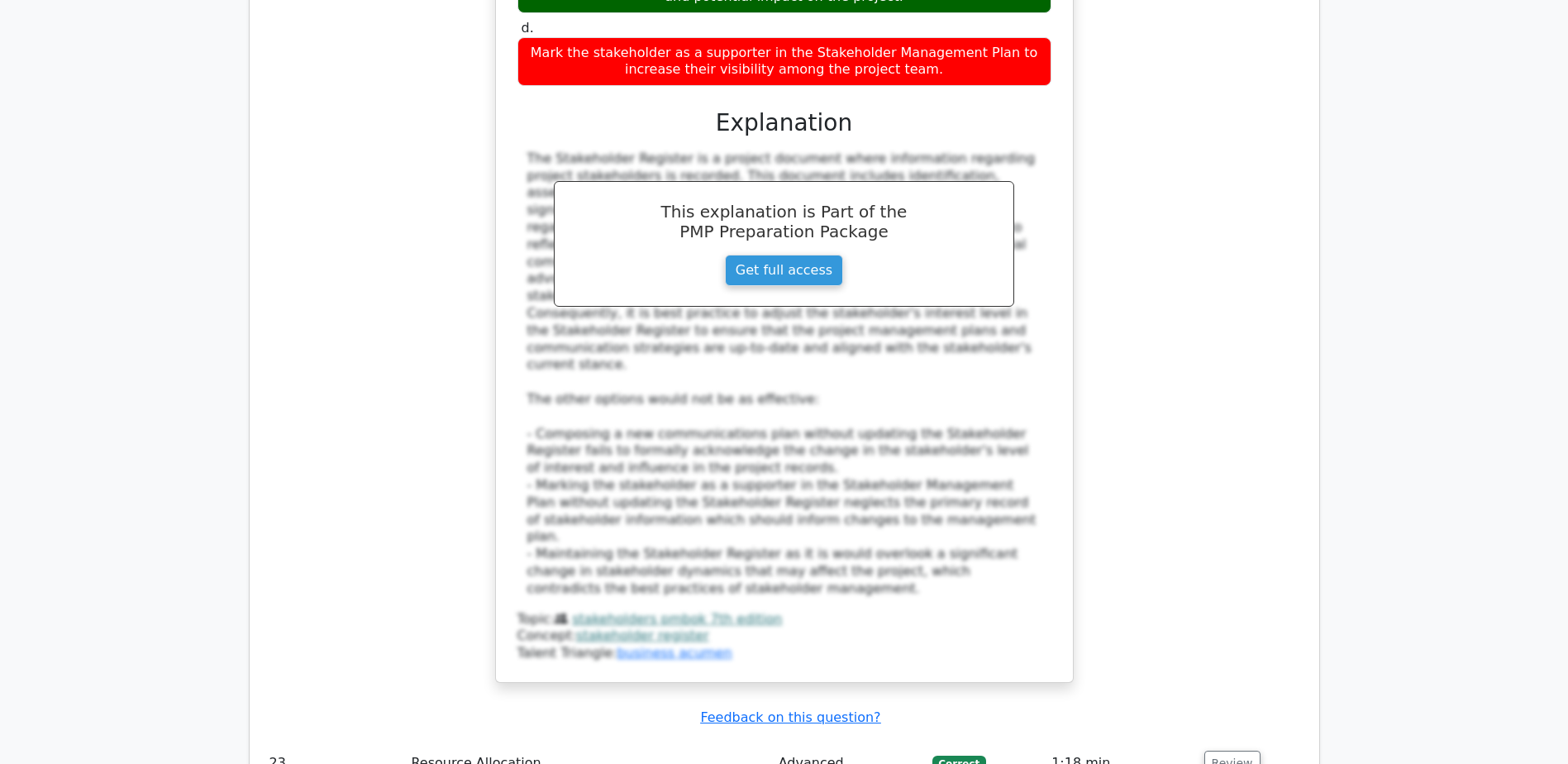
scroll to position [22900, 0]
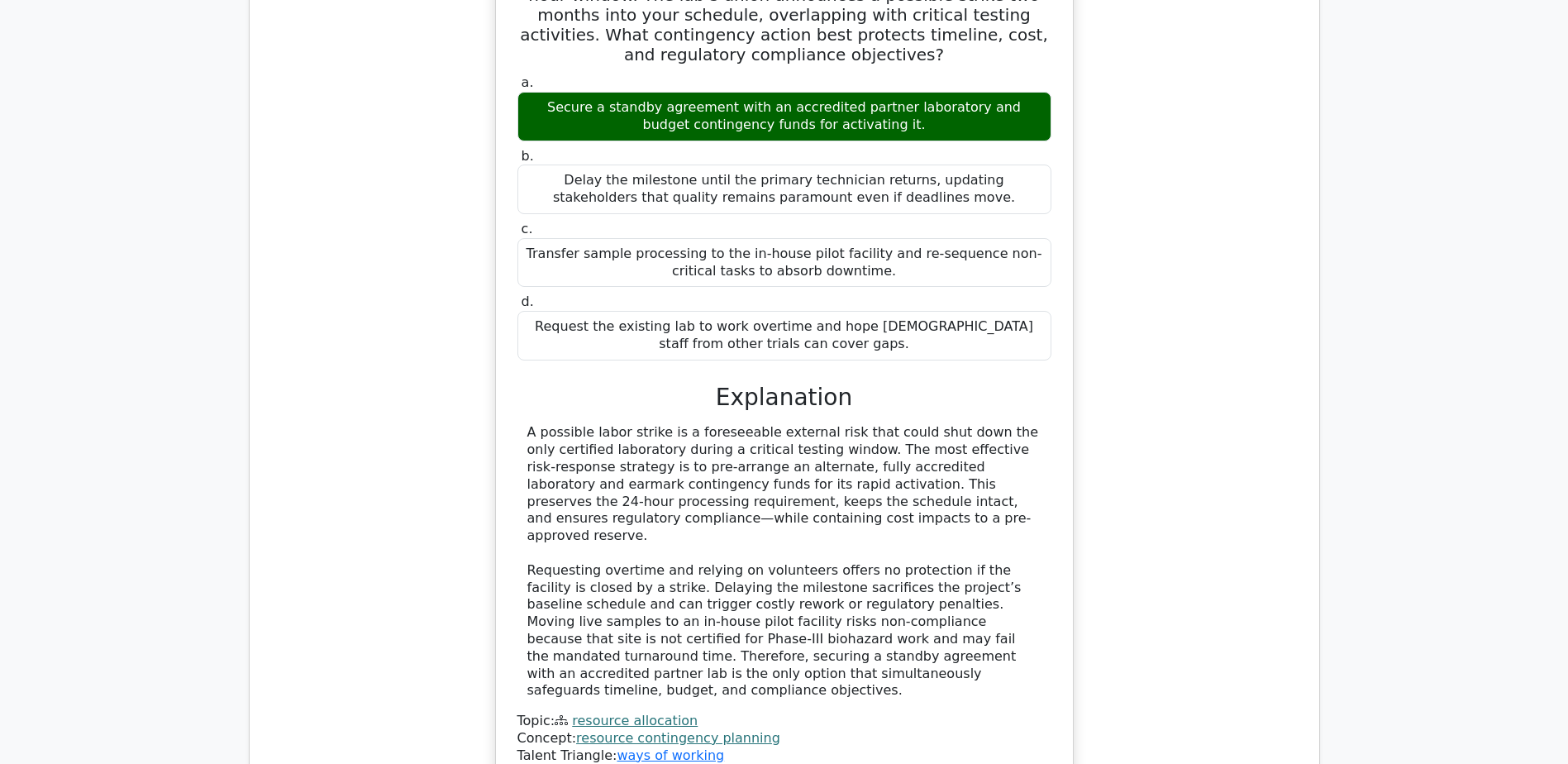
scroll to position [23645, 0]
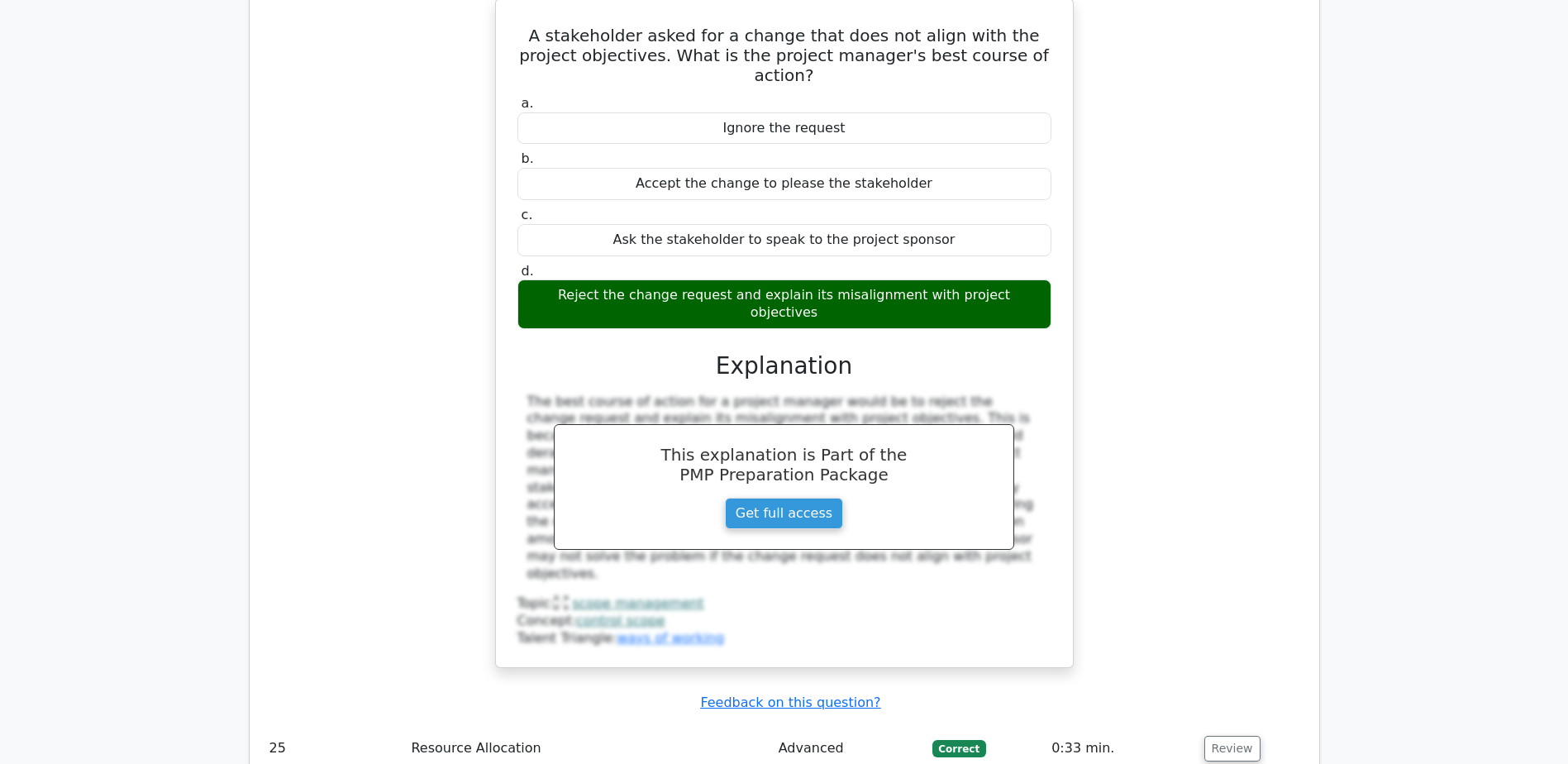
scroll to position [24471, 0]
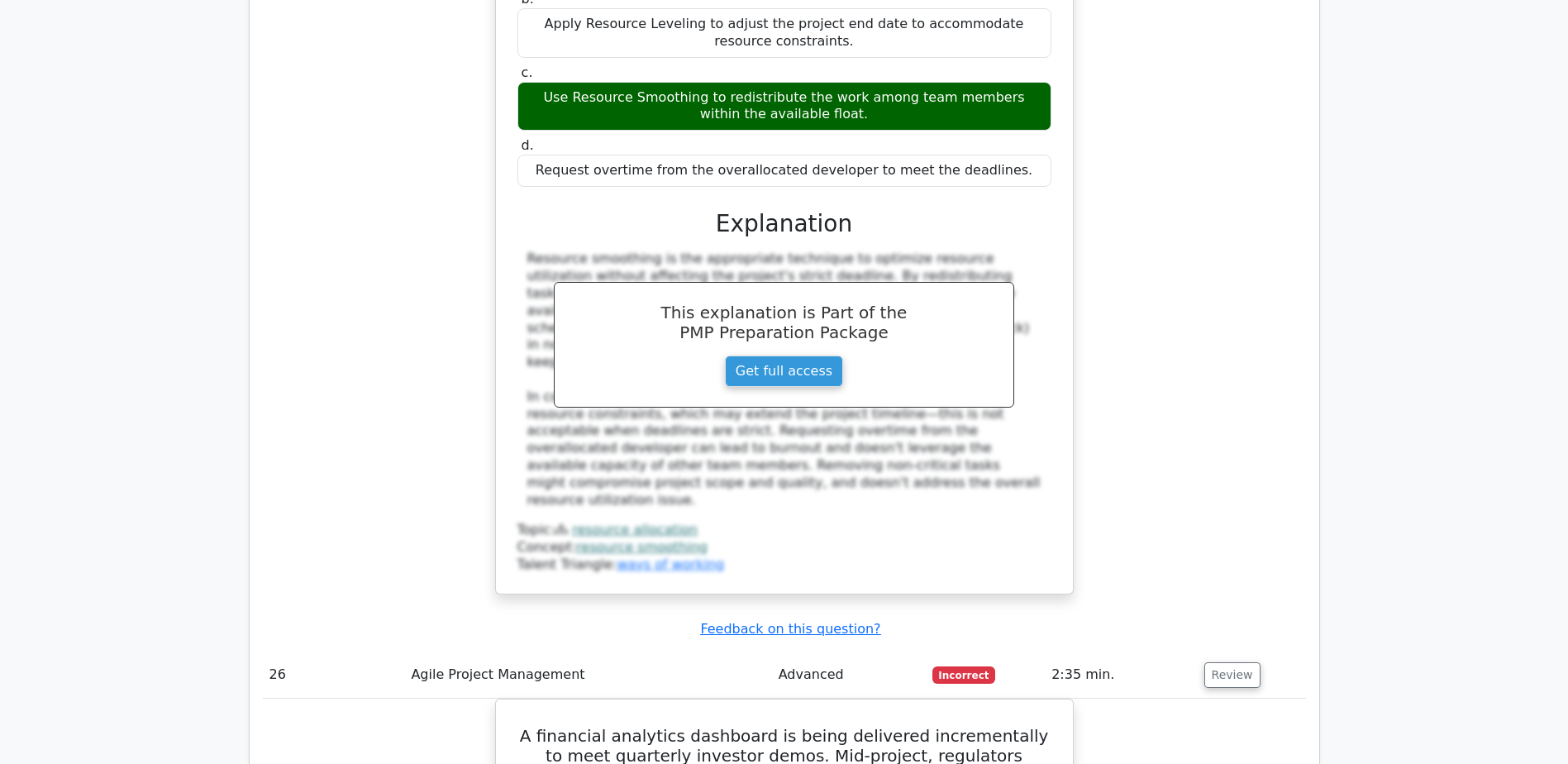
scroll to position [25545, 0]
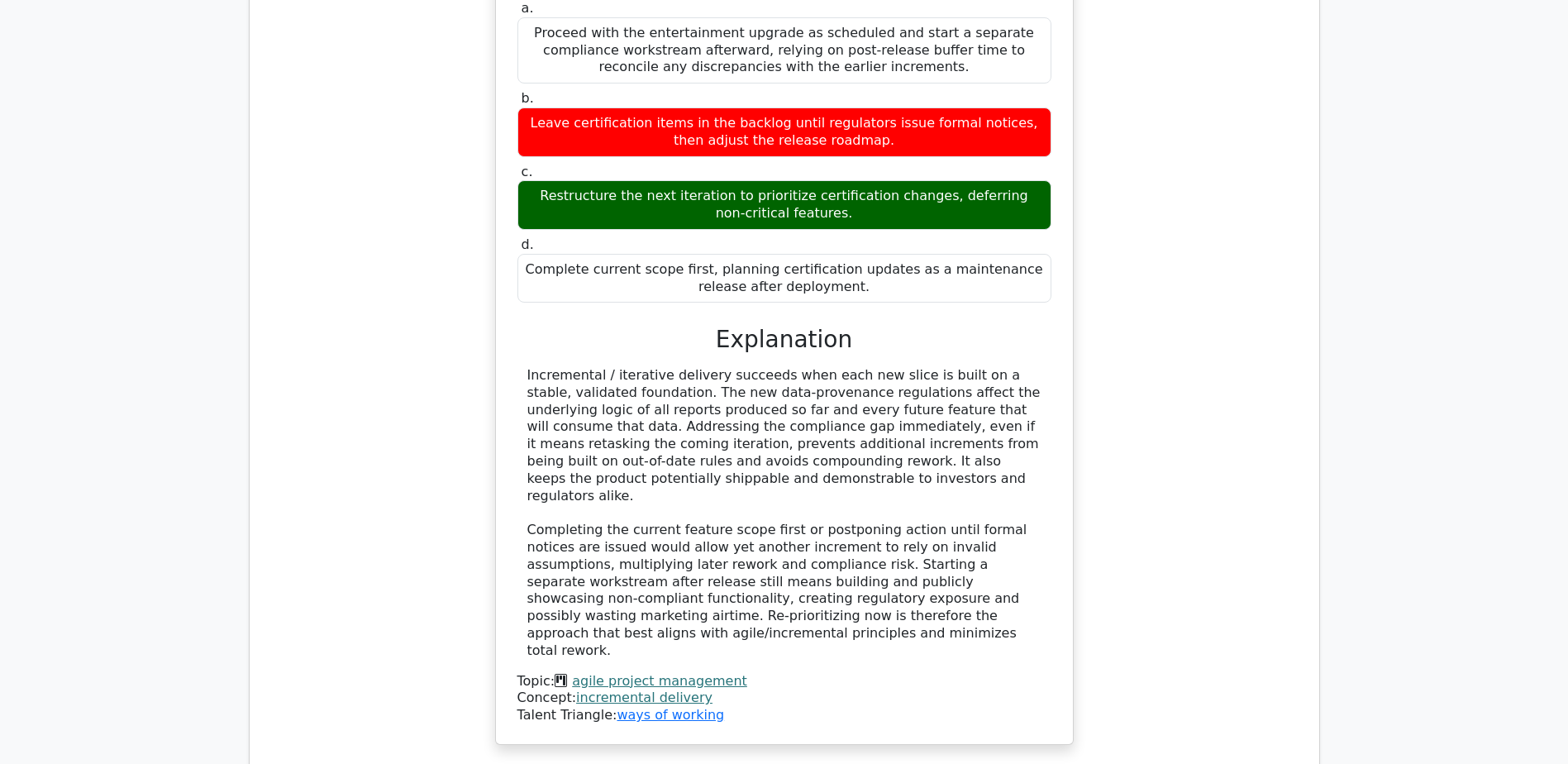
scroll to position [26456, 0]
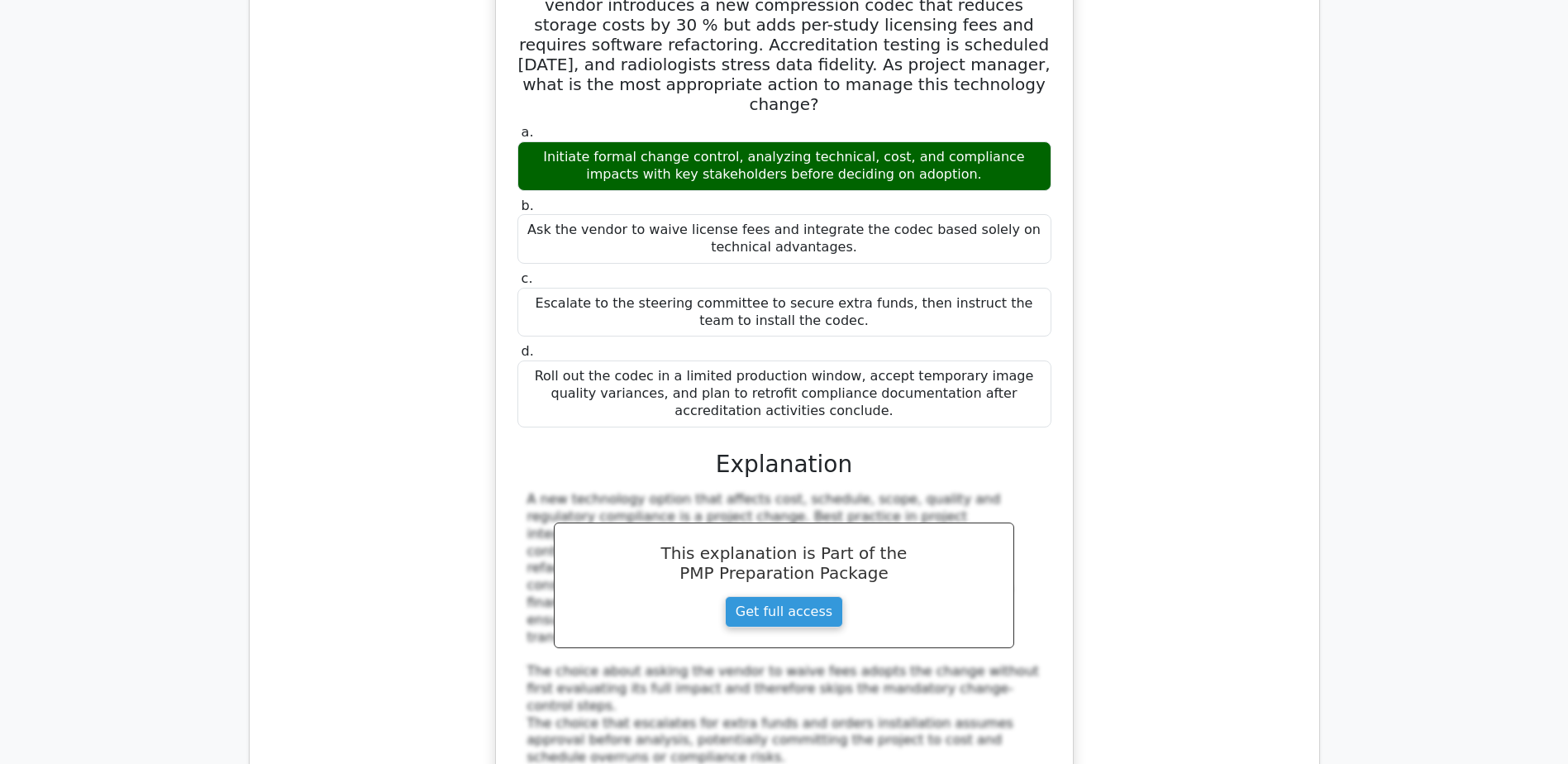
scroll to position [27365, 0]
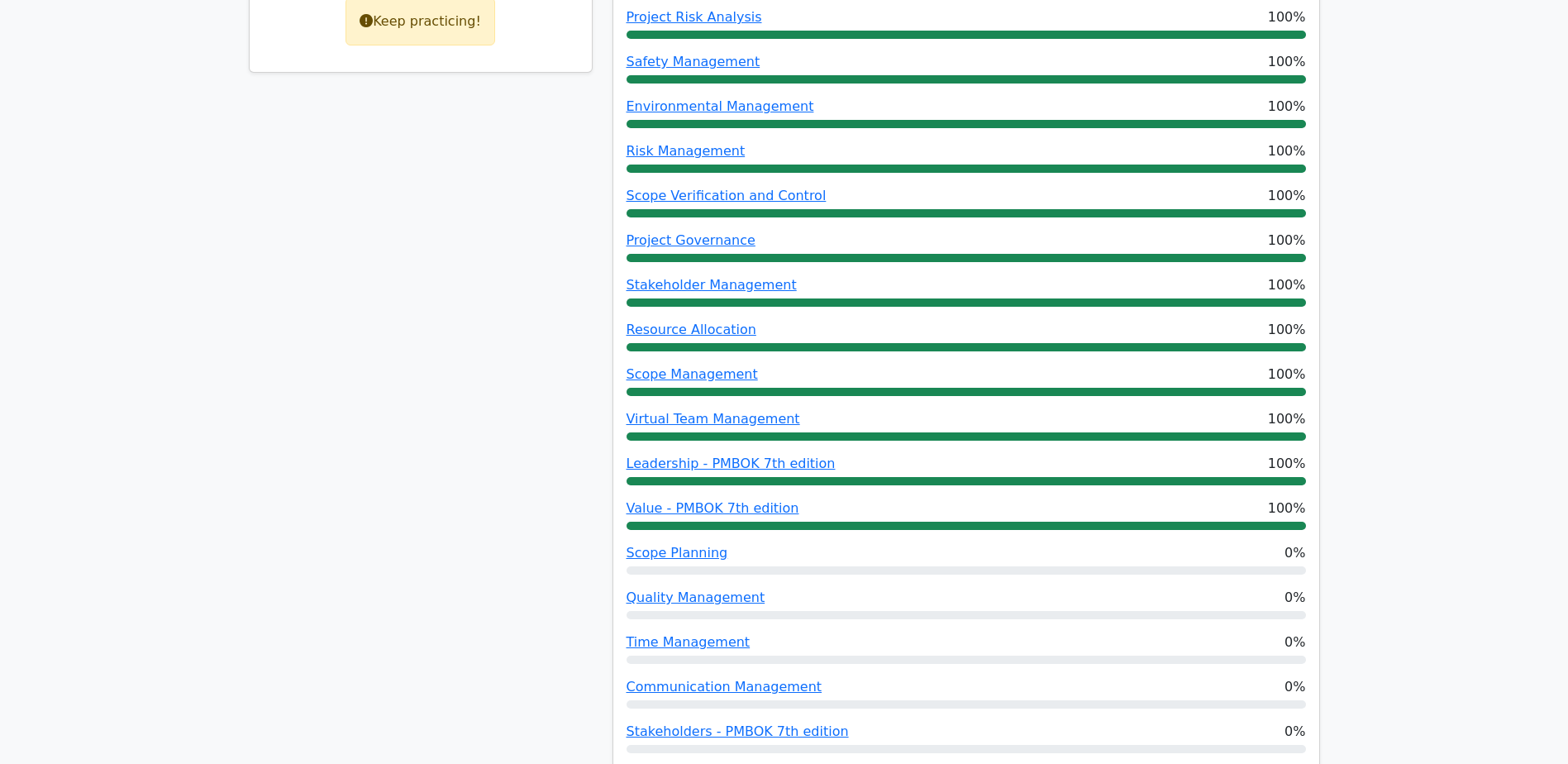
scroll to position [909, 0]
